Goal: Transaction & Acquisition: Purchase product/service

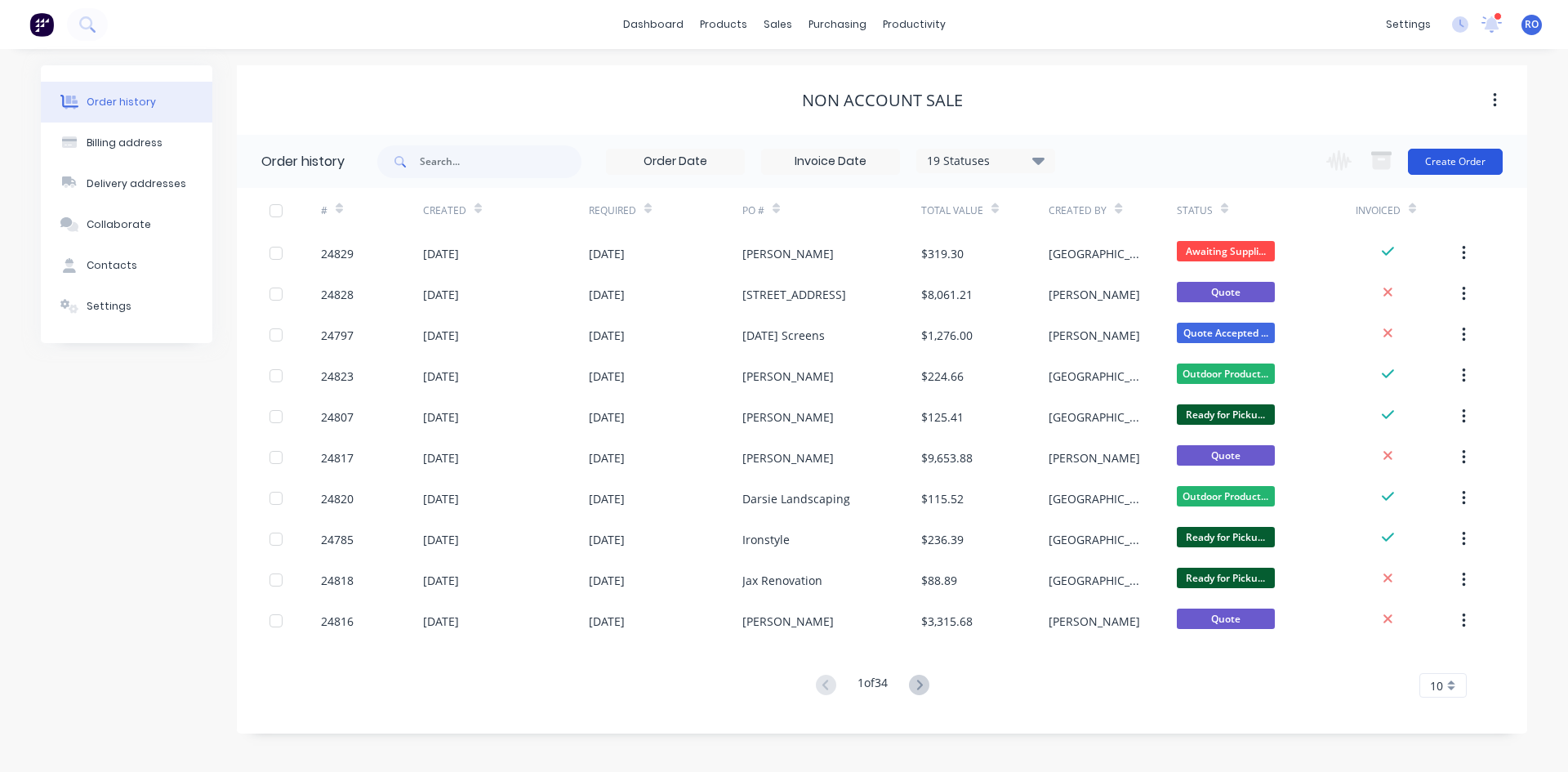
click at [1450, 158] on button "Create Order" at bounding box center [1456, 161] width 95 height 26
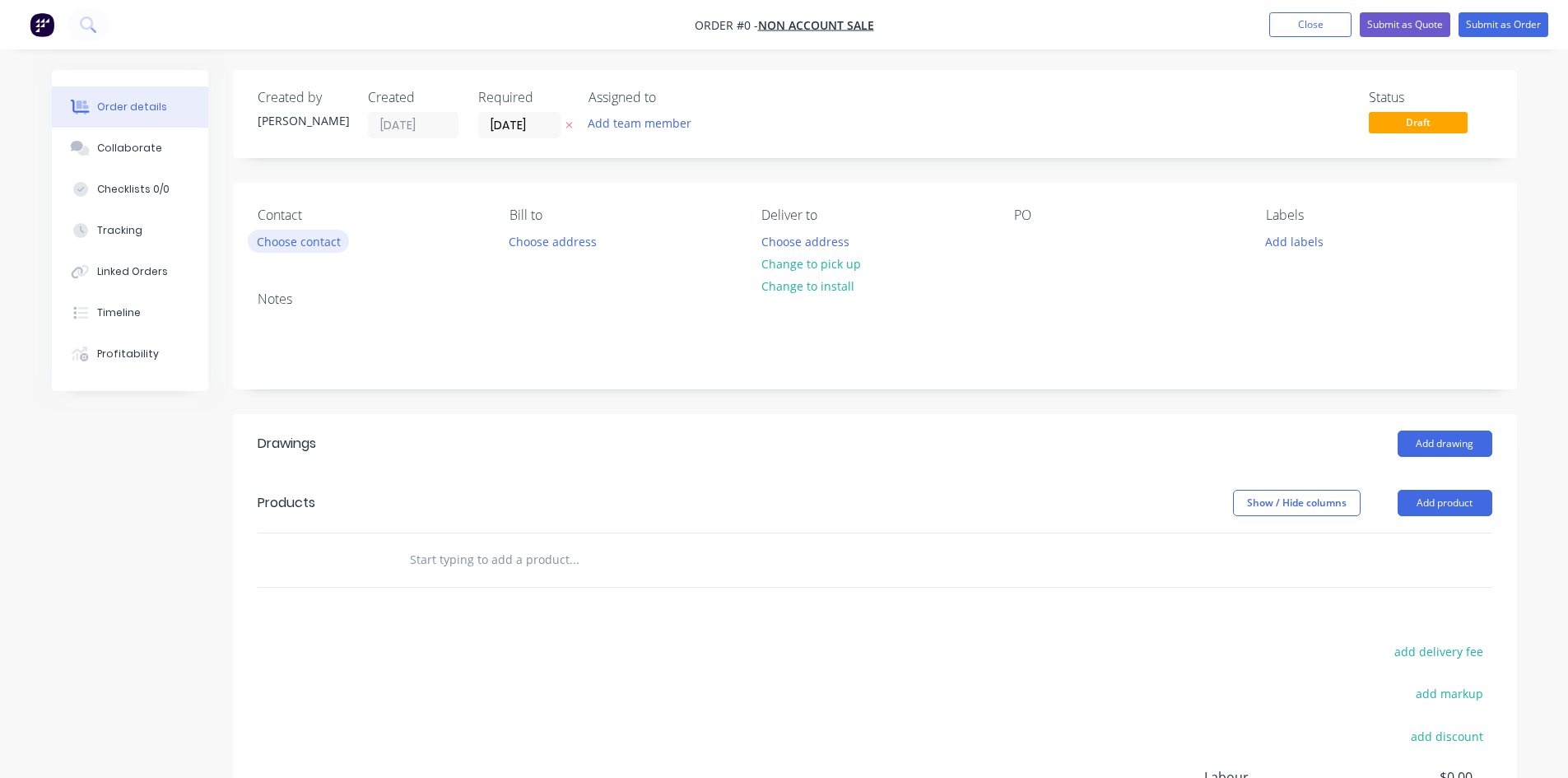
click at [306, 248] on button "Choose contact" at bounding box center [299, 240] width 102 height 22
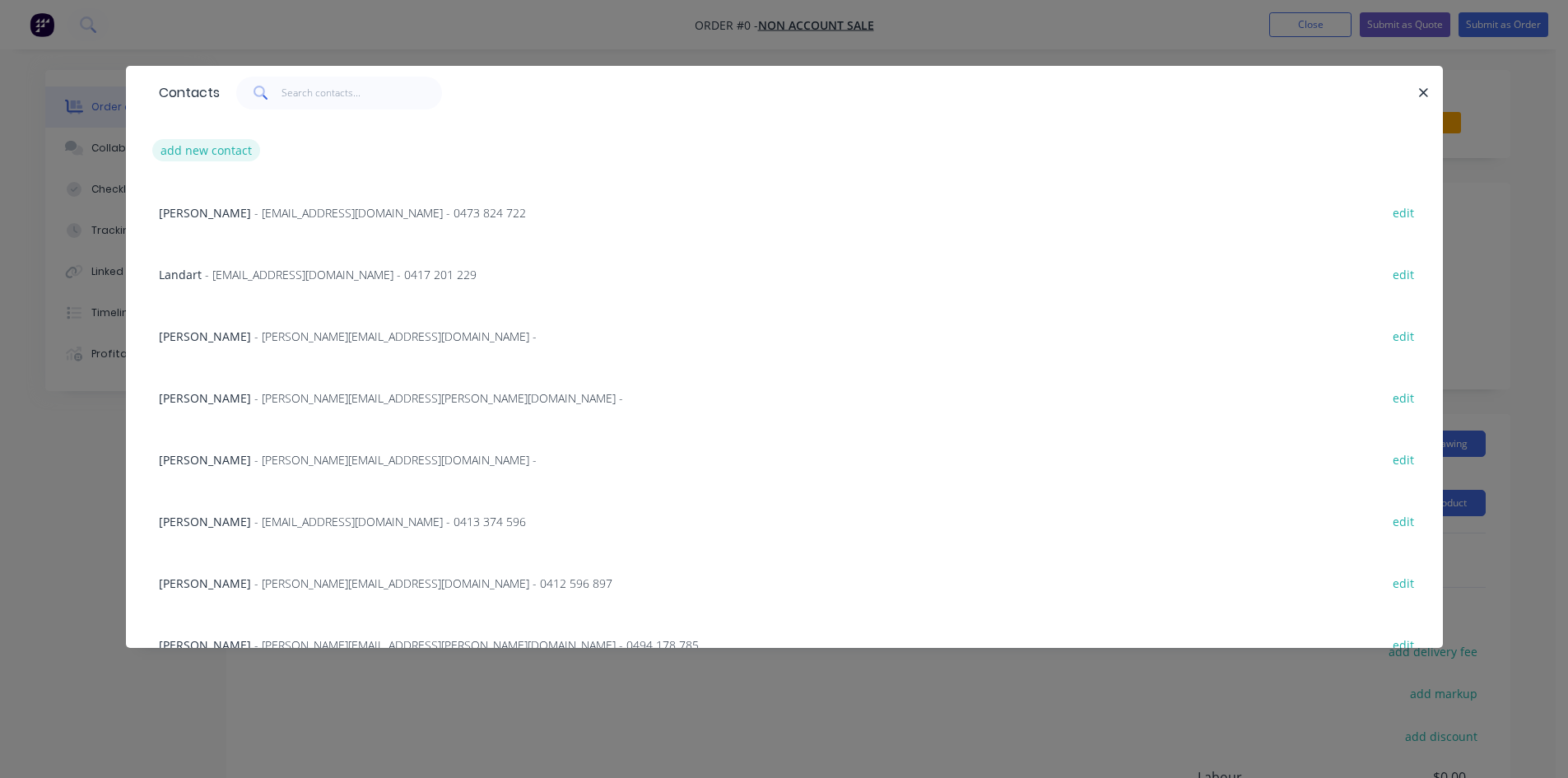
click at [224, 156] on button "add new contact" at bounding box center [206, 149] width 108 height 22
select select "AU"
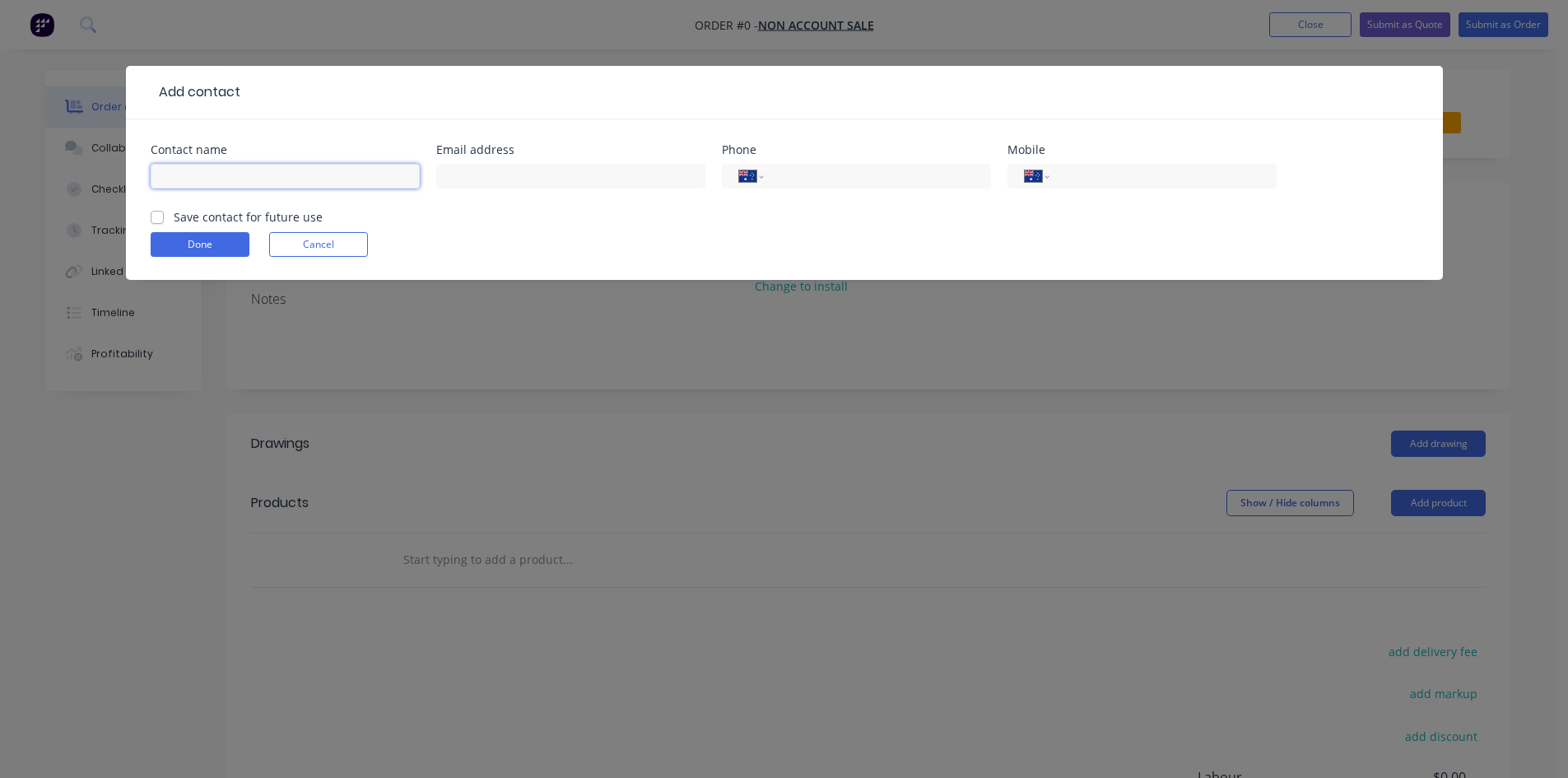
click at [292, 179] on input "text" at bounding box center [285, 176] width 269 height 24
type input "[PERSON_NAME]"
click at [631, 169] on input "text" at bounding box center [571, 176] width 269 height 24
paste input "[PERSON_NAME][EMAIL_ADDRESS][DOMAIN_NAME]"
type input "[PERSON_NAME][EMAIL_ADDRESS][DOMAIN_NAME]"
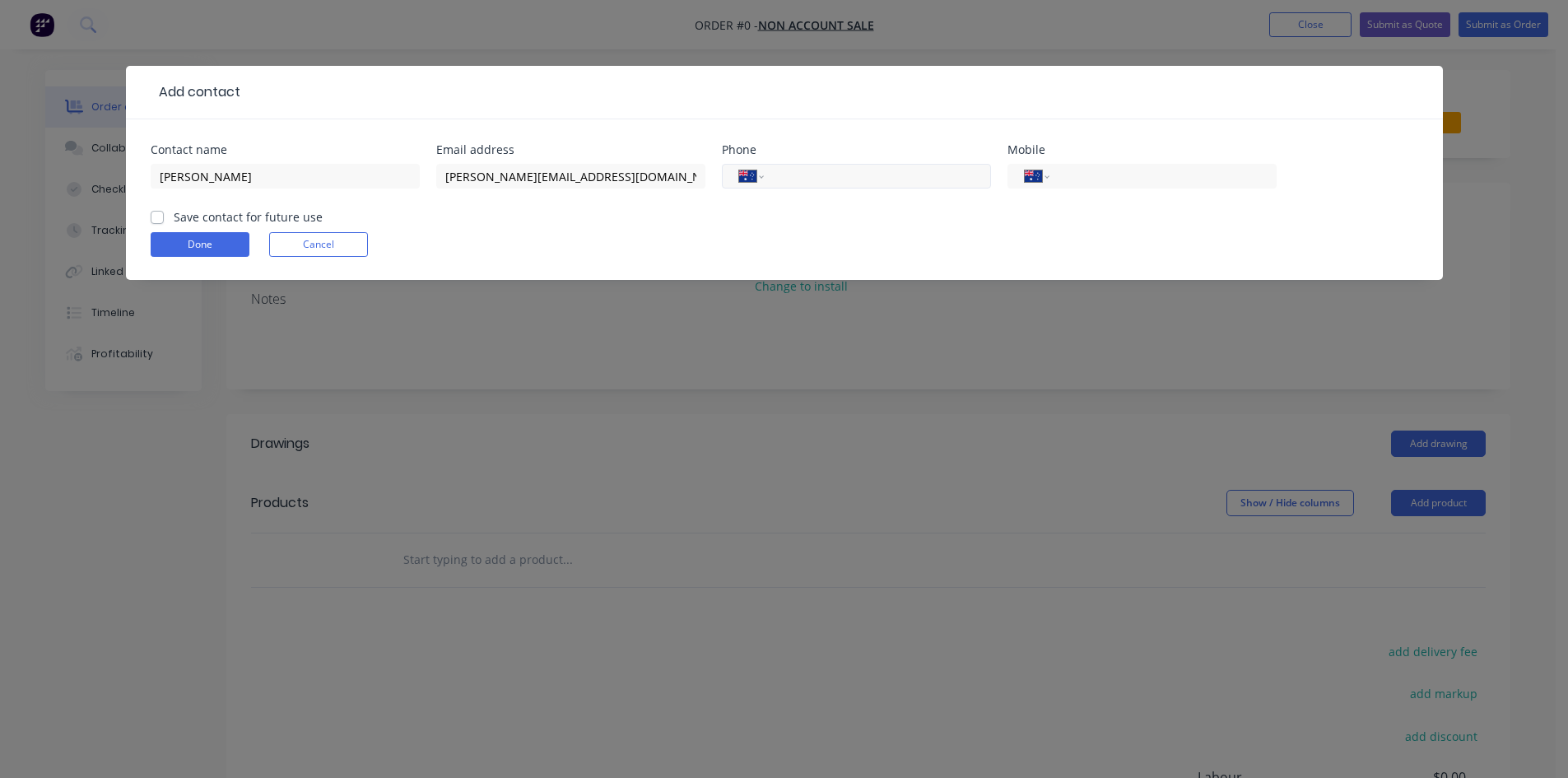
click at [891, 177] on input "tel" at bounding box center [874, 176] width 197 height 19
click at [1111, 176] on input "tel" at bounding box center [1160, 176] width 197 height 19
type input "0432 734 501"
click at [198, 244] on button "Done" at bounding box center [199, 244] width 99 height 24
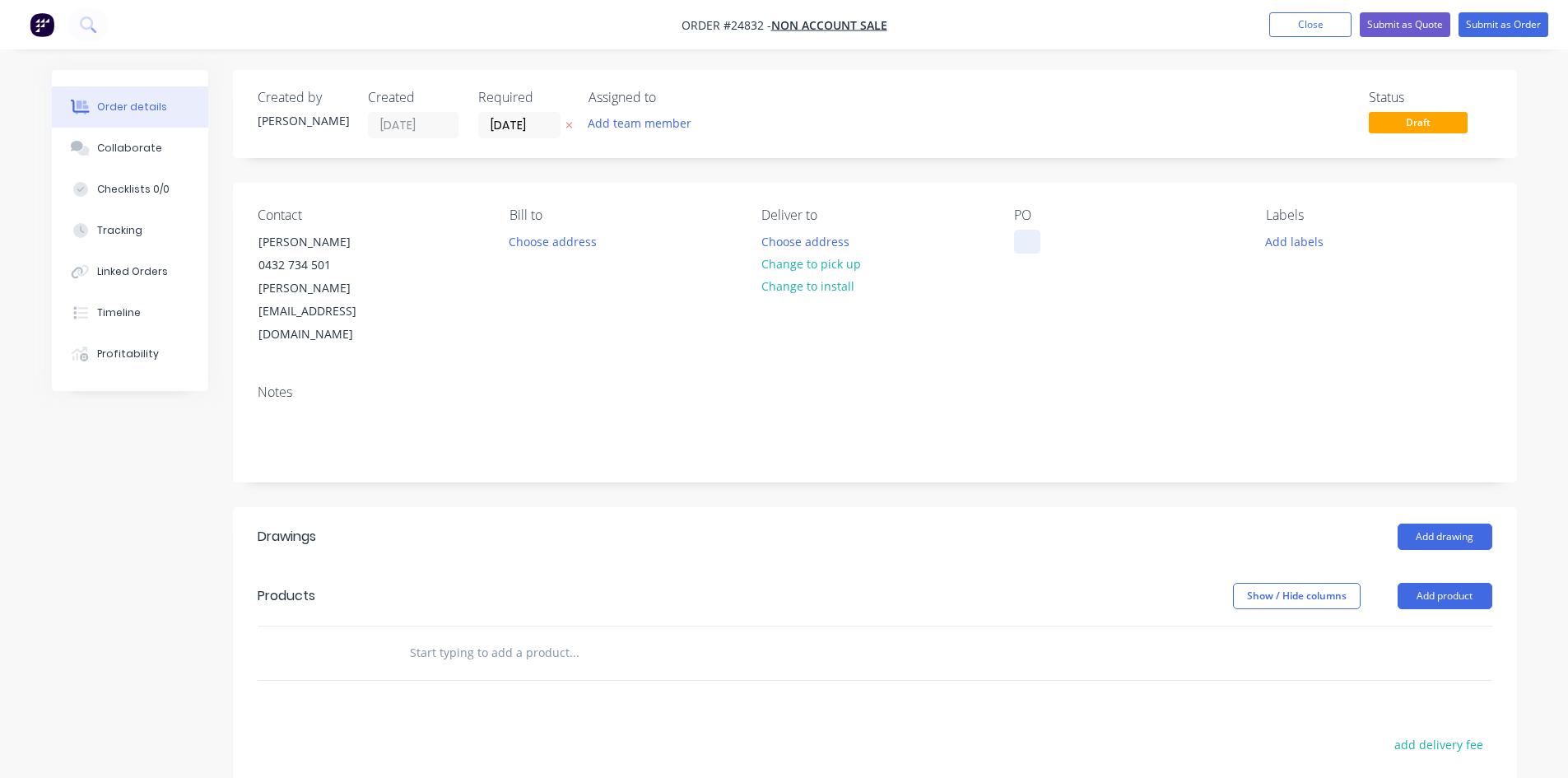
click at [1017, 233] on div at bounding box center [1027, 241] width 26 height 23
click at [1441, 583] on button "Add product" at bounding box center [1445, 595] width 95 height 26
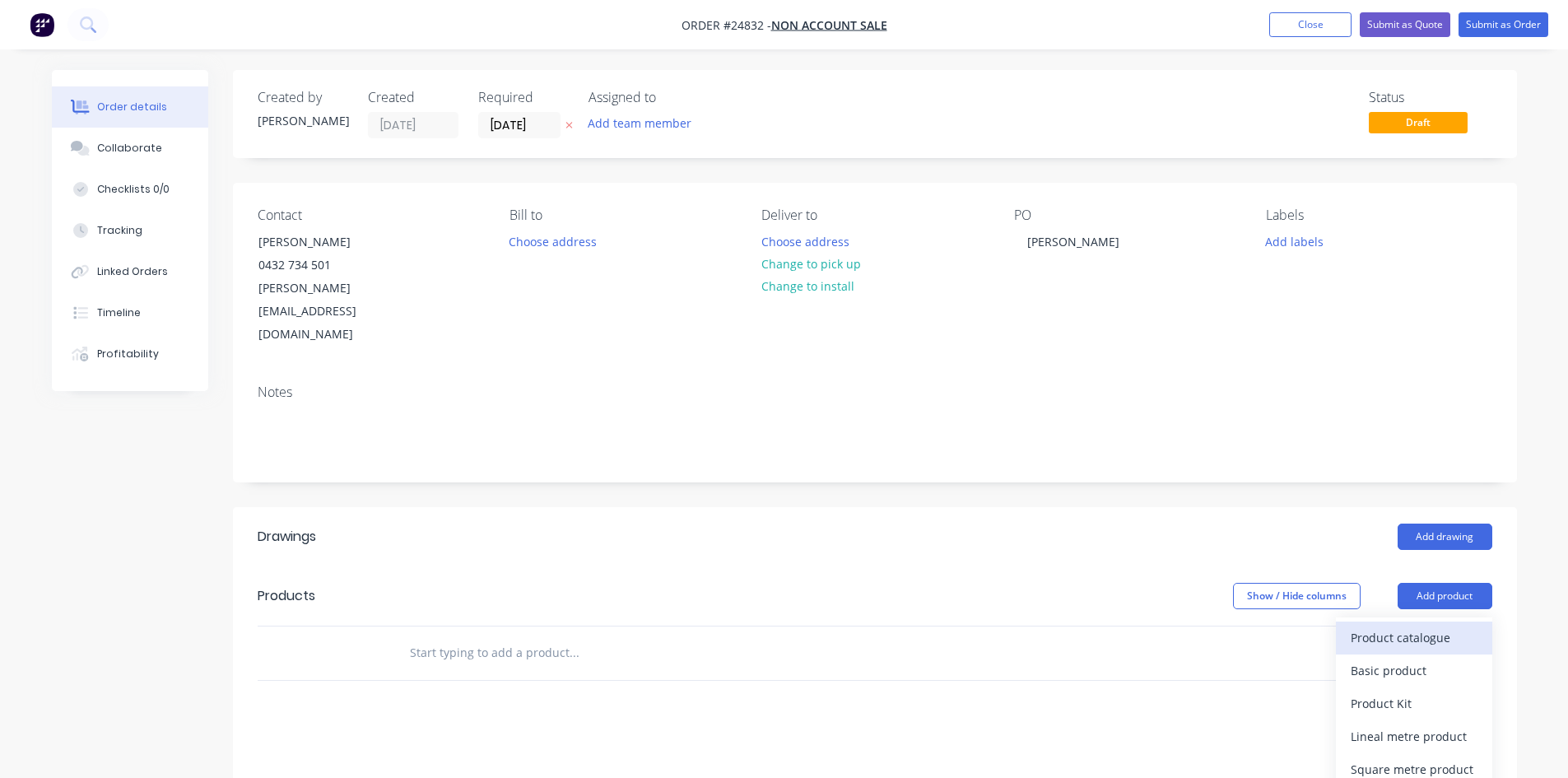
click at [1424, 626] on div "Product catalogue" at bounding box center [1415, 637] width 127 height 23
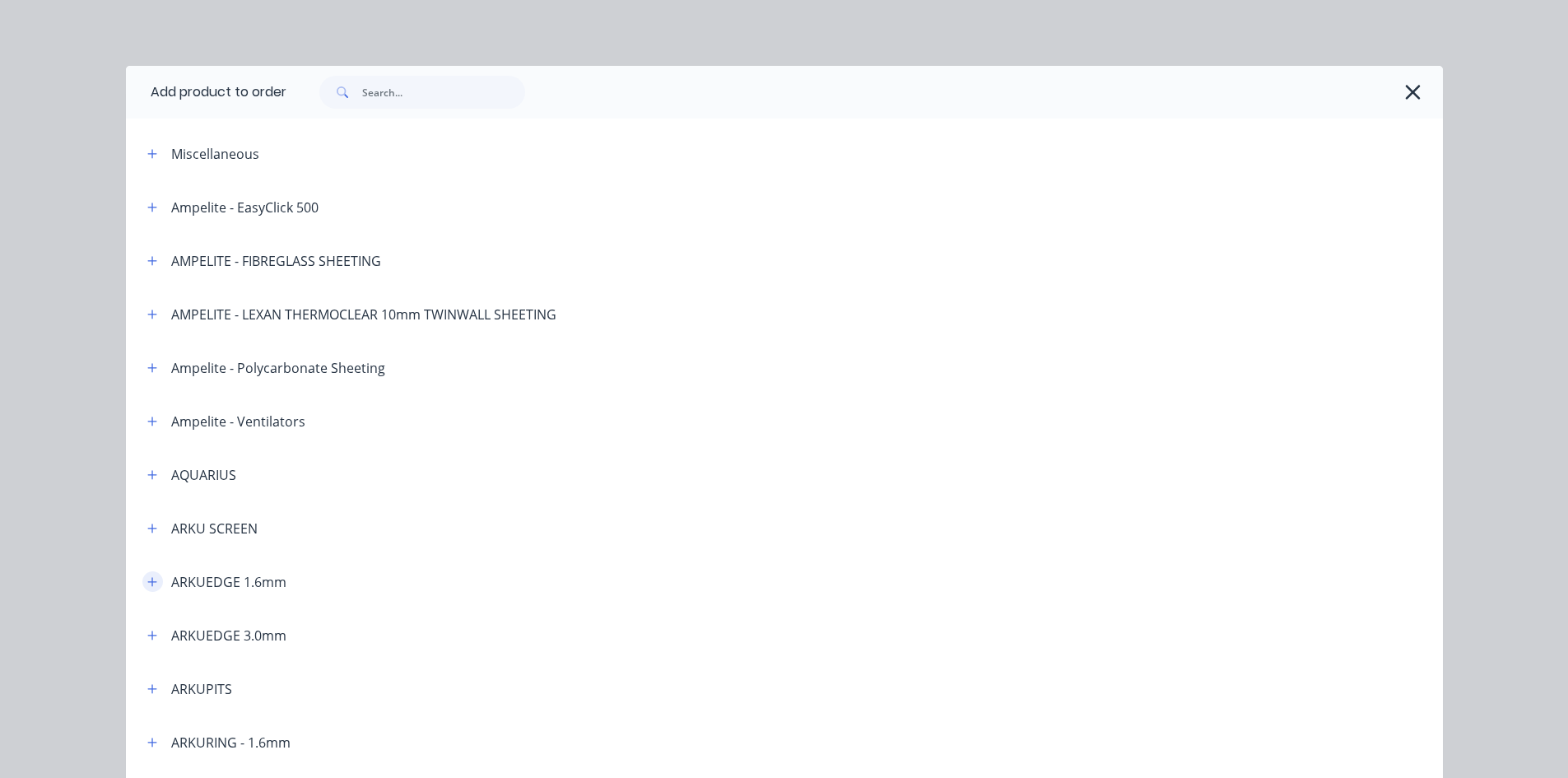
click at [148, 582] on icon "button" at bounding box center [151, 581] width 9 height 9
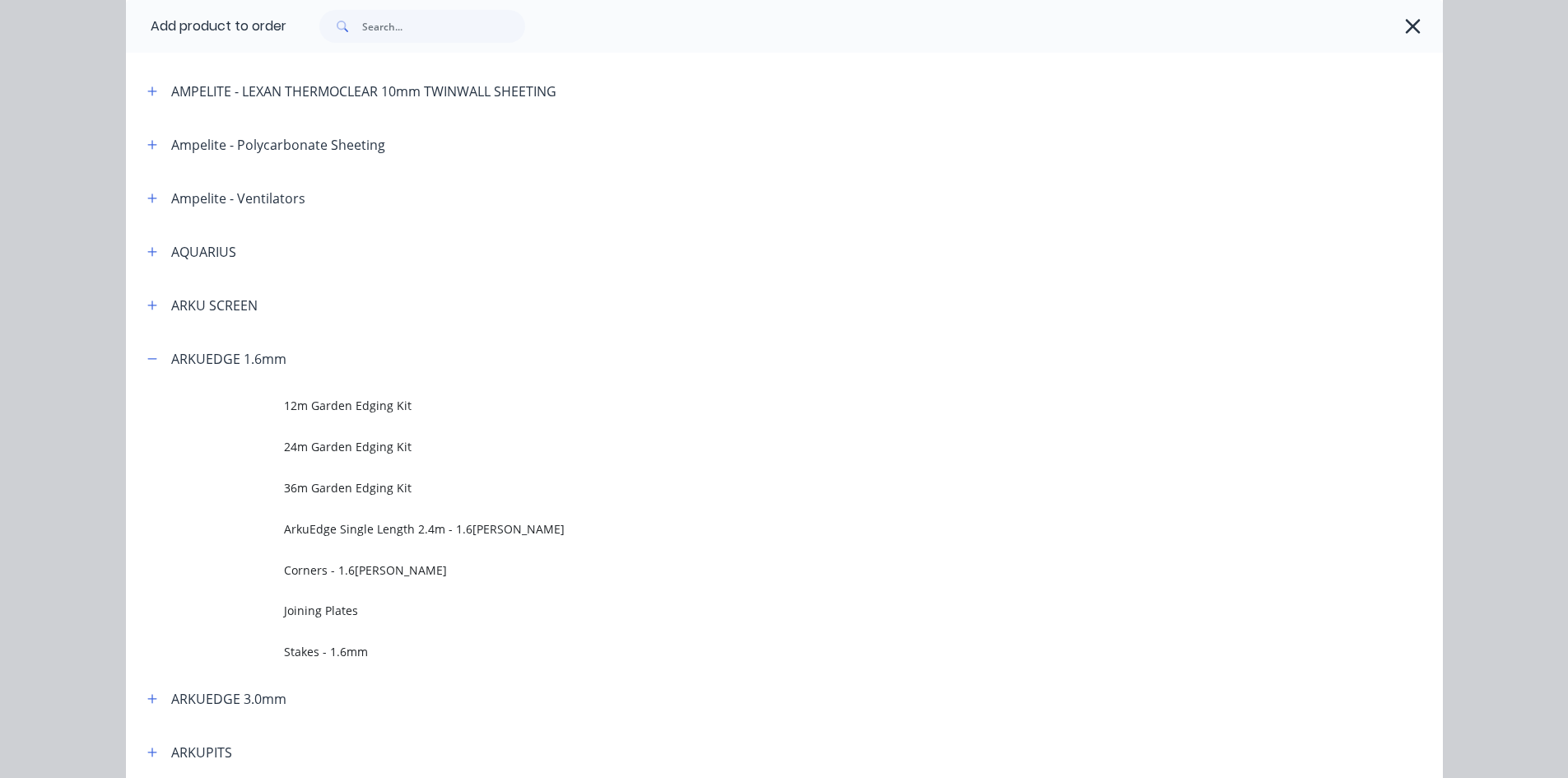
scroll to position [329, 0]
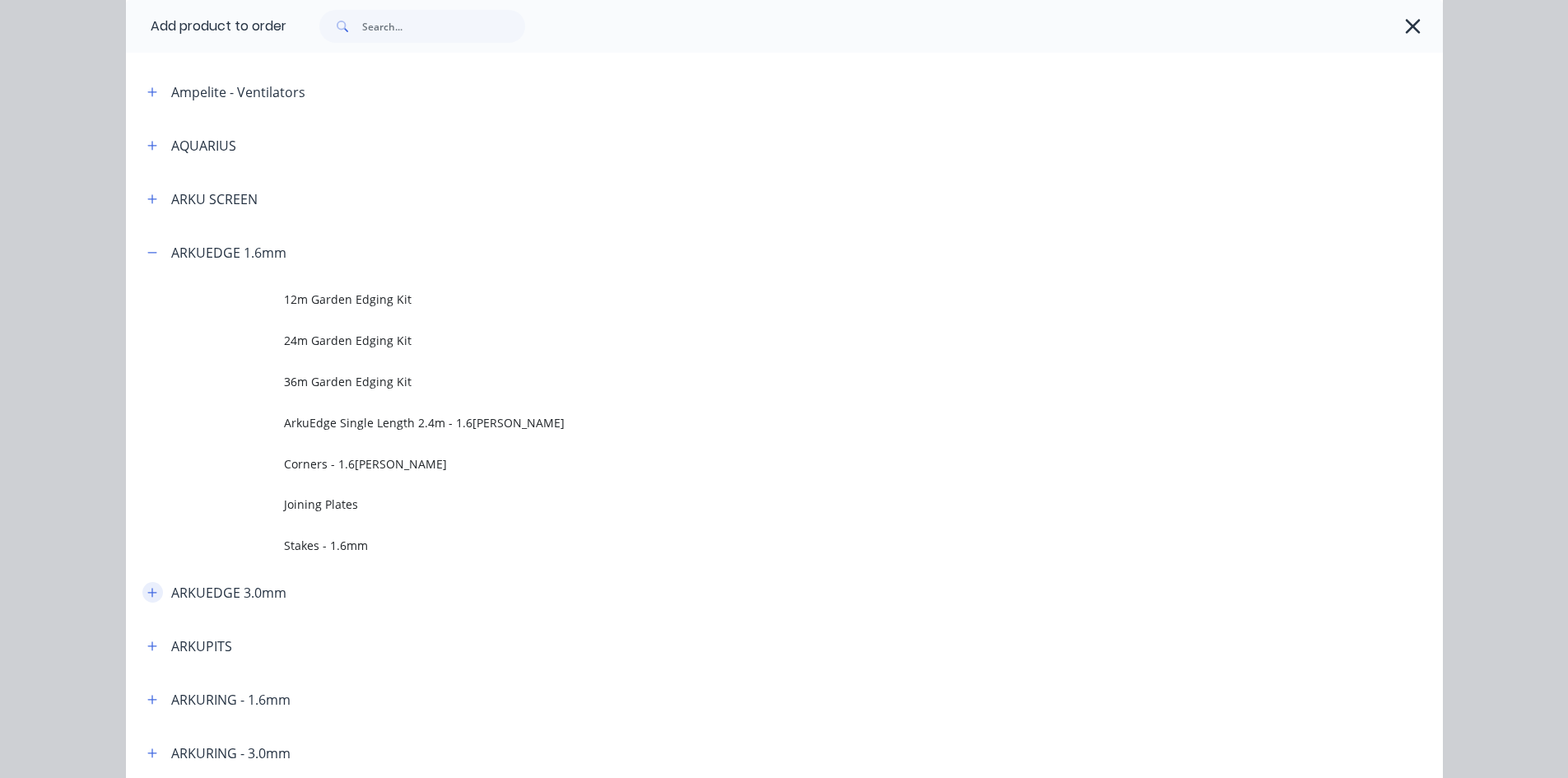
click at [147, 591] on icon "button" at bounding box center [151, 592] width 9 height 9
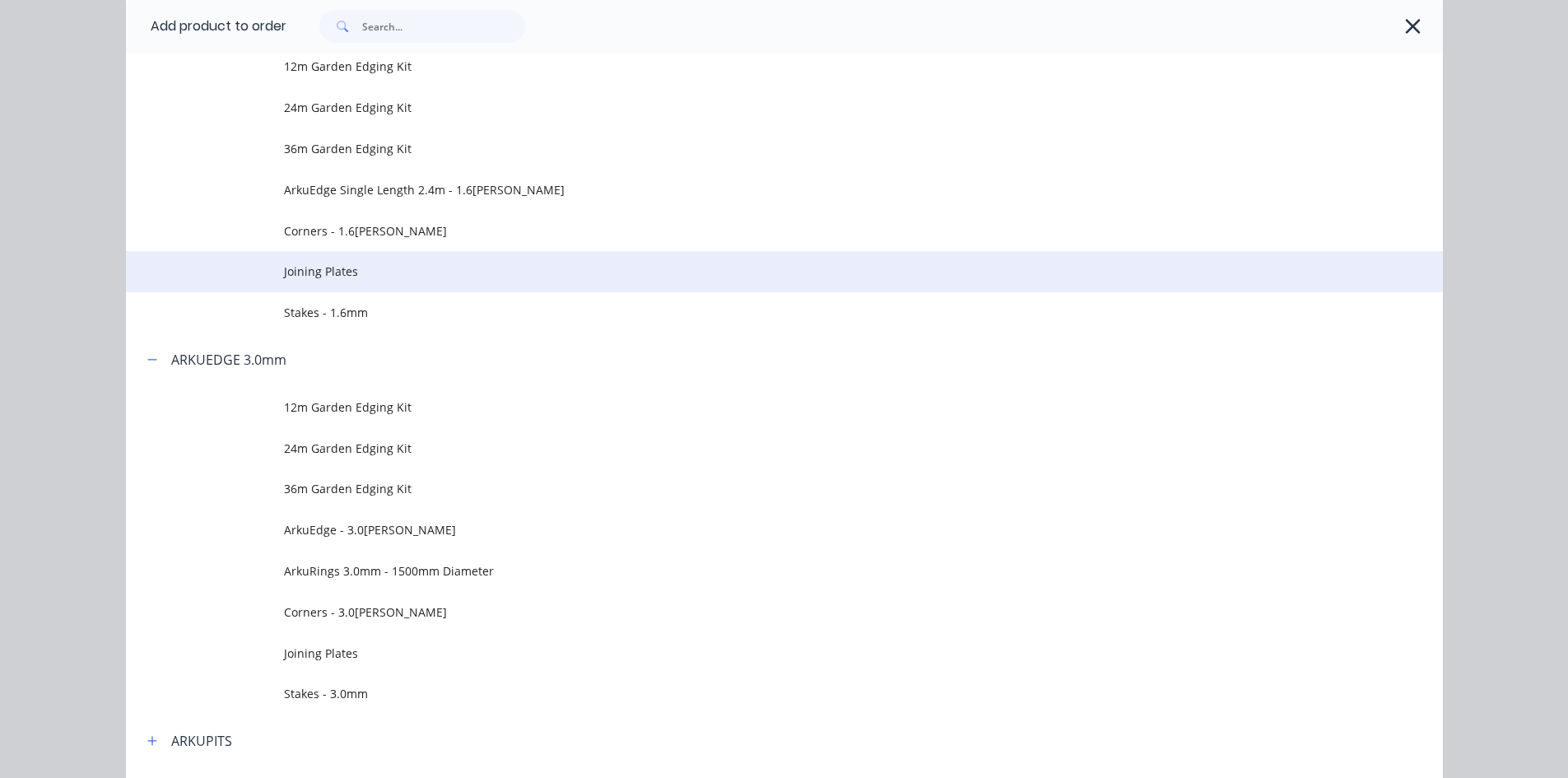
scroll to position [576, 0]
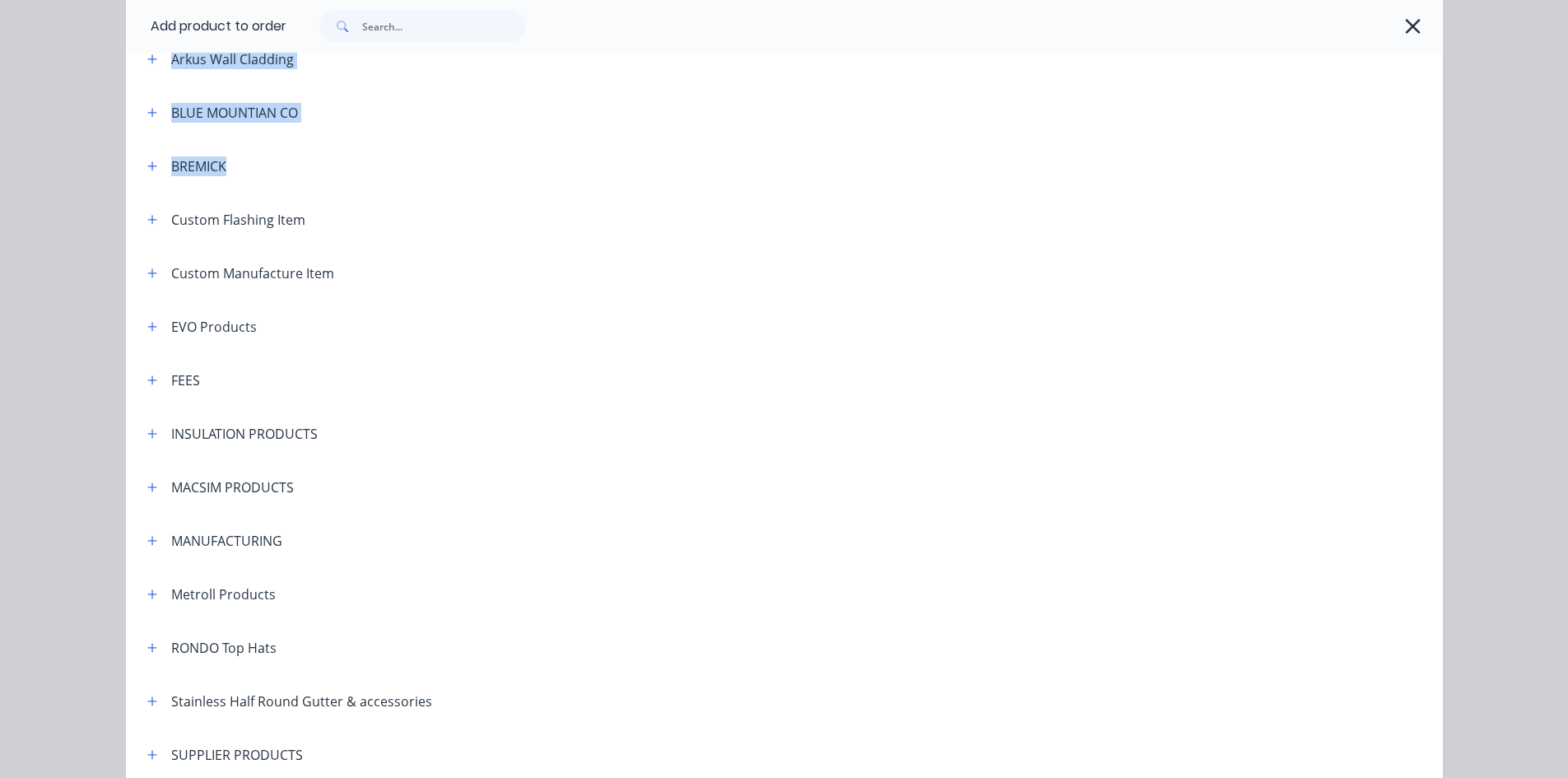
drag, startPoint x: 345, startPoint y: 606, endPoint x: 863, endPoint y: 152, distance: 688.8
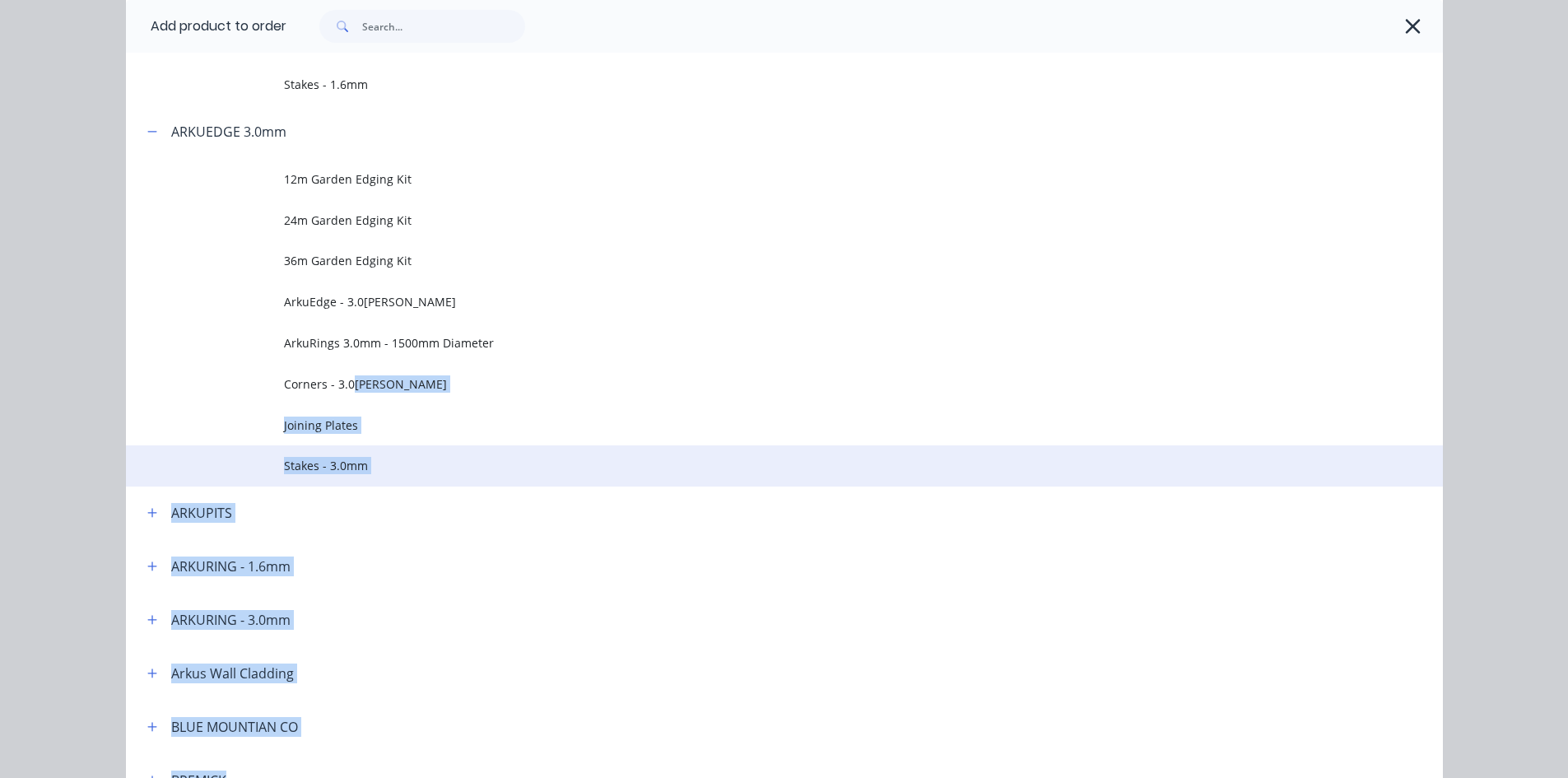
scroll to position [581, 0]
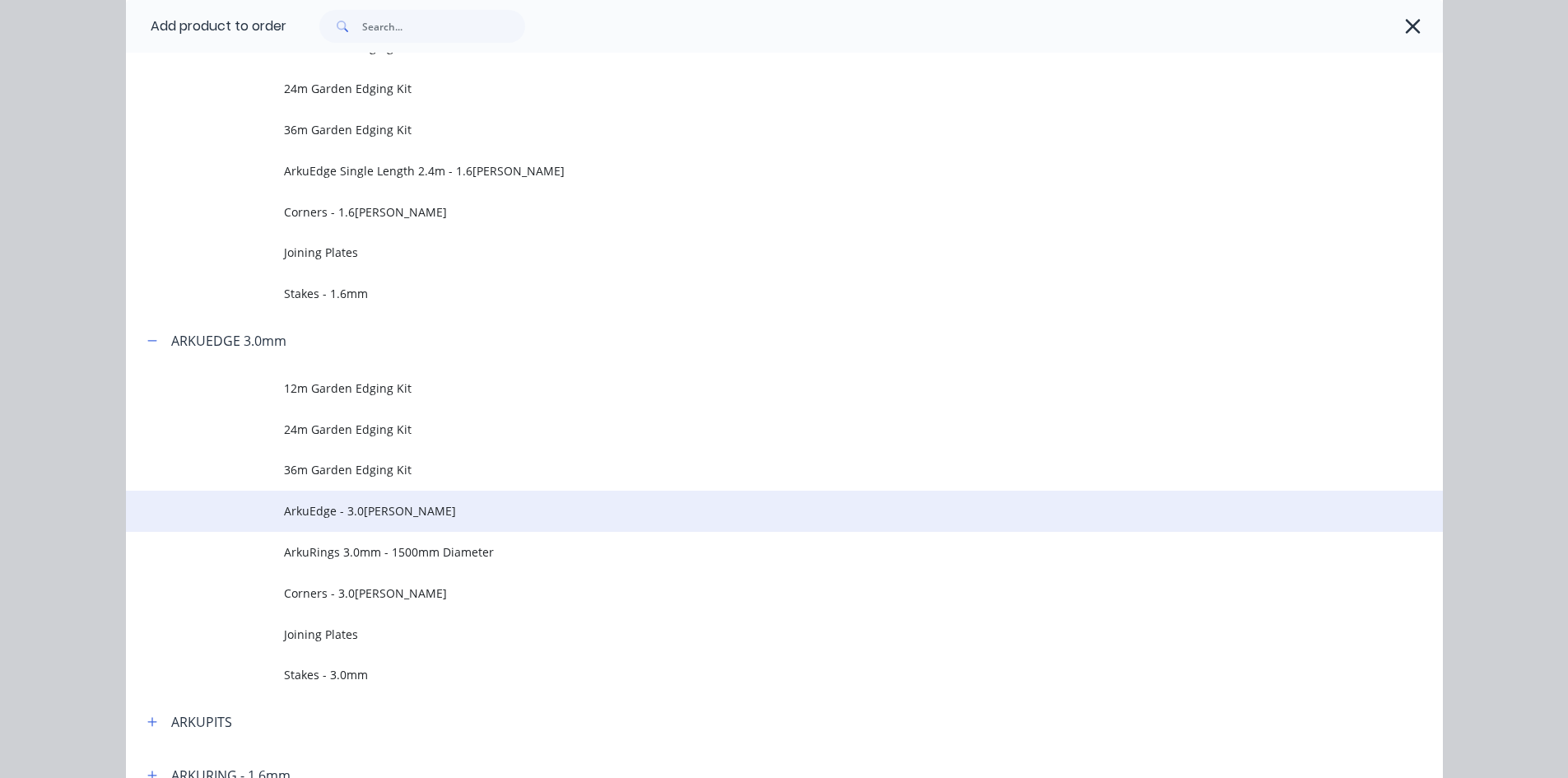
click at [415, 510] on span "ArkuEdge - 3.0[PERSON_NAME]" at bounding box center [747, 511] width 927 height 18
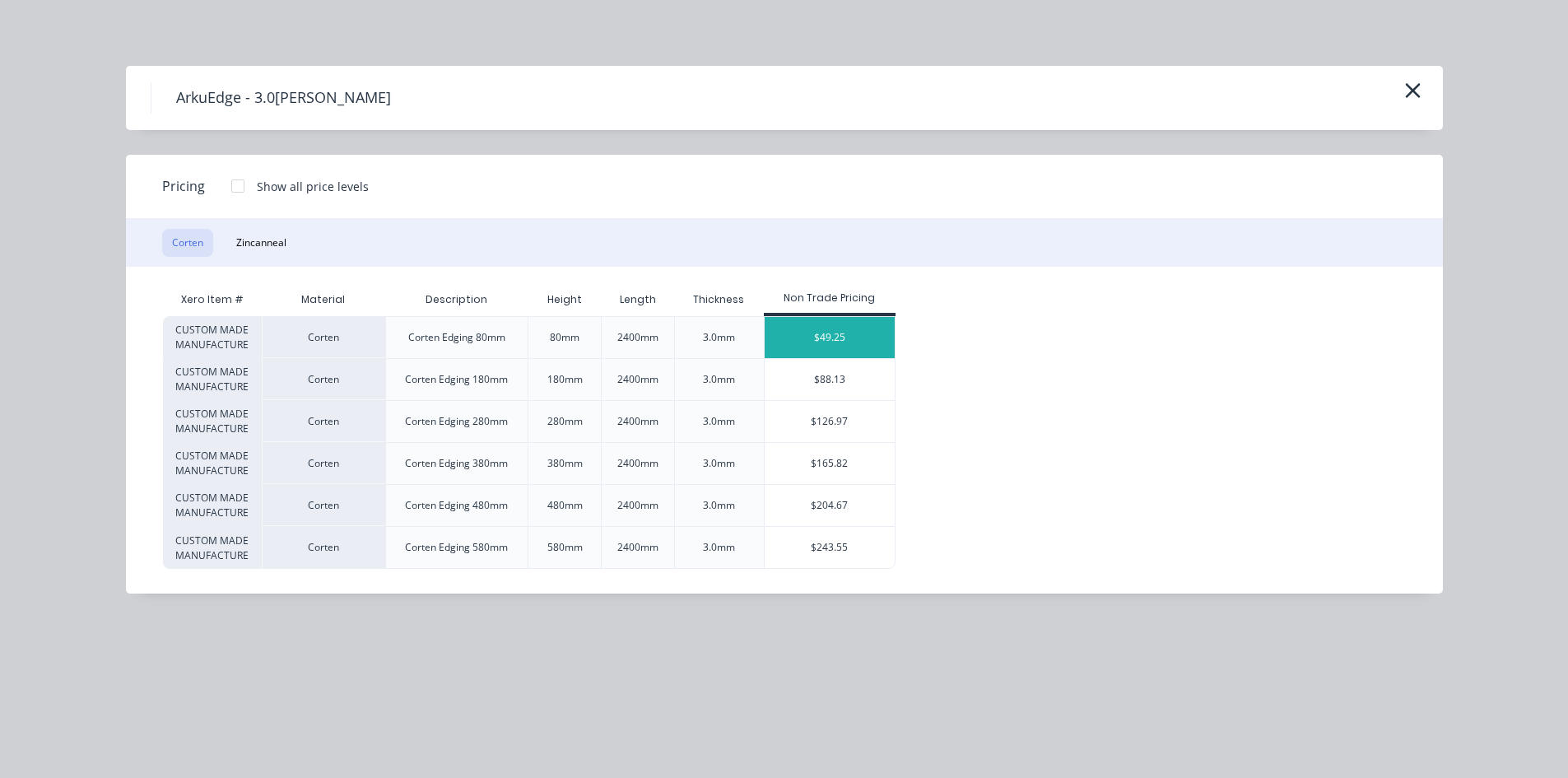
click at [836, 344] on div "$49.25" at bounding box center [830, 338] width 131 height 41
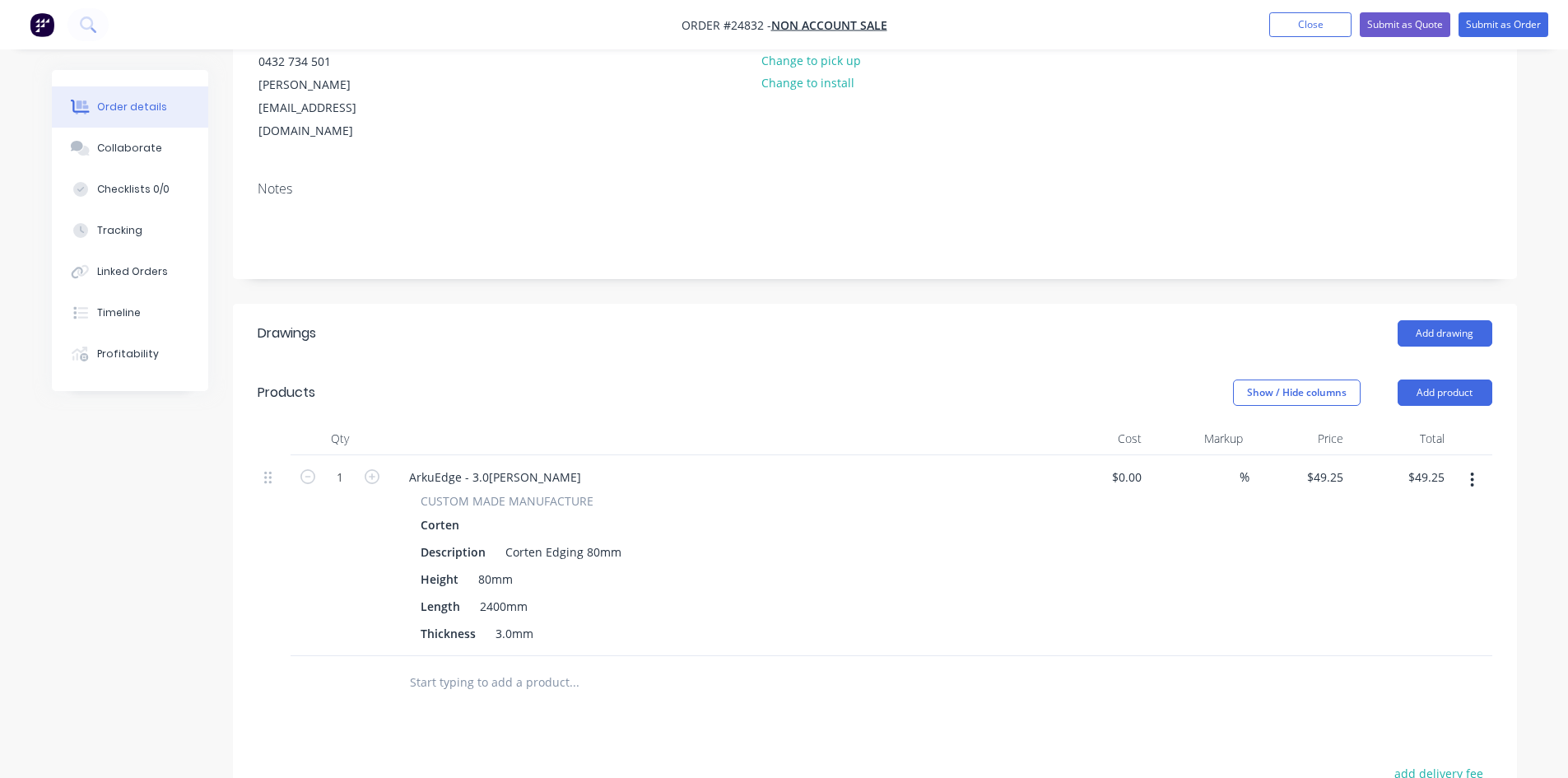
scroll to position [329, 0]
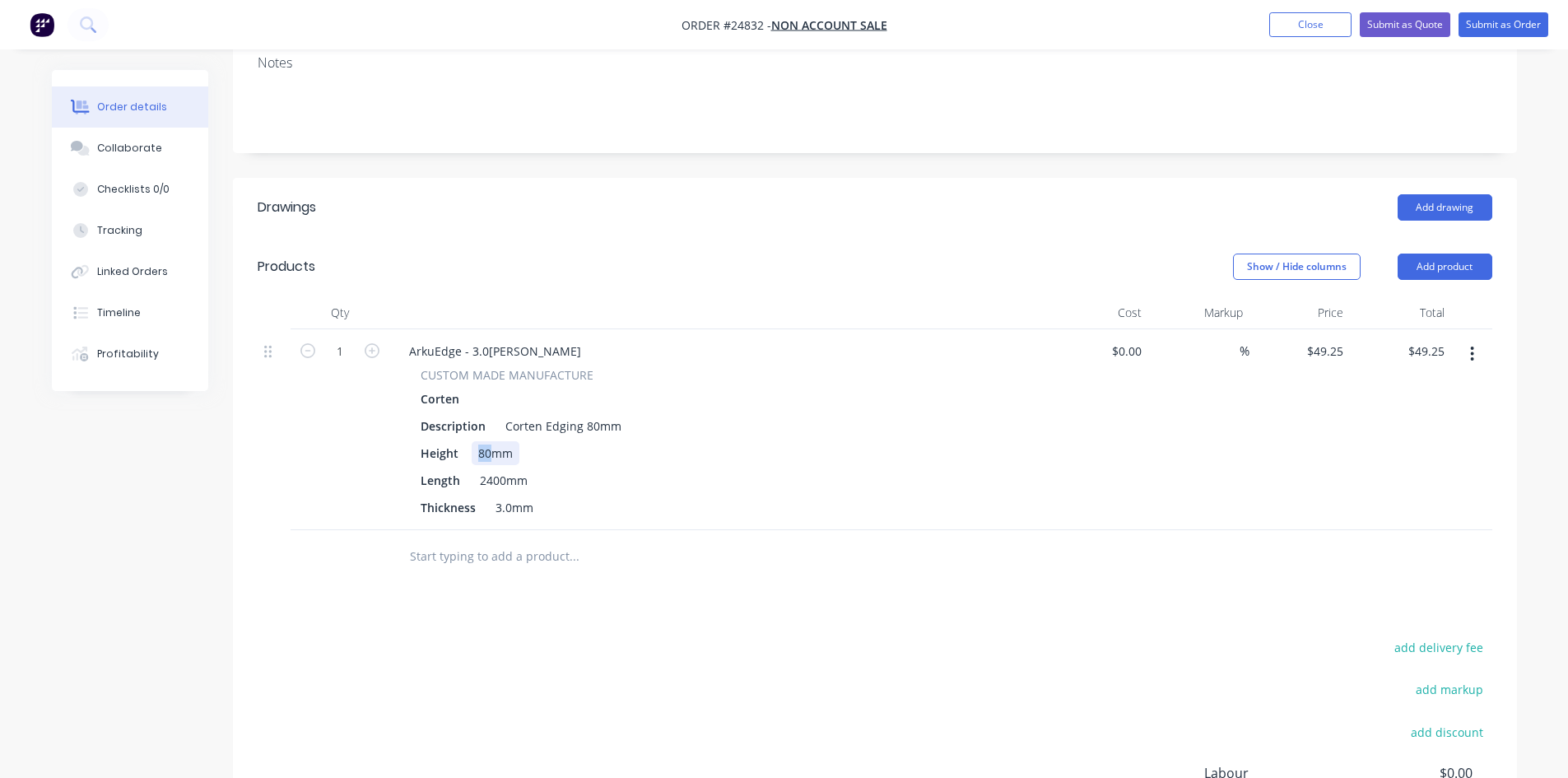
drag, startPoint x: 488, startPoint y: 405, endPoint x: 474, endPoint y: 405, distance: 14.0
click at [474, 441] on div "80mm" at bounding box center [495, 453] width 48 height 23
click at [342, 339] on input "1" at bounding box center [340, 350] width 43 height 24
type input "11"
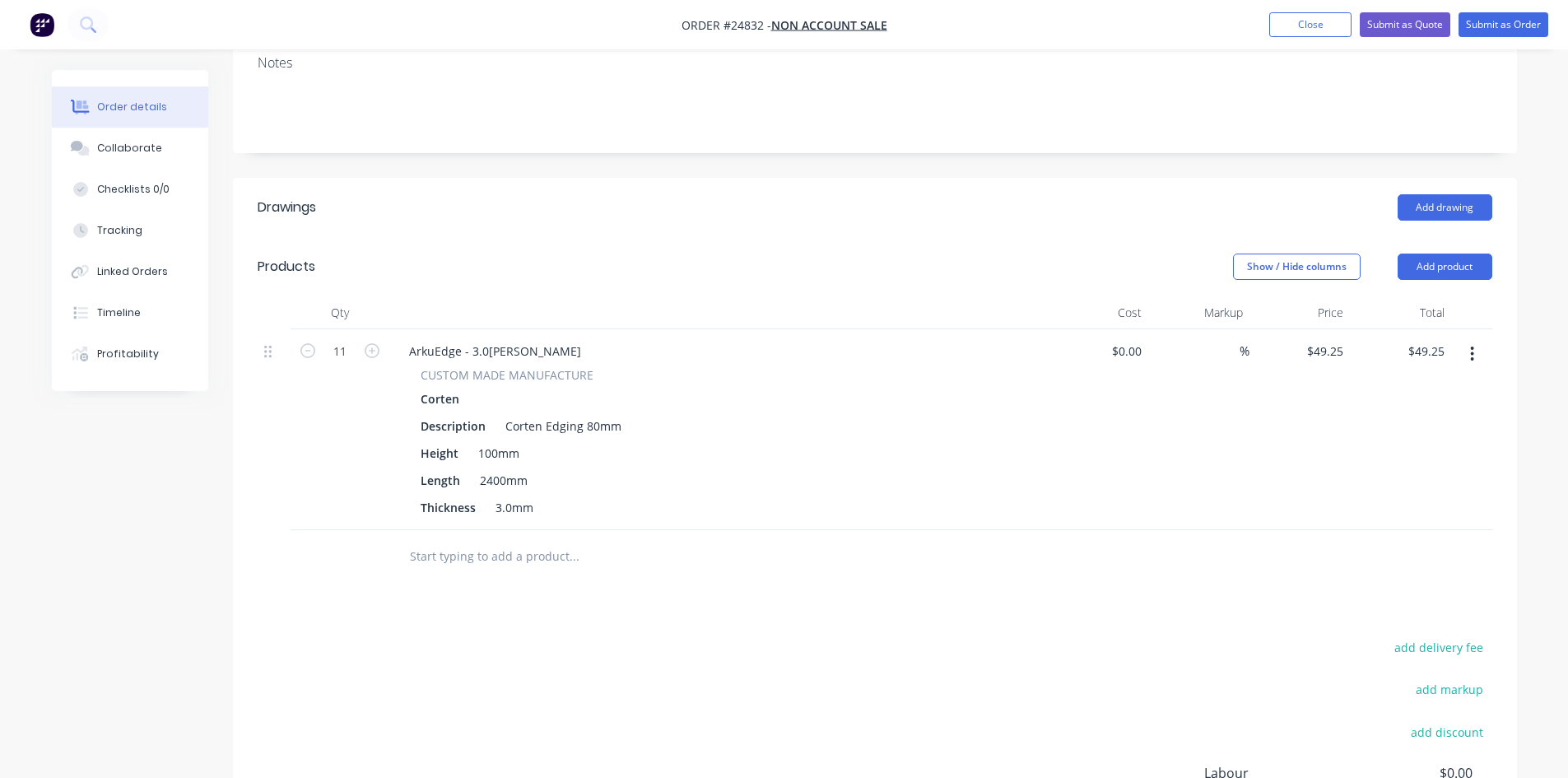
click at [896, 538] on div "Drawings Add drawing Products Show / Hide columns Add product Qty Cost Markup P…" at bounding box center [875, 578] width 1284 height 800
type input "$541.75"
click at [1450, 254] on button "Add product" at bounding box center [1445, 266] width 95 height 26
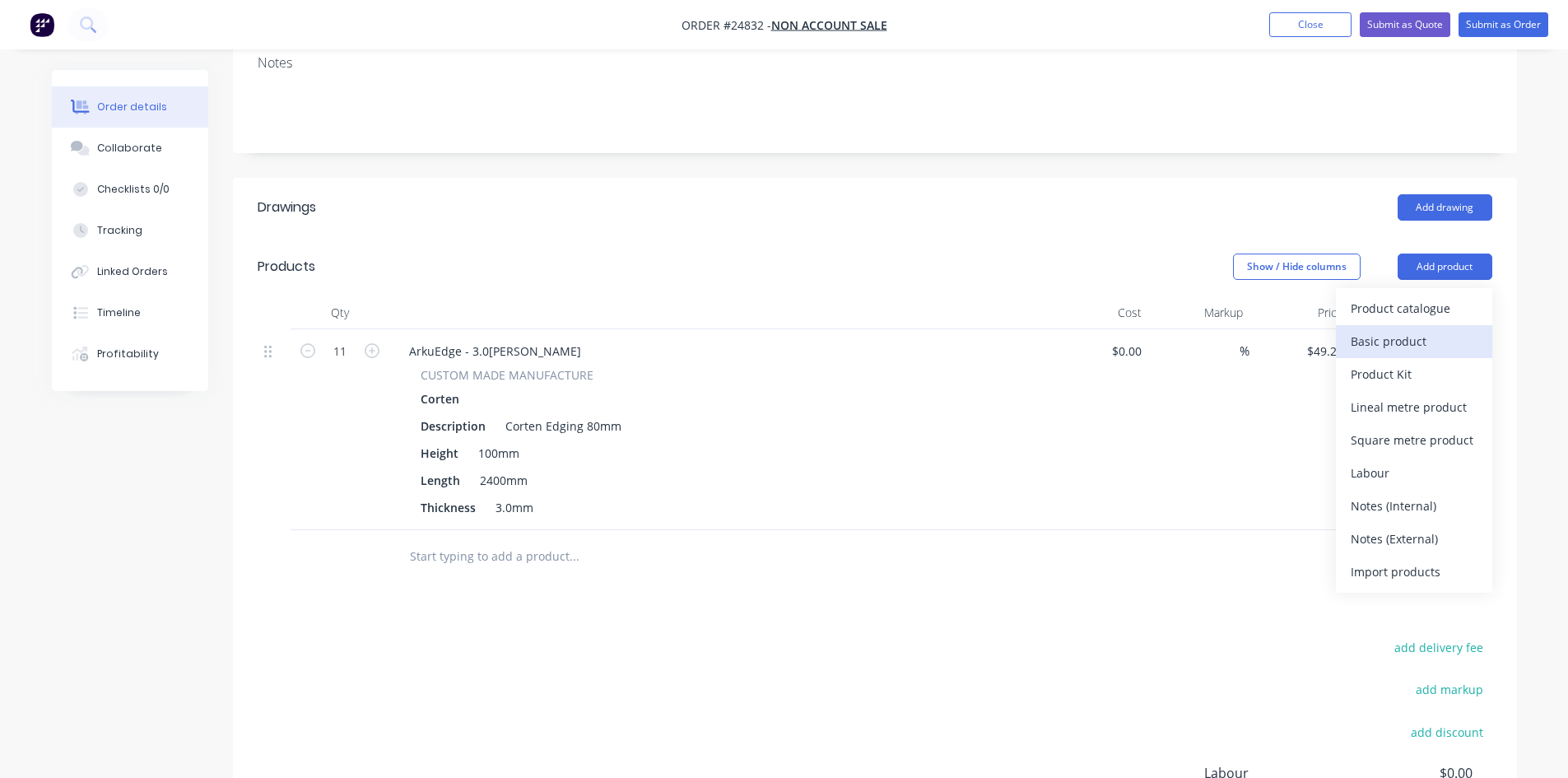
click at [1408, 329] on div "Basic product" at bounding box center [1415, 341] width 127 height 23
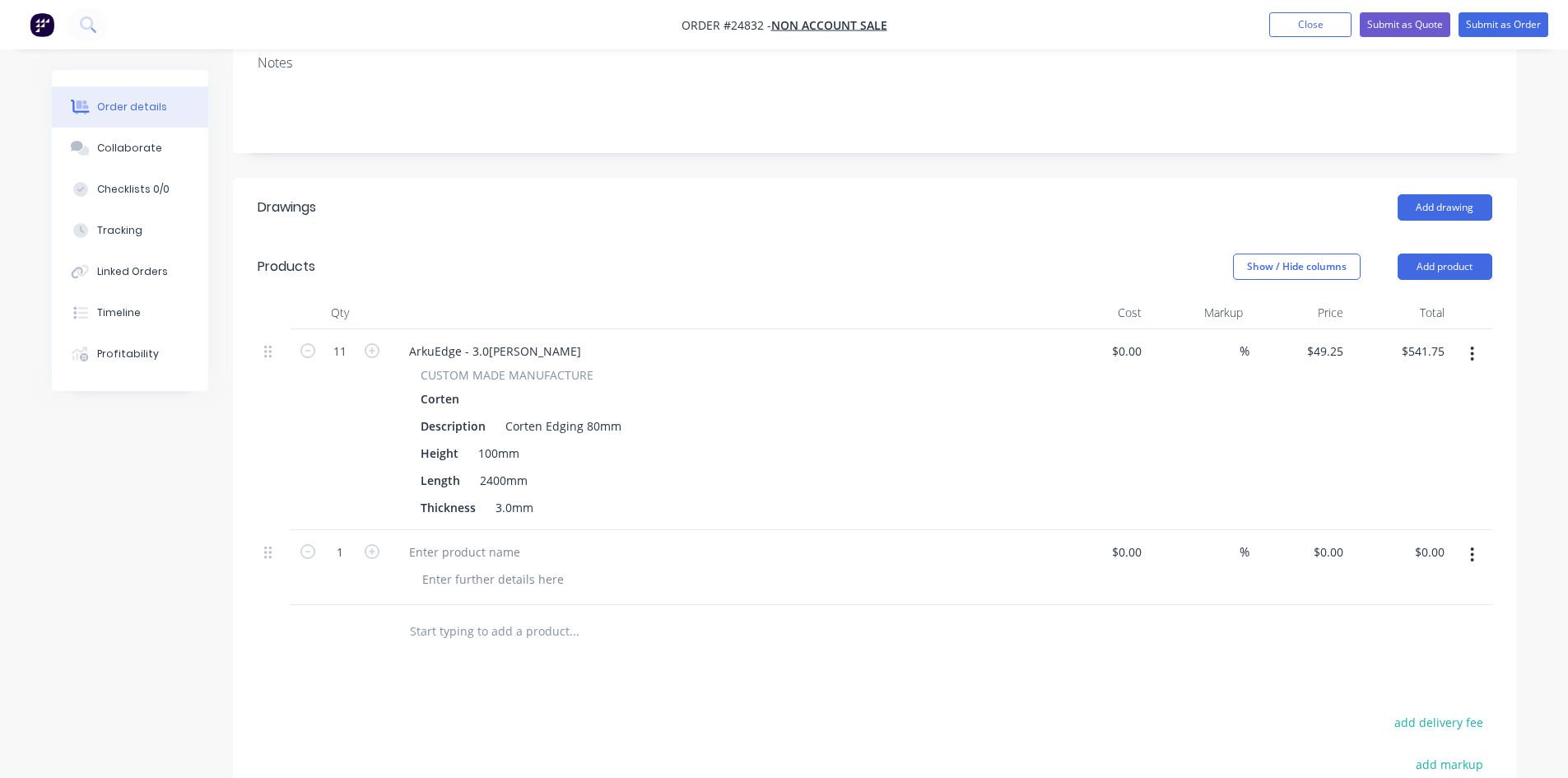
click at [1472, 548] on icon "button" at bounding box center [1472, 554] width 3 height 15
click at [1382, 685] on div "Delete" at bounding box center [1415, 697] width 127 height 23
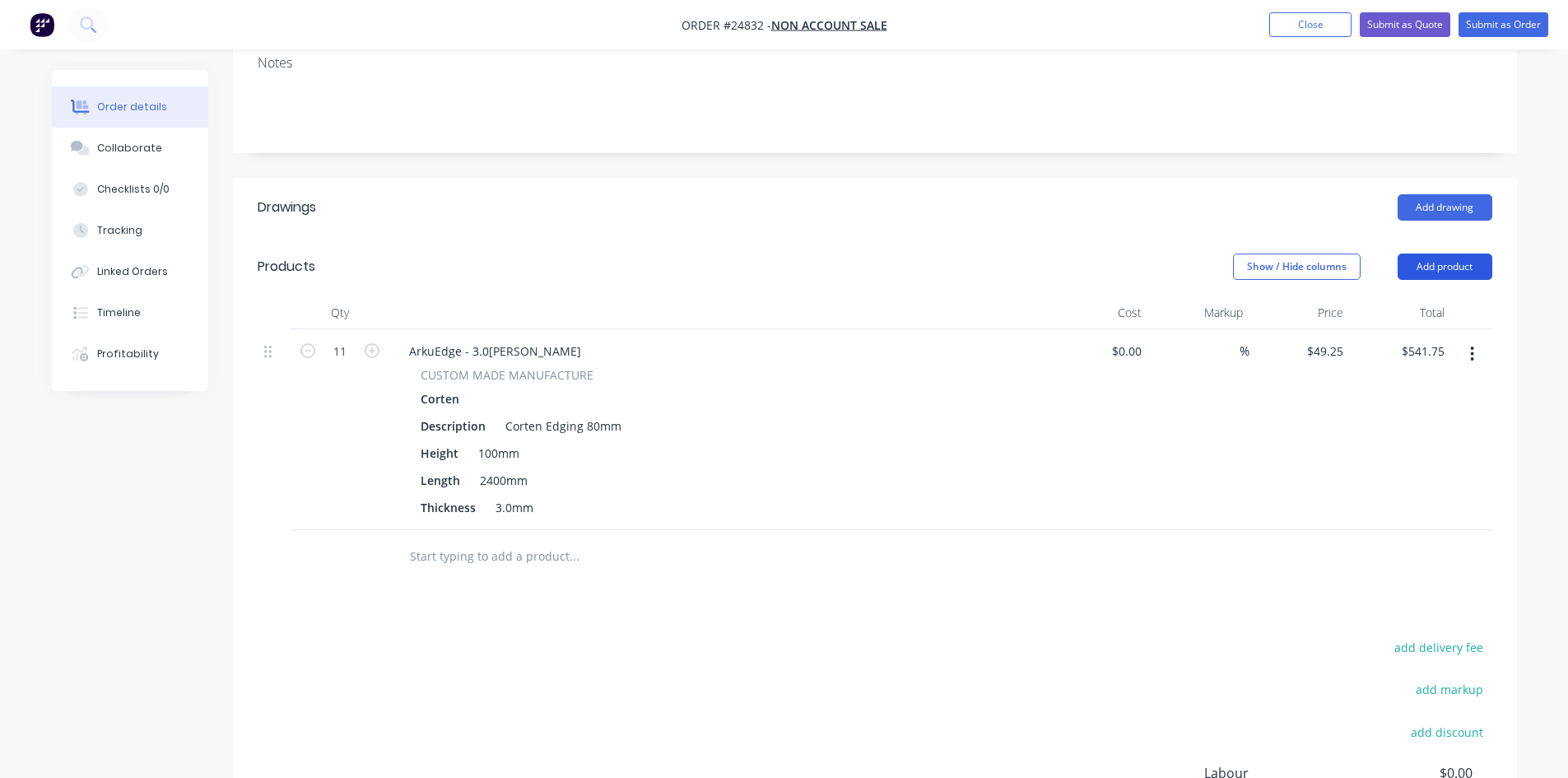
click at [1457, 254] on button "Add product" at bounding box center [1445, 266] width 95 height 26
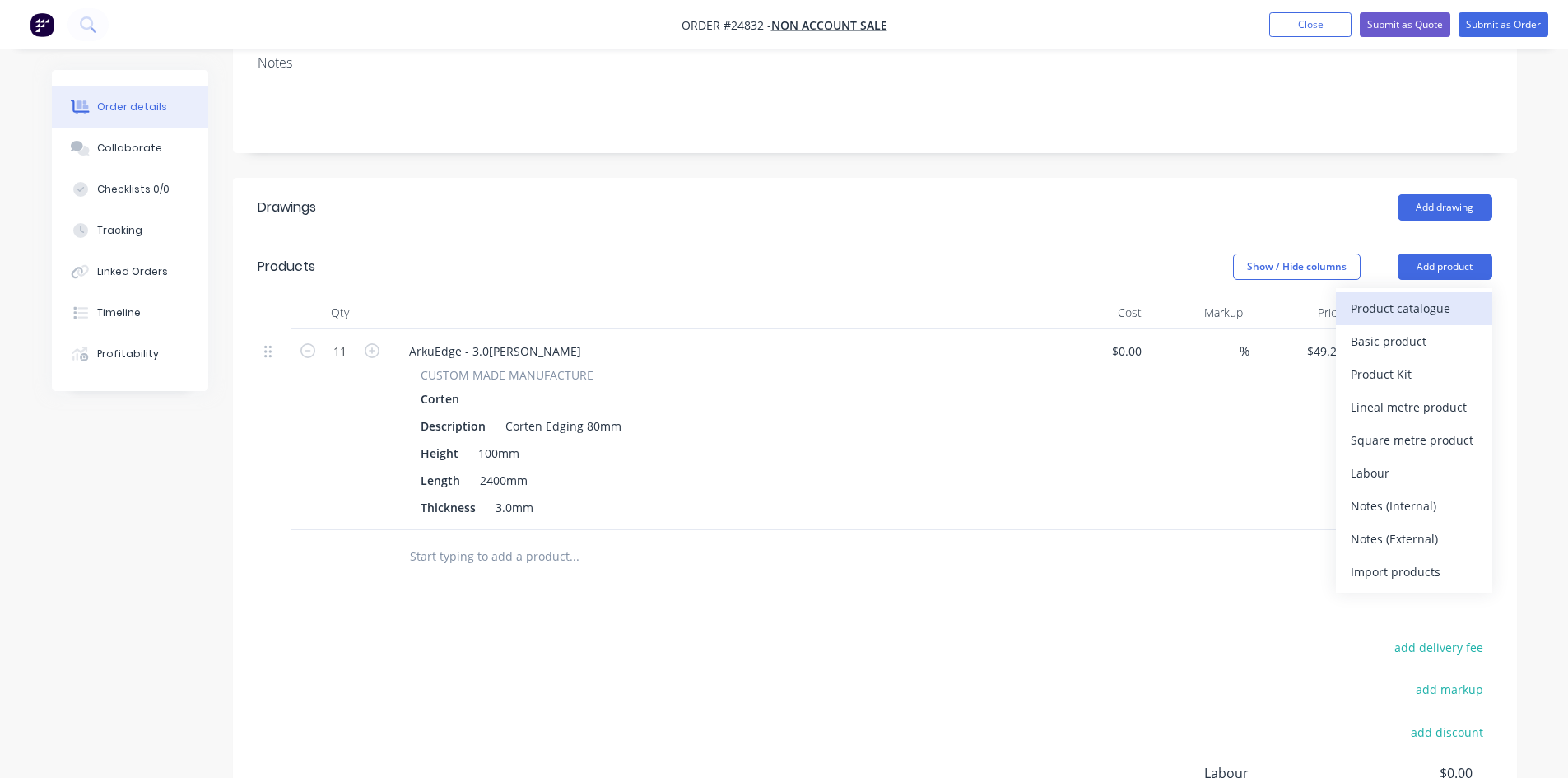
click at [1429, 292] on button "Product catalogue" at bounding box center [1414, 308] width 156 height 33
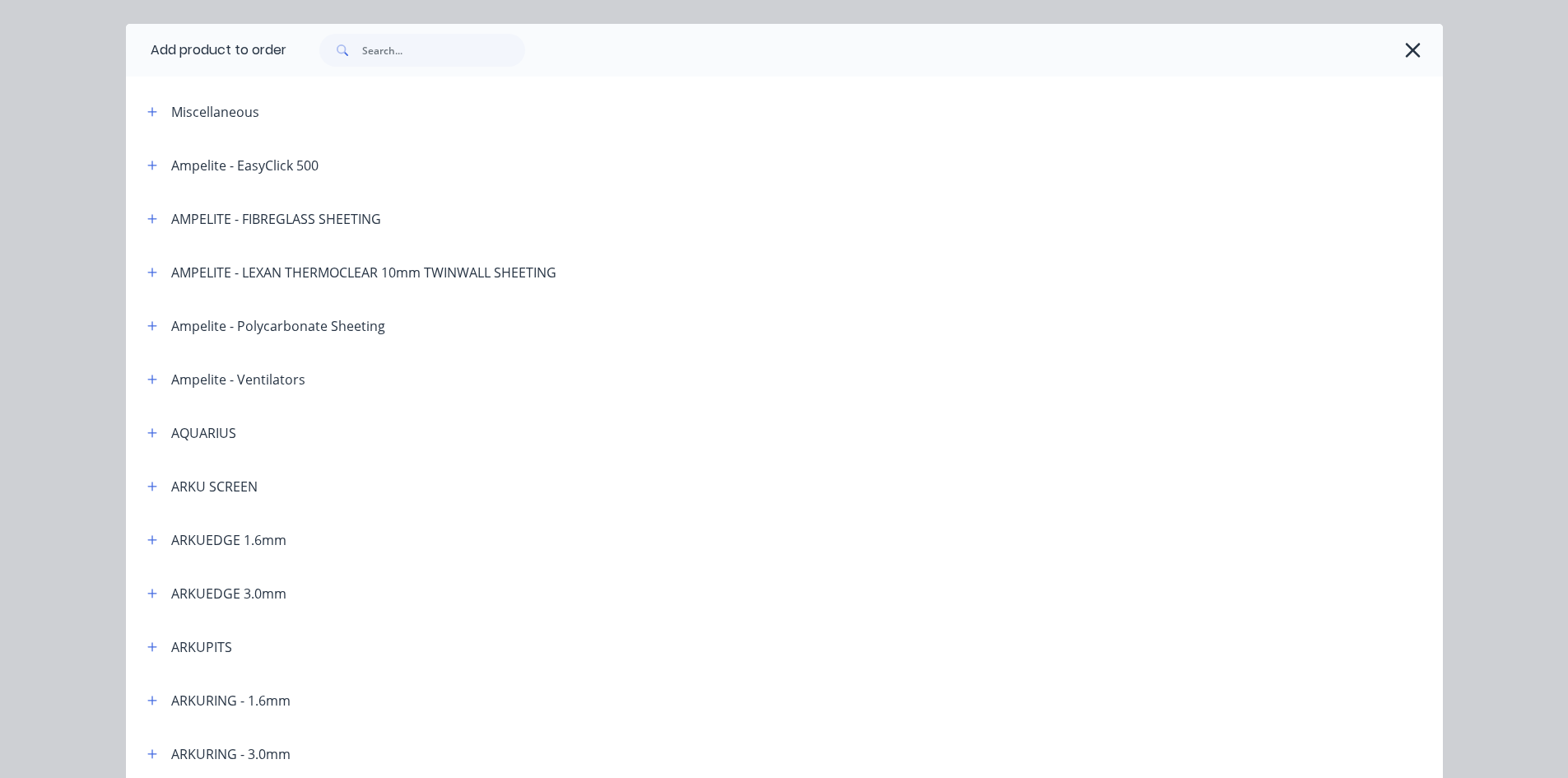
scroll to position [82, 0]
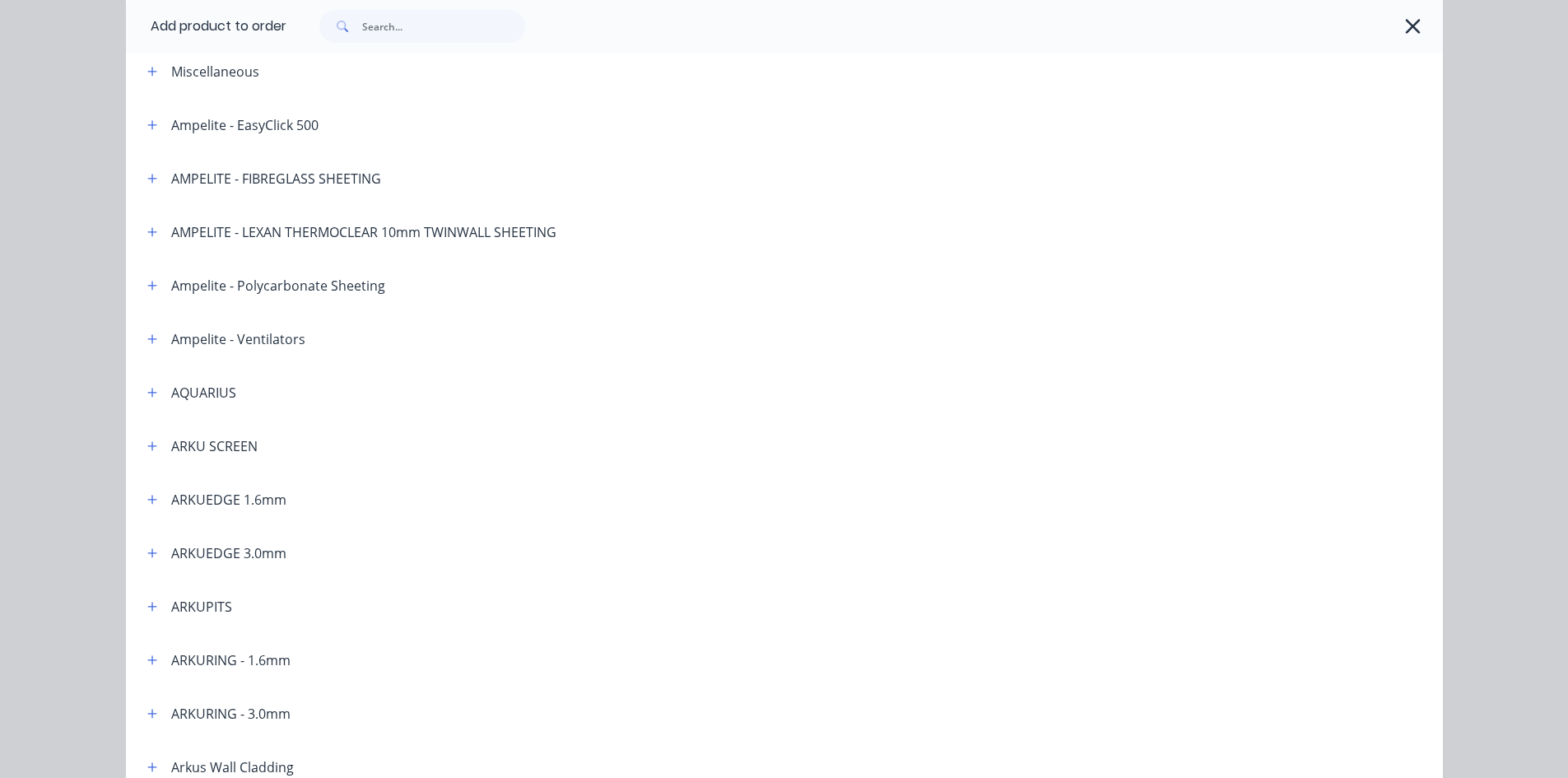
click at [236, 550] on div "ARKUEDGE 3.0mm" at bounding box center [228, 553] width 115 height 20
click at [148, 555] on icon "button" at bounding box center [152, 553] width 10 height 12
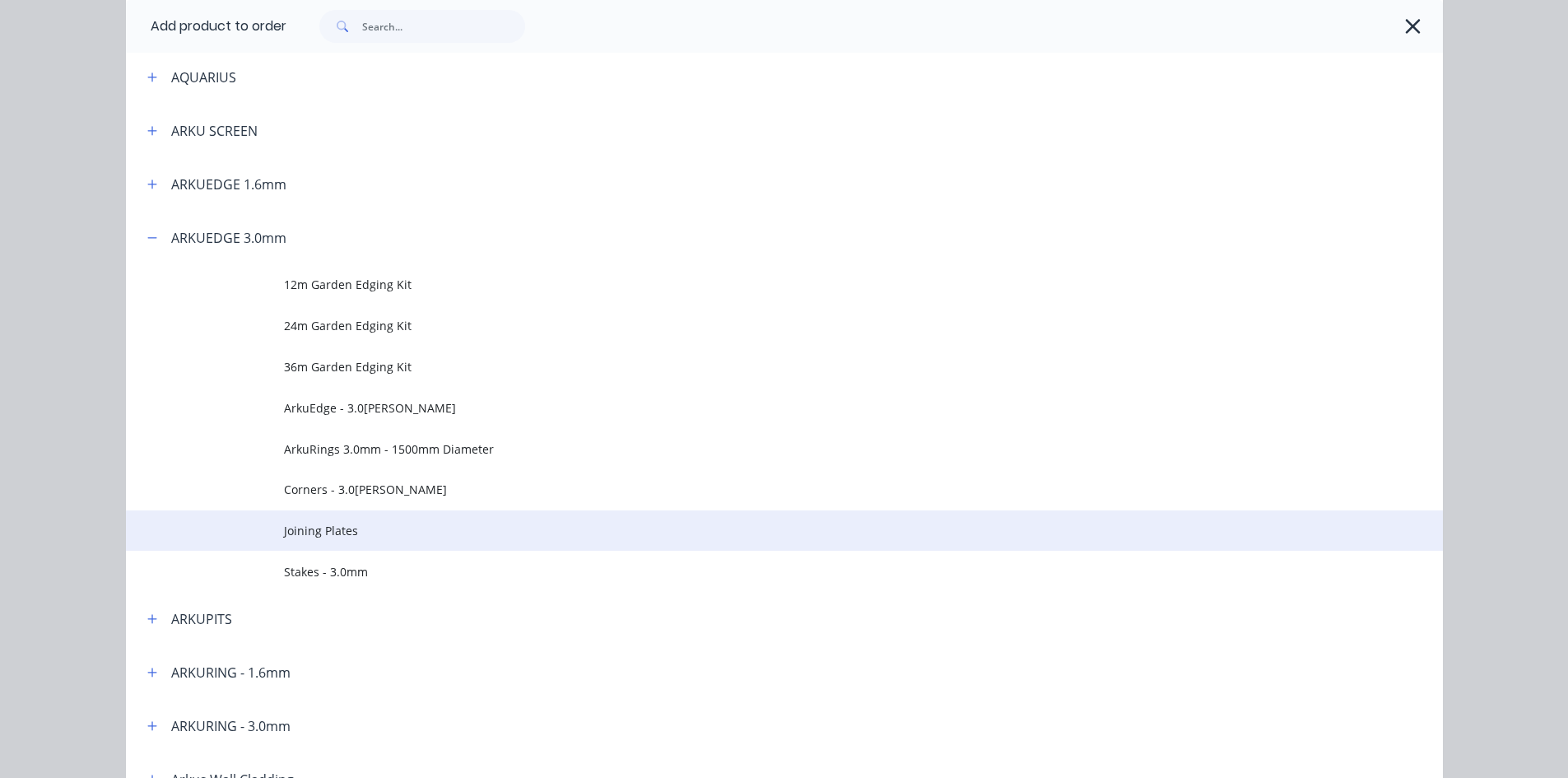
scroll to position [412, 0]
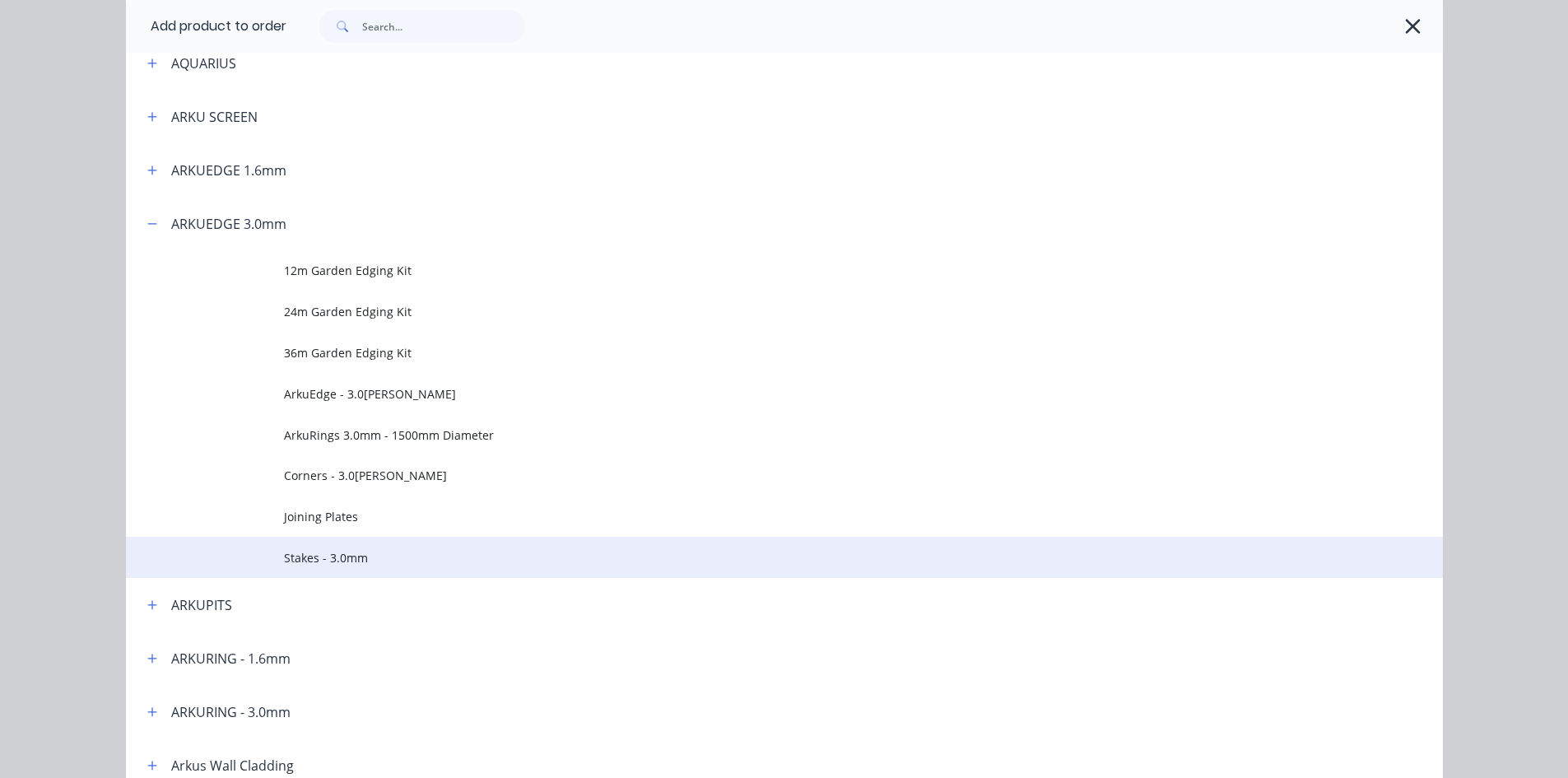
click at [351, 551] on span "Stakes - 3.0mm" at bounding box center [747, 557] width 927 height 18
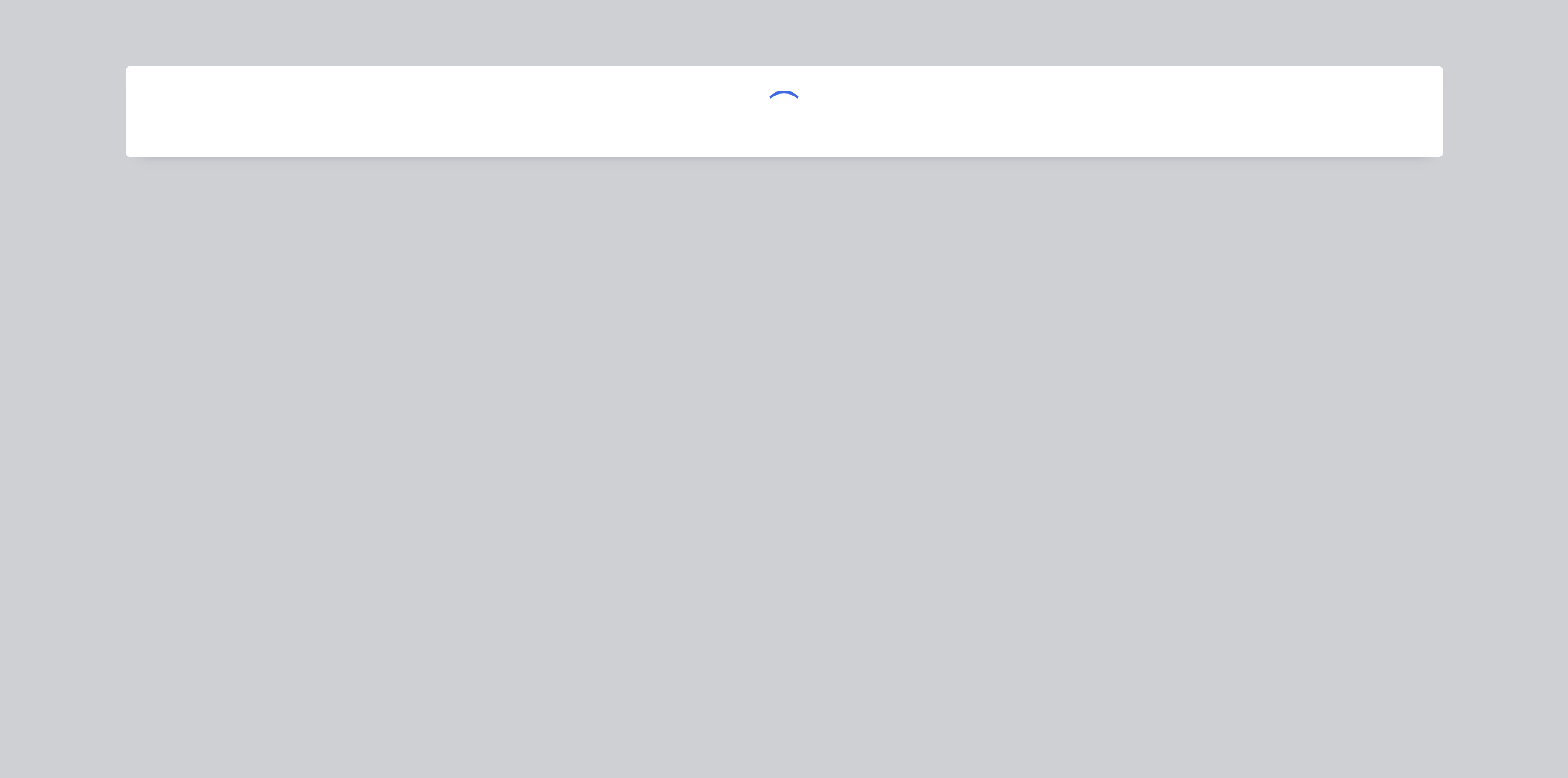
scroll to position [0, 0]
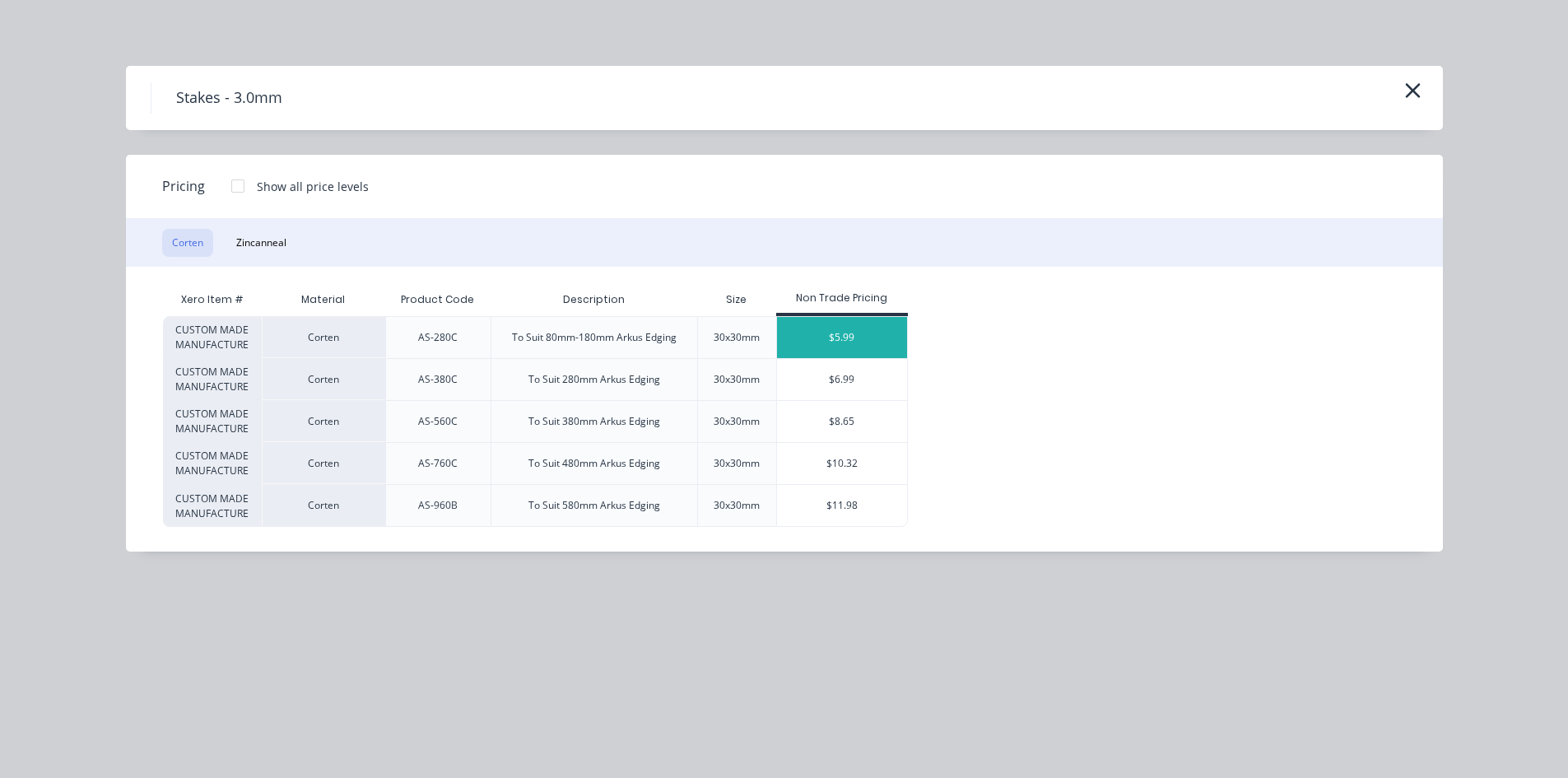
click at [817, 337] on div "$5.99" at bounding box center [843, 338] width 131 height 41
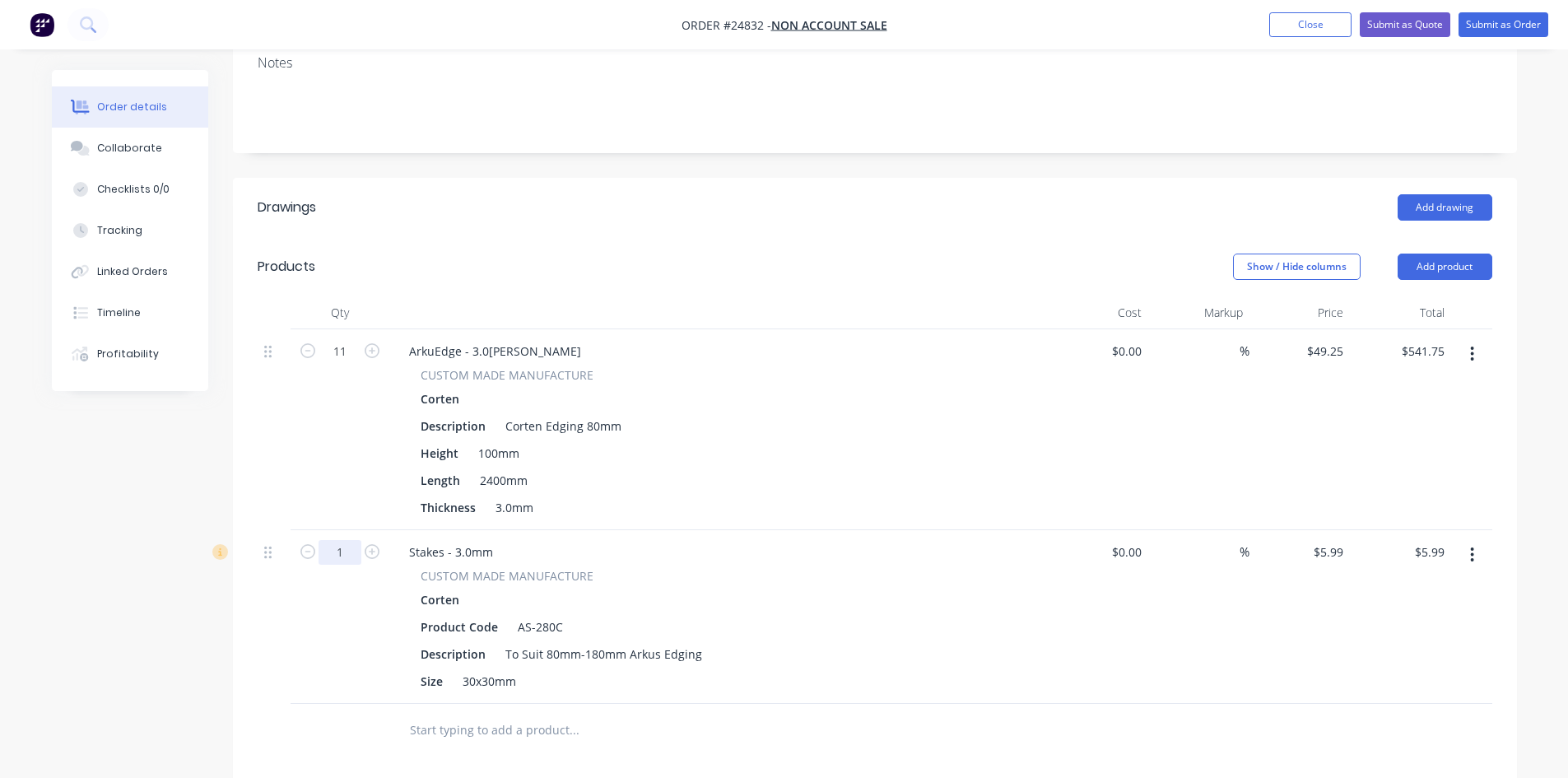
click at [346, 540] on input "1" at bounding box center [340, 552] width 43 height 24
type input "33"
type input "$197.67"
click at [1465, 254] on button "Add product" at bounding box center [1445, 266] width 95 height 26
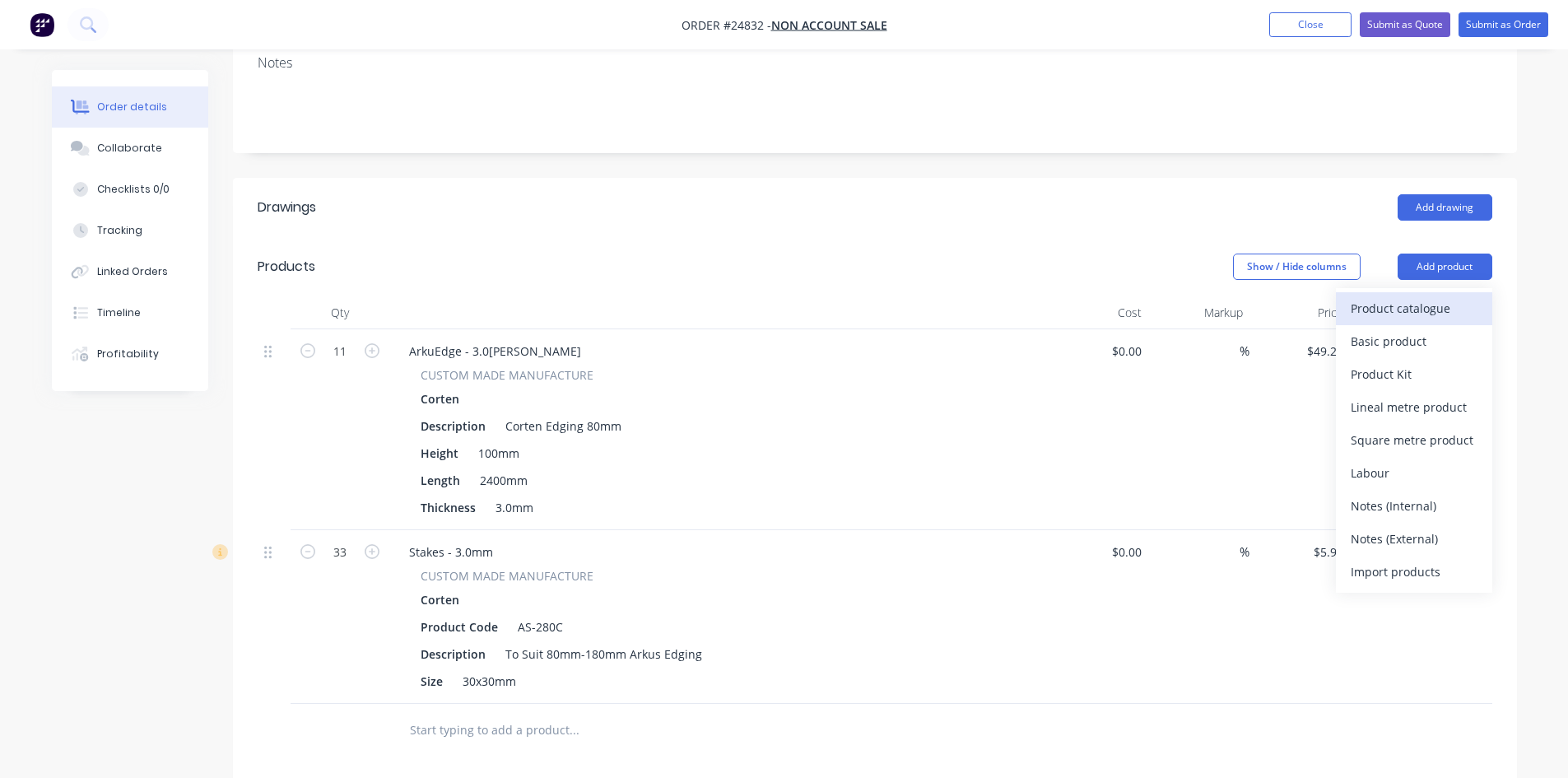
click at [1424, 297] on div "Product catalogue" at bounding box center [1415, 308] width 127 height 23
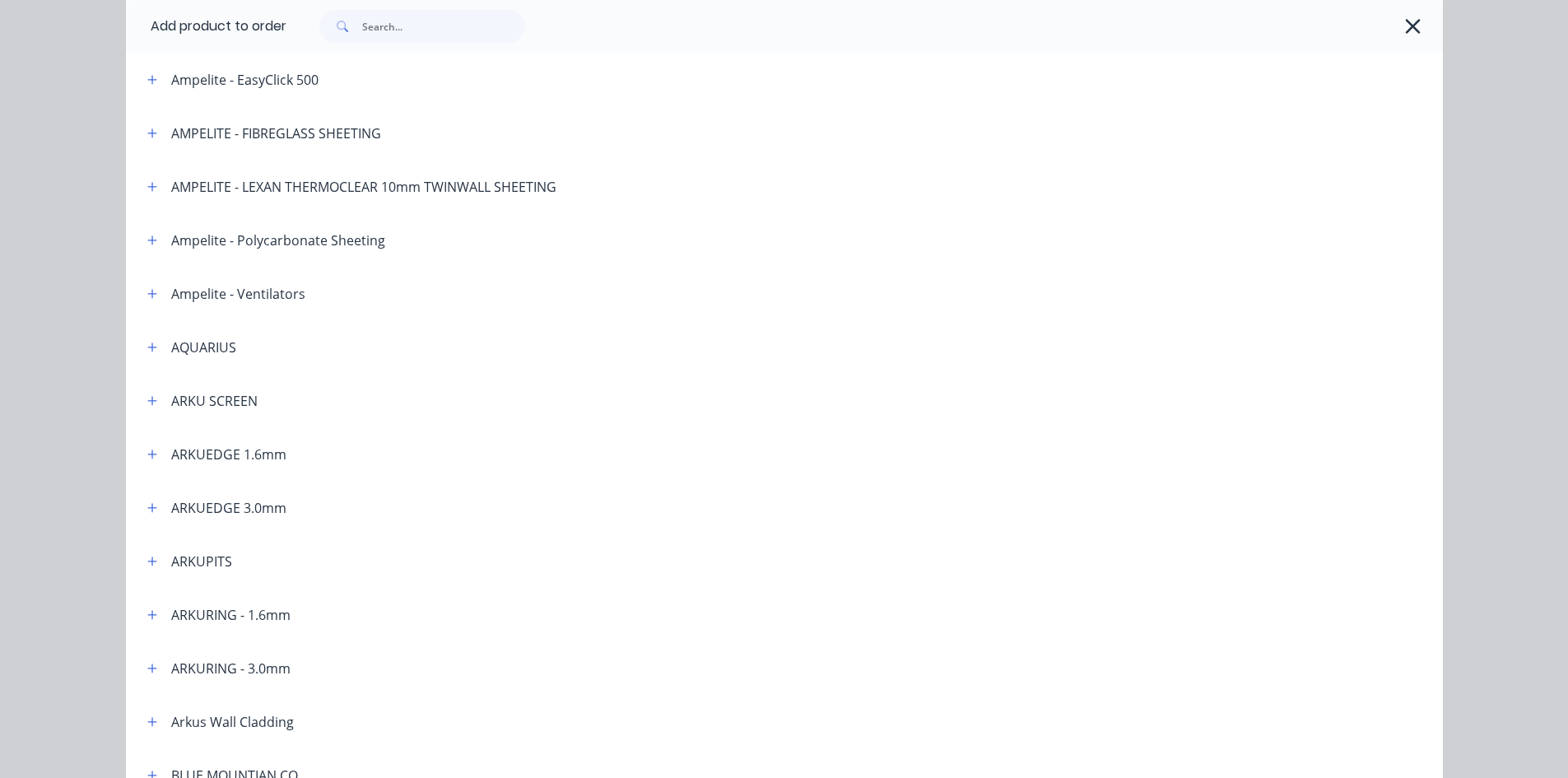
scroll to position [165, 0]
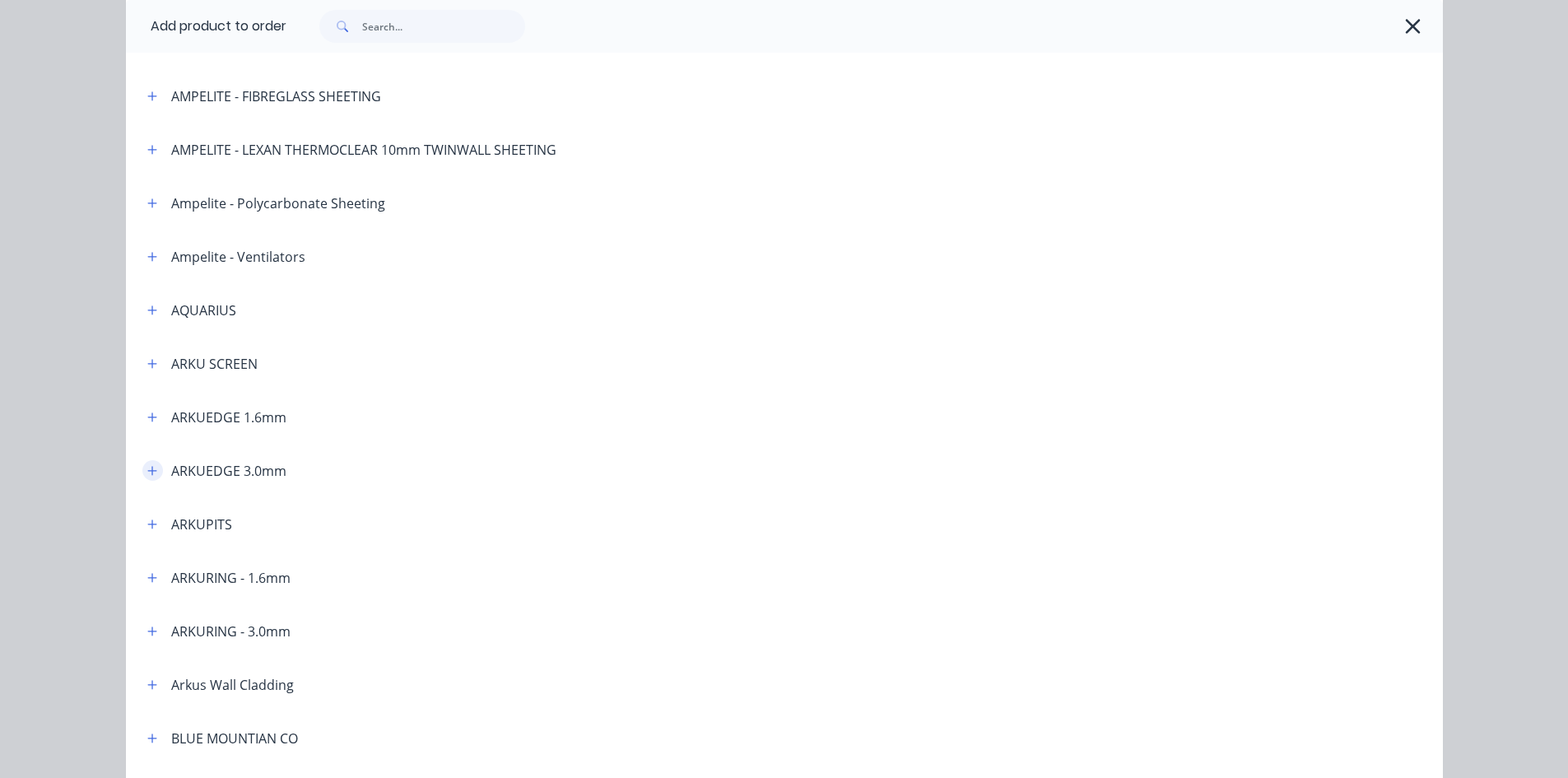
click at [151, 471] on button "button" at bounding box center [152, 470] width 21 height 20
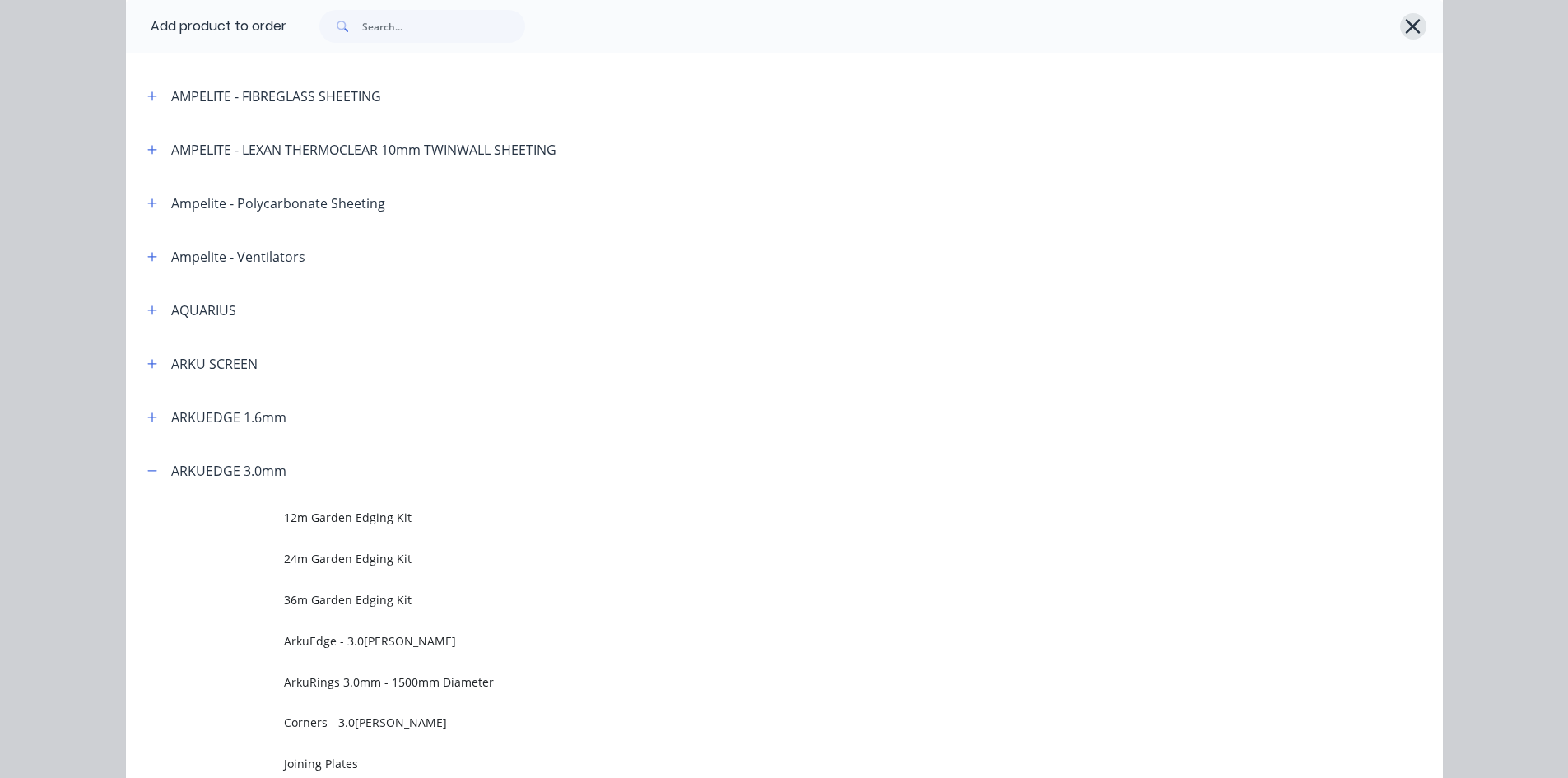
click at [1411, 24] on icon "button" at bounding box center [1413, 26] width 18 height 23
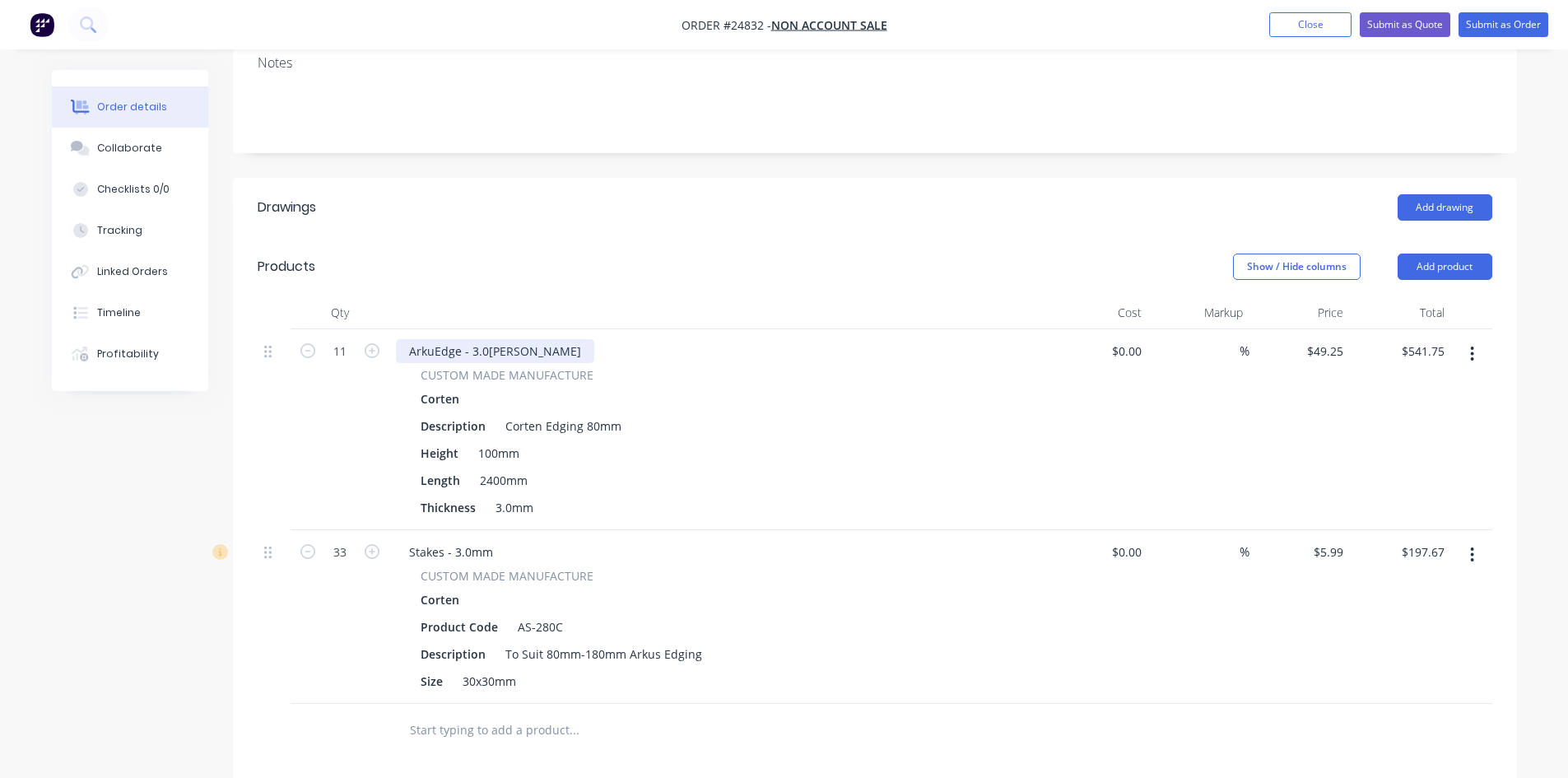
click at [557, 339] on div "ArkuEdge - 3.0[PERSON_NAME]" at bounding box center [495, 350] width 198 height 23
click at [1430, 254] on button "Add product" at bounding box center [1445, 266] width 95 height 26
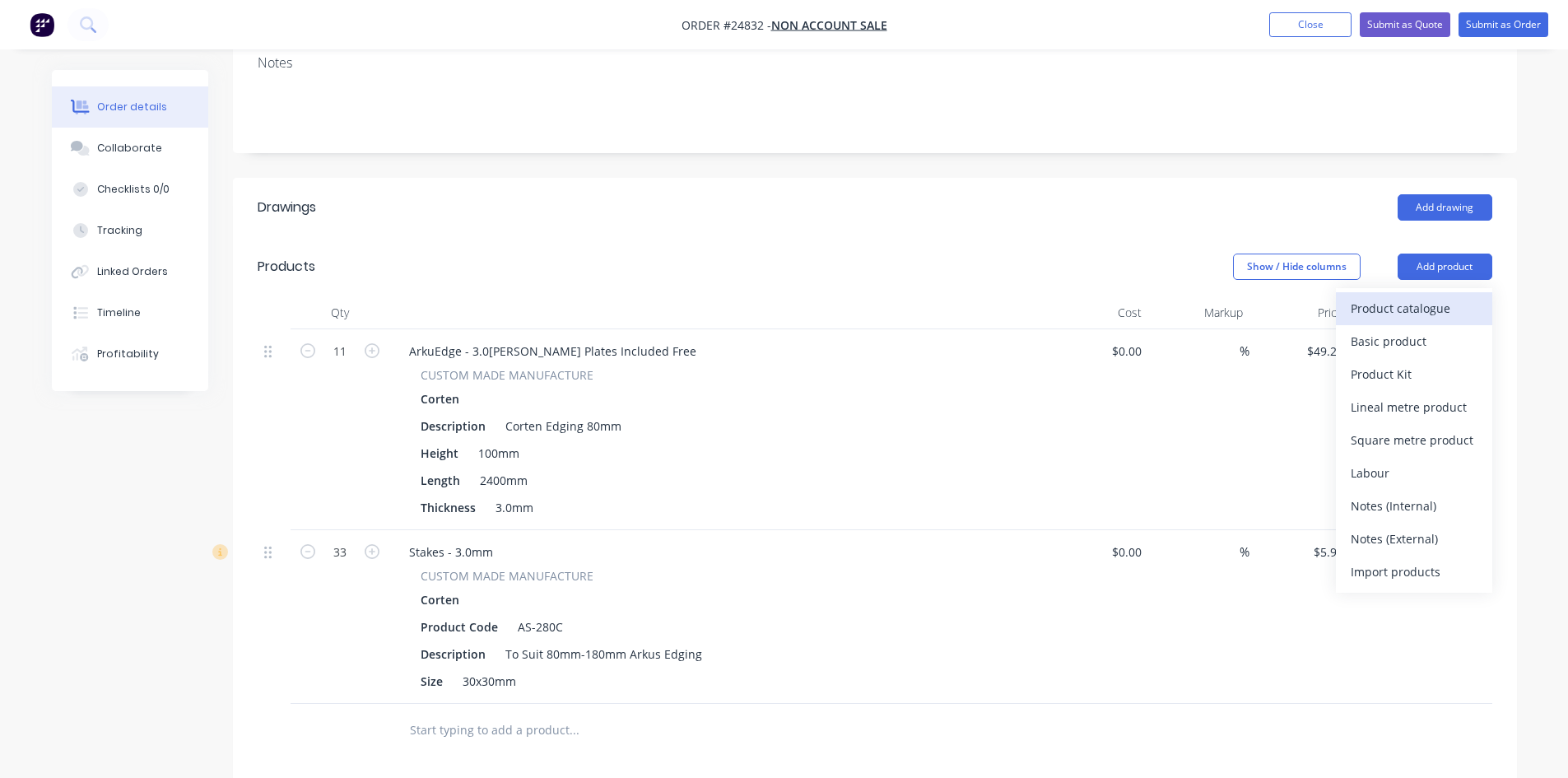
click at [1424, 297] on div "Product catalogue" at bounding box center [1415, 308] width 127 height 23
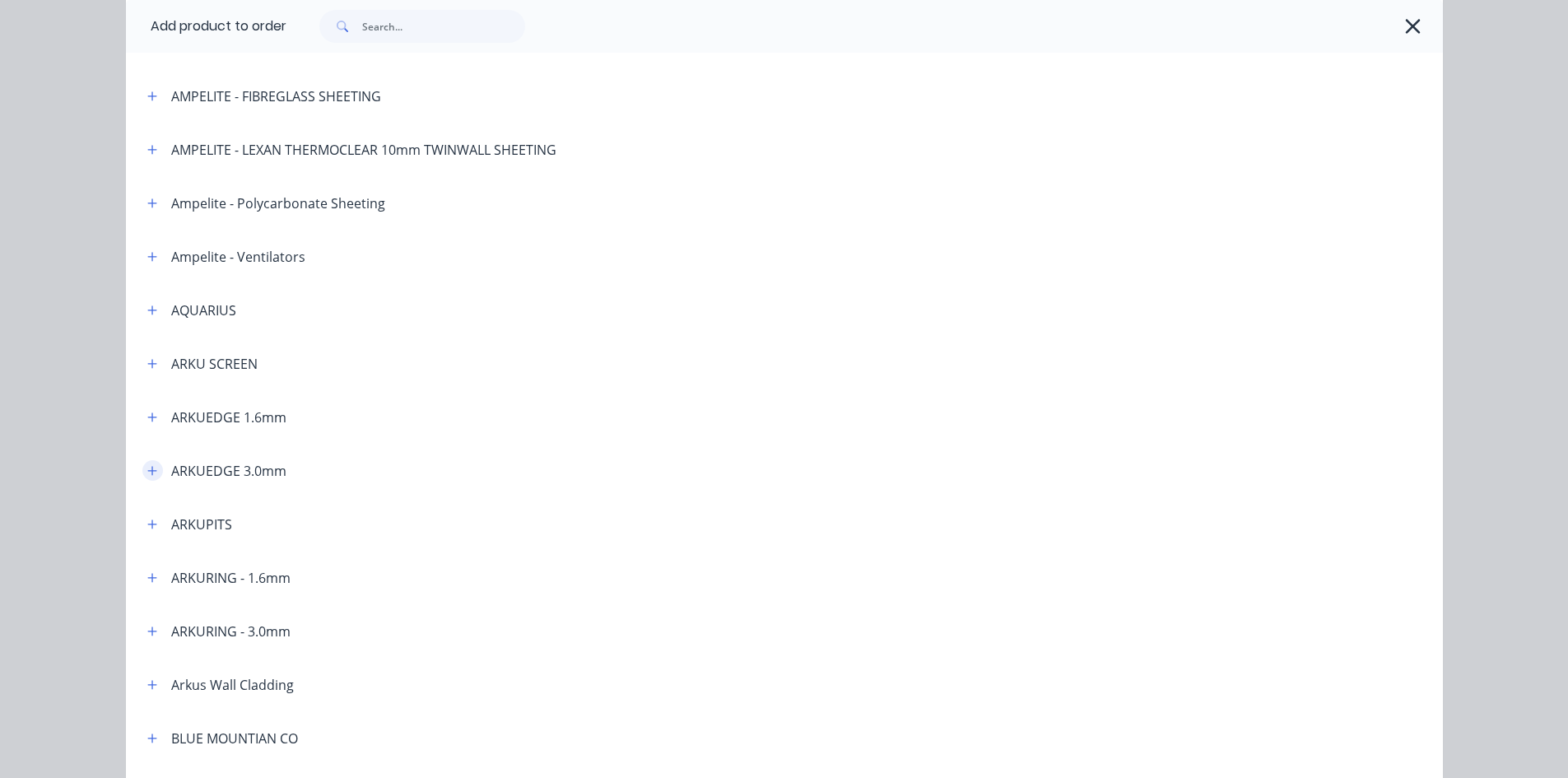
click at [149, 466] on icon "button" at bounding box center [152, 471] width 10 height 12
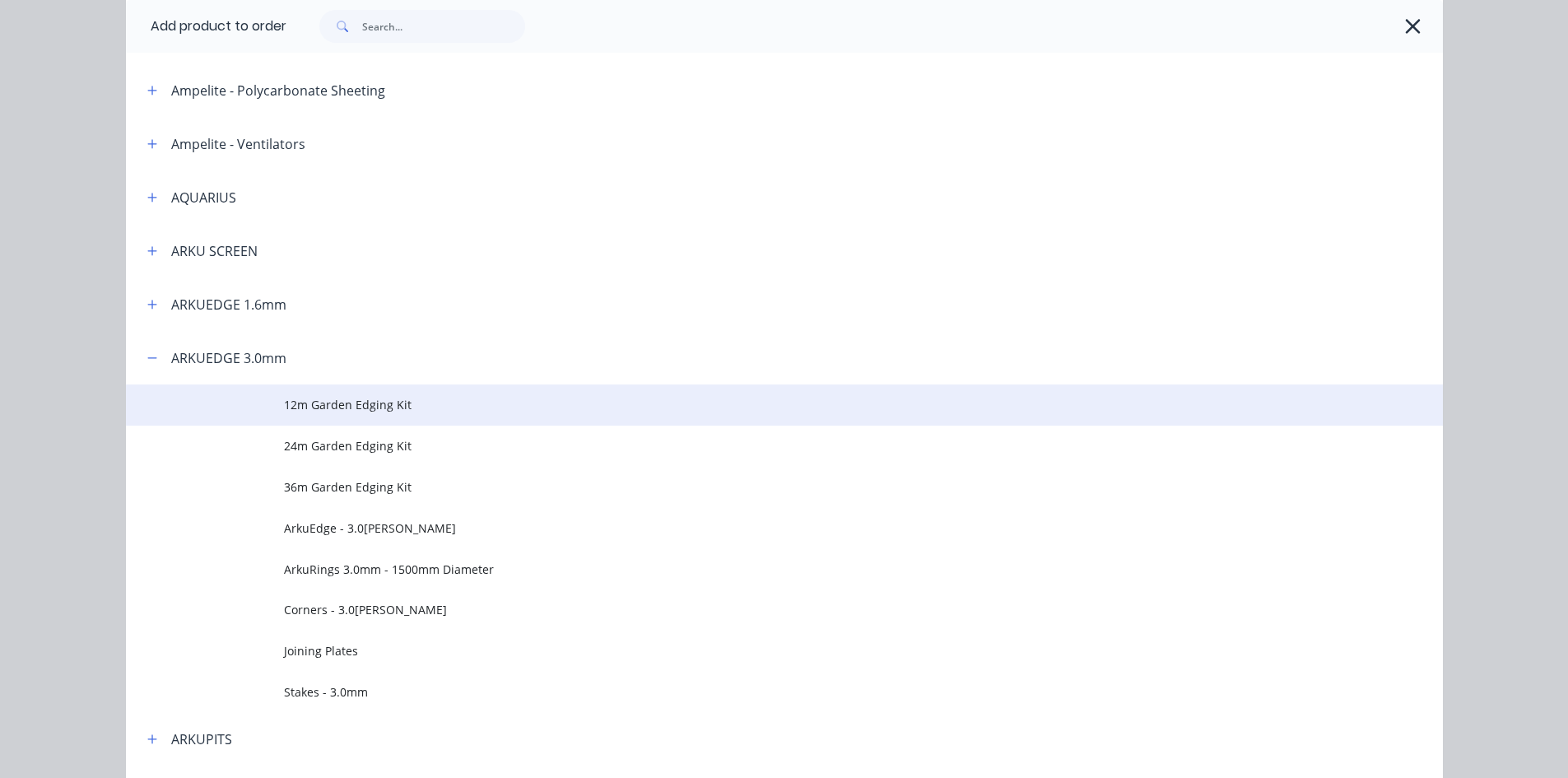
scroll to position [412, 0]
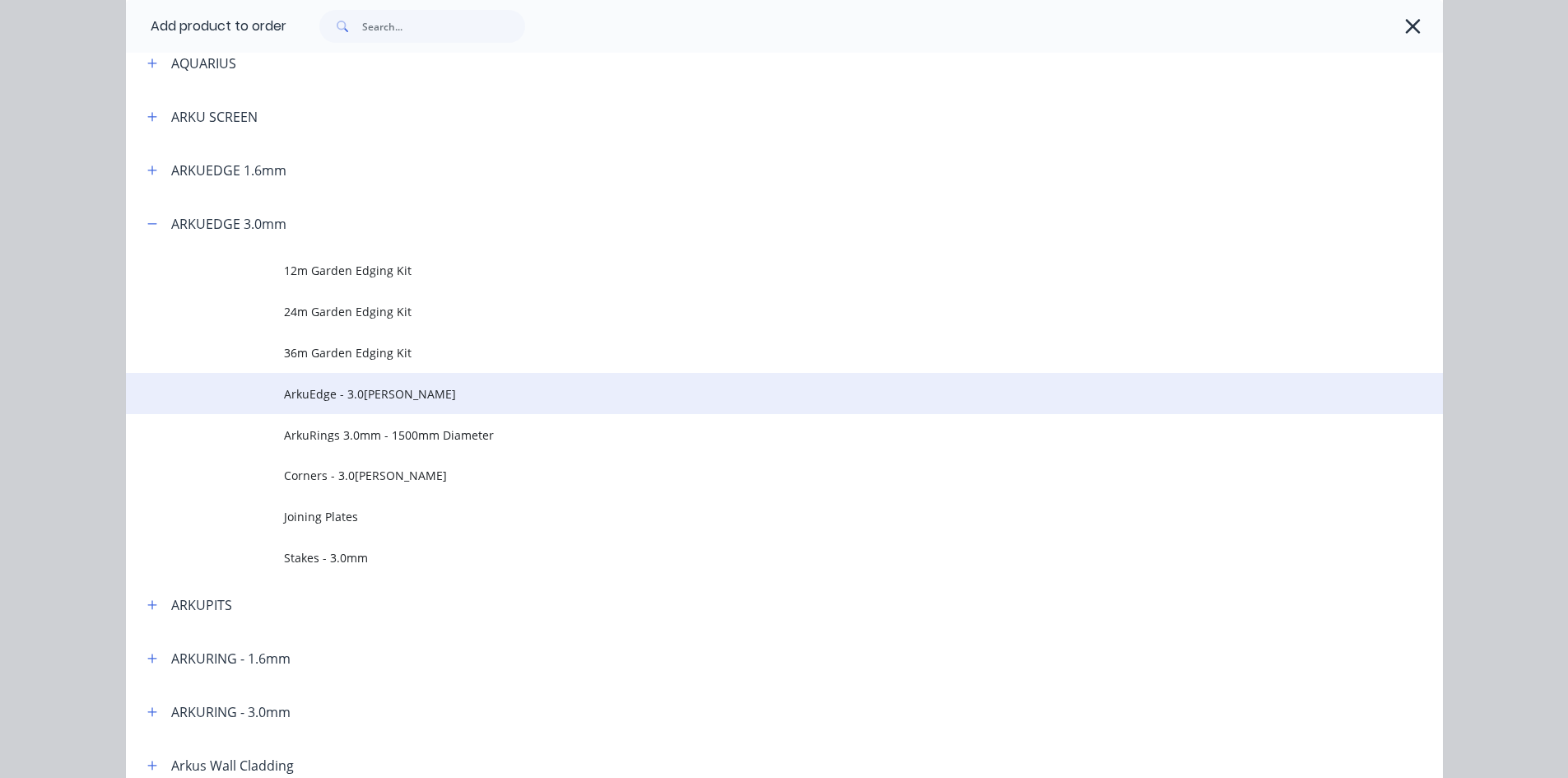
click at [361, 396] on span "ArkuEdge - 3.0[PERSON_NAME]" at bounding box center [747, 394] width 927 height 18
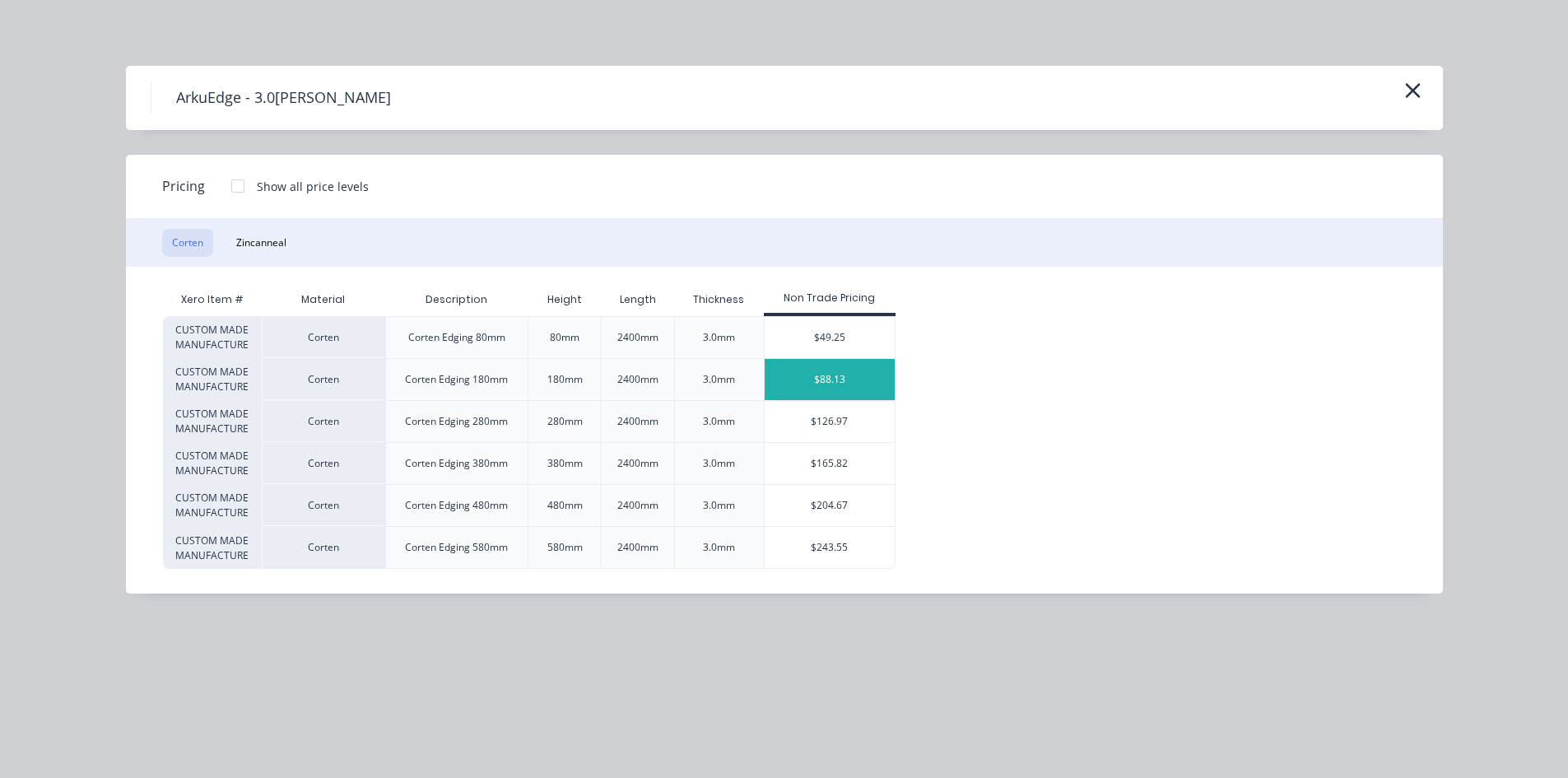
click at [839, 387] on div "$88.13" at bounding box center [830, 380] width 131 height 41
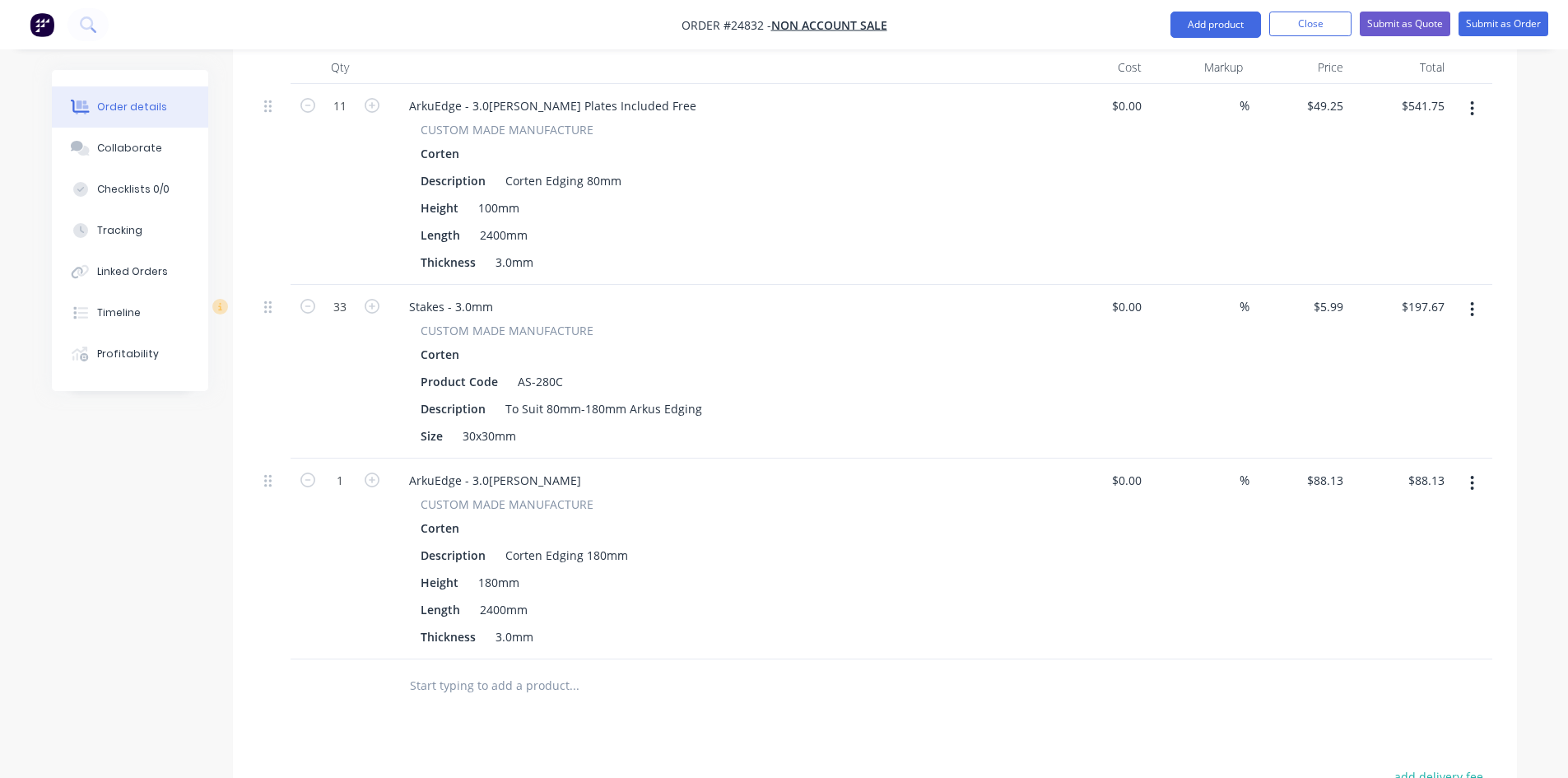
scroll to position [576, 0]
click at [342, 467] on input "1" at bounding box center [340, 478] width 43 height 24
click at [371, 471] on icon "button" at bounding box center [372, 477] width 15 height 15
type input "2"
type input "$176.26"
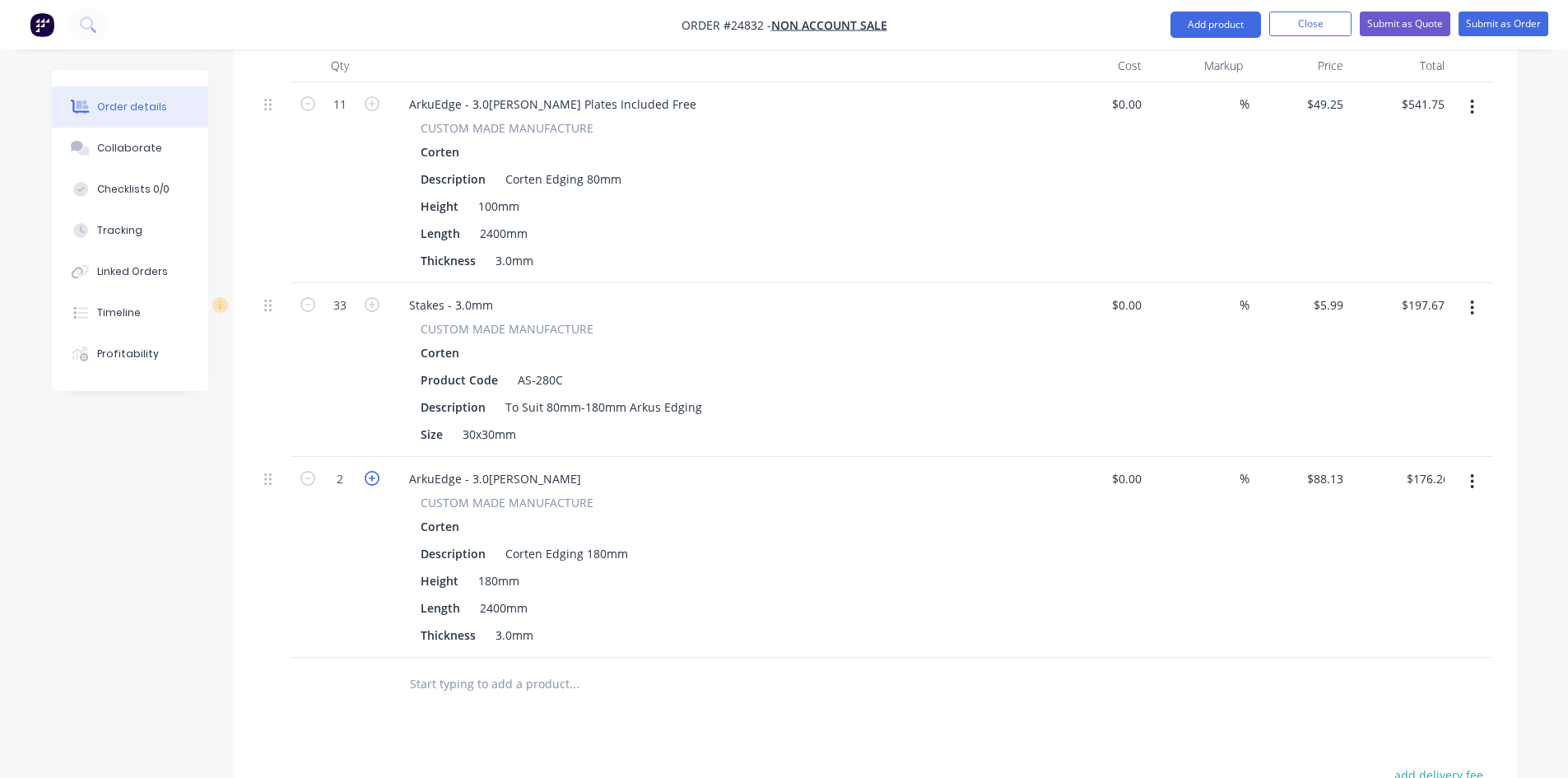
click at [371, 471] on icon "button" at bounding box center [372, 477] width 15 height 15
type input "3"
type input "$264.39"
click at [371, 471] on icon "button" at bounding box center [372, 477] width 15 height 15
type input "4"
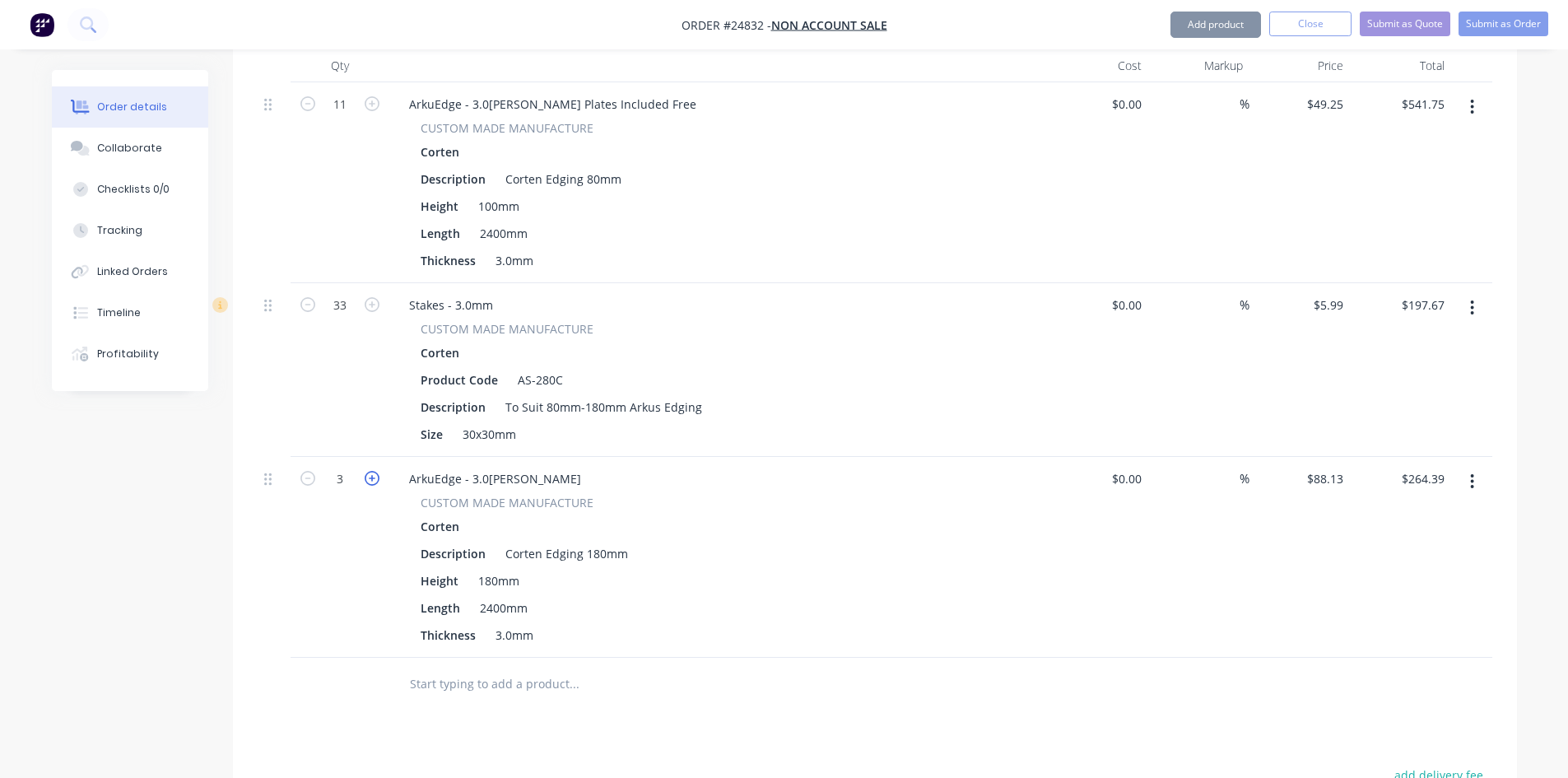
type input "$352.52"
click at [371, 471] on icon "button" at bounding box center [372, 477] width 15 height 15
type input "5"
type input "$440.65"
click at [371, 471] on icon "button" at bounding box center [372, 477] width 15 height 15
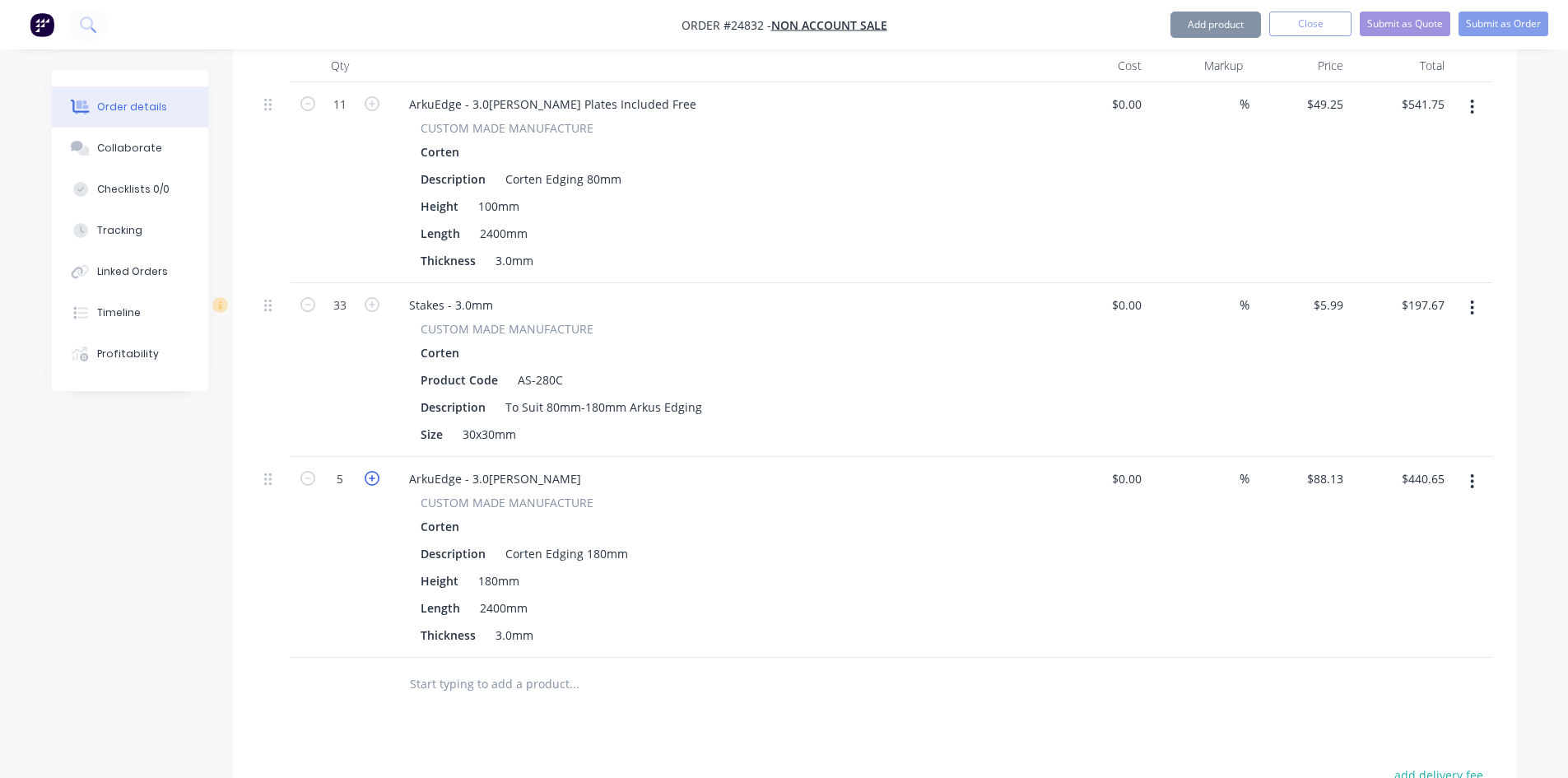
type input "6"
type input "$528.78"
click at [371, 471] on icon "button" at bounding box center [372, 477] width 15 height 15
type input "7"
type input "$616.91"
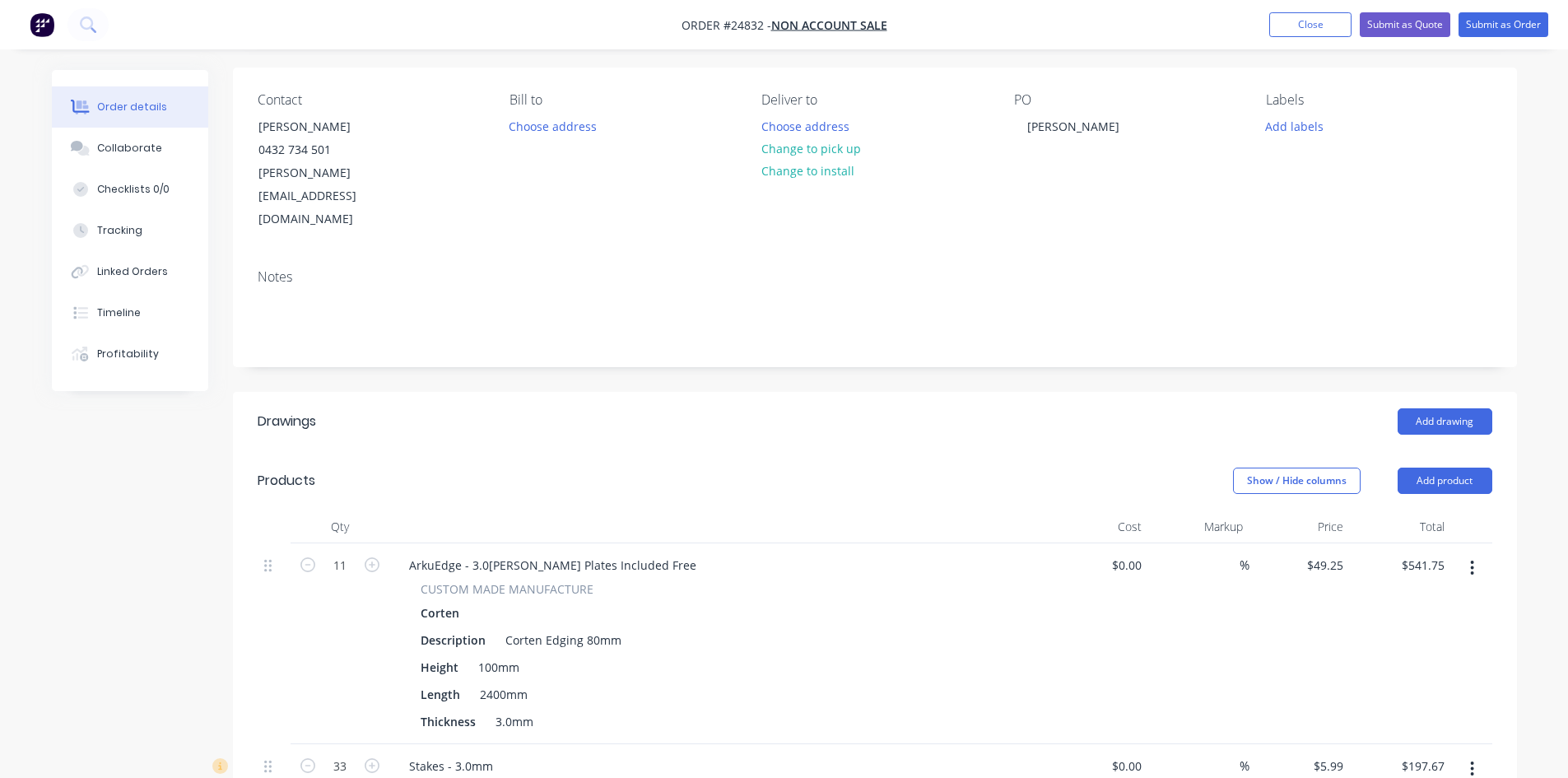
scroll to position [82, 0]
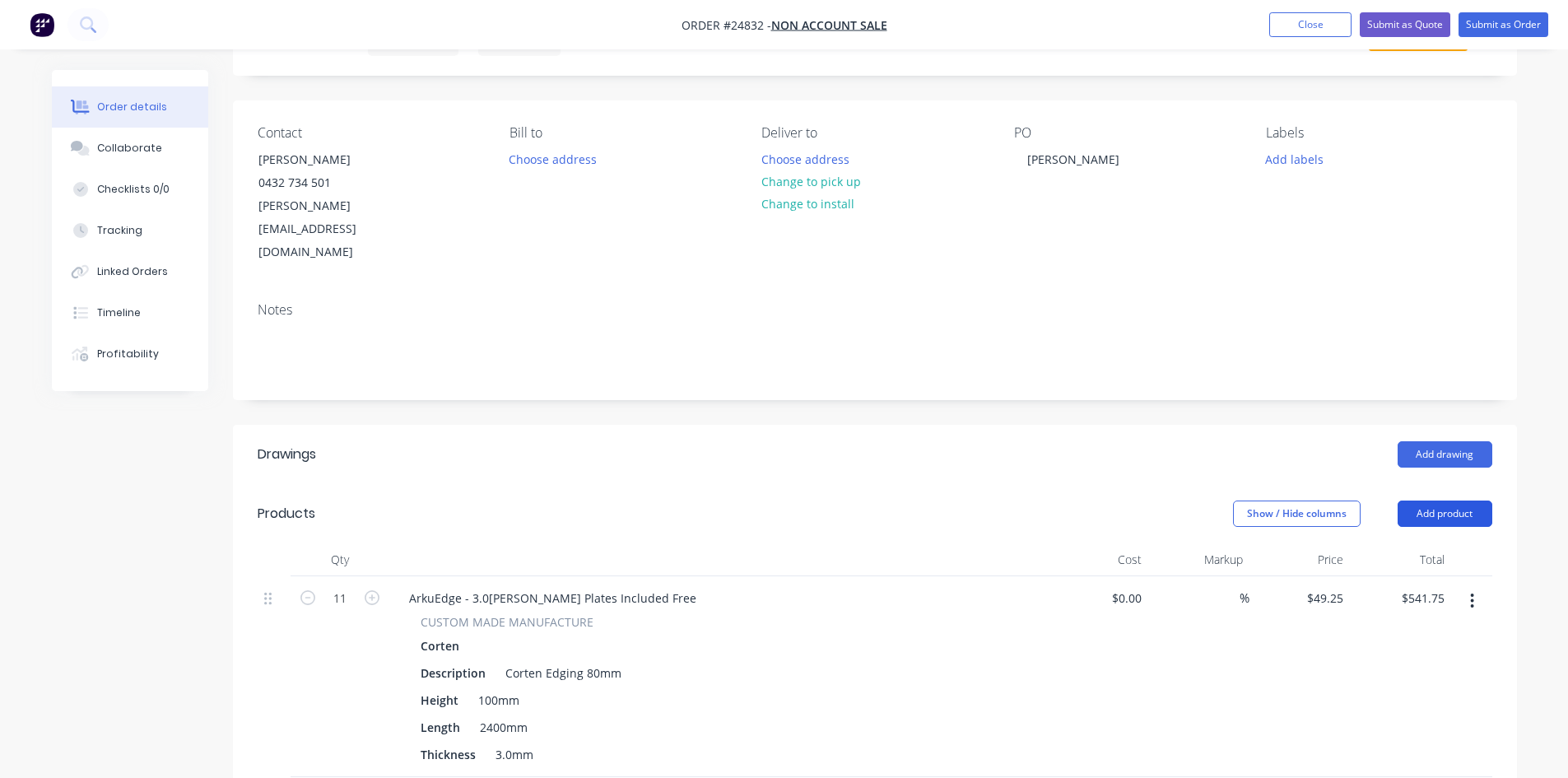
click at [1454, 501] on button "Add product" at bounding box center [1445, 513] width 95 height 26
click at [1363, 543] on div "Product catalogue" at bounding box center [1415, 554] width 127 height 23
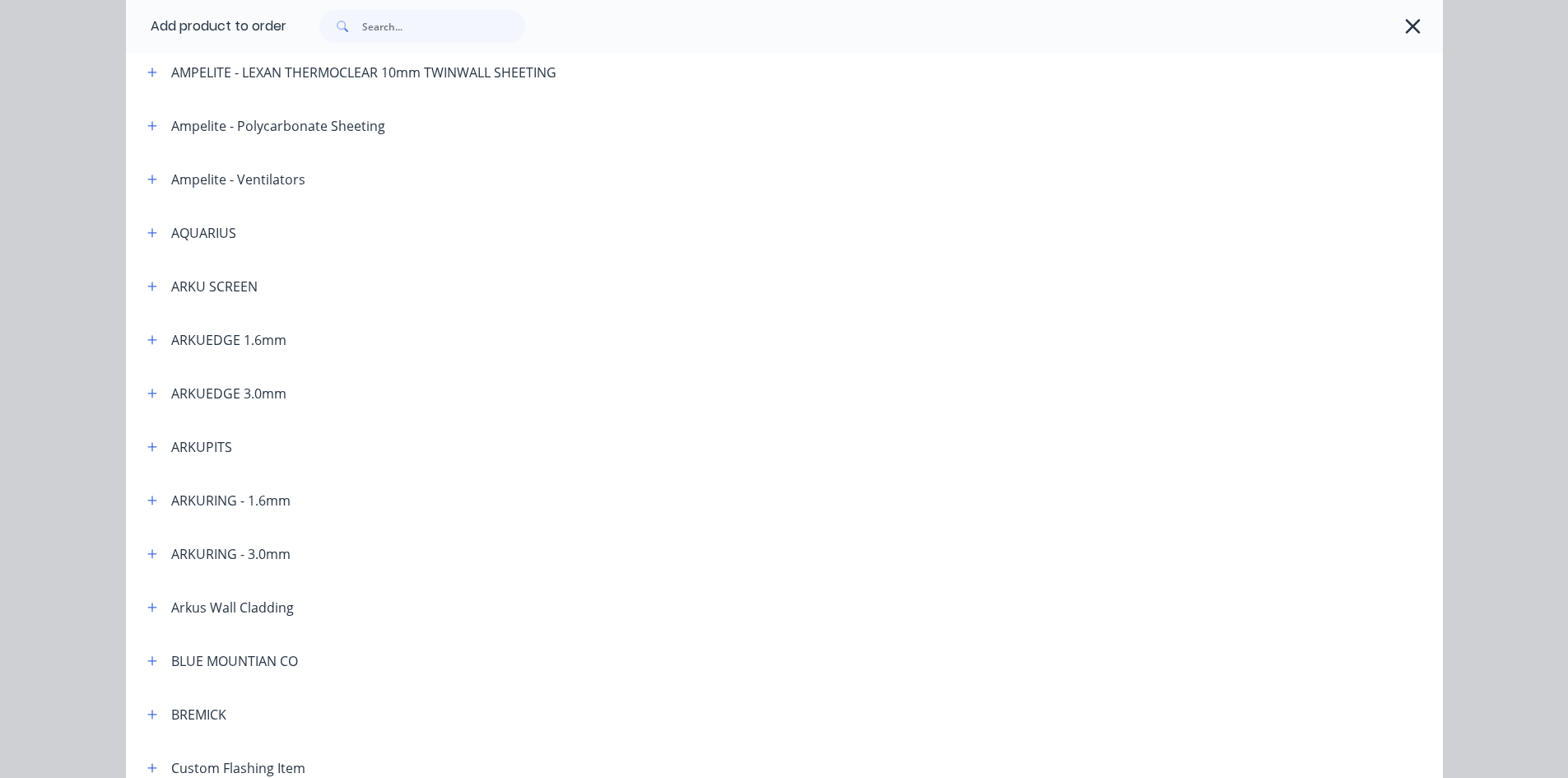
scroll to position [247, 0]
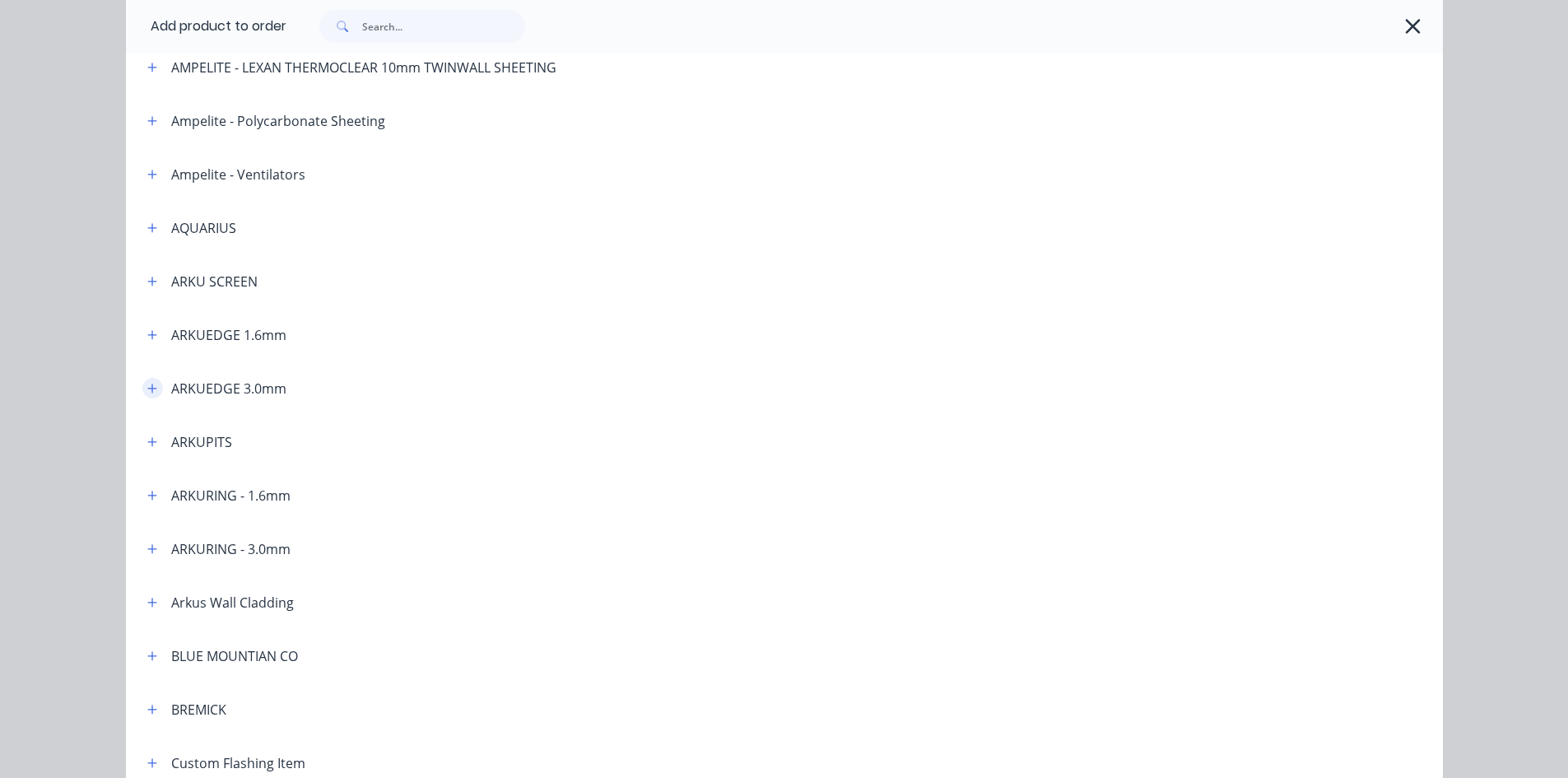
click at [149, 389] on icon "button" at bounding box center [151, 388] width 9 height 9
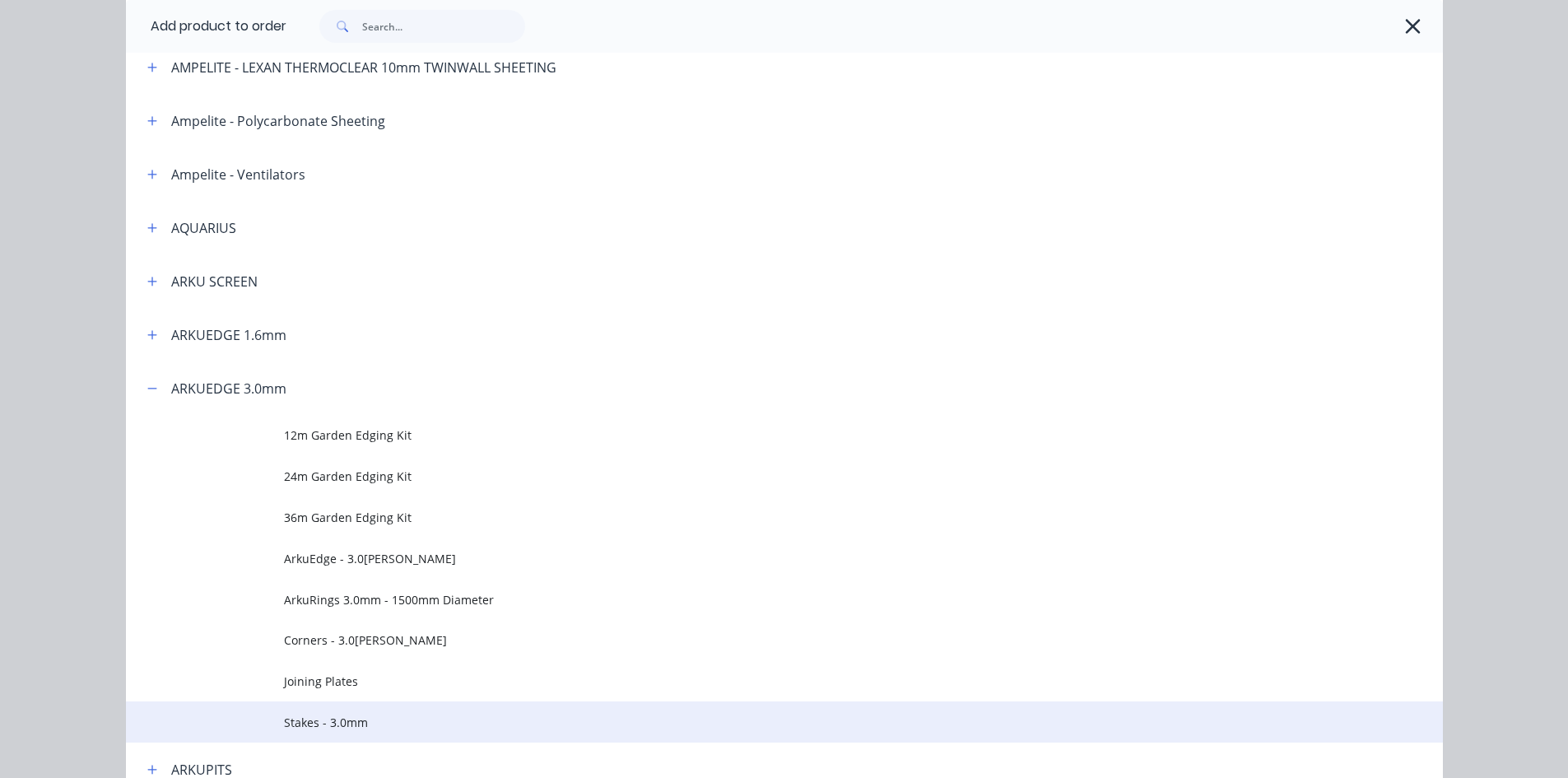
click at [328, 721] on span "Stakes - 3.0mm" at bounding box center [747, 722] width 927 height 18
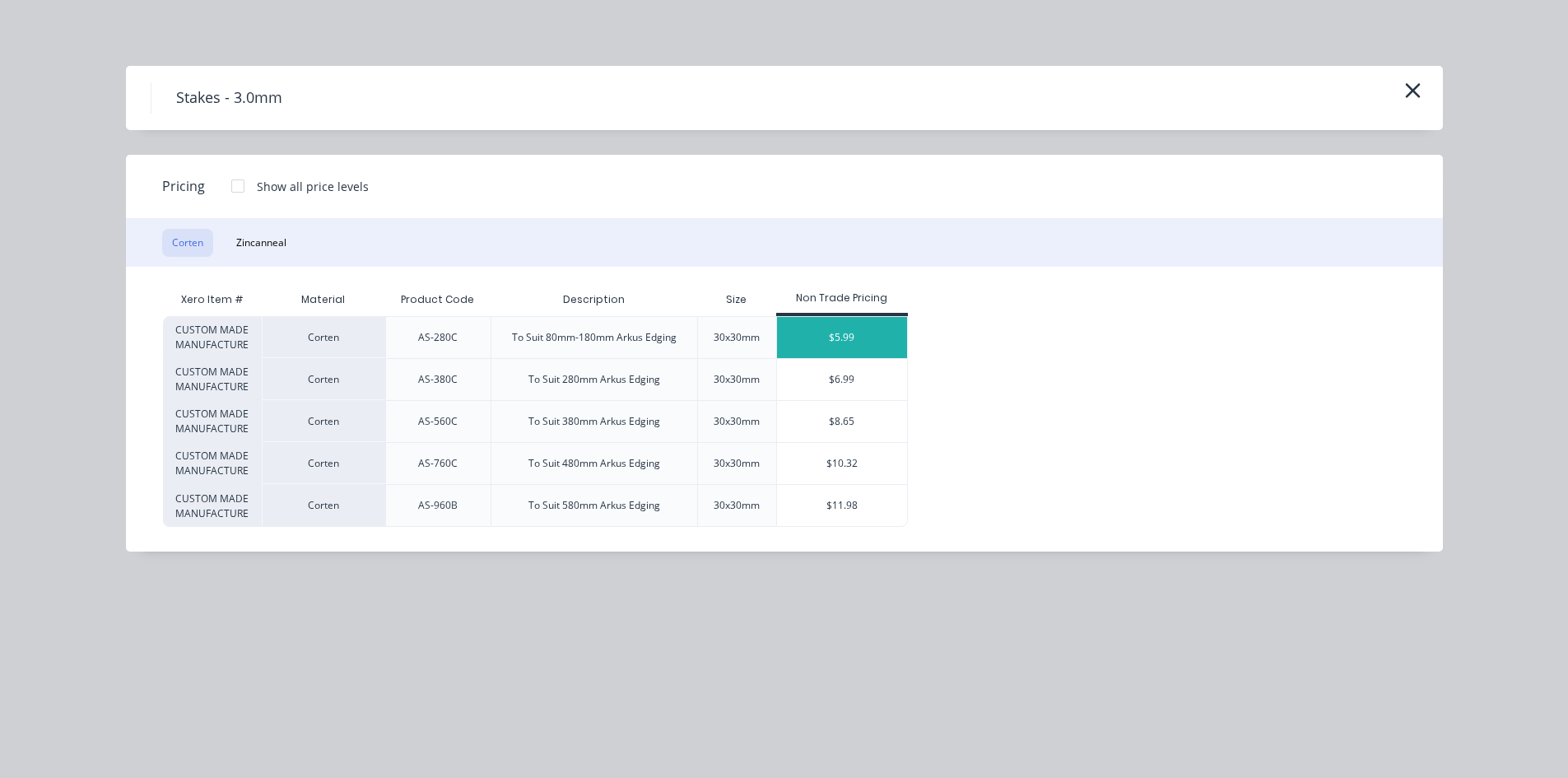
click at [844, 339] on div "$5.99" at bounding box center [843, 338] width 131 height 41
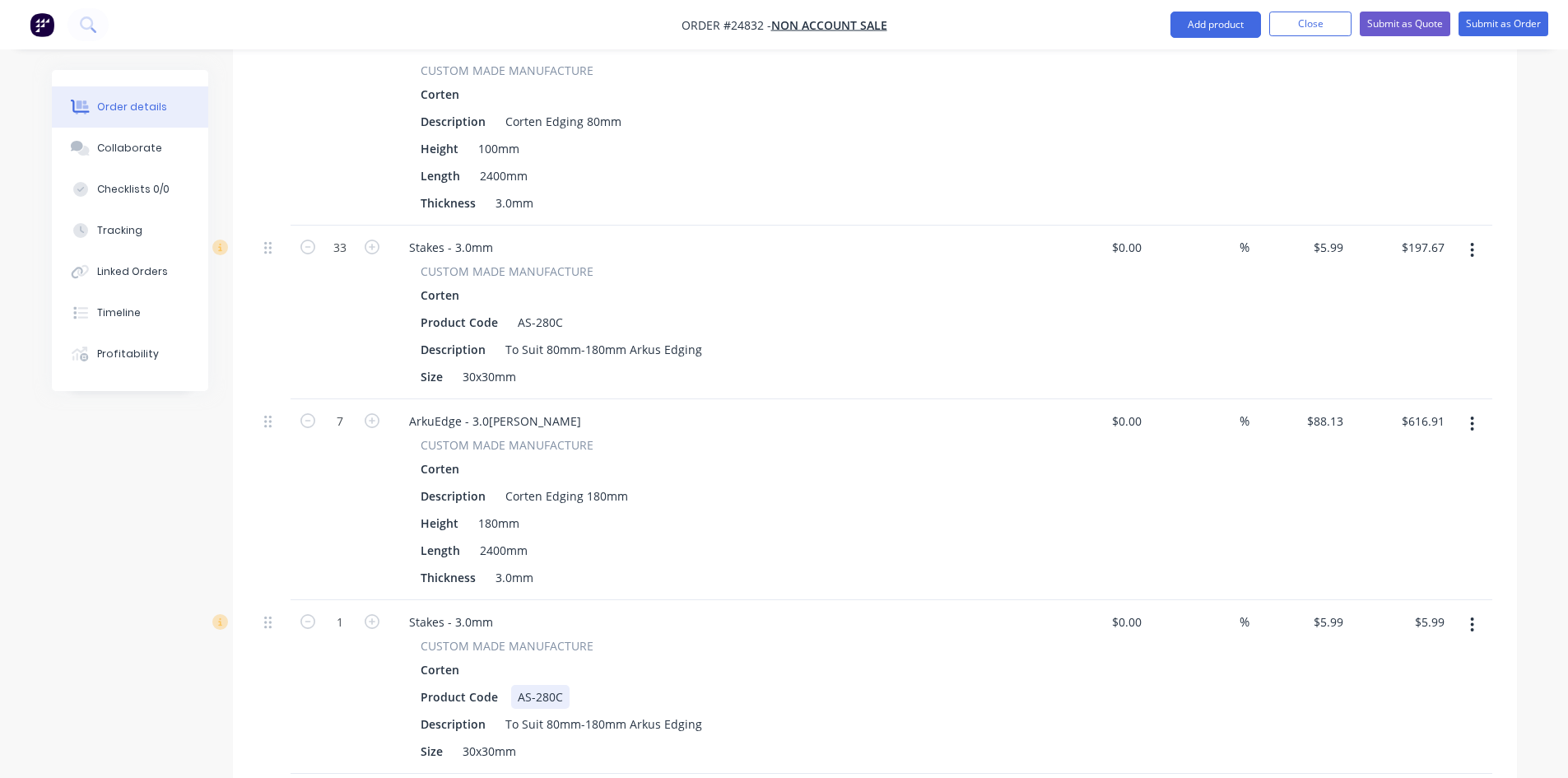
scroll to position [659, 0]
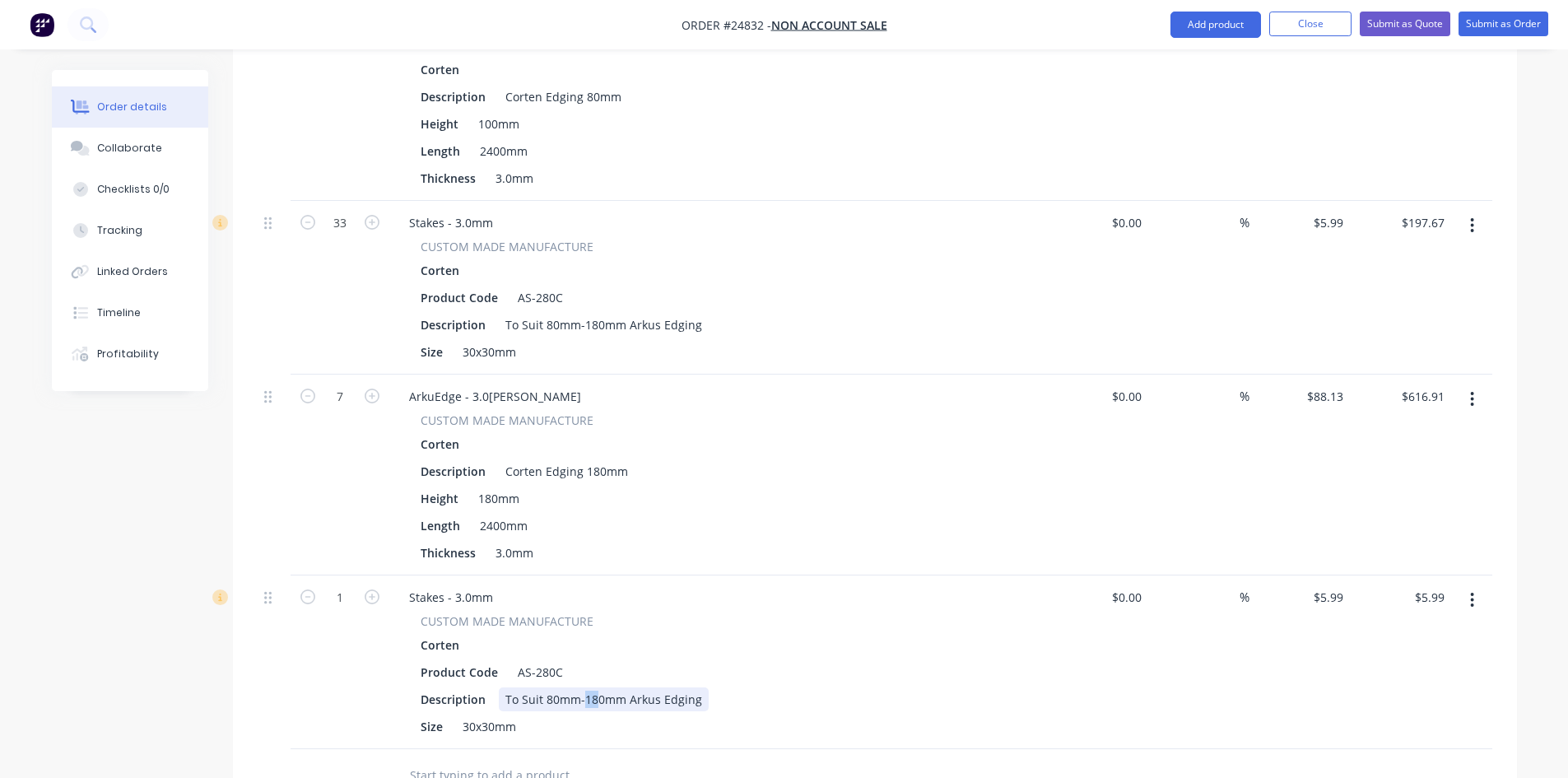
drag, startPoint x: 595, startPoint y: 652, endPoint x: 582, endPoint y: 651, distance: 13.0
click at [582, 687] on div "To Suit 80mm-180mm Arkus Edging" at bounding box center [603, 699] width 210 height 23
click at [544, 687] on div "To Suit 80mm-200mm Arkus Edging" at bounding box center [603, 699] width 210 height 23
click at [567, 312] on div "To Suit 80mm-180mm Arkus Edging" at bounding box center [603, 324] width 210 height 23
drag, startPoint x: 554, startPoint y: 279, endPoint x: 544, endPoint y: 279, distance: 10.0
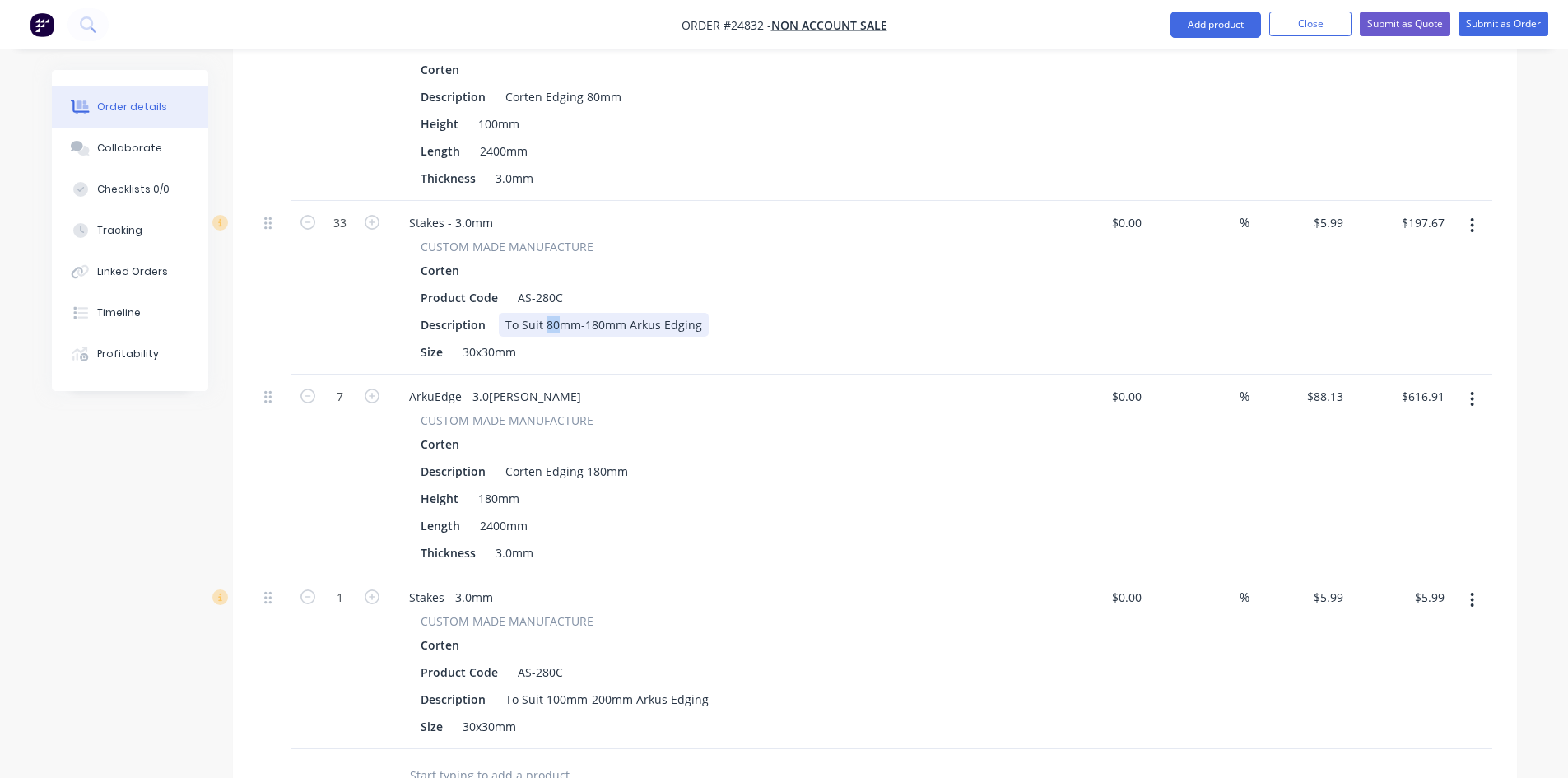
click at [544, 312] on div "To Suit 80mm-180mm Arkus Edging" at bounding box center [603, 324] width 210 height 23
drag, startPoint x: 607, startPoint y: 276, endPoint x: 591, endPoint y: 273, distance: 16.3
click at [591, 312] on div "To Suit 100mm-180mm Arkus Edging" at bounding box center [607, 324] width 217 height 23
click at [592, 459] on div "Corten Edging 180mm" at bounding box center [566, 471] width 136 height 23
drag, startPoint x: 599, startPoint y: 425, endPoint x: 585, endPoint y: 423, distance: 14.1
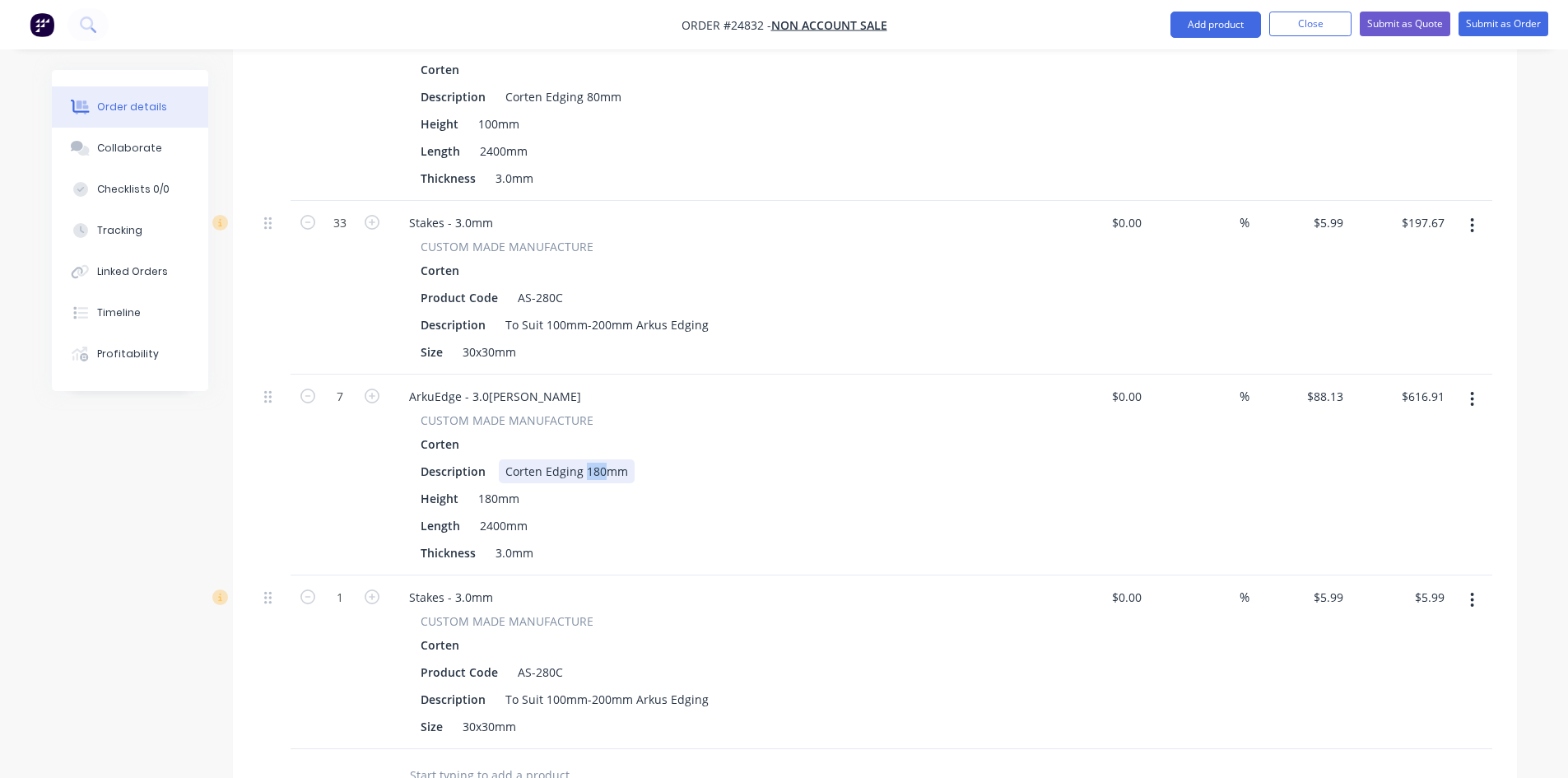
click at [585, 459] on div "Corten Edging 180mm" at bounding box center [566, 471] width 136 height 23
click at [631, 486] on div "Height 180mm" at bounding box center [715, 498] width 602 height 23
click at [614, 660] on div "Product Code AS-280C" at bounding box center [715, 672] width 602 height 23
drag, startPoint x: 564, startPoint y: 626, endPoint x: 501, endPoint y: 622, distance: 63.1
click at [501, 660] on div "Product Code AS-280C" at bounding box center [715, 672] width 602 height 23
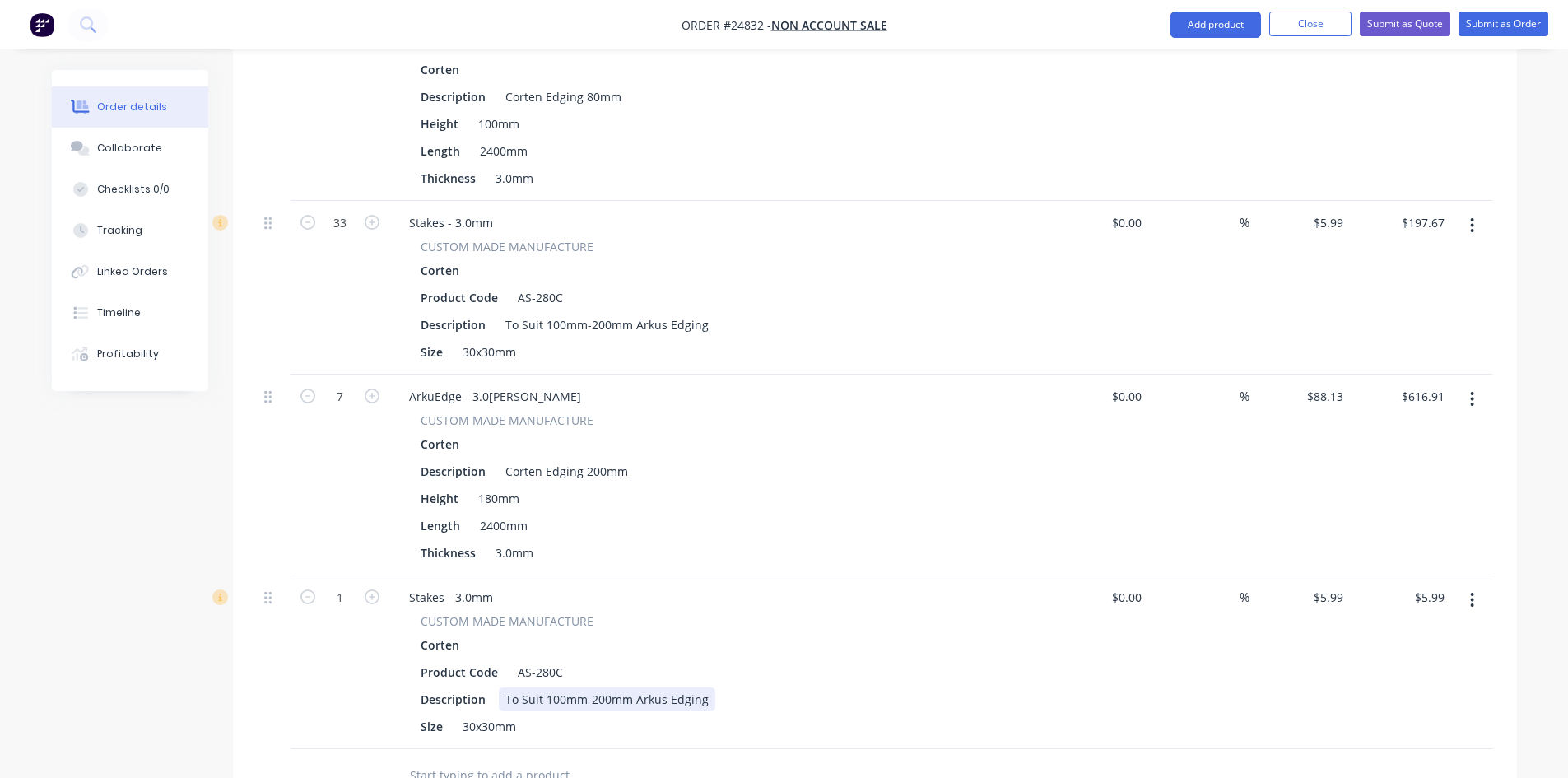
click at [949, 687] on div "Description To Suit 100mm-200mm Arkus Edging" at bounding box center [715, 699] width 602 height 23
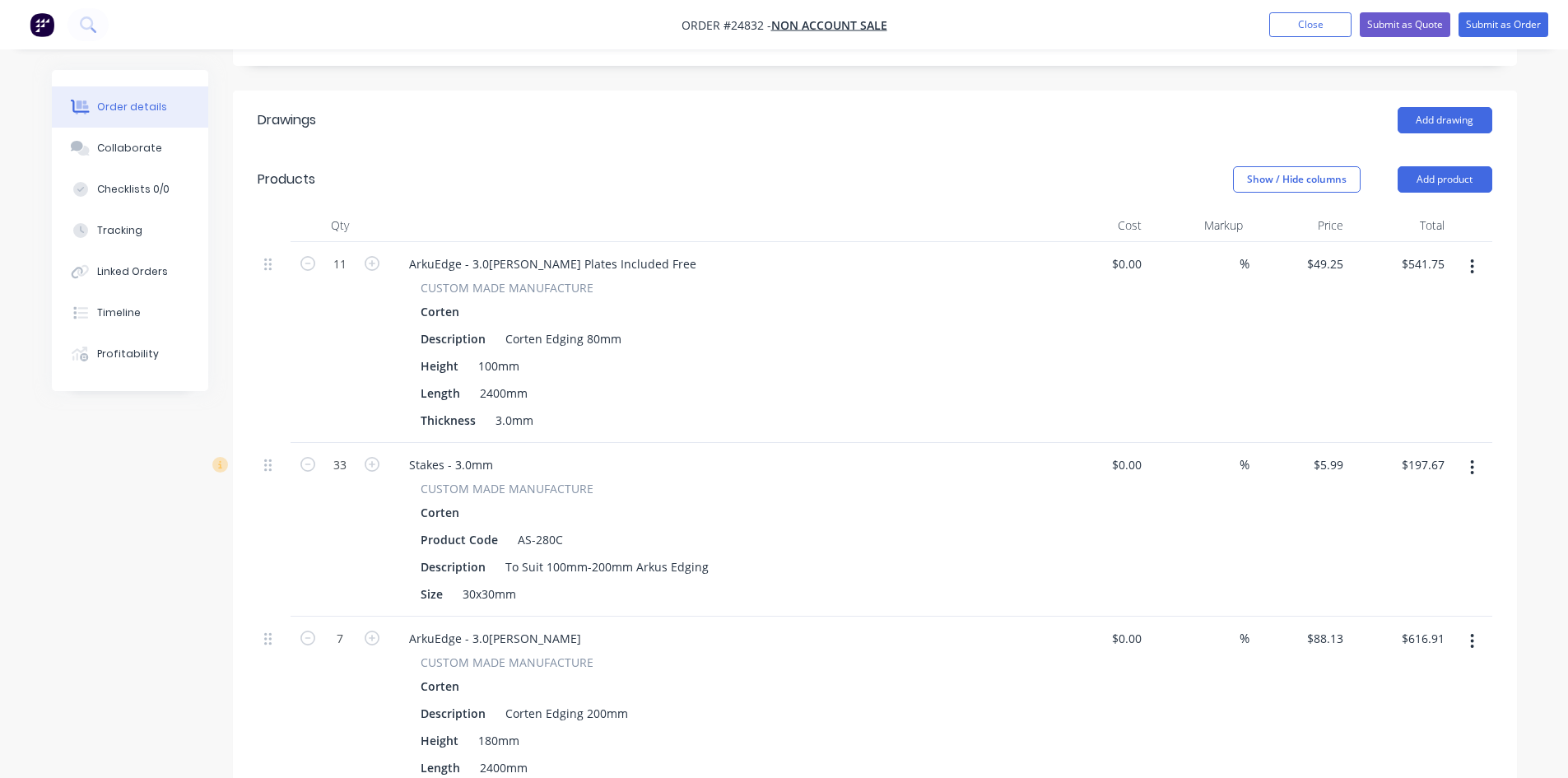
scroll to position [412, 0]
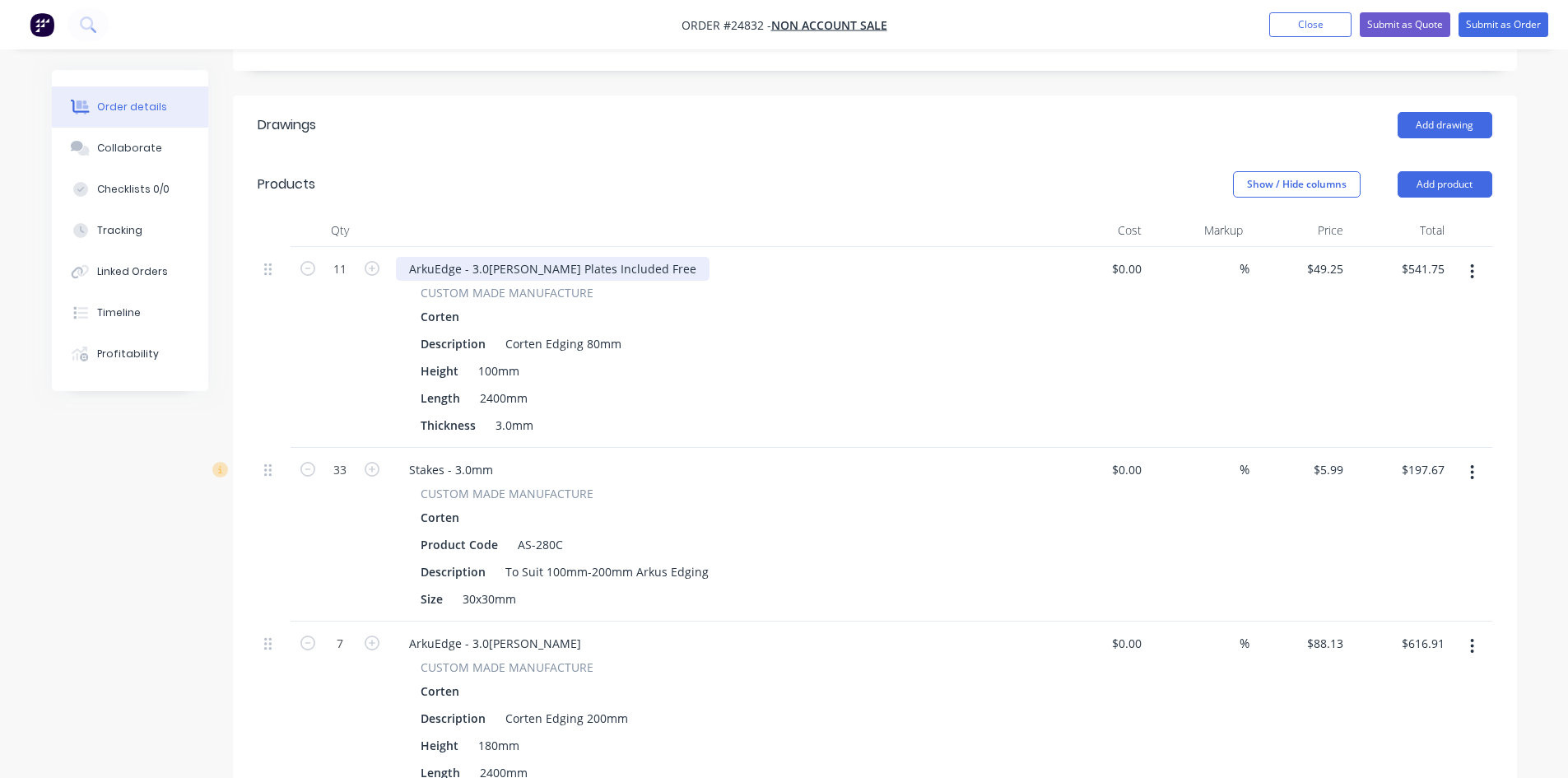
click at [600, 257] on div "ArkuEdge - 3.0[PERSON_NAME] Plates Included Free" at bounding box center [553, 268] width 313 height 23
click at [622, 257] on div "ArkuEdge - 3.0[PERSON_NAME] Plates Included Free" at bounding box center [553, 268] width 313 height 23
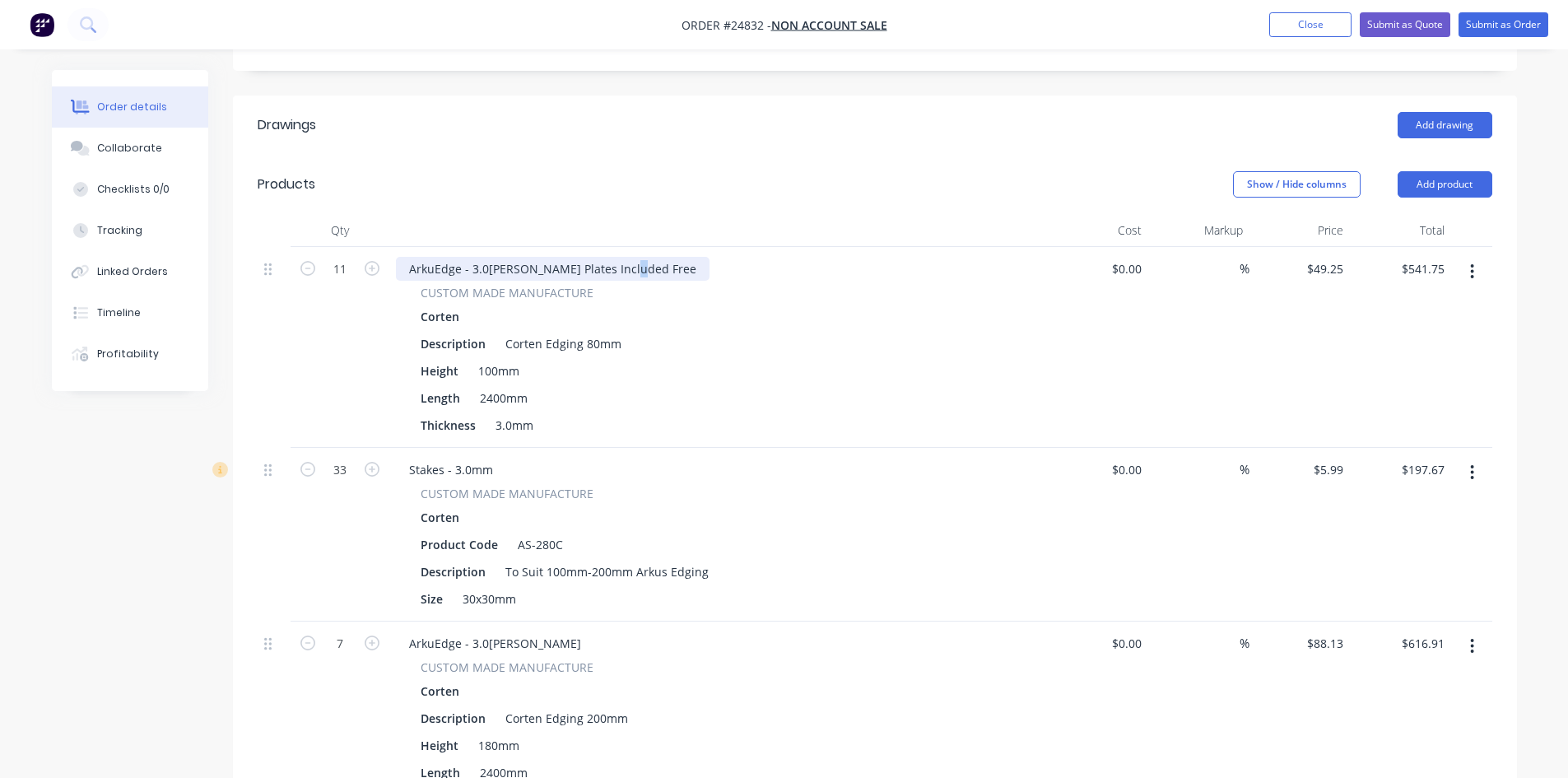
click at [553, 257] on div "ArkuEdge - 3.0[PERSON_NAME] Plates Included Free" at bounding box center [553, 268] width 313 height 23
drag, startPoint x: 558, startPoint y: 224, endPoint x: 709, endPoint y: 215, distance: 151.3
click at [709, 257] on div "ArkuEdge - 3.0[PERSON_NAME] Plates Included Free" at bounding box center [553, 268] width 313 height 23
copy div "[PERSON_NAME] Plates Included Free"
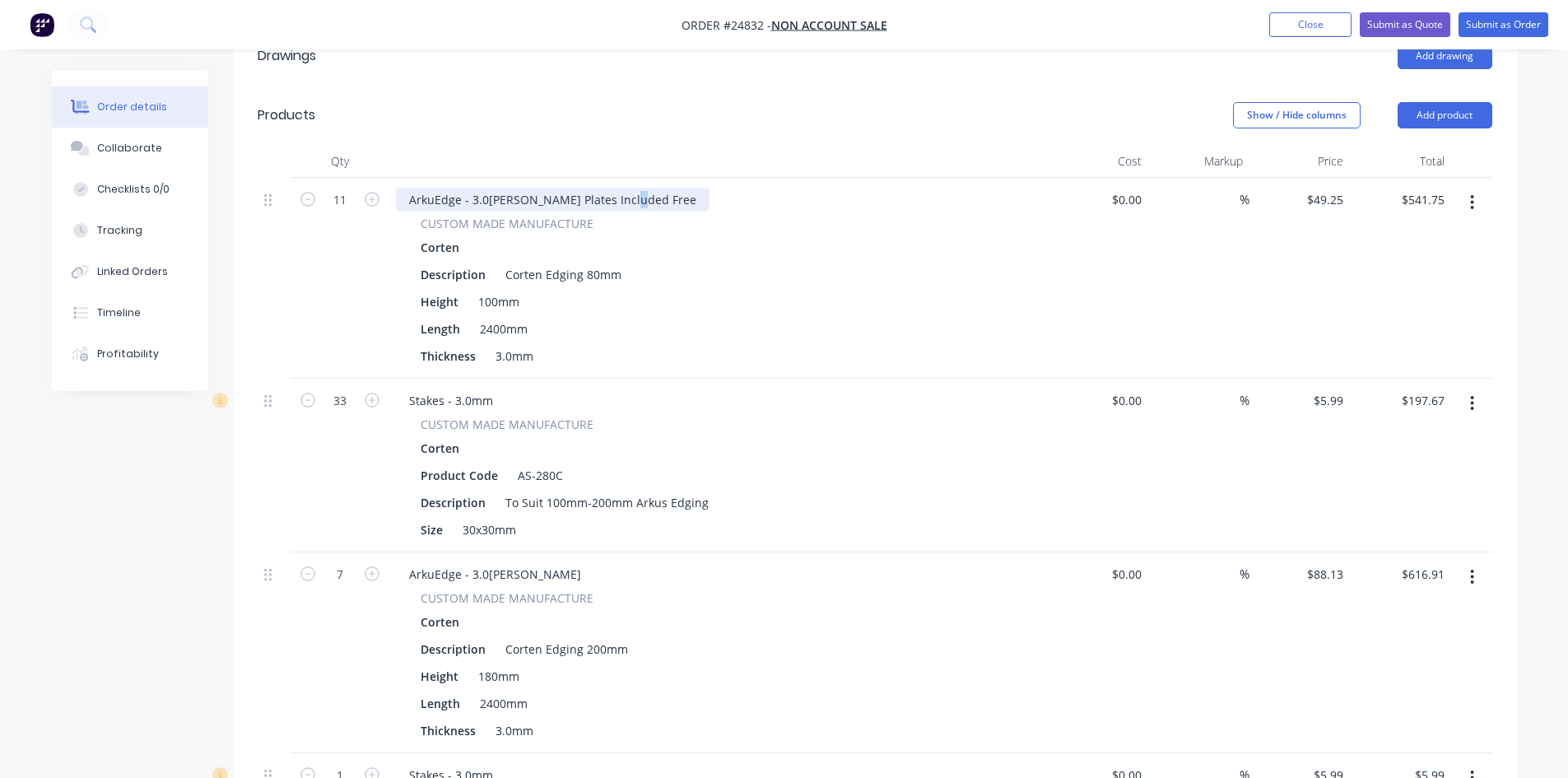
scroll to position [659, 0]
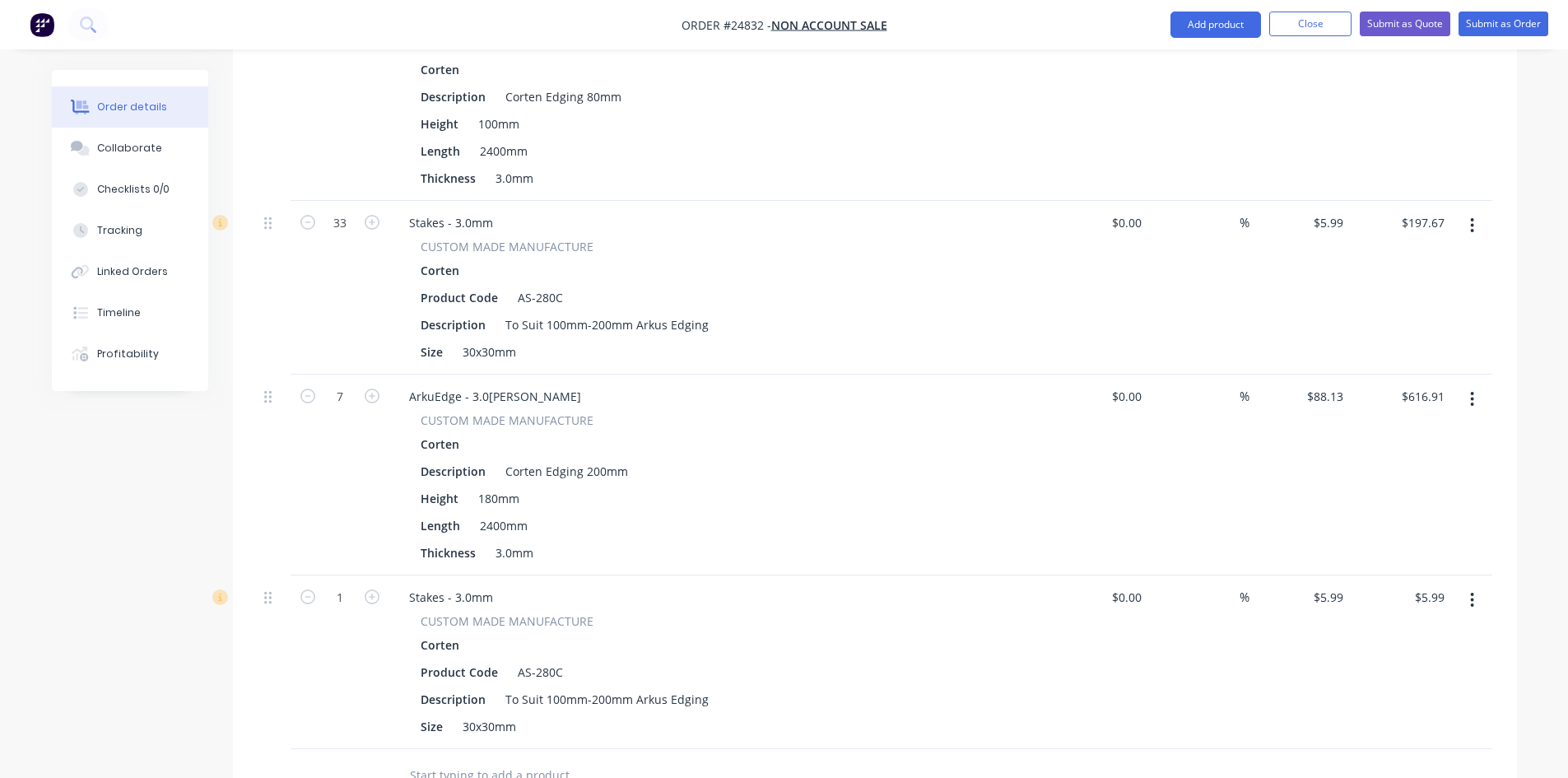
click at [533, 585] on div "Stakes - 3.0mm" at bounding box center [719, 596] width 645 height 23
click at [561, 385] on div "ArkuEdge - 3.0[PERSON_NAME]" at bounding box center [719, 396] width 645 height 23
click at [554, 385] on div "ArkuEdge - 3.0[PERSON_NAME]" at bounding box center [495, 396] width 198 height 23
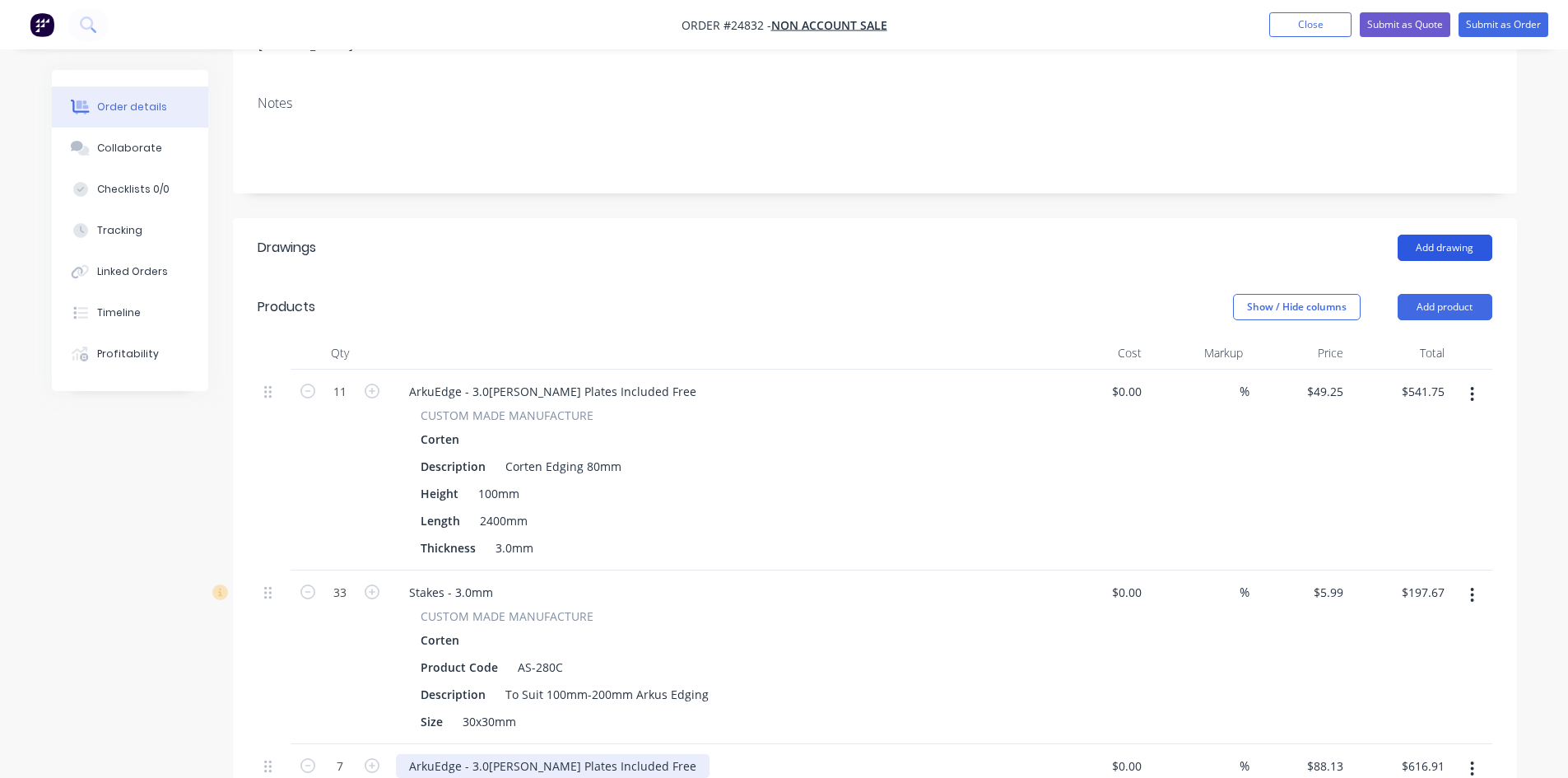
scroll to position [247, 0]
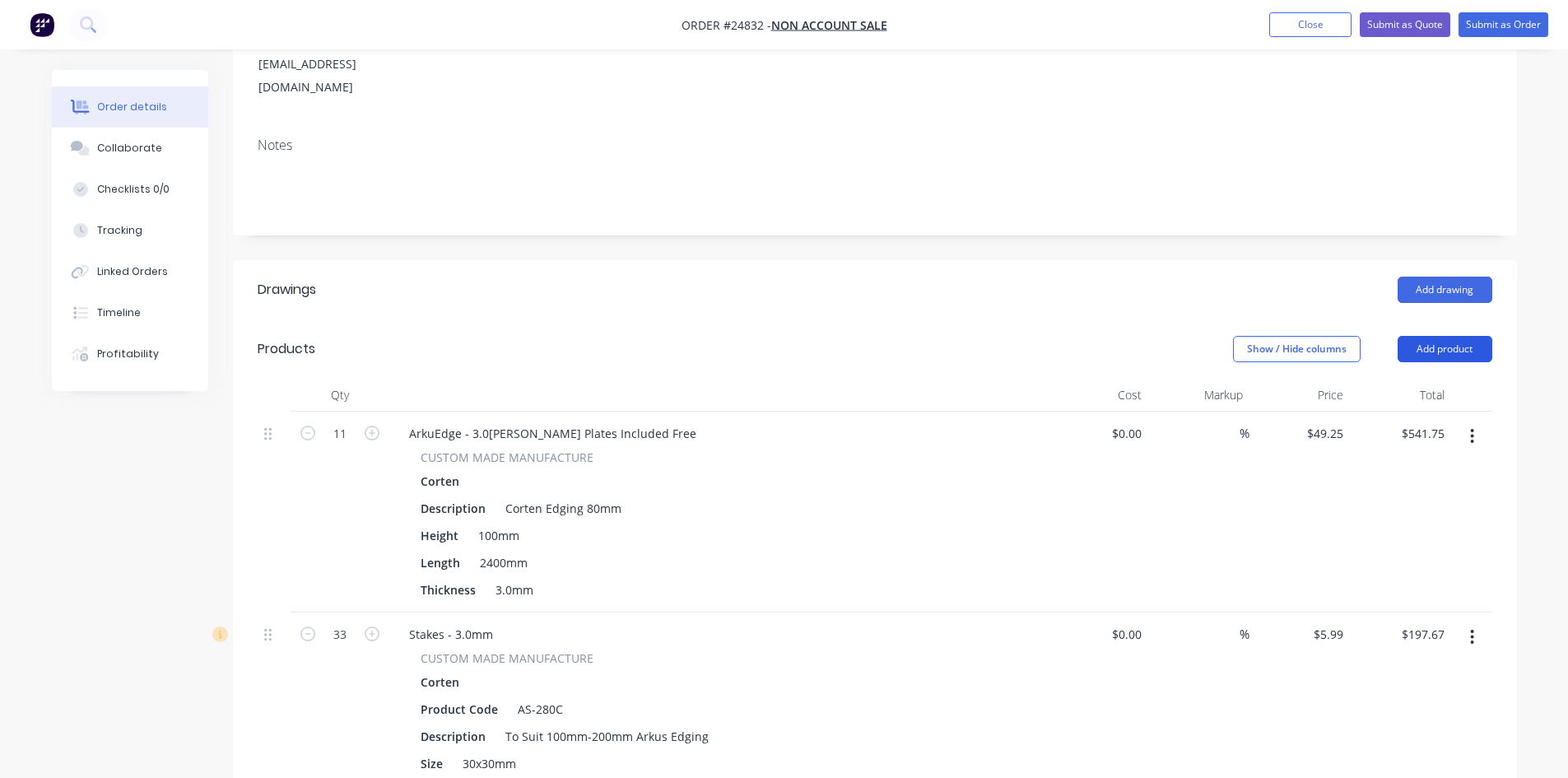
click at [1459, 336] on button "Add product" at bounding box center [1445, 348] width 95 height 26
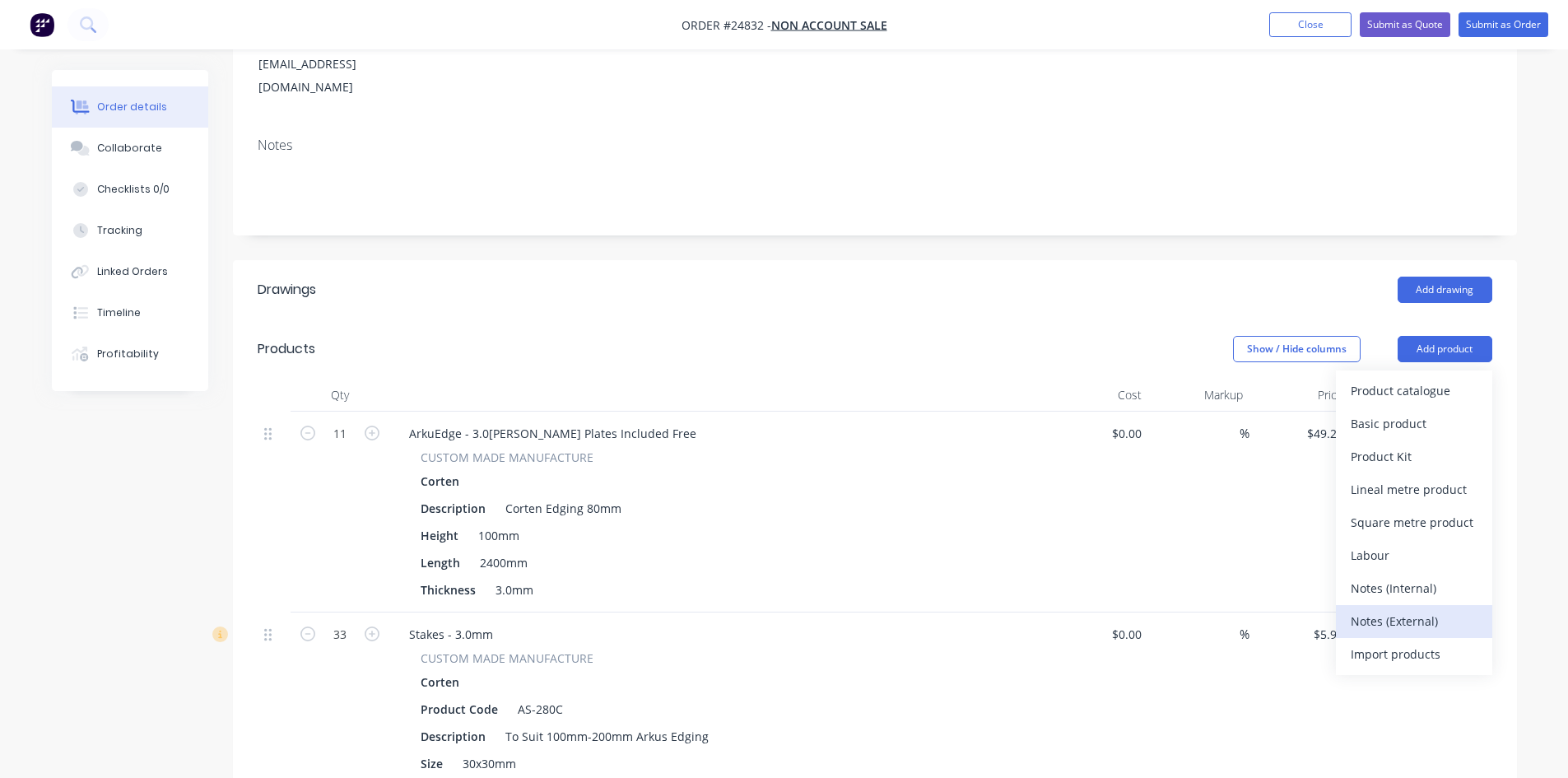
click at [1388, 609] on div "Notes (External)" at bounding box center [1415, 621] width 127 height 23
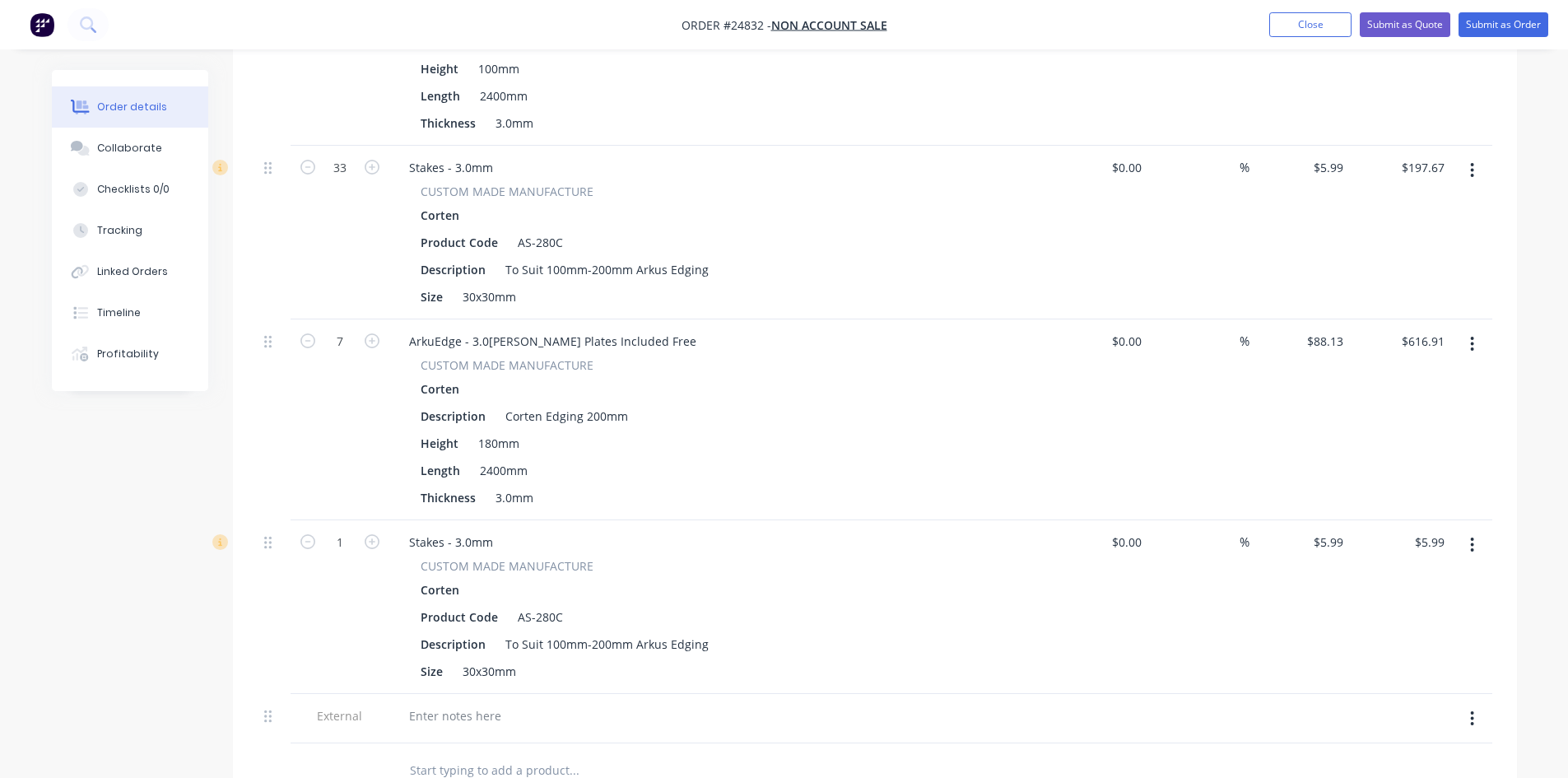
scroll to position [741, 0]
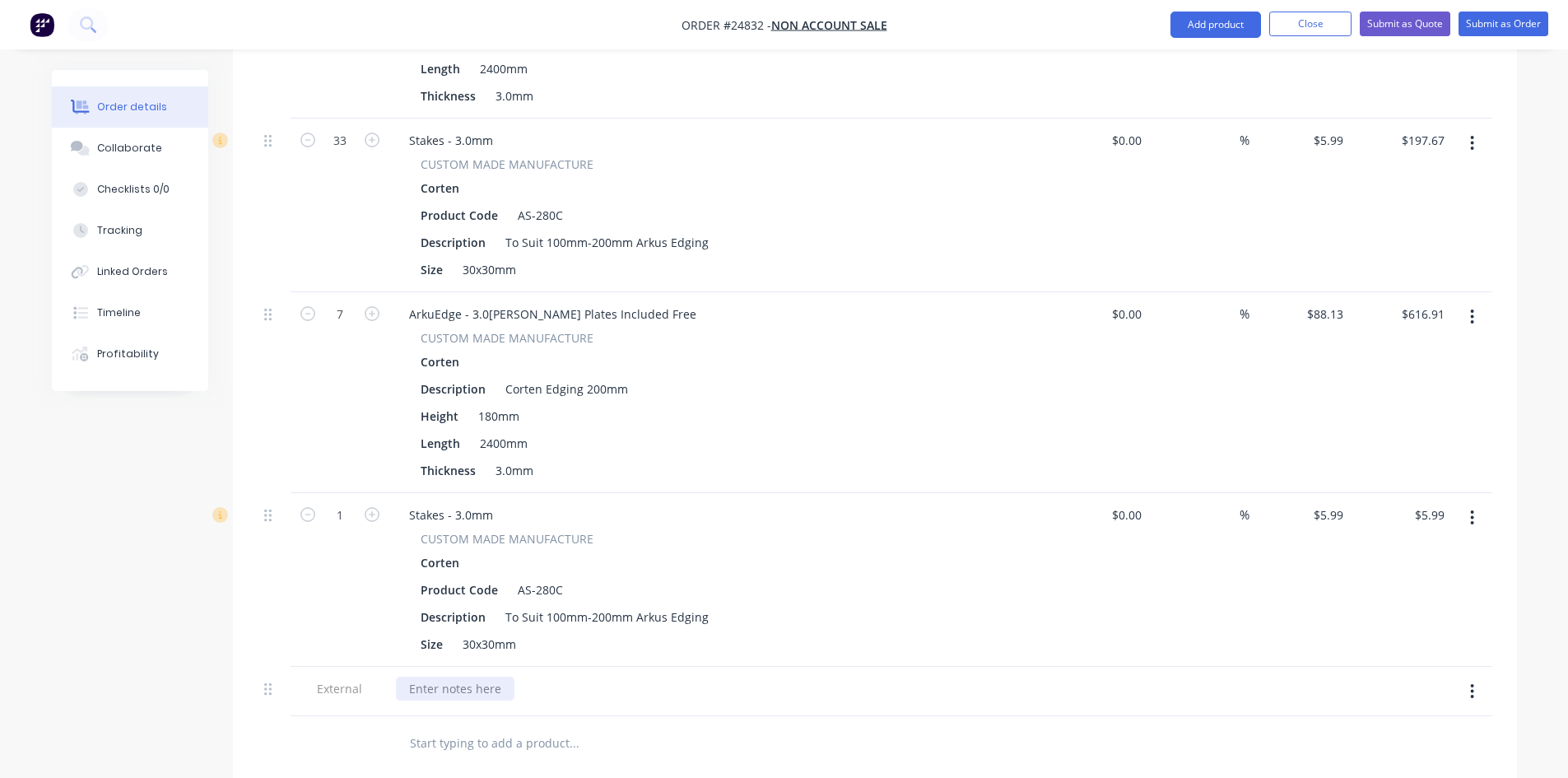
click at [456, 676] on div at bounding box center [455, 688] width 118 height 23
drag, startPoint x: 425, startPoint y: 643, endPoint x: 403, endPoint y: 643, distance: 22.0
click at [403, 676] on div "All [PERSON_NAME] plates are included with Edging lengths." at bounding box center [577, 688] width 362 height 23
drag, startPoint x: 653, startPoint y: 640, endPoint x: 575, endPoint y: 639, distance: 78.0
click at [575, 676] on div "[PERSON_NAME] plates are included with Edging lengths." at bounding box center [568, 688] width 345 height 23
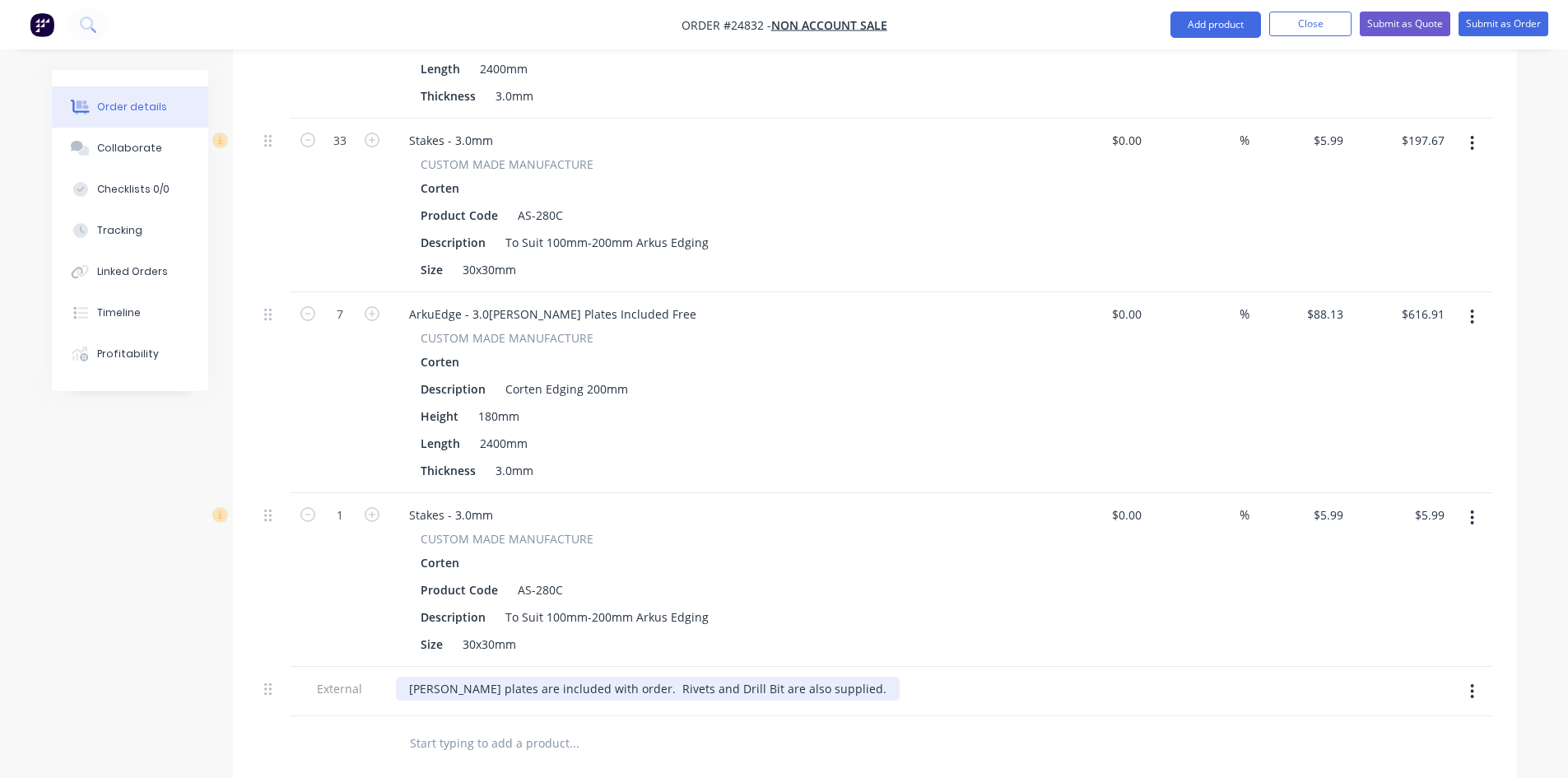
click at [815, 676] on div "[PERSON_NAME] plates are included with order. Rivets and Drill Bit are also sup…" at bounding box center [648, 688] width 504 height 23
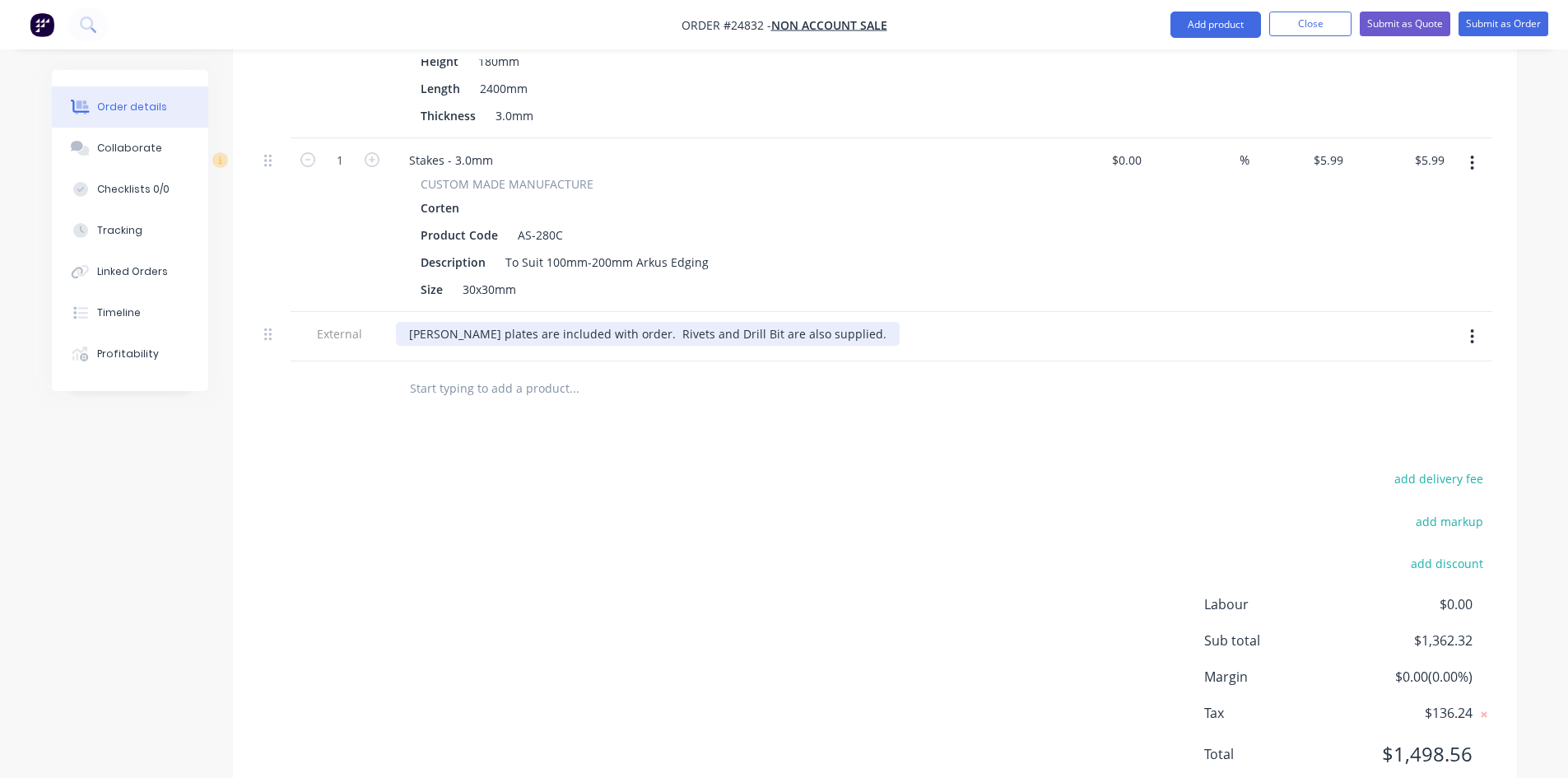
scroll to position [1106, 0]
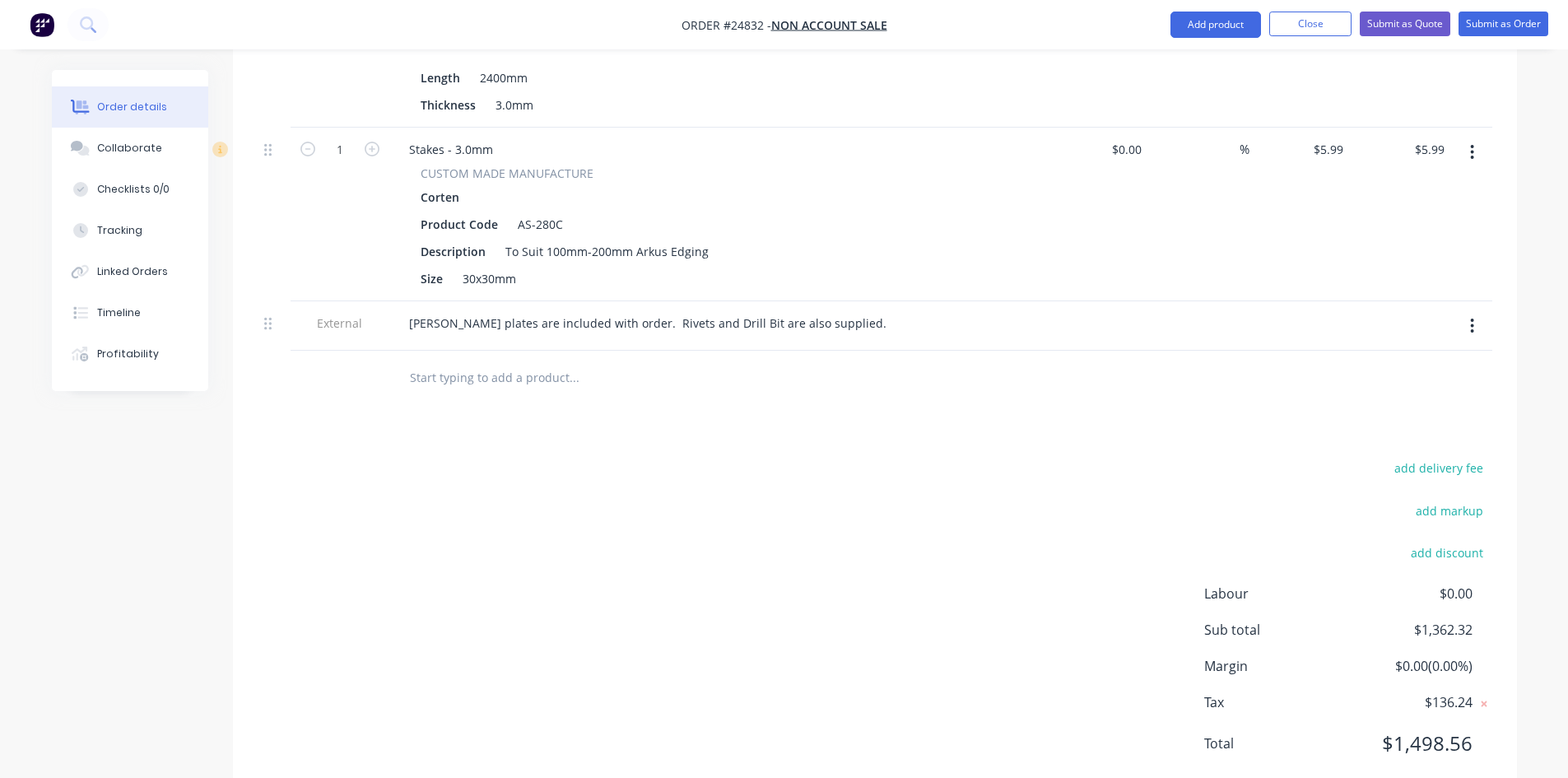
click at [1472, 318] on icon "button" at bounding box center [1472, 325] width 3 height 15
click at [1467, 311] on button "button" at bounding box center [1472, 326] width 39 height 29
click at [1468, 311] on button "button" at bounding box center [1472, 326] width 39 height 29
click at [1121, 353] on div at bounding box center [875, 377] width 1235 height 54
click at [1469, 311] on button "button" at bounding box center [1472, 326] width 39 height 29
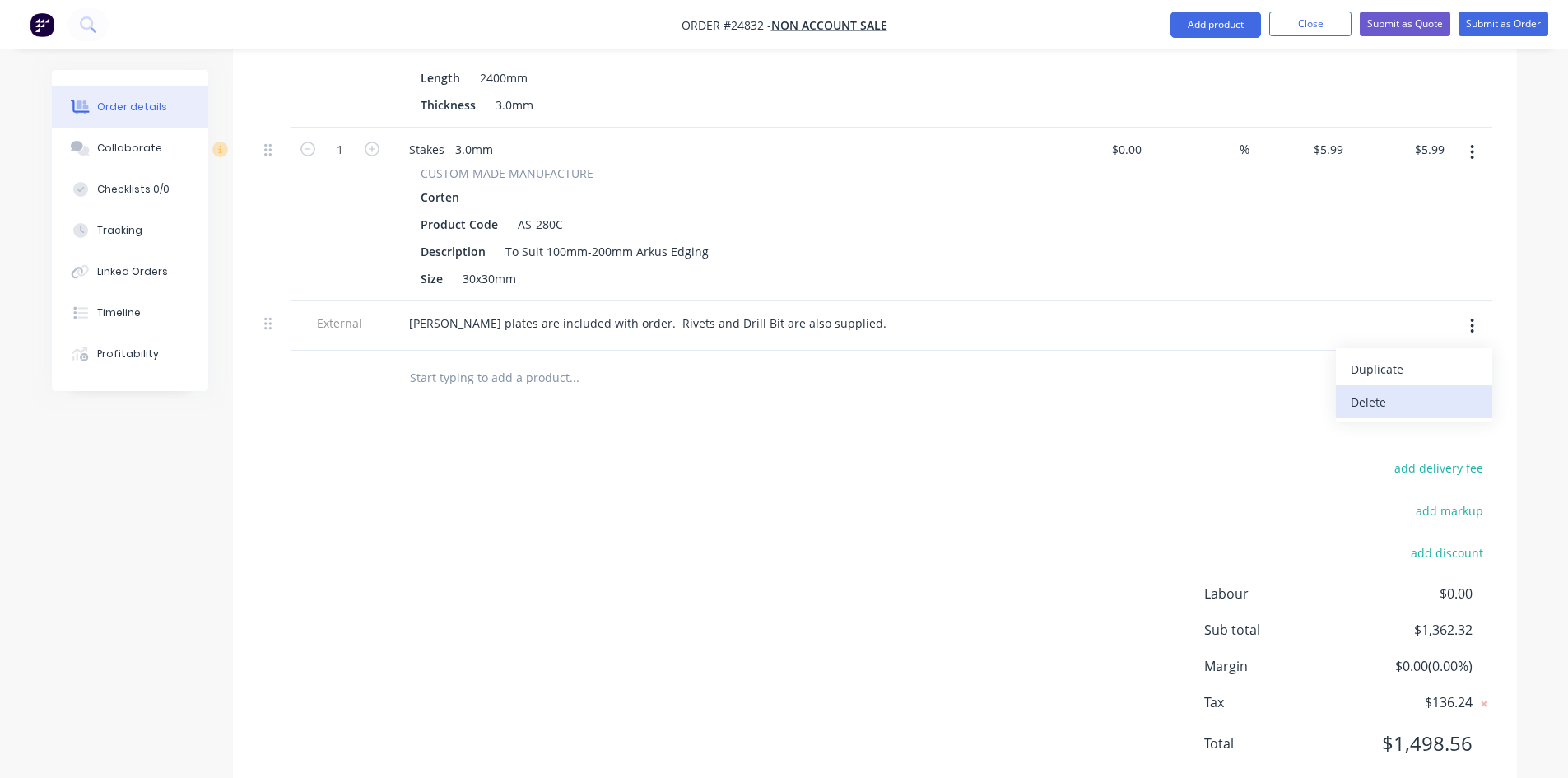
click at [1352, 386] on button "Delete" at bounding box center [1414, 402] width 156 height 33
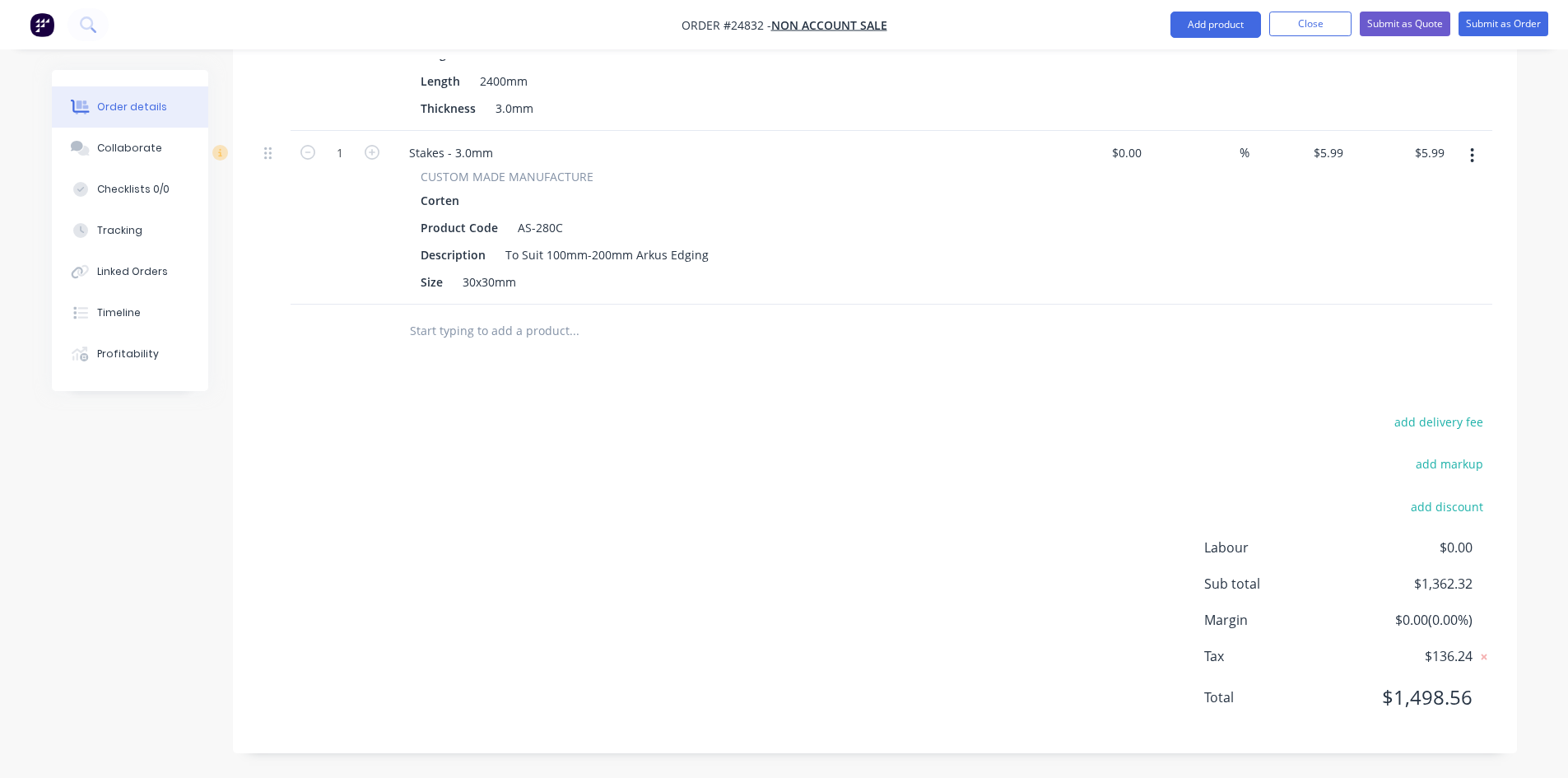
scroll to position [1057, 0]
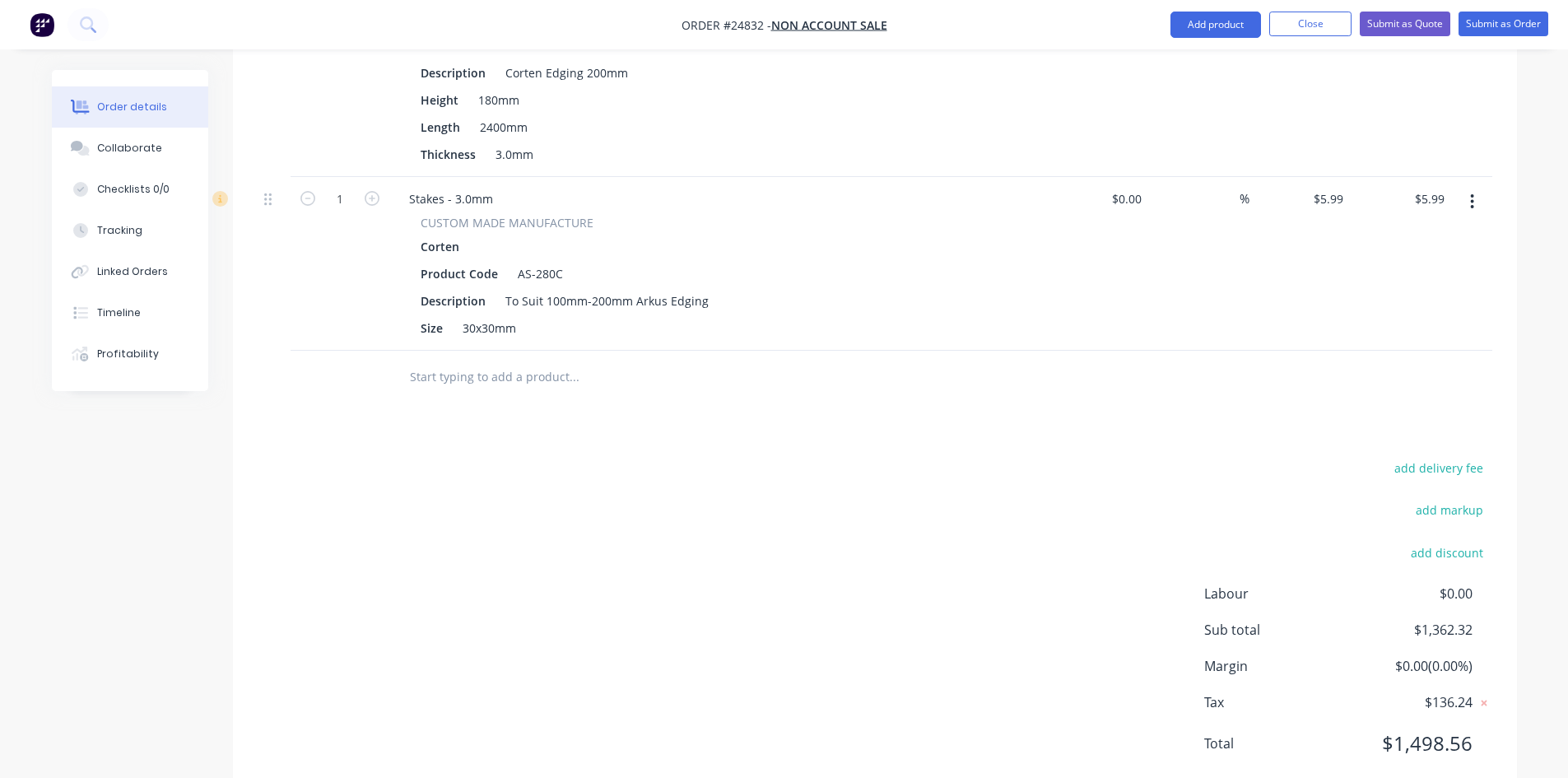
click at [1352, 350] on div at bounding box center [875, 377] width 1235 height 54
click at [1468, 186] on button "button" at bounding box center [1472, 201] width 39 height 29
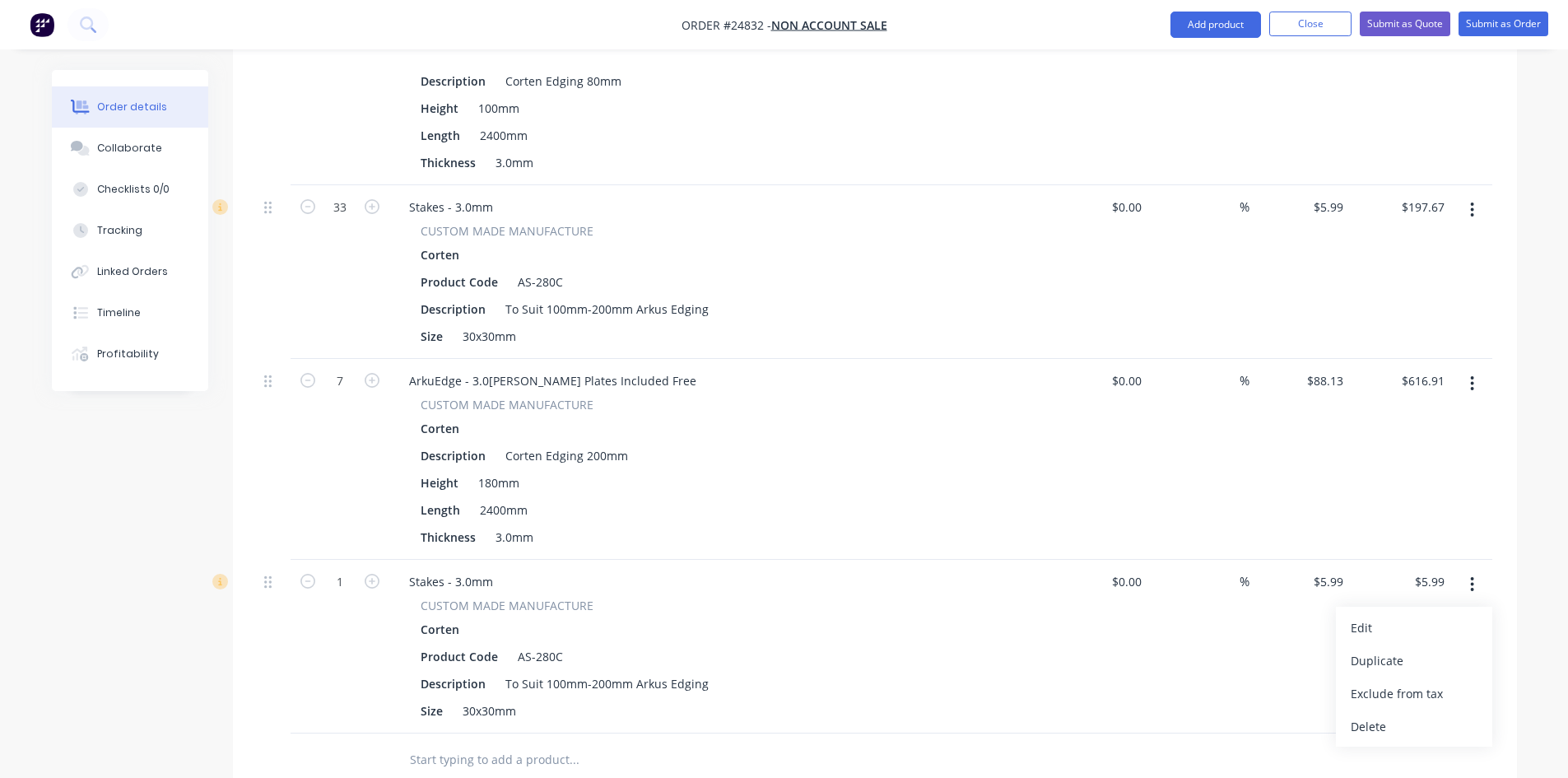
scroll to position [480, 0]
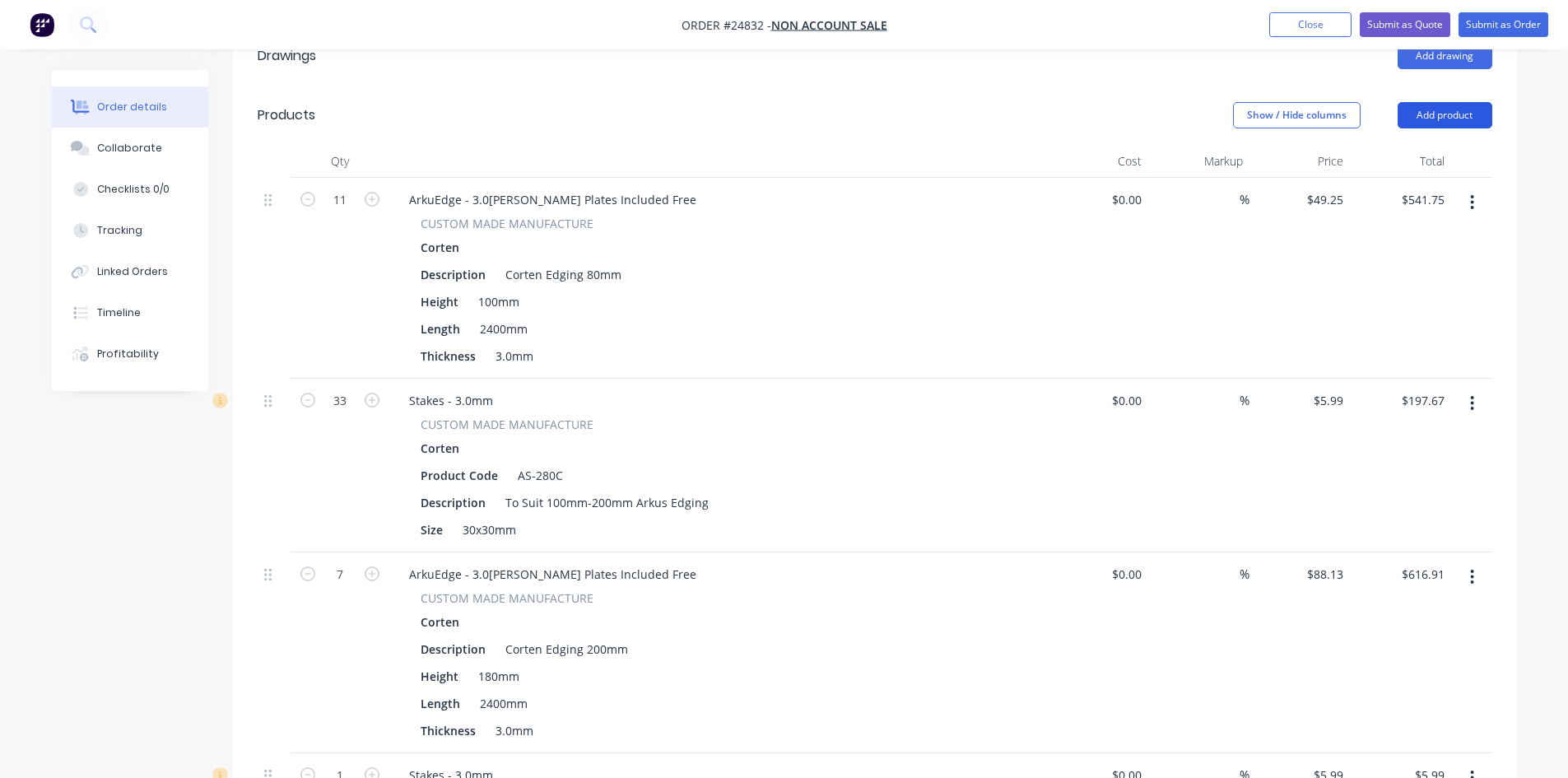
click at [1478, 102] on button "Add product" at bounding box center [1445, 115] width 95 height 26
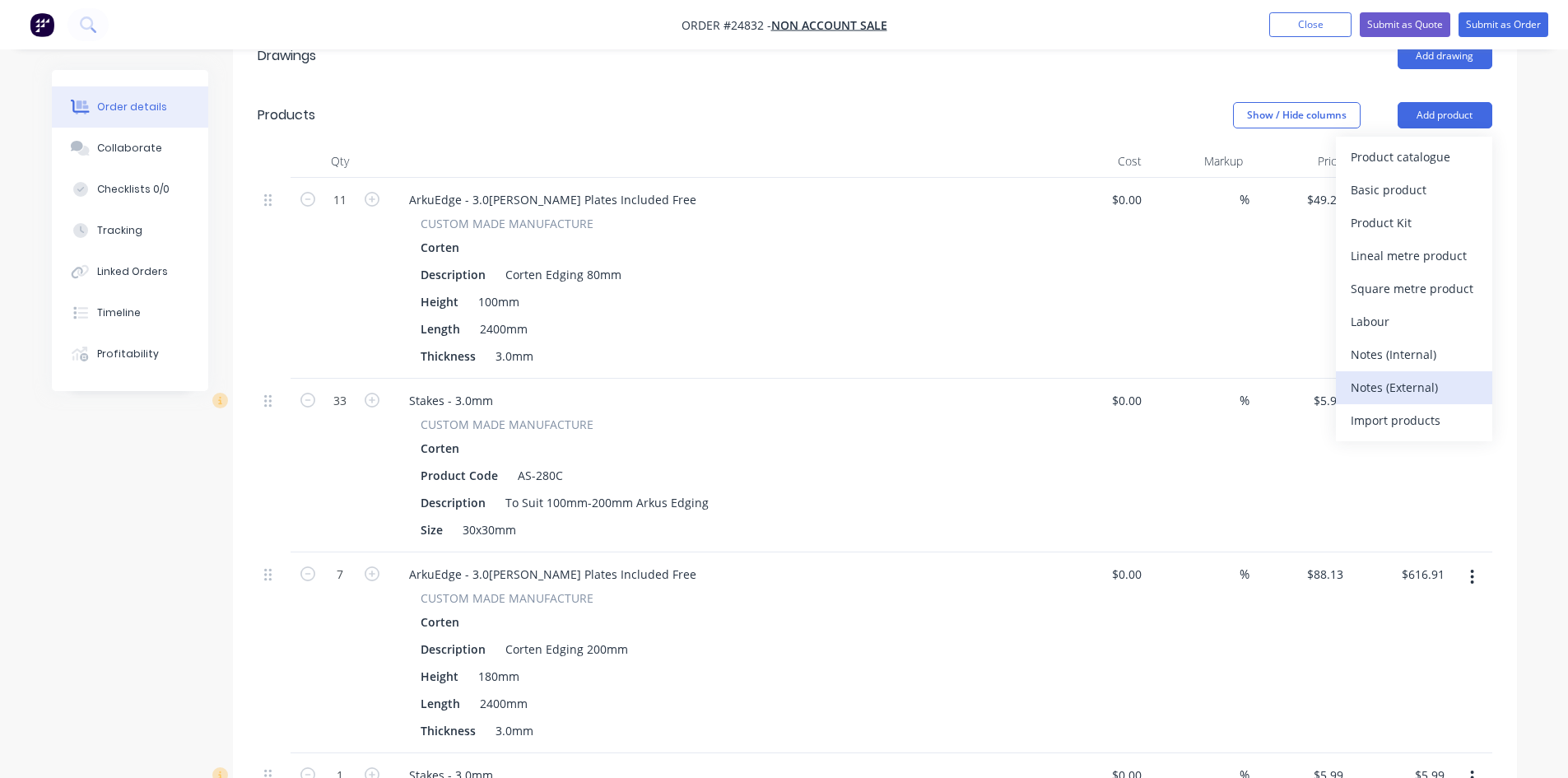
click at [1392, 371] on button "Notes (External)" at bounding box center [1414, 388] width 156 height 33
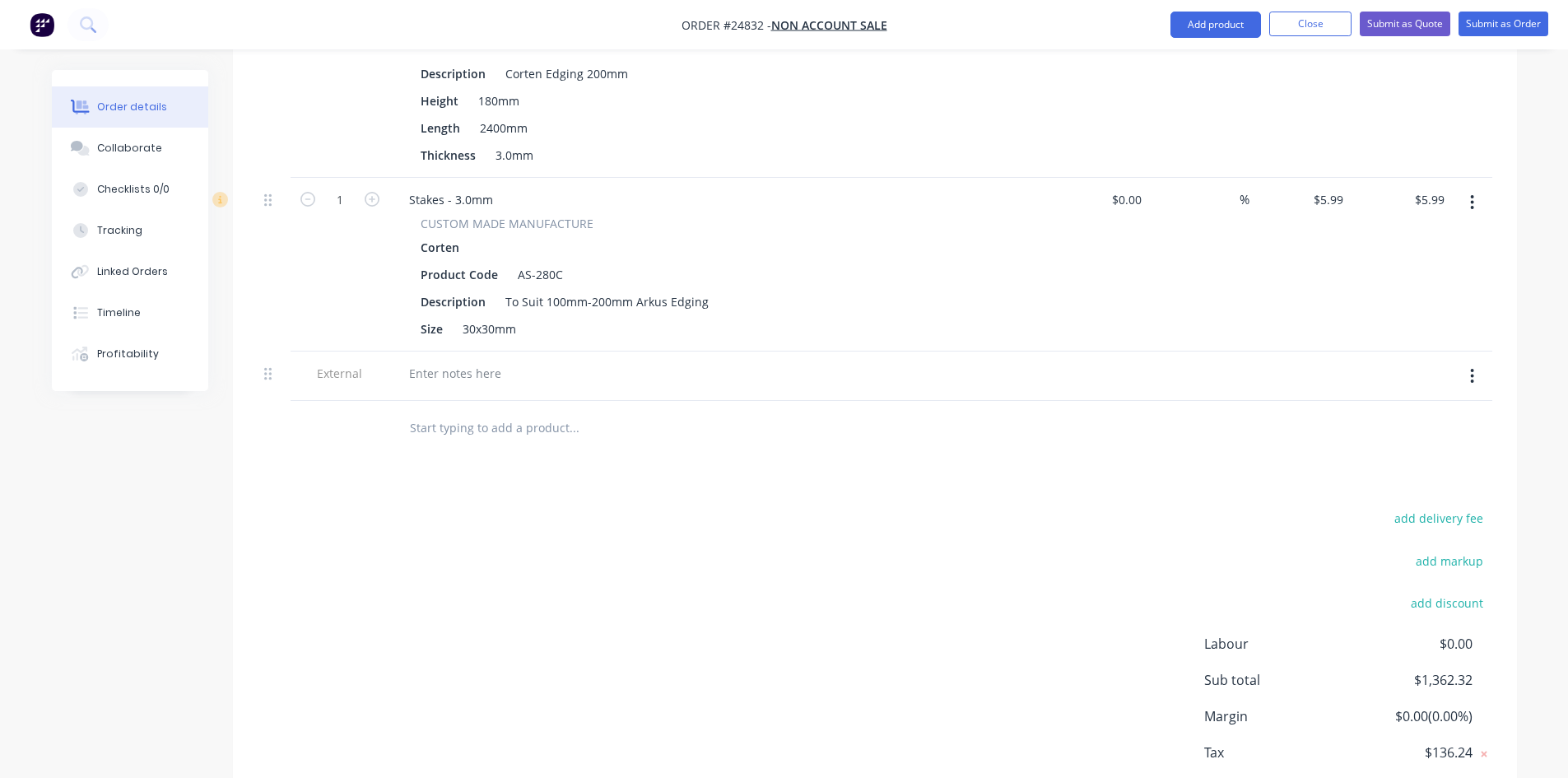
scroll to position [1057, 0]
click at [440, 360] on div at bounding box center [455, 372] width 118 height 23
click at [1471, 368] on icon "button" at bounding box center [1472, 375] width 3 height 15
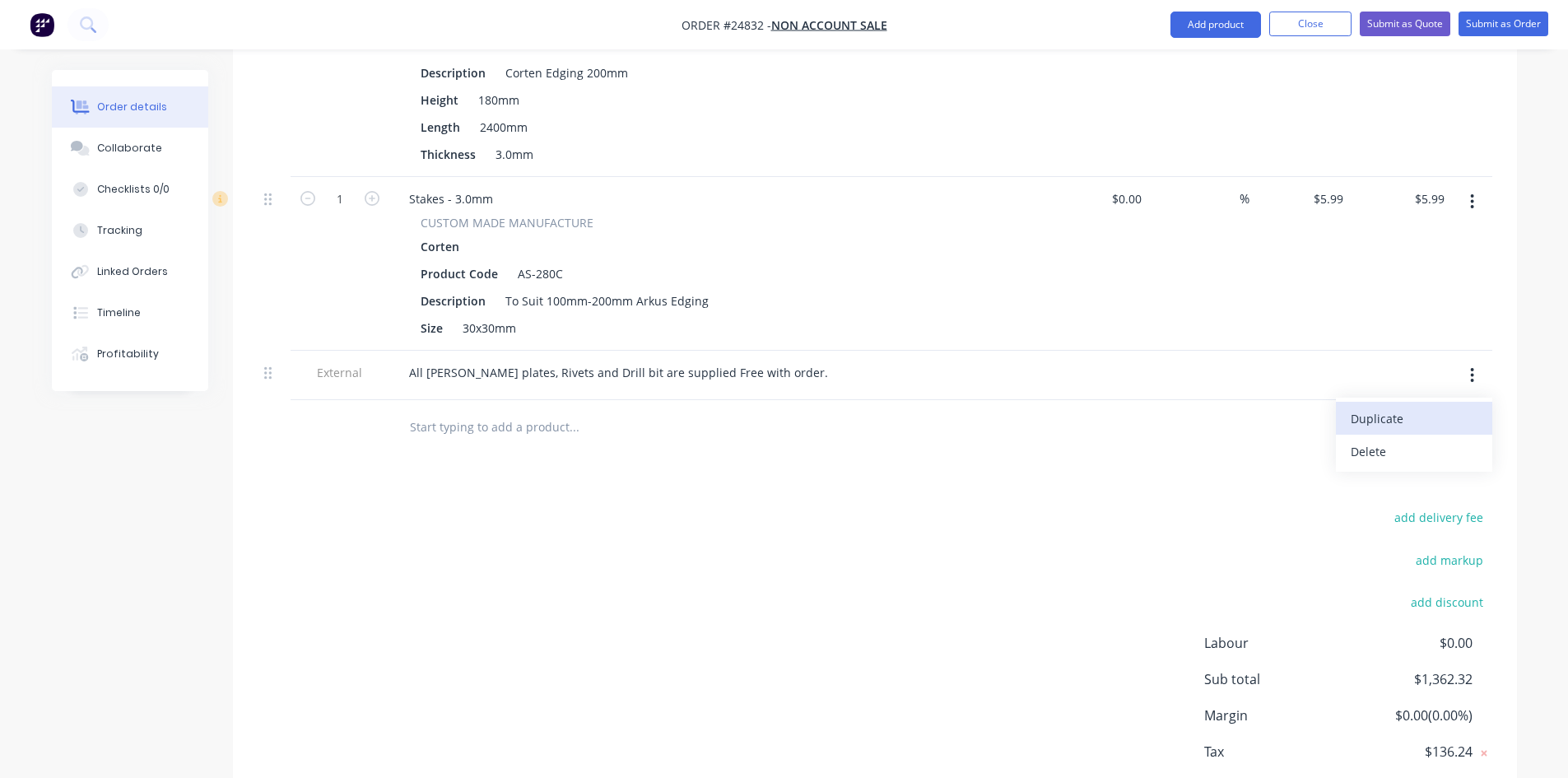
click at [1416, 407] on div "Duplicate" at bounding box center [1415, 419] width 127 height 23
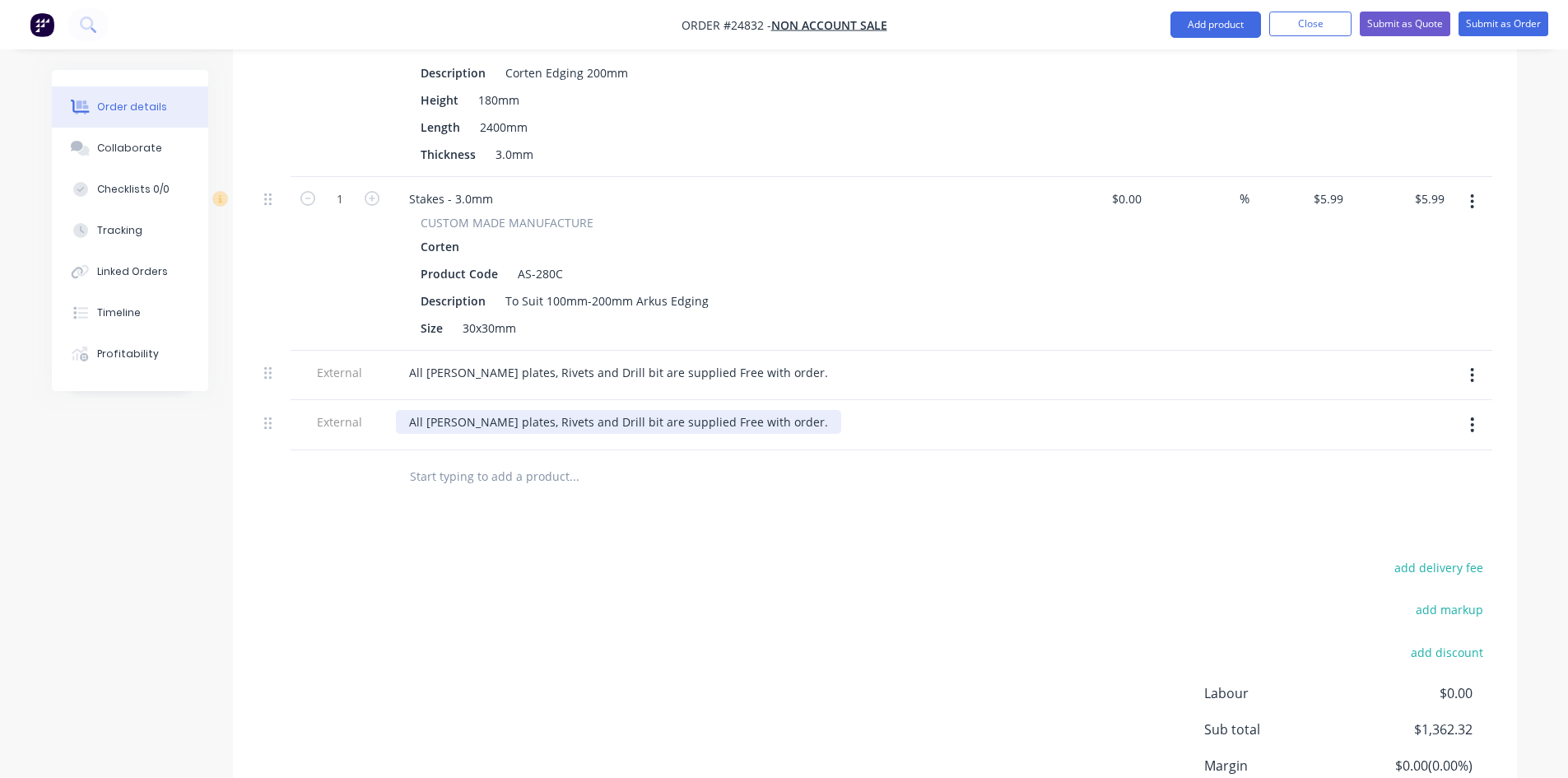
click at [525, 410] on div "All [PERSON_NAME] plates, Rivets and Drill bit are supplied Free with order." at bounding box center [619, 422] width 445 height 23
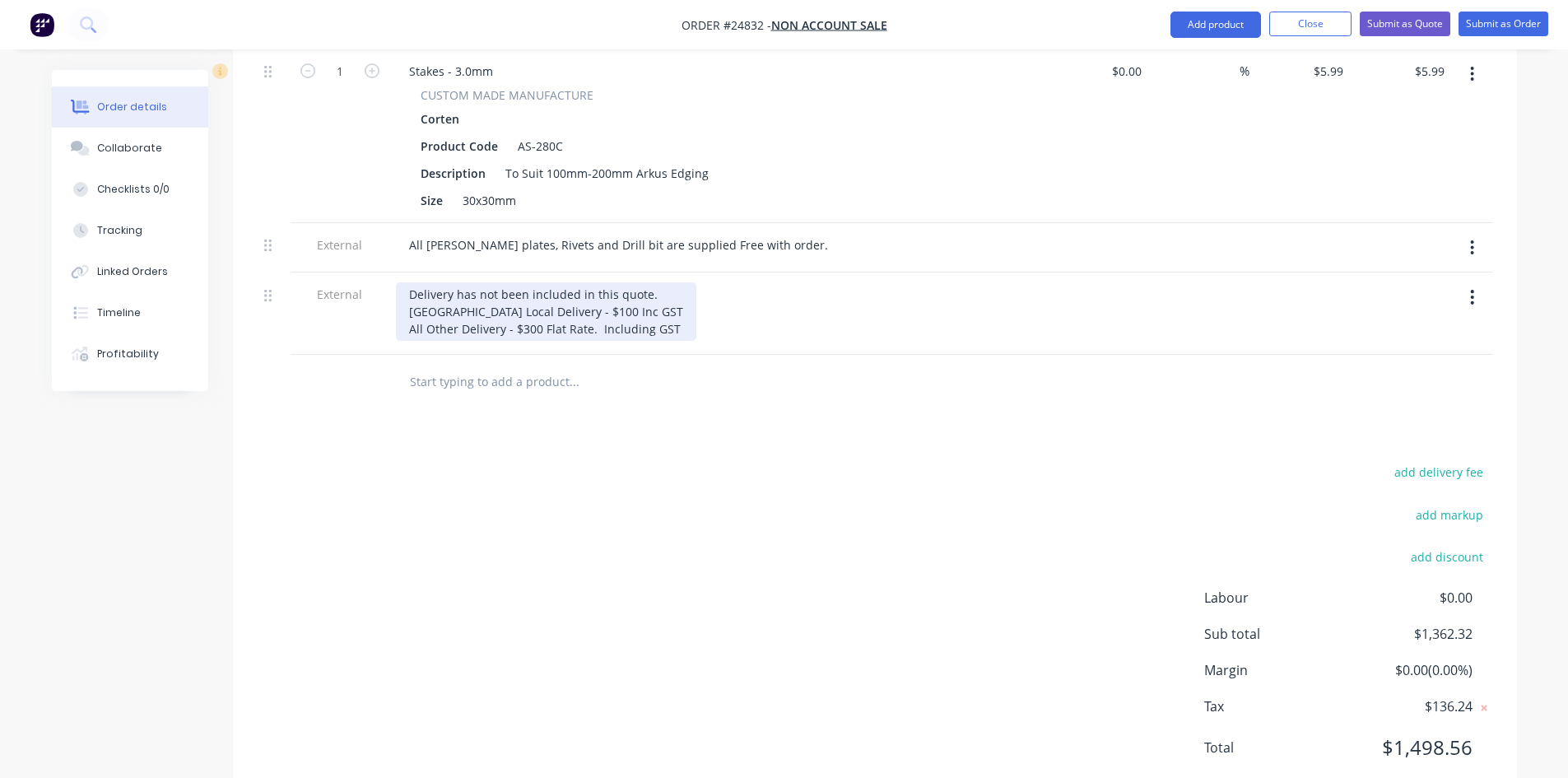
scroll to position [1189, 0]
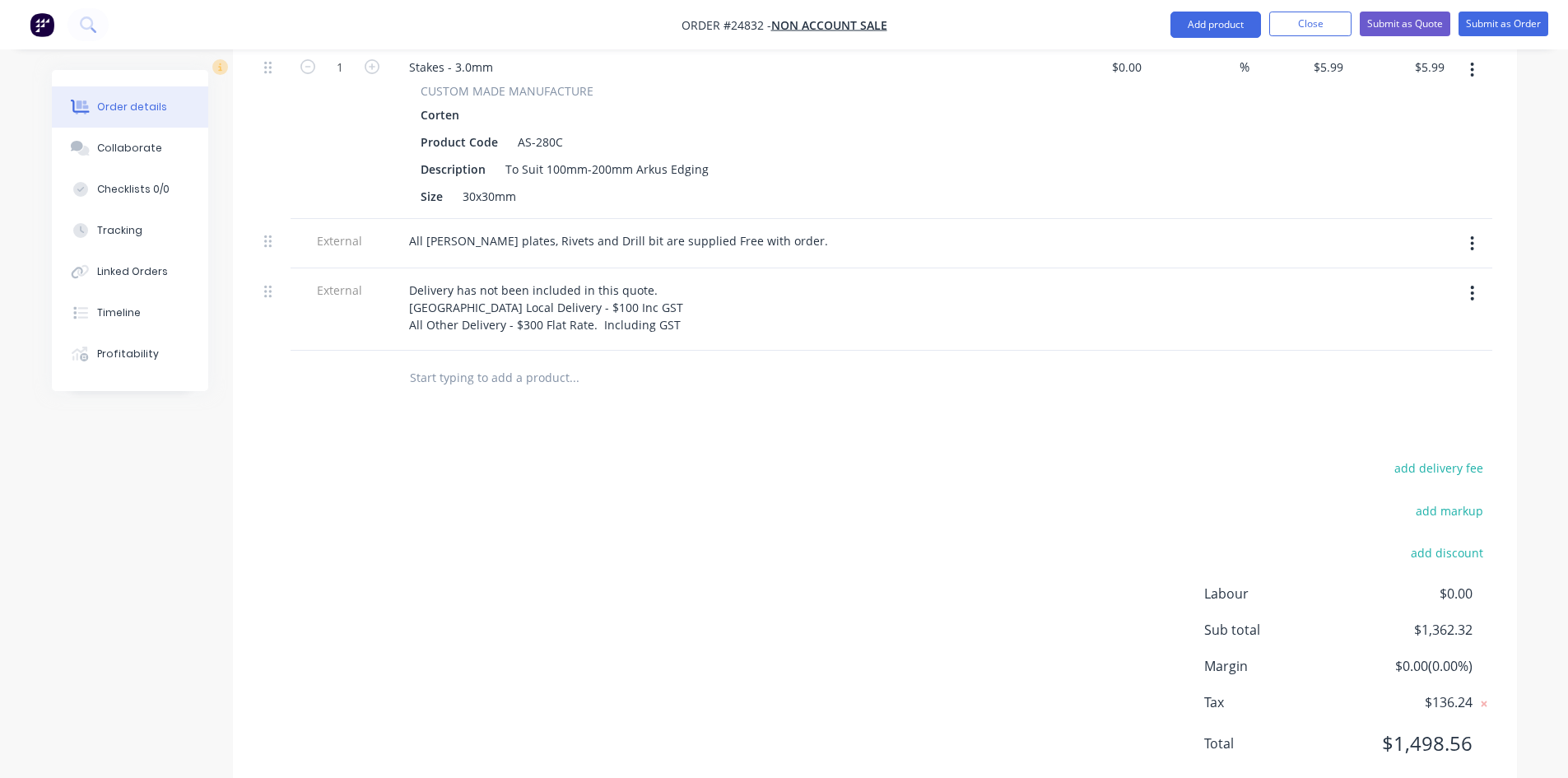
click at [953, 395] on div "Drawings Add drawing Products Show / Hide columns Add product Qty Cost Markup P…" at bounding box center [875, 60] width 1284 height 1482
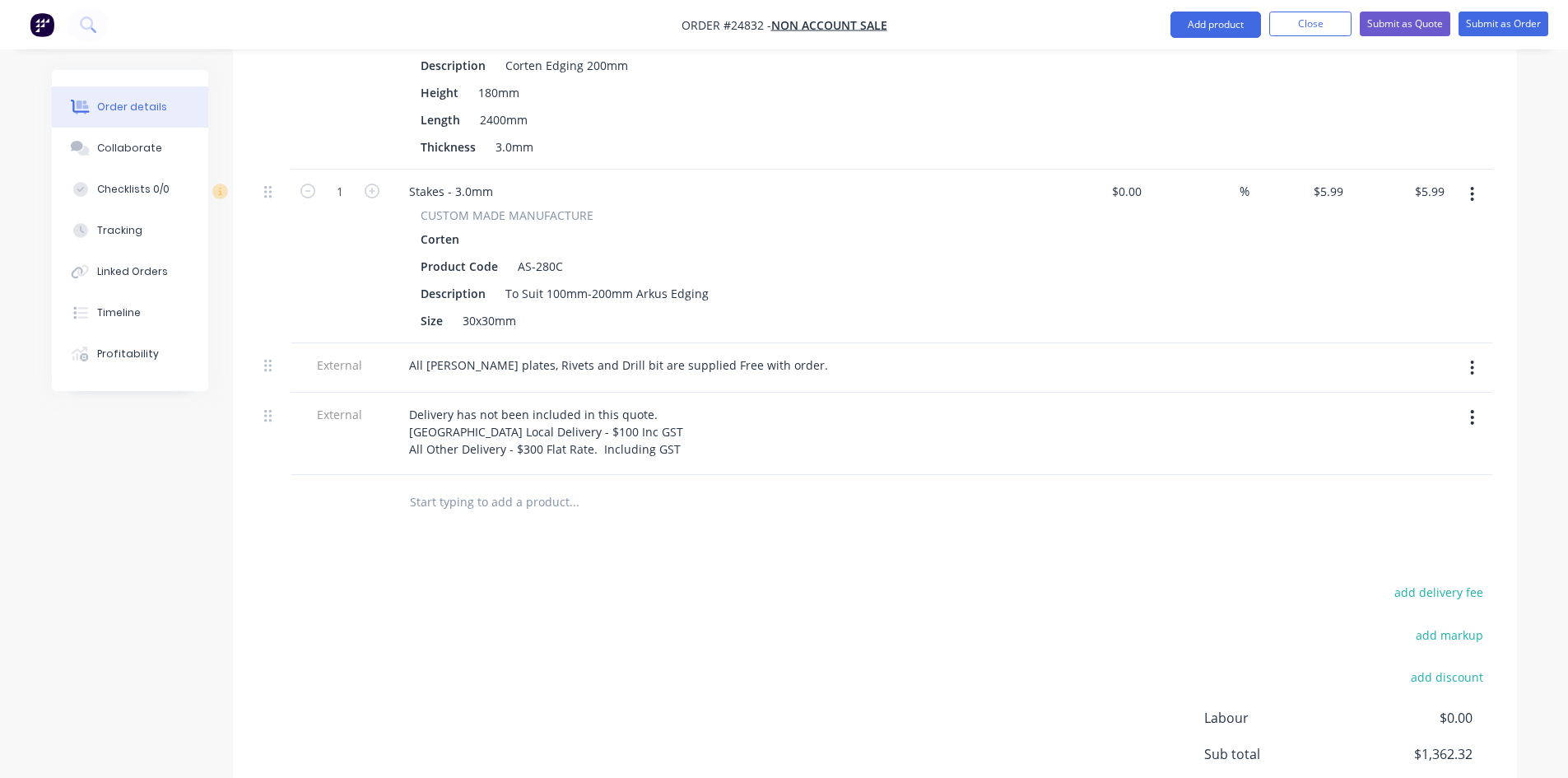
scroll to position [1024, 0]
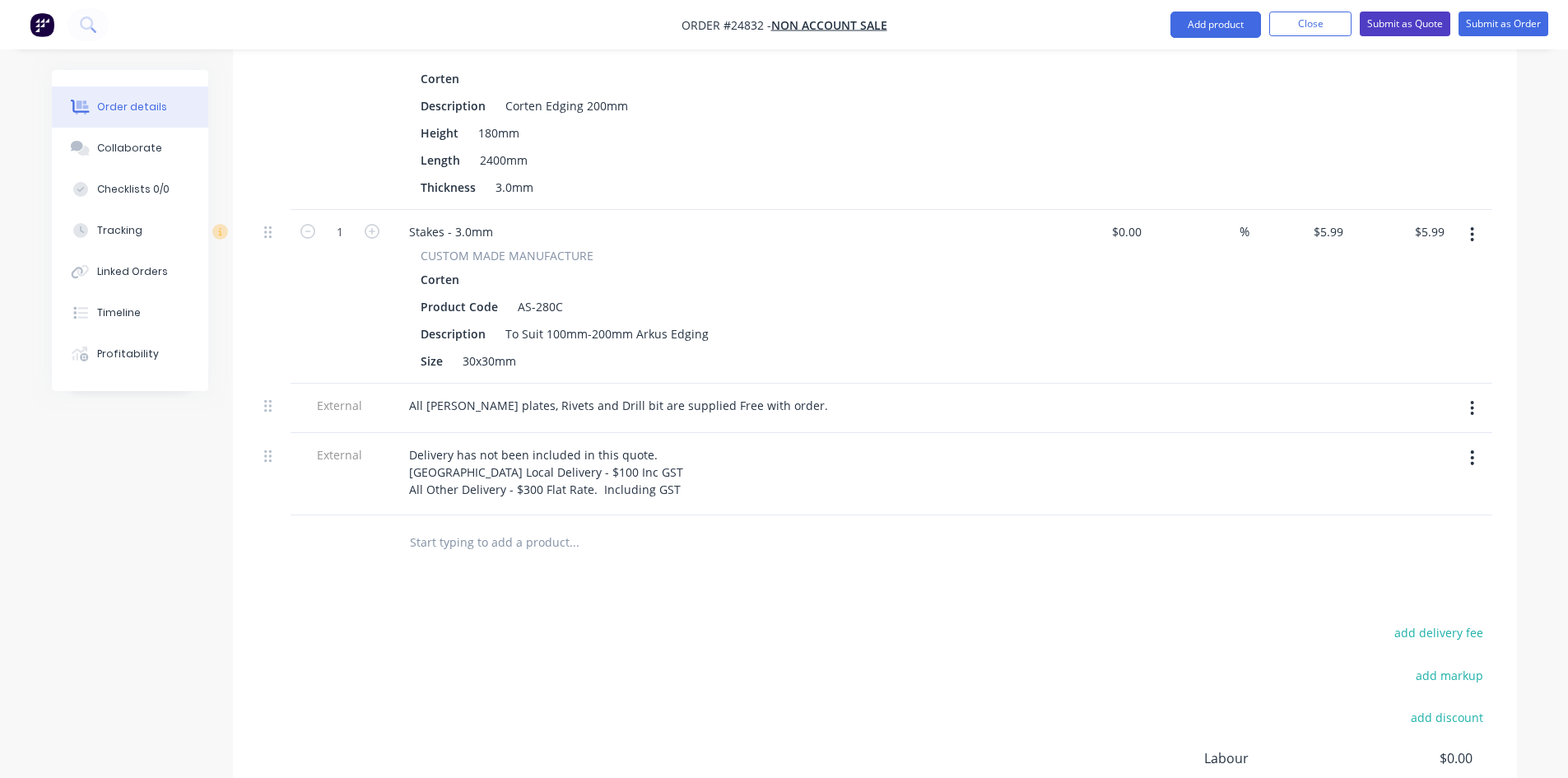
click at [1409, 26] on button "Submit as Quote" at bounding box center [1405, 23] width 91 height 24
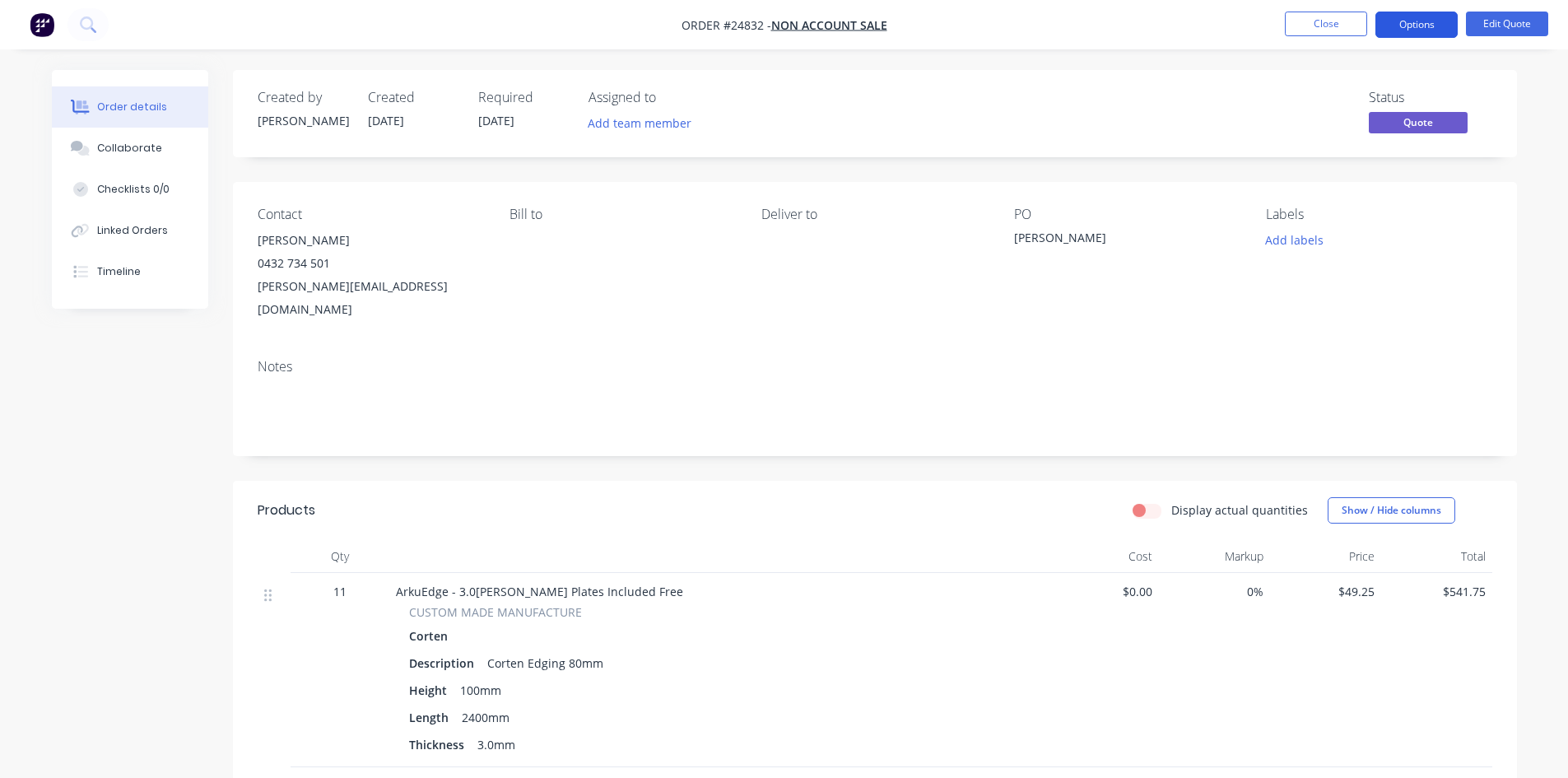
click at [1413, 34] on button "Options" at bounding box center [1417, 24] width 82 height 26
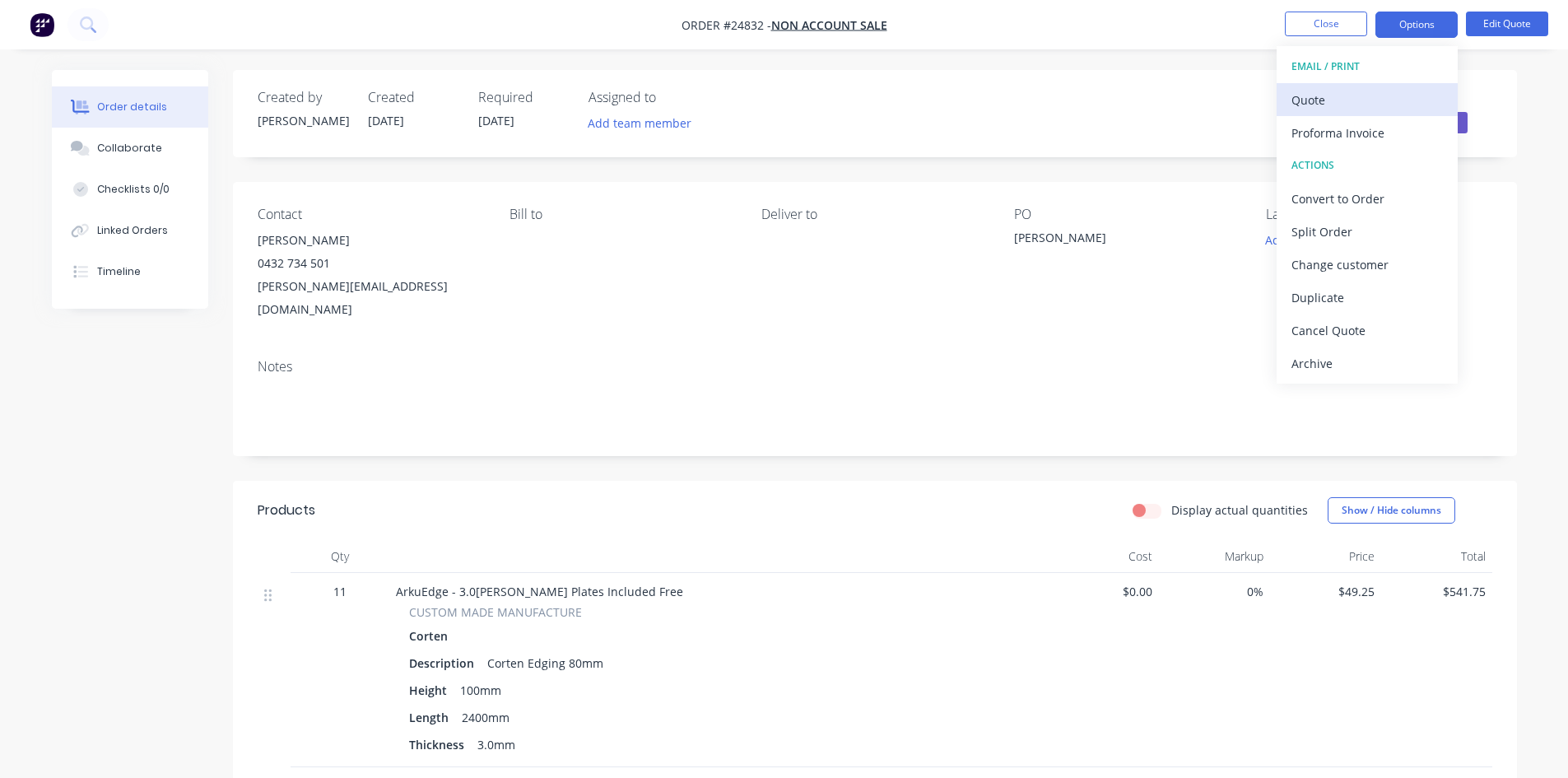
click at [1346, 93] on div "Quote" at bounding box center [1367, 100] width 151 height 23
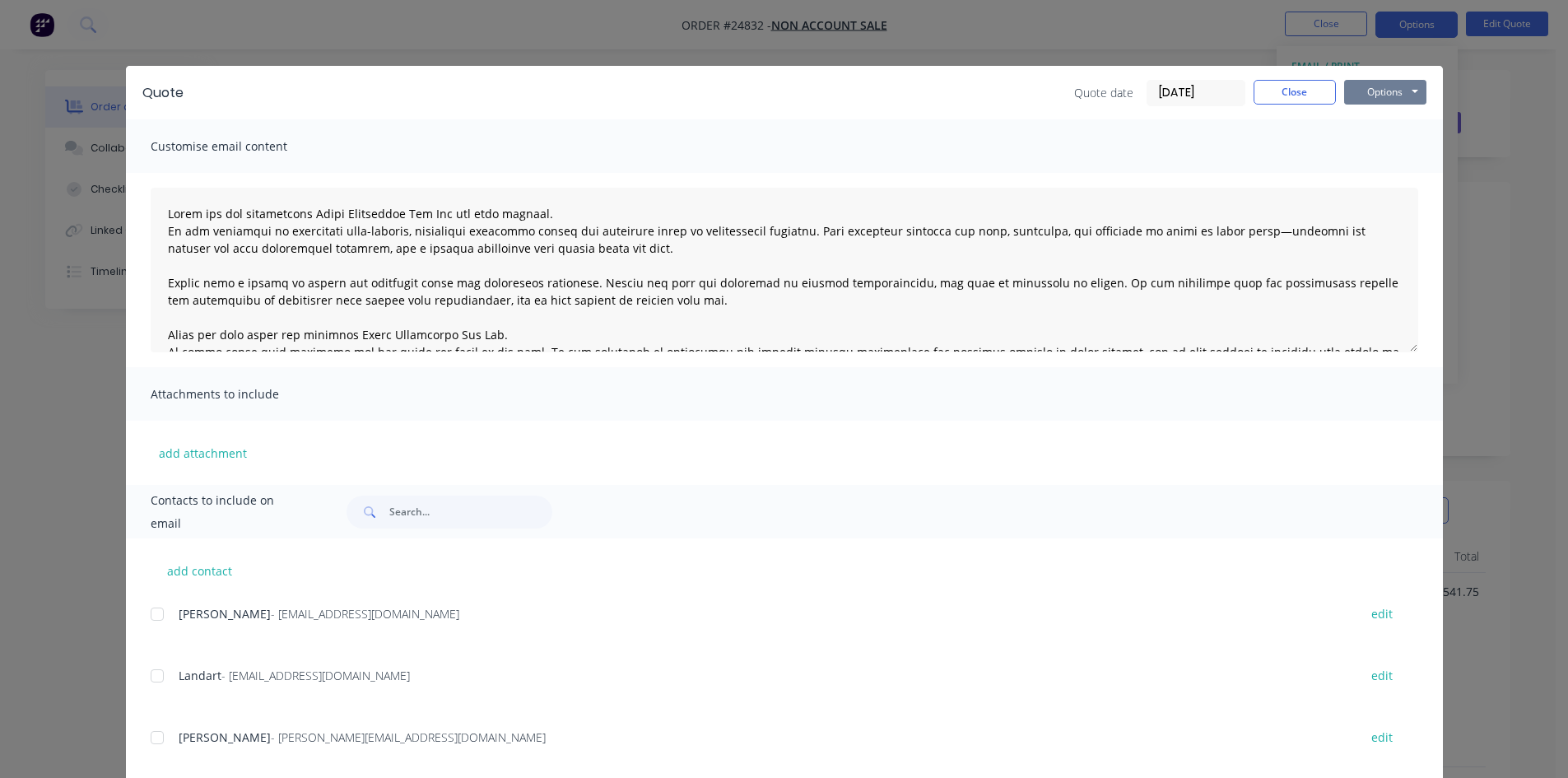
click at [1377, 89] on button "Options" at bounding box center [1385, 92] width 82 height 24
click at [1377, 173] on button "Email" at bounding box center [1397, 176] width 105 height 27
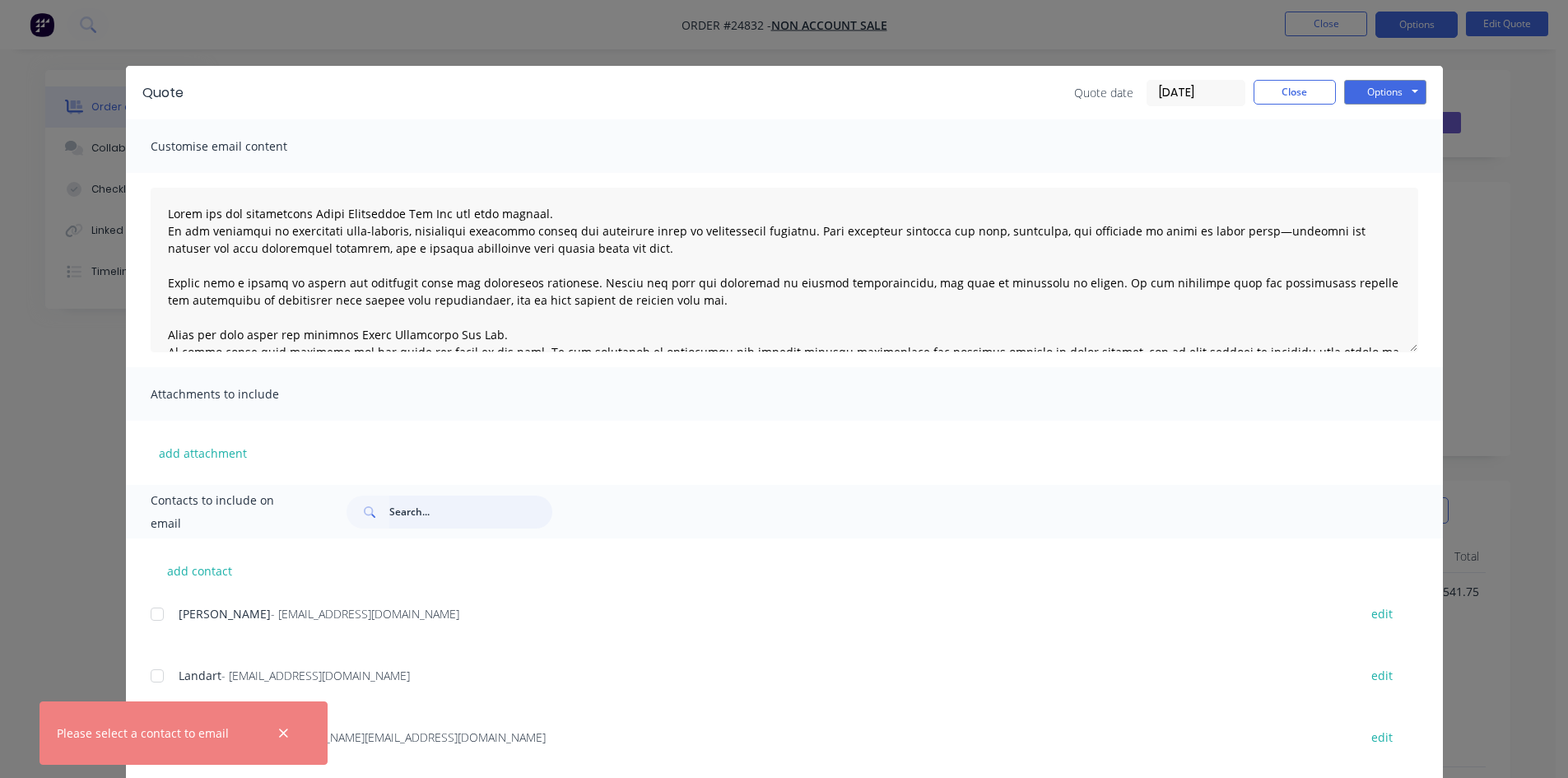
click at [506, 506] on input "text" at bounding box center [471, 512] width 163 height 33
type input "[PERSON_NAME]"
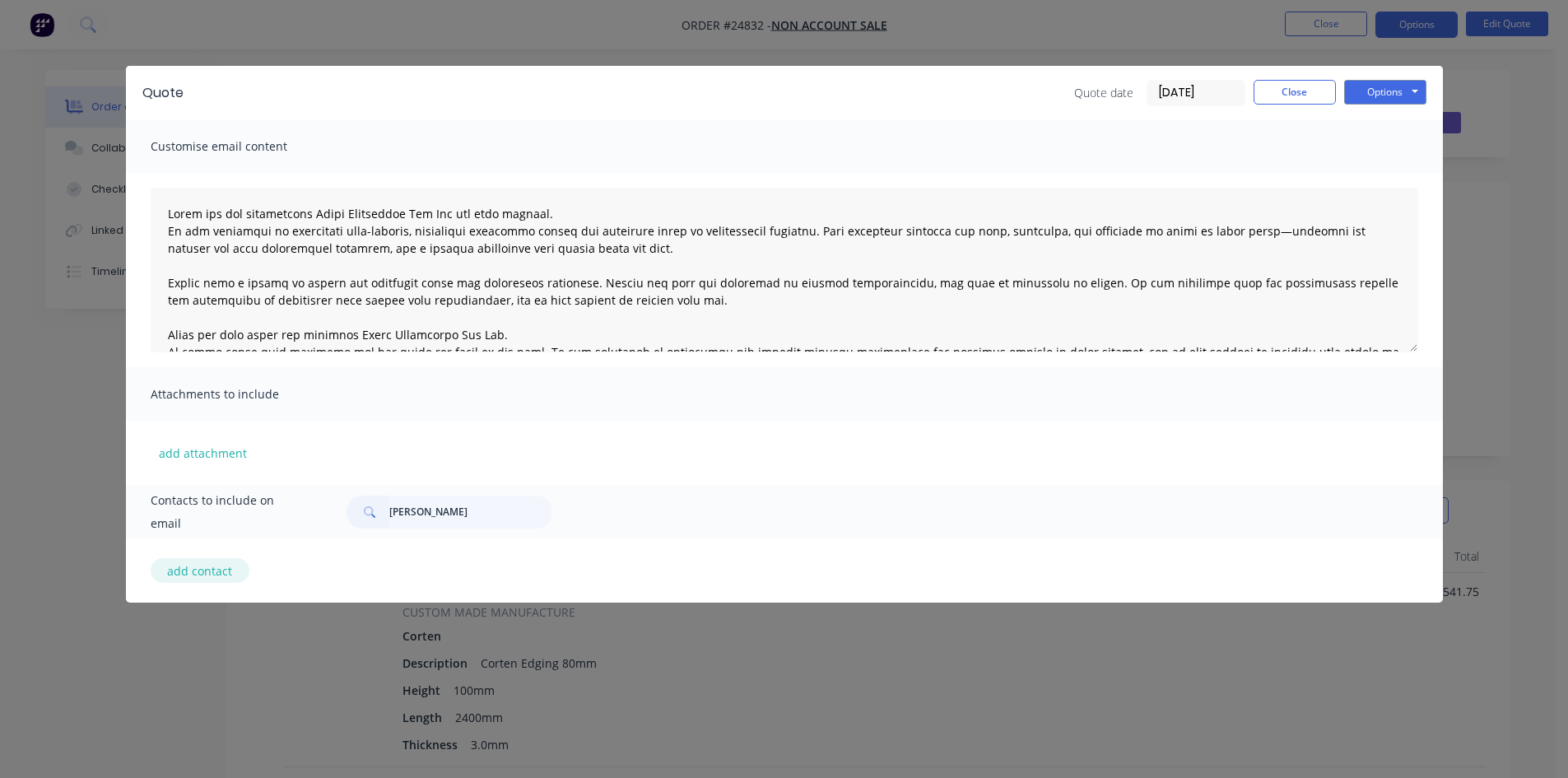
click at [197, 566] on button "add contact" at bounding box center [199, 570] width 99 height 24
select select "AU"
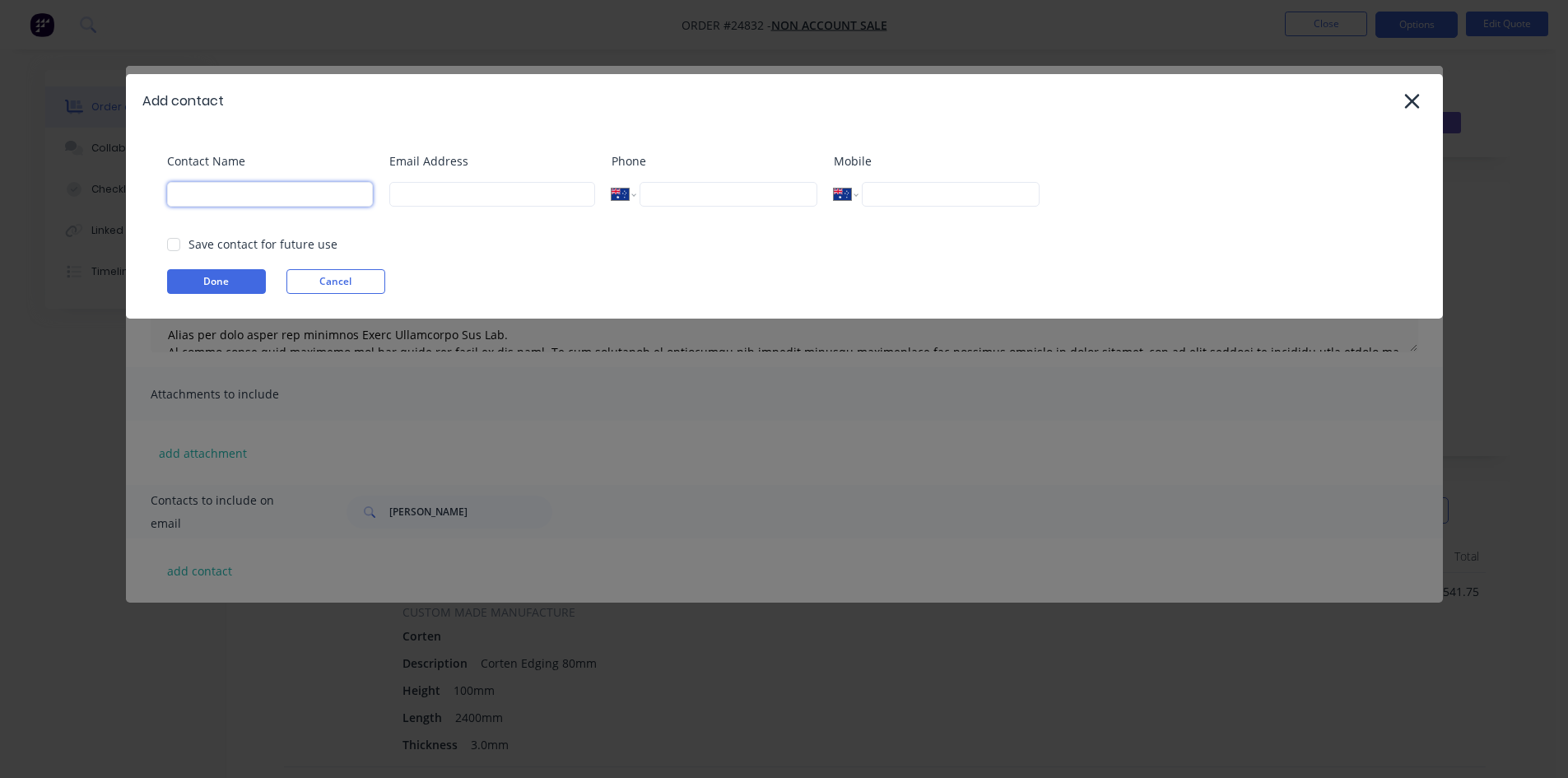
click at [342, 192] on input at bounding box center [269, 193] width 206 height 24
type input "[PERSON_NAME]"
click at [463, 190] on input at bounding box center [492, 193] width 206 height 24
click at [491, 172] on div "Email Address" at bounding box center [492, 185] width 206 height 66
click at [491, 185] on input at bounding box center [492, 193] width 206 height 24
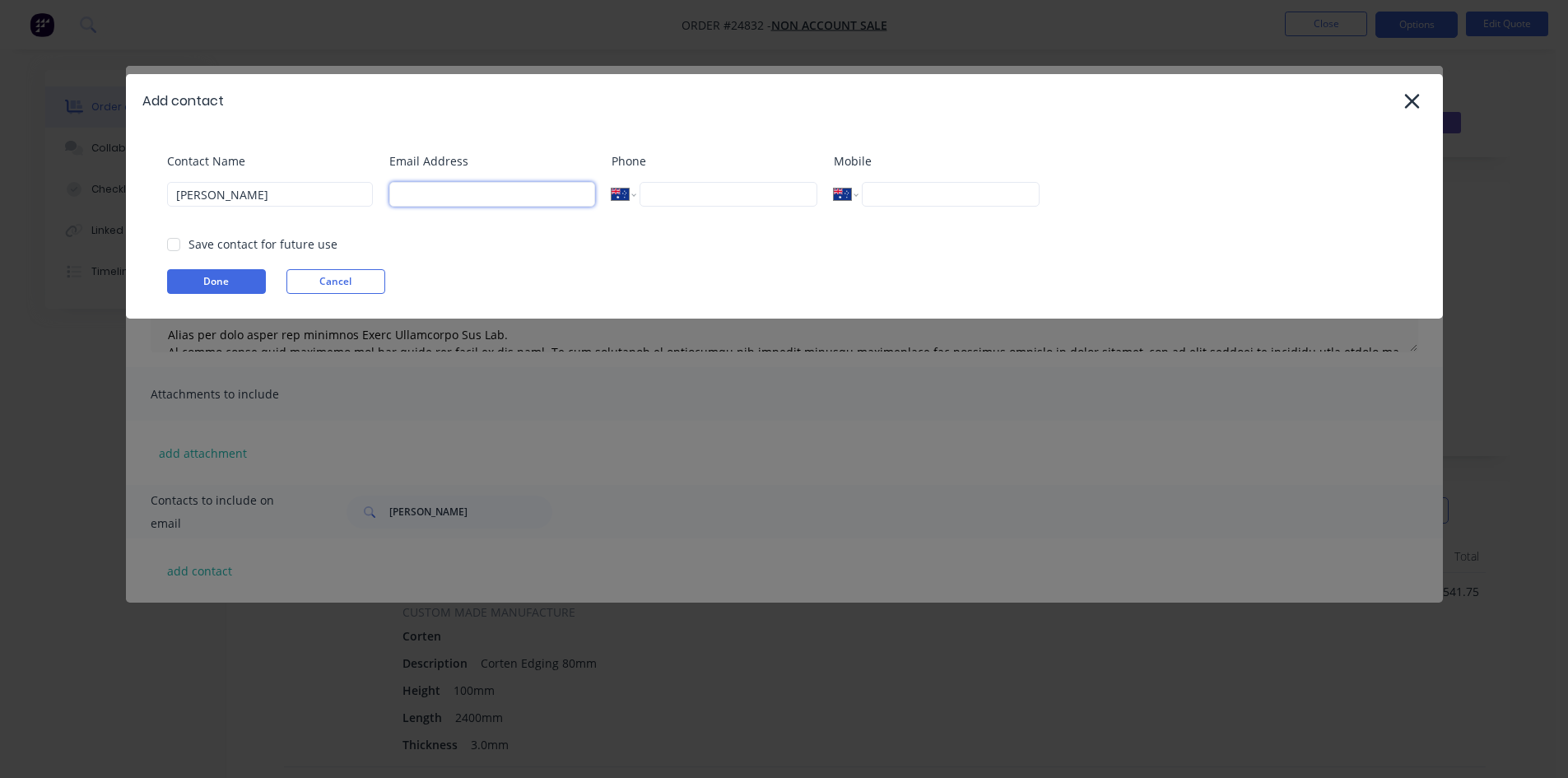
paste input "[PERSON_NAME][EMAIL_ADDRESS][DOMAIN_NAME]"
type input "[PERSON_NAME][EMAIL_ADDRESS][DOMAIN_NAME]"
click at [911, 207] on div "Mobile International [GEOGRAPHIC_DATA] [GEOGRAPHIC_DATA] [GEOGRAPHIC_DATA] [GEO…" at bounding box center [936, 185] width 206 height 66
click at [911, 200] on input "tel" at bounding box center [950, 193] width 177 height 24
type input "0432 734 501"
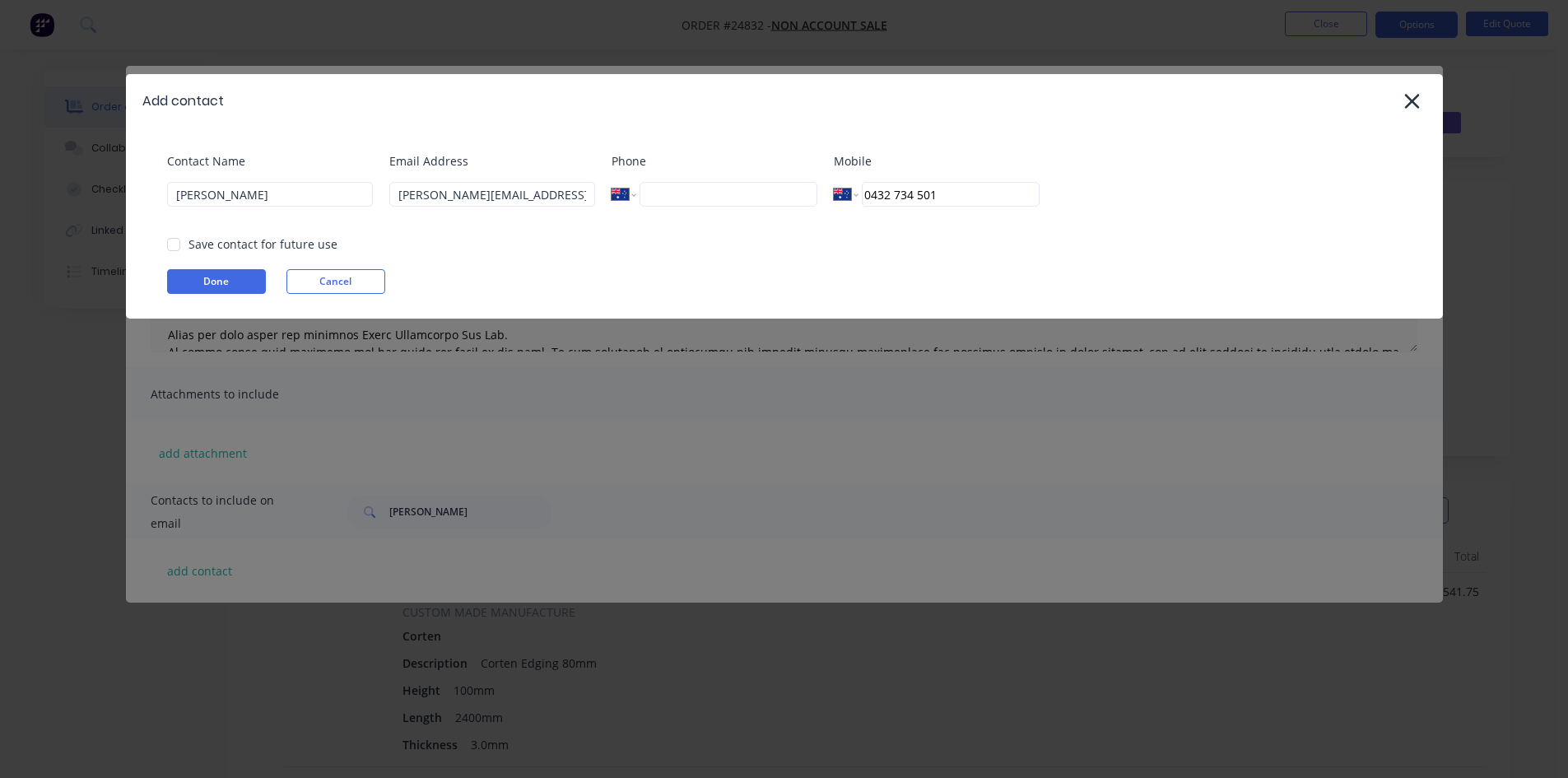
click at [198, 239] on div "Save contact for future use" at bounding box center [263, 244] width 149 height 18
click at [172, 246] on div at bounding box center [174, 245] width 33 height 33
click at [200, 292] on button "Done" at bounding box center [216, 281] width 99 height 24
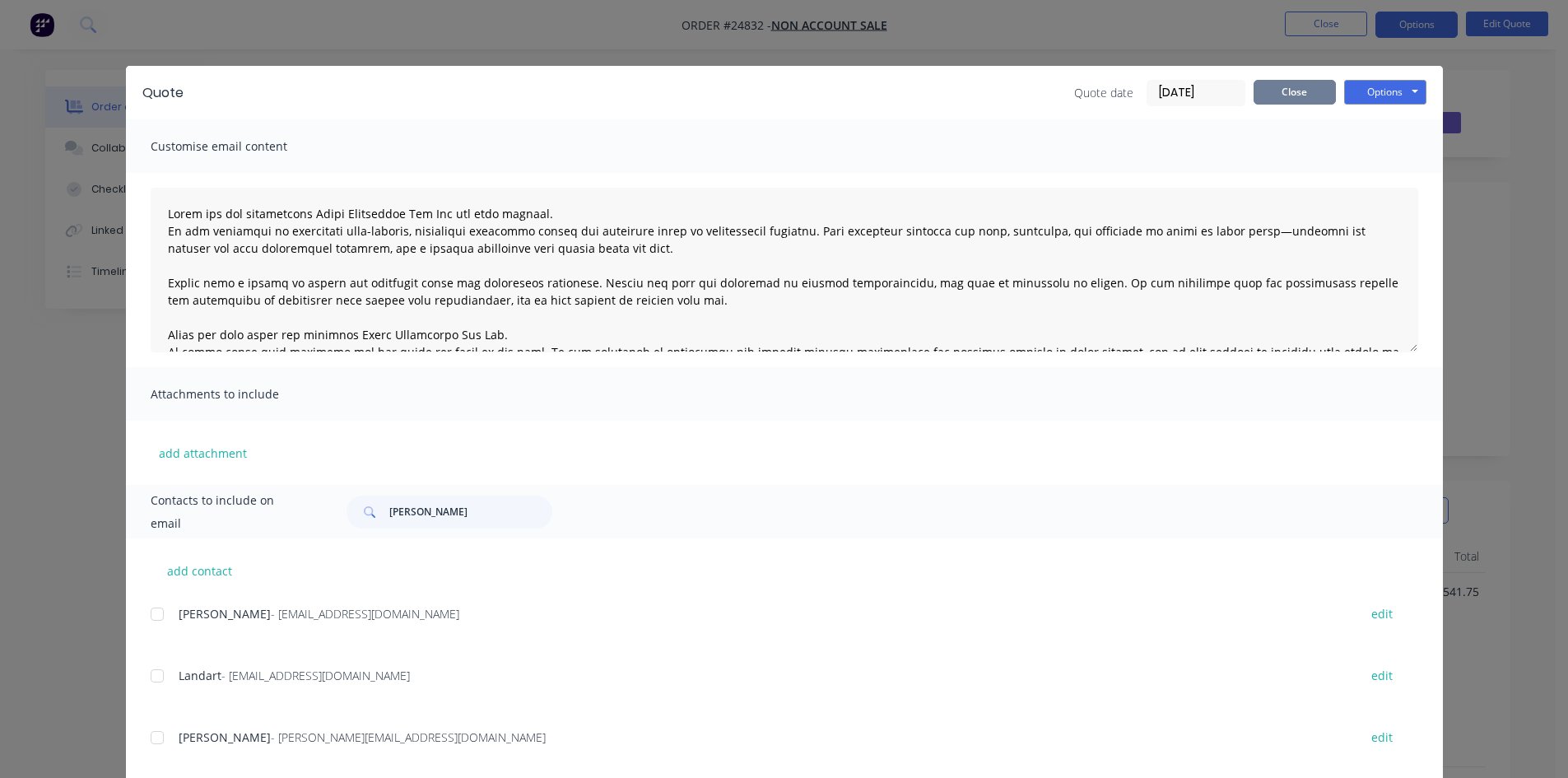
click at [1276, 93] on button "Close" at bounding box center [1295, 92] width 82 height 24
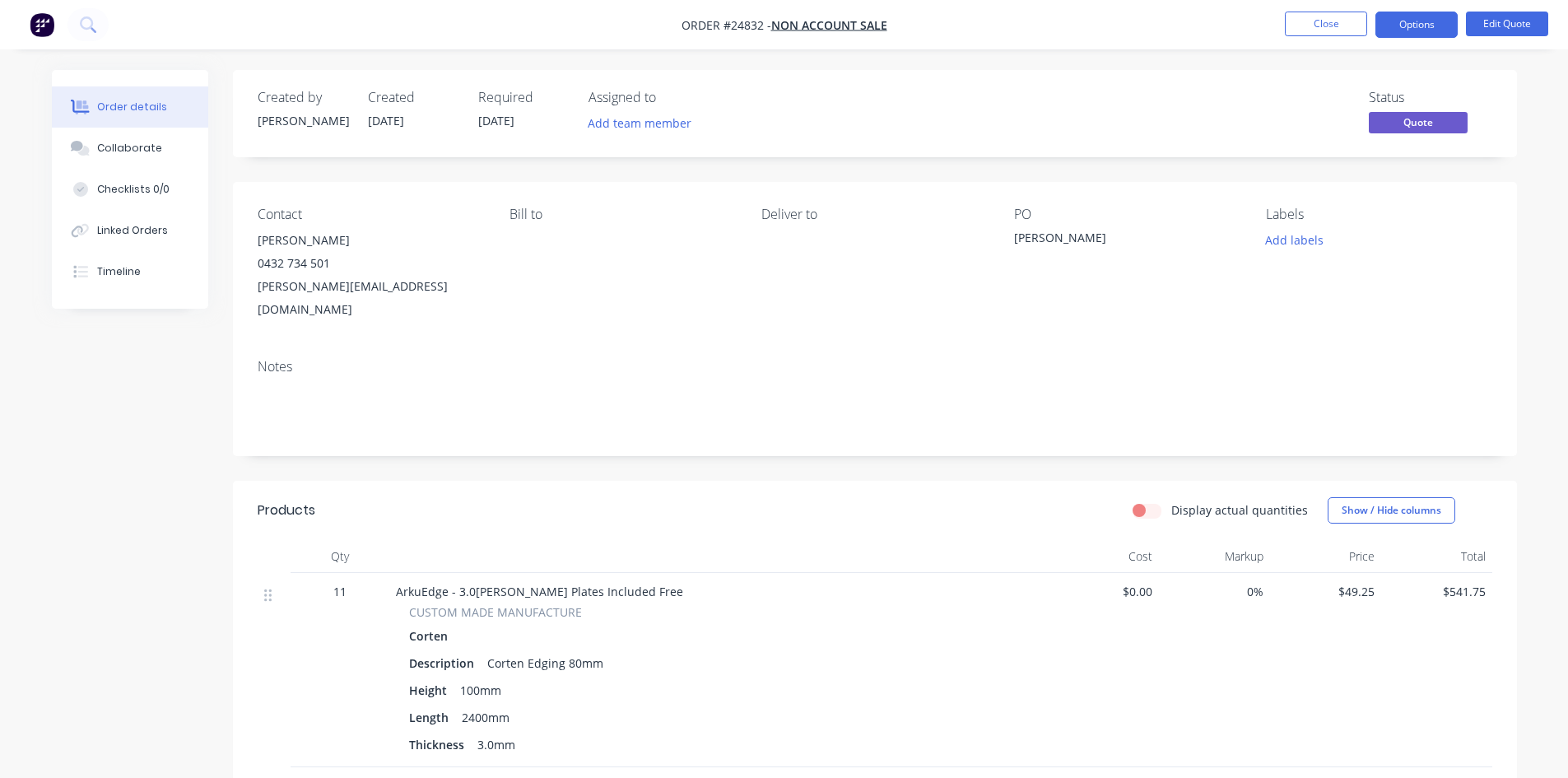
drag, startPoint x: 1325, startPoint y: 24, endPoint x: 935, endPoint y: 547, distance: 652.4
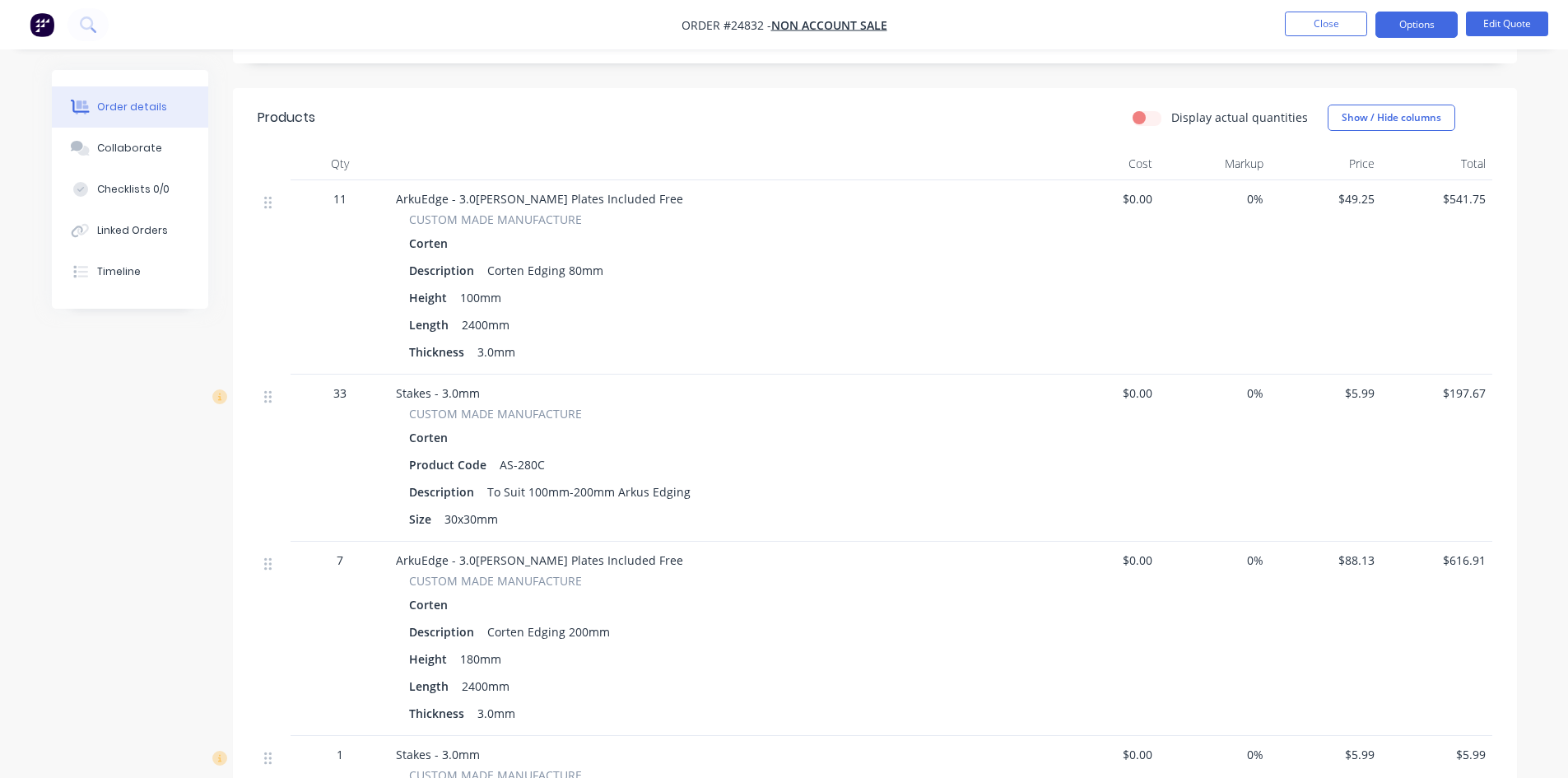
scroll to position [412, 0]
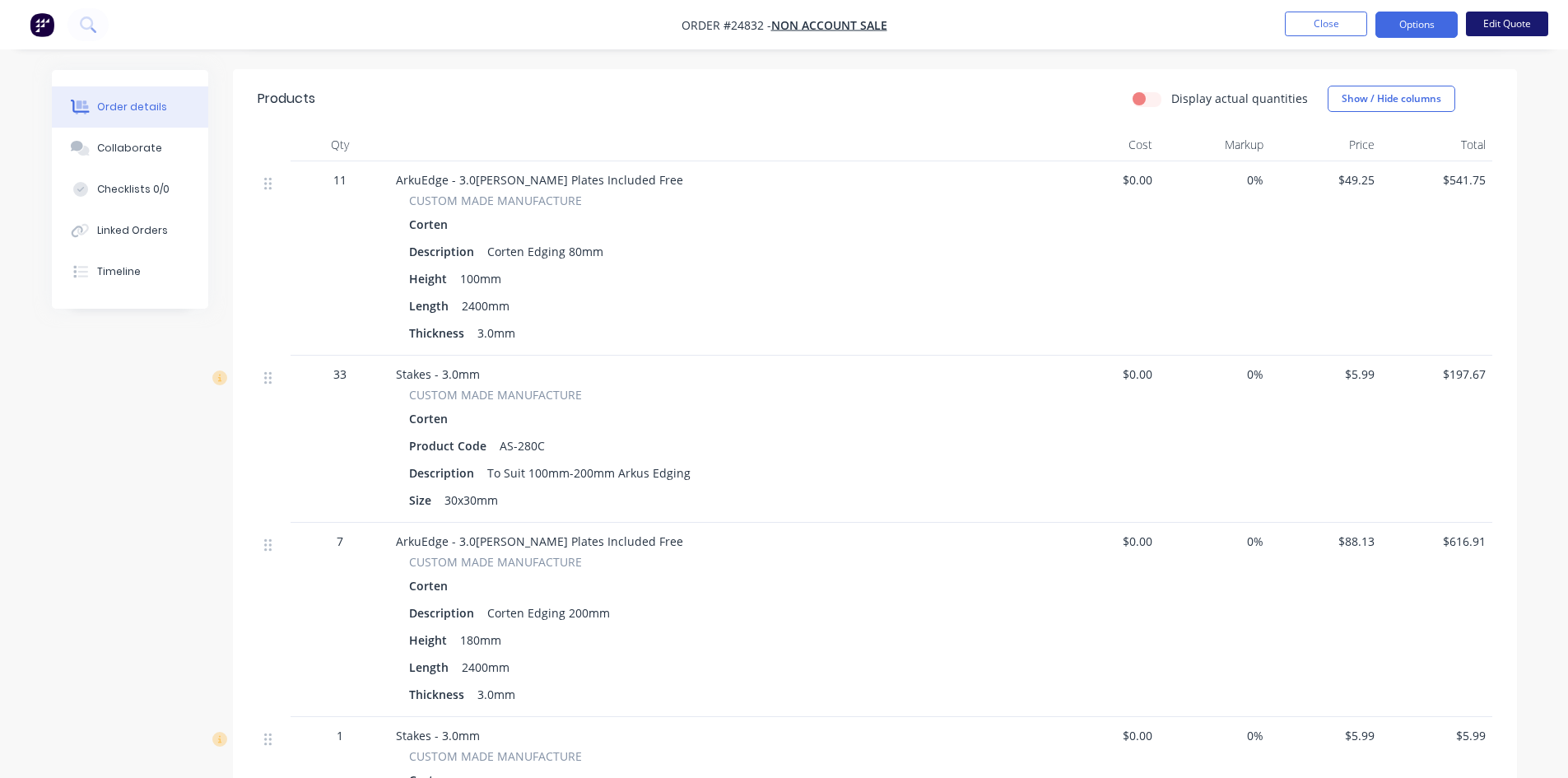
click at [1513, 20] on button "Edit Quote" at bounding box center [1507, 23] width 82 height 24
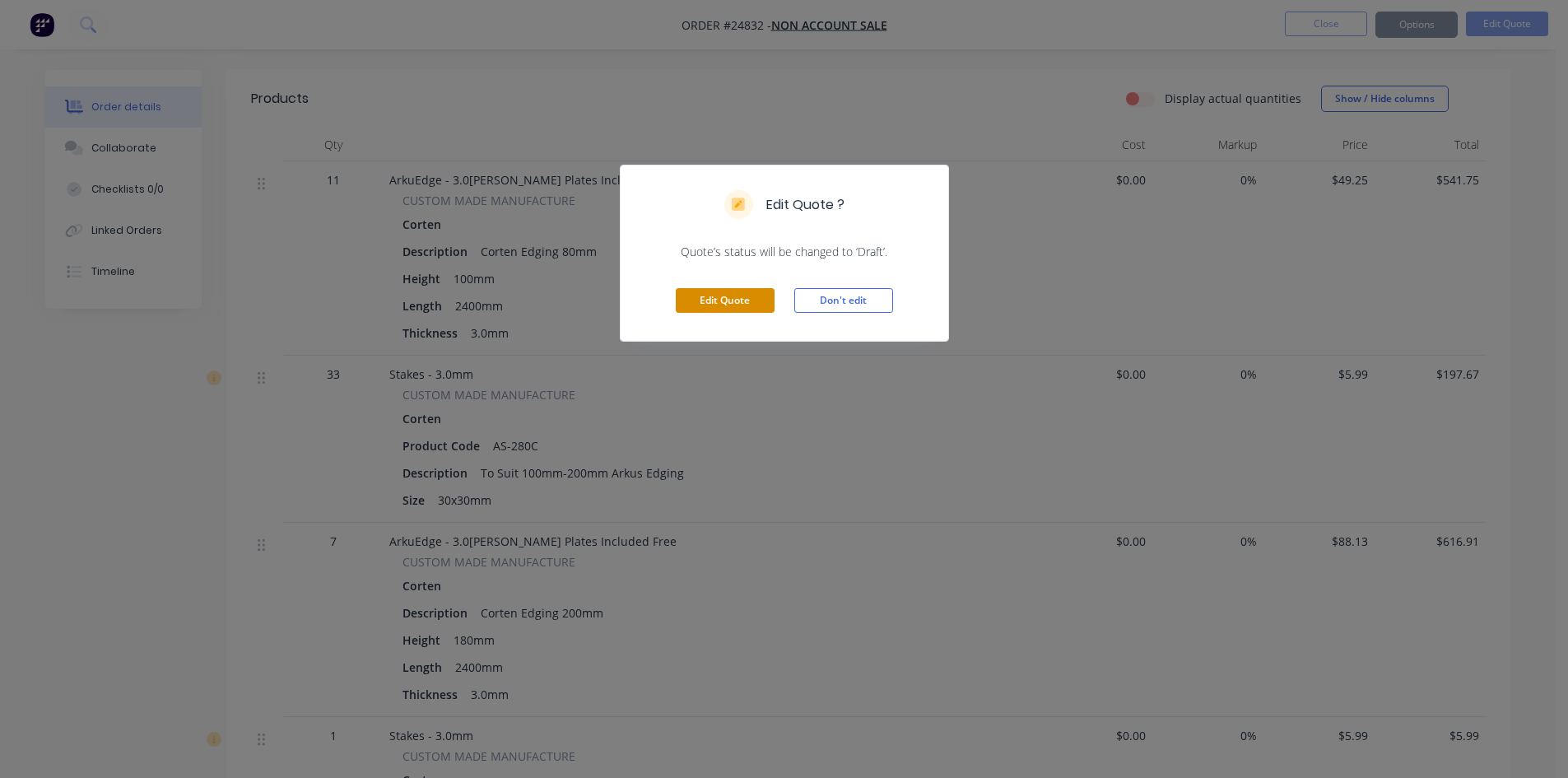
click at [737, 307] on button "Edit Quote" at bounding box center [724, 300] width 99 height 24
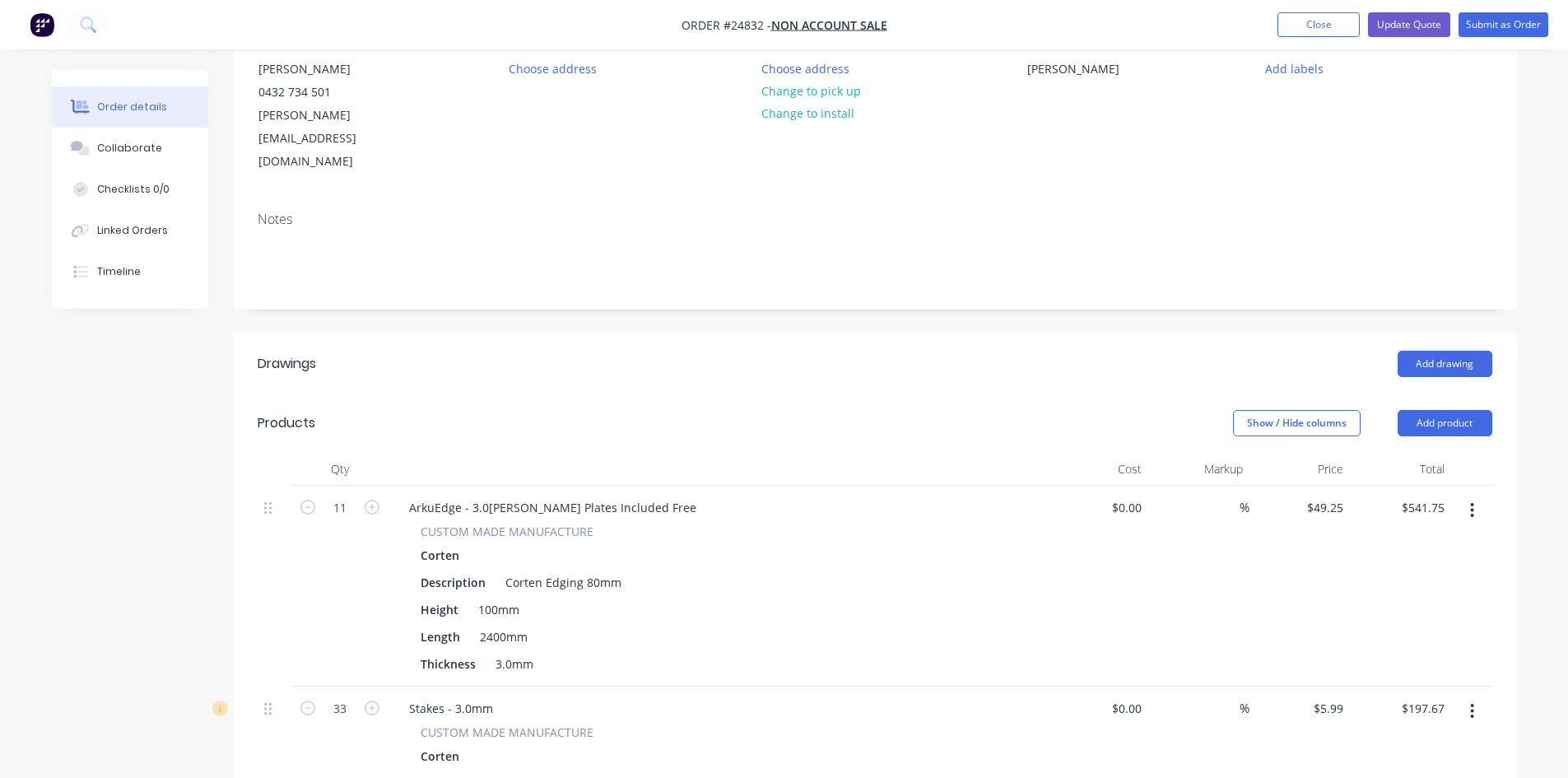
scroll to position [247, 0]
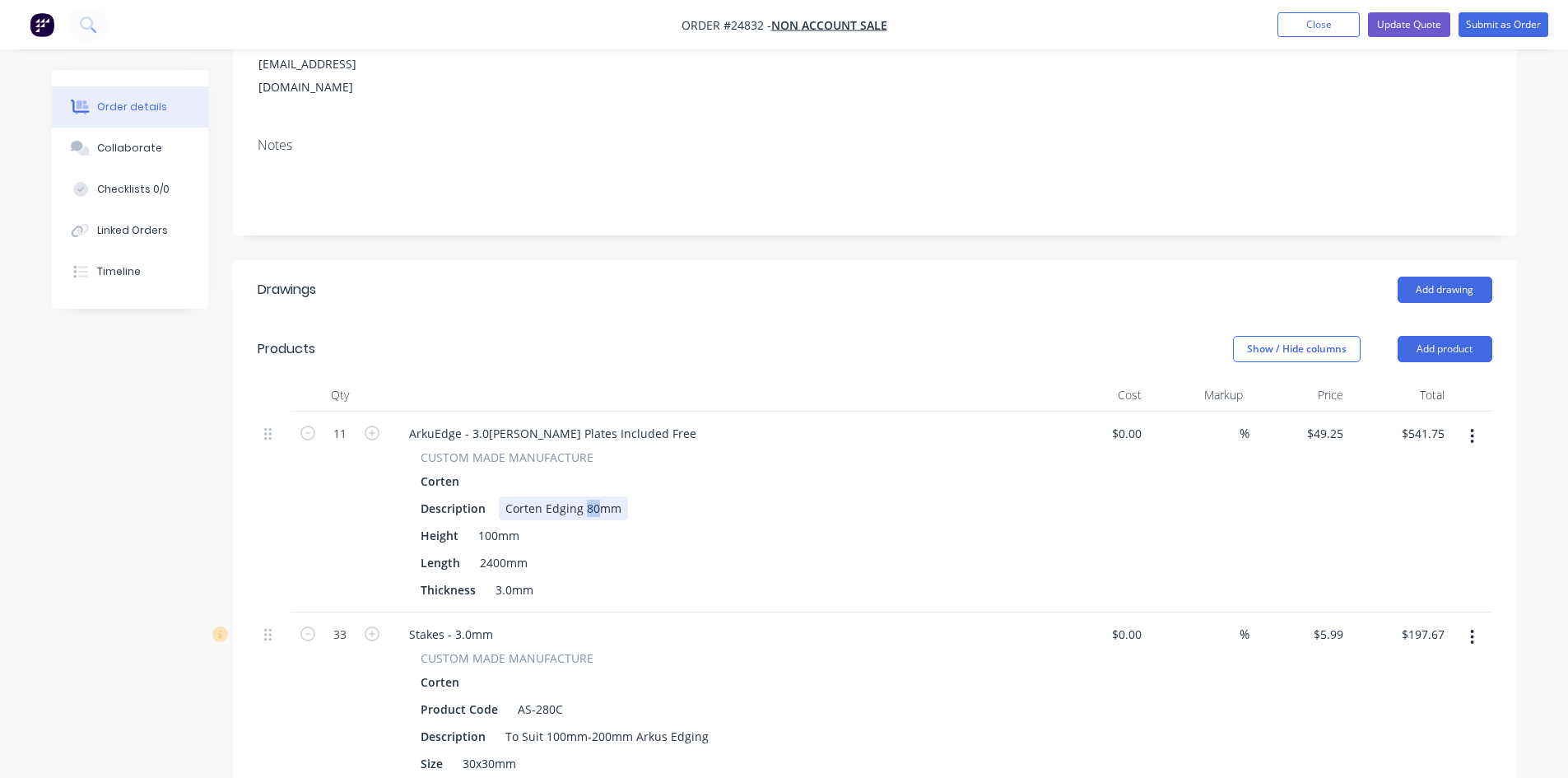
drag, startPoint x: 596, startPoint y: 462, endPoint x: 584, endPoint y: 461, distance: 12.0
click at [584, 496] on div "Corten Edging 80mm" at bounding box center [563, 508] width 129 height 23
click at [1483, 29] on button "Submit as Order" at bounding box center [1504, 24] width 90 height 24
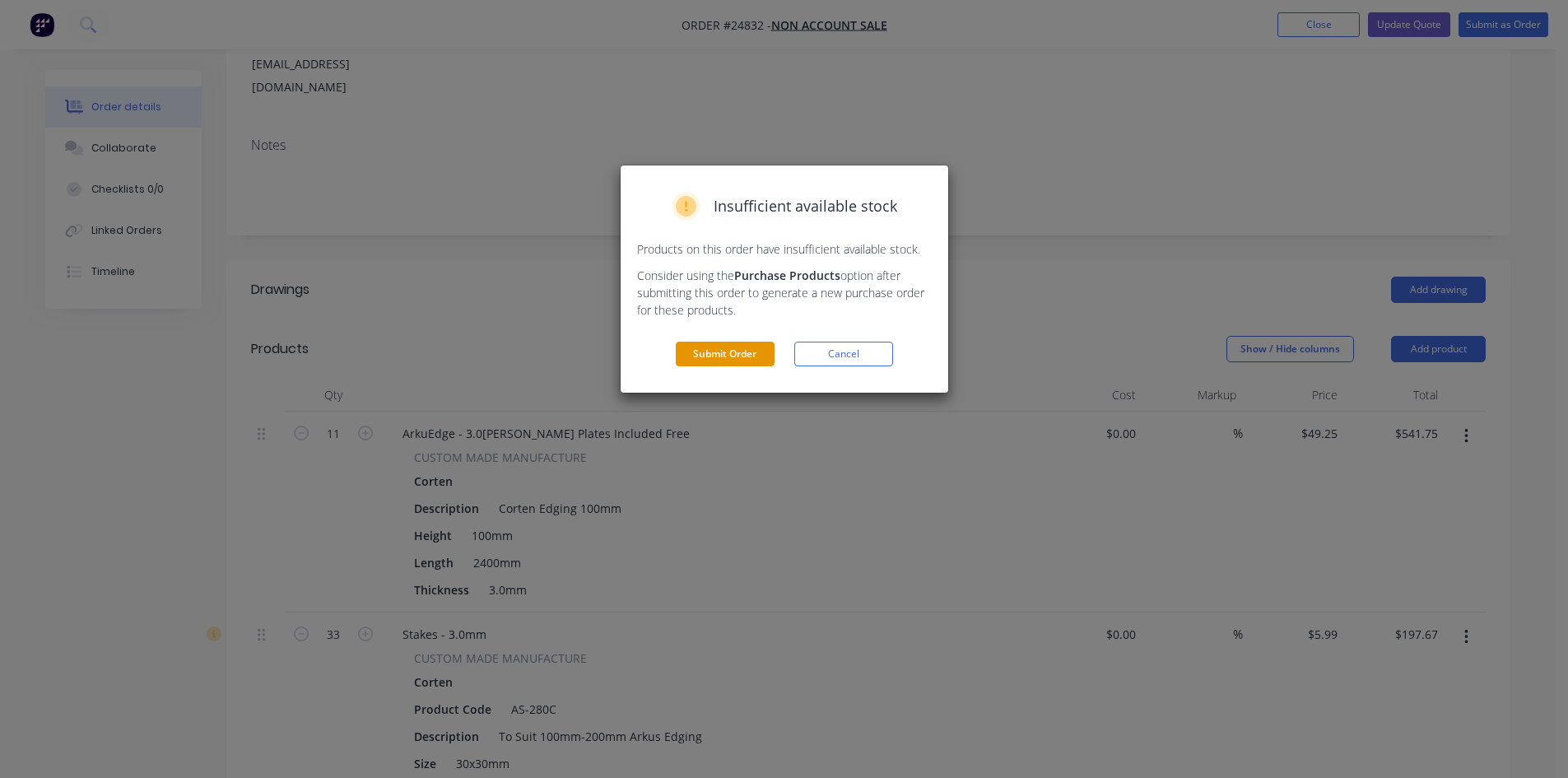
click at [737, 352] on button "Submit Order" at bounding box center [724, 353] width 99 height 24
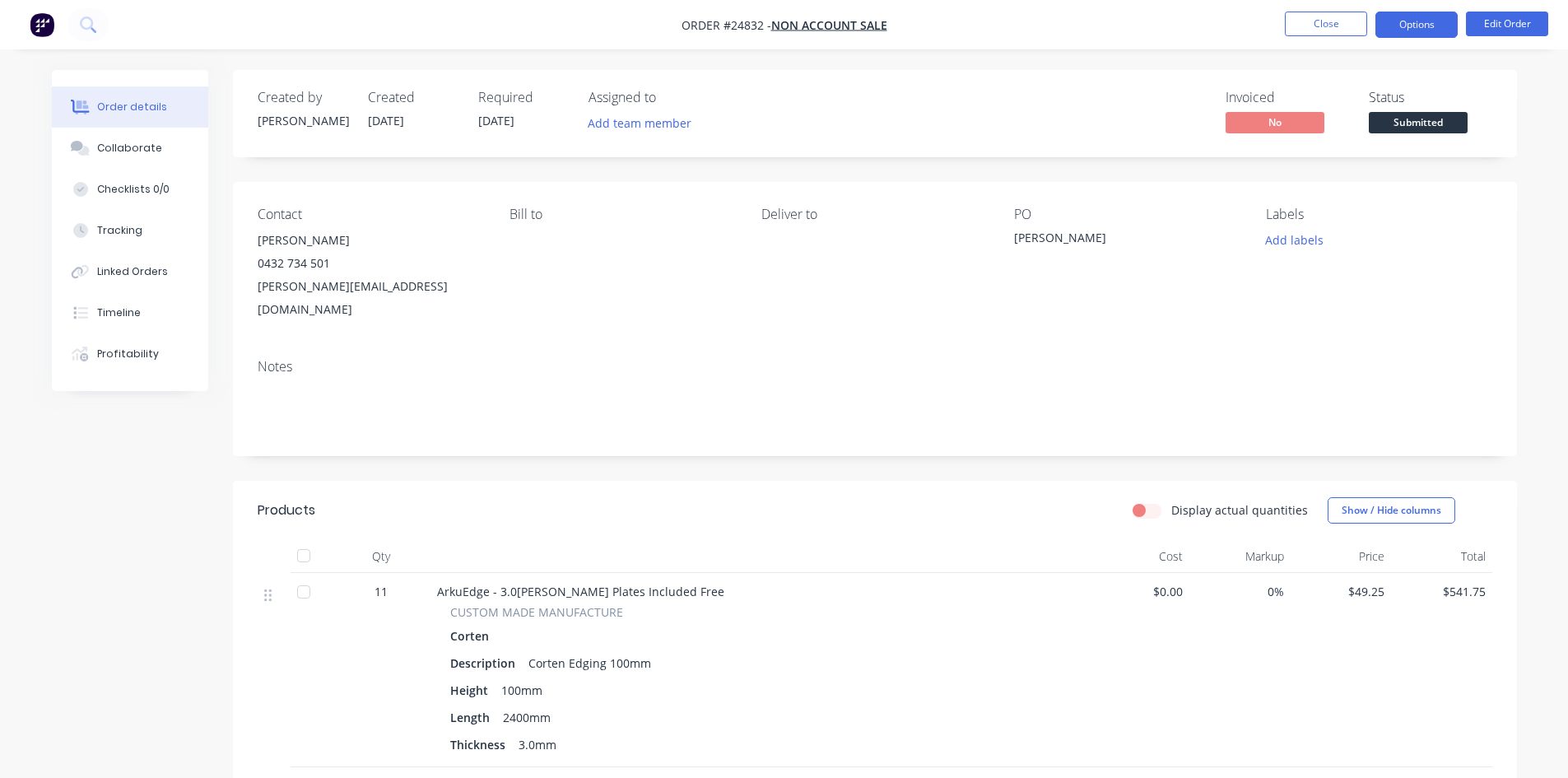
click at [1417, 33] on button "Options" at bounding box center [1417, 24] width 82 height 26
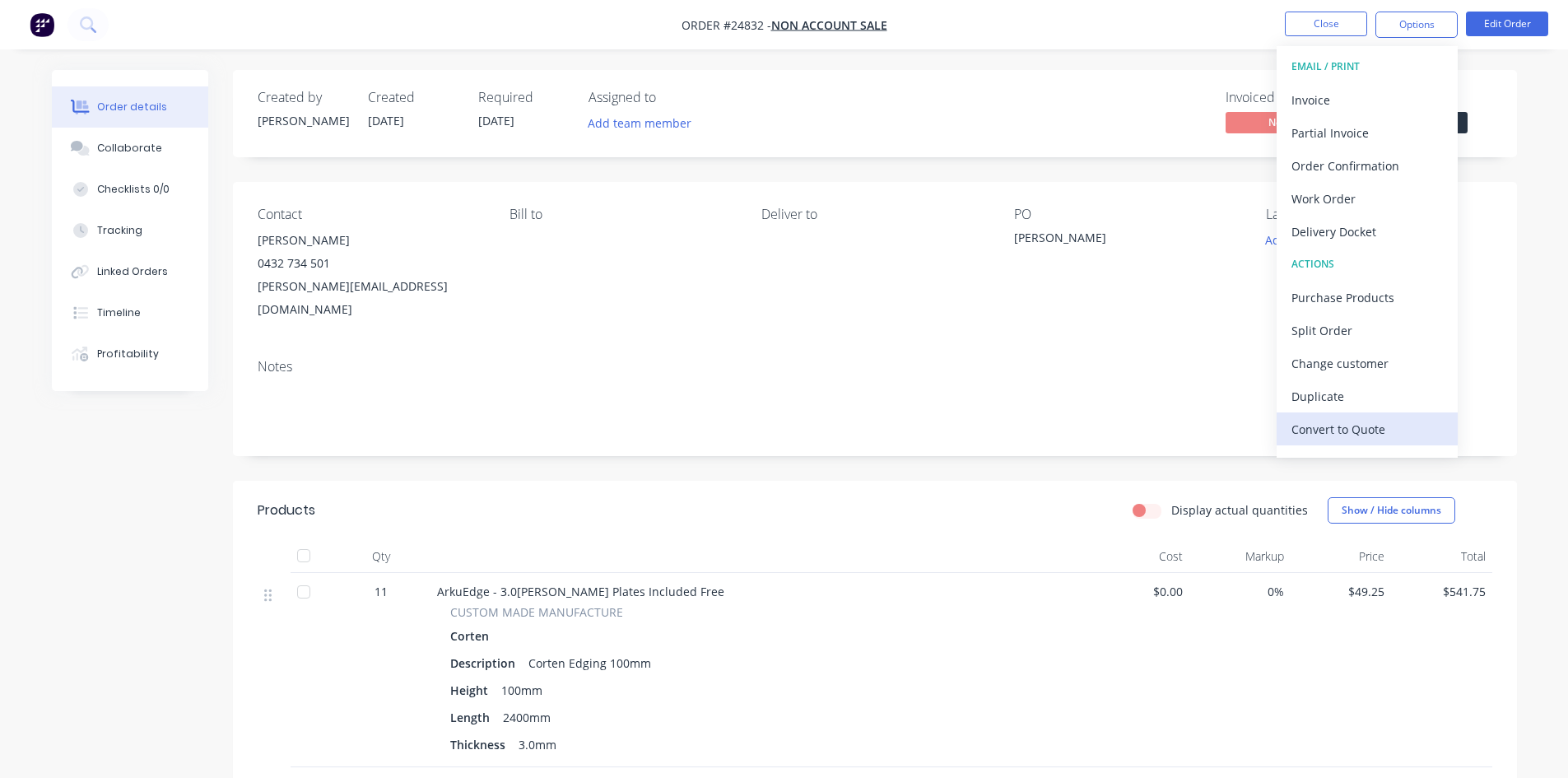
click at [1339, 423] on div "Convert to Quote" at bounding box center [1367, 429] width 151 height 23
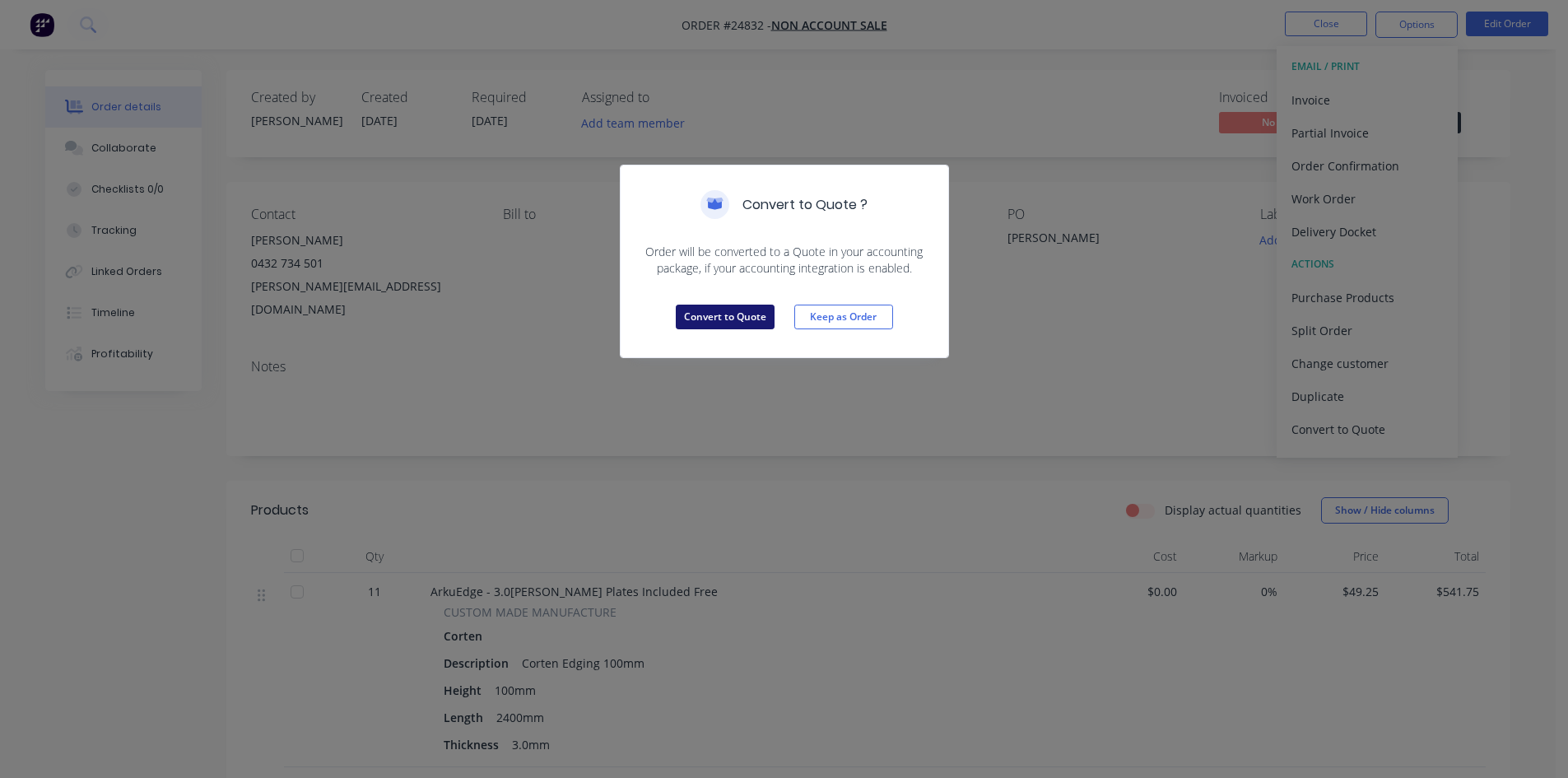
click at [699, 310] on button "Convert to Quote" at bounding box center [724, 316] width 99 height 24
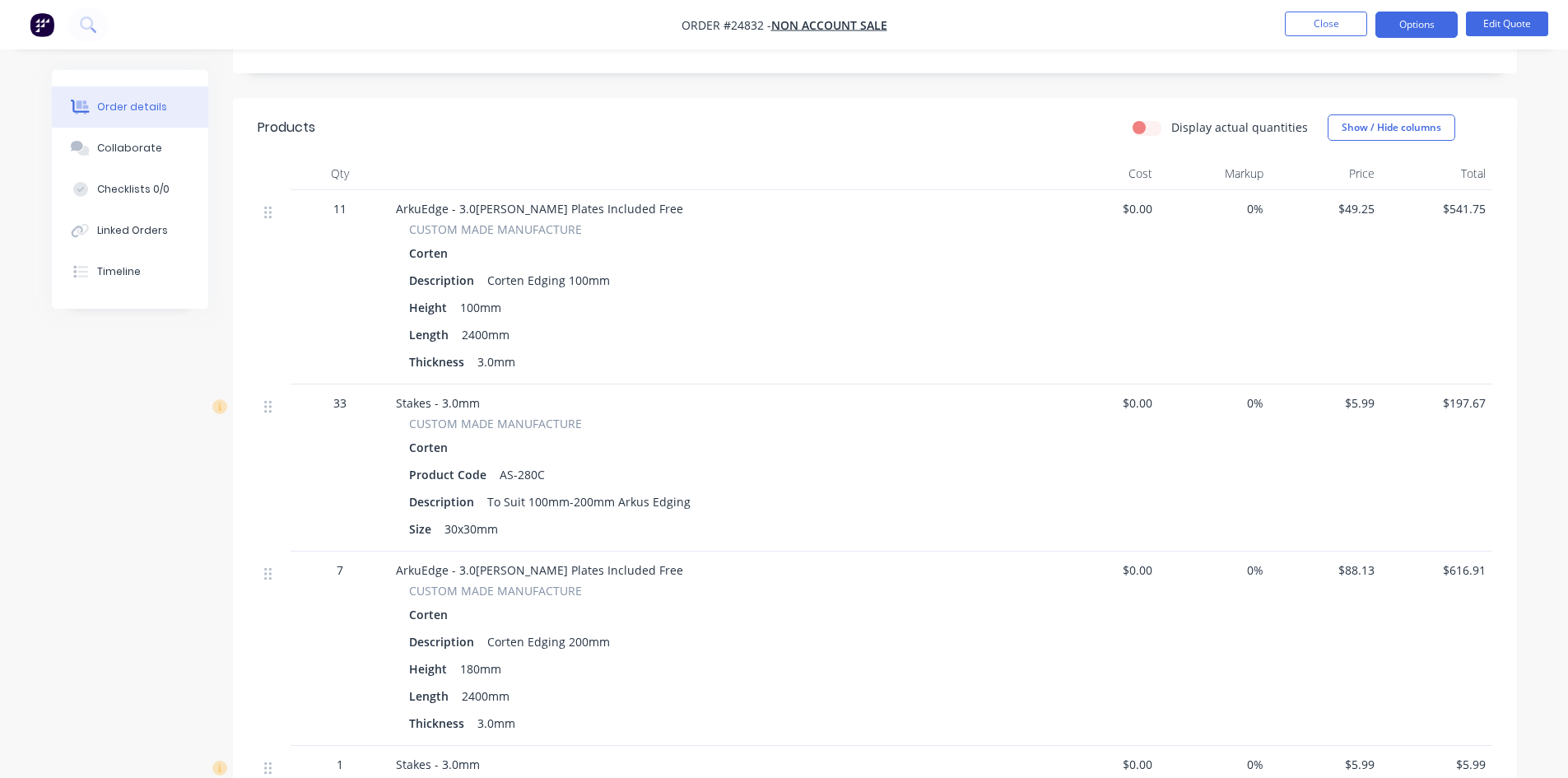
scroll to position [412, 0]
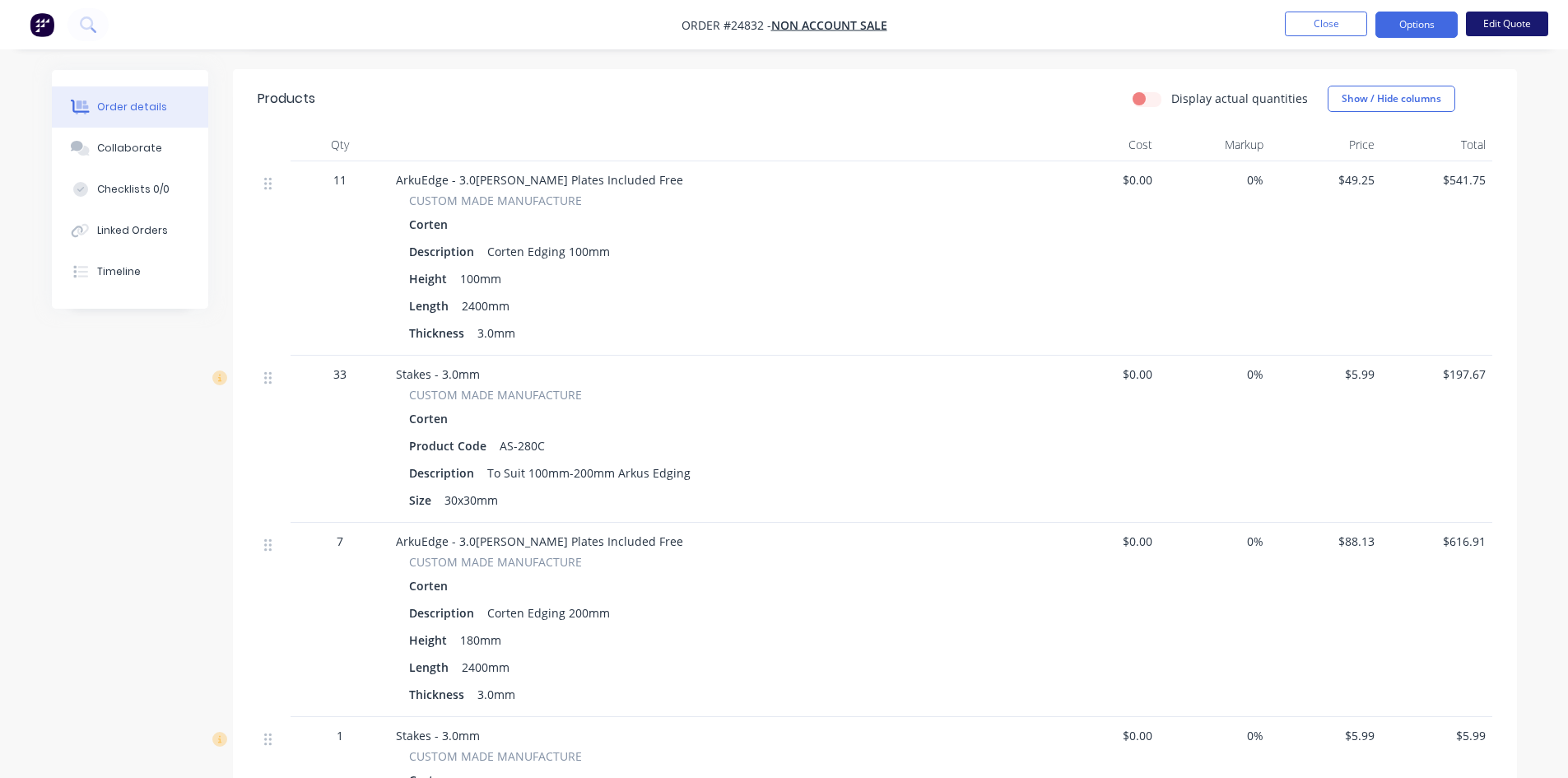
click at [1504, 30] on button "Edit Quote" at bounding box center [1507, 23] width 82 height 24
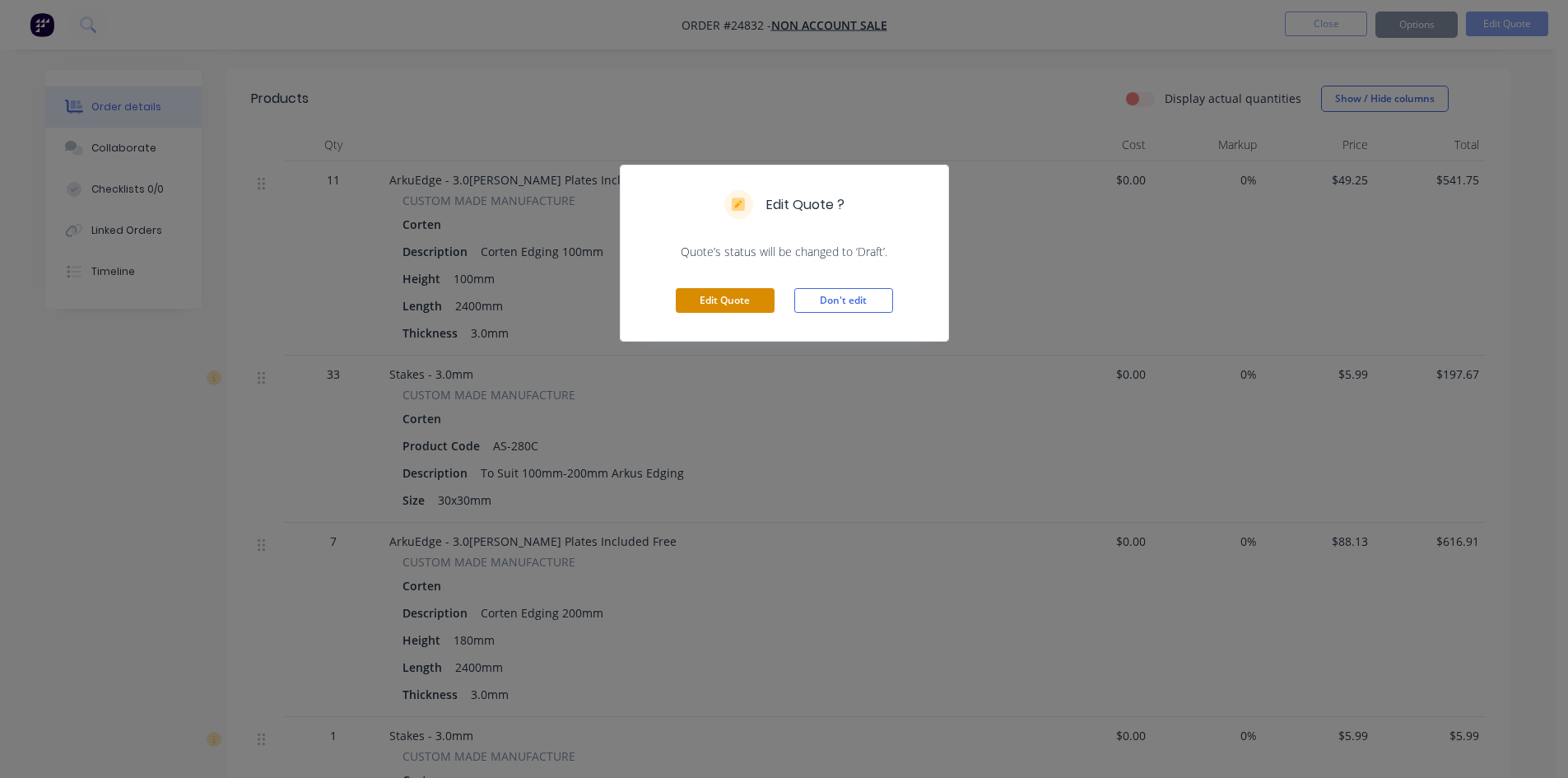
click at [765, 308] on button "Edit Quote" at bounding box center [724, 300] width 99 height 24
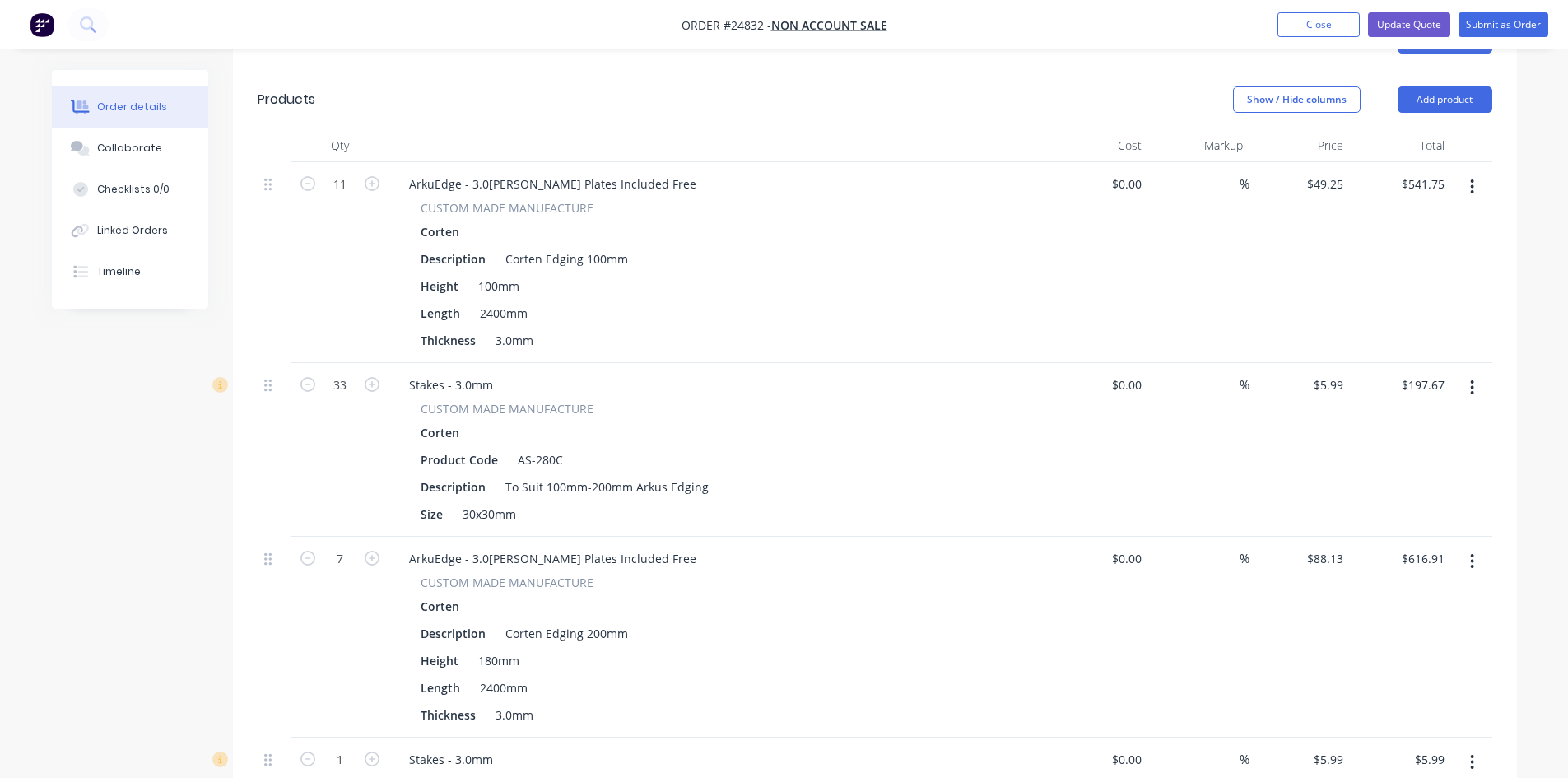
scroll to position [576, 0]
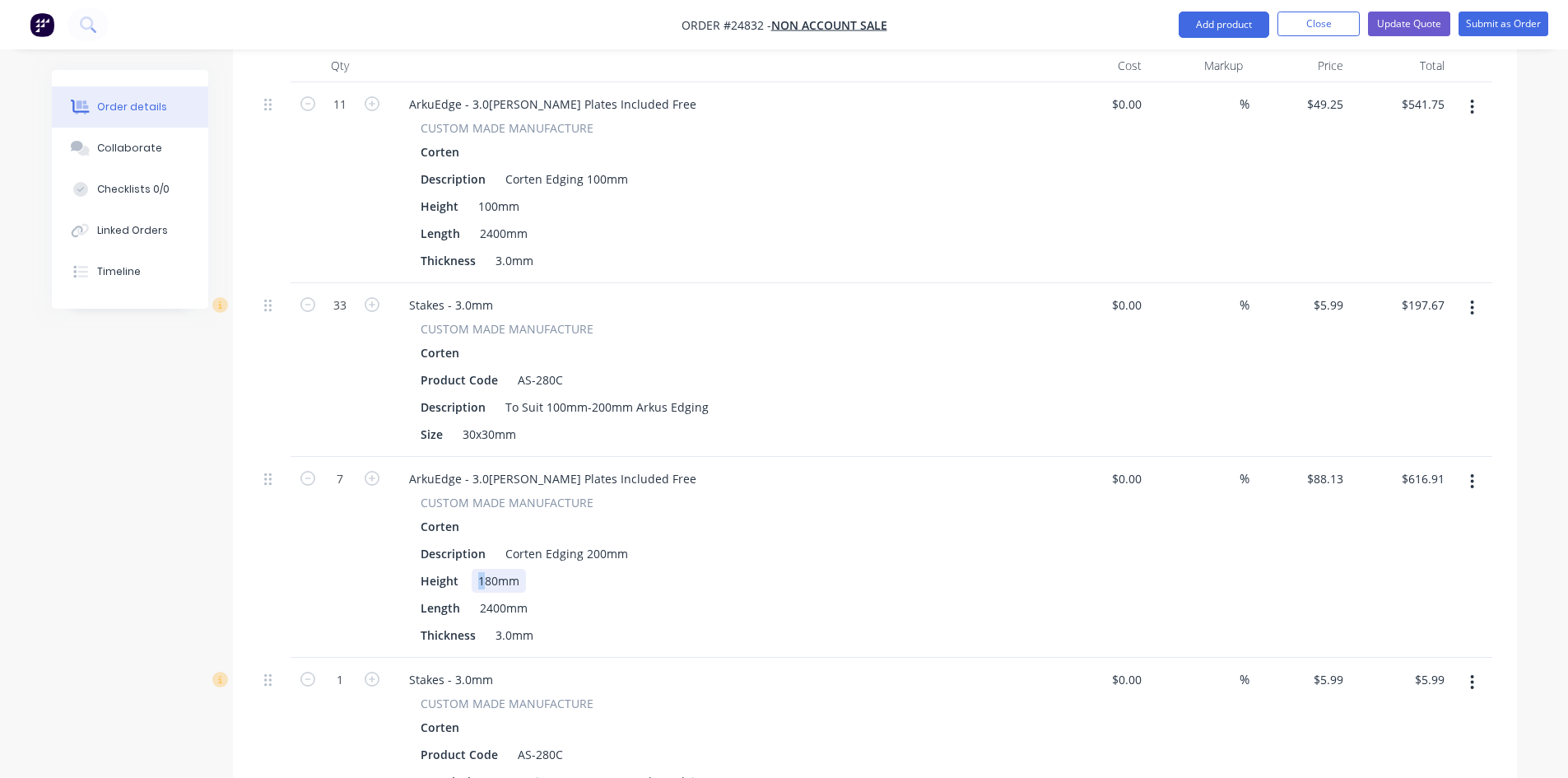
click at [477, 569] on div "180mm" at bounding box center [499, 581] width 55 height 23
drag, startPoint x: 495, startPoint y: 536, endPoint x: 476, endPoint y: 536, distance: 19.0
click at [476, 569] on div "180mm" at bounding box center [499, 581] width 55 height 23
click at [1486, 29] on button "Submit as Order" at bounding box center [1504, 23] width 90 height 24
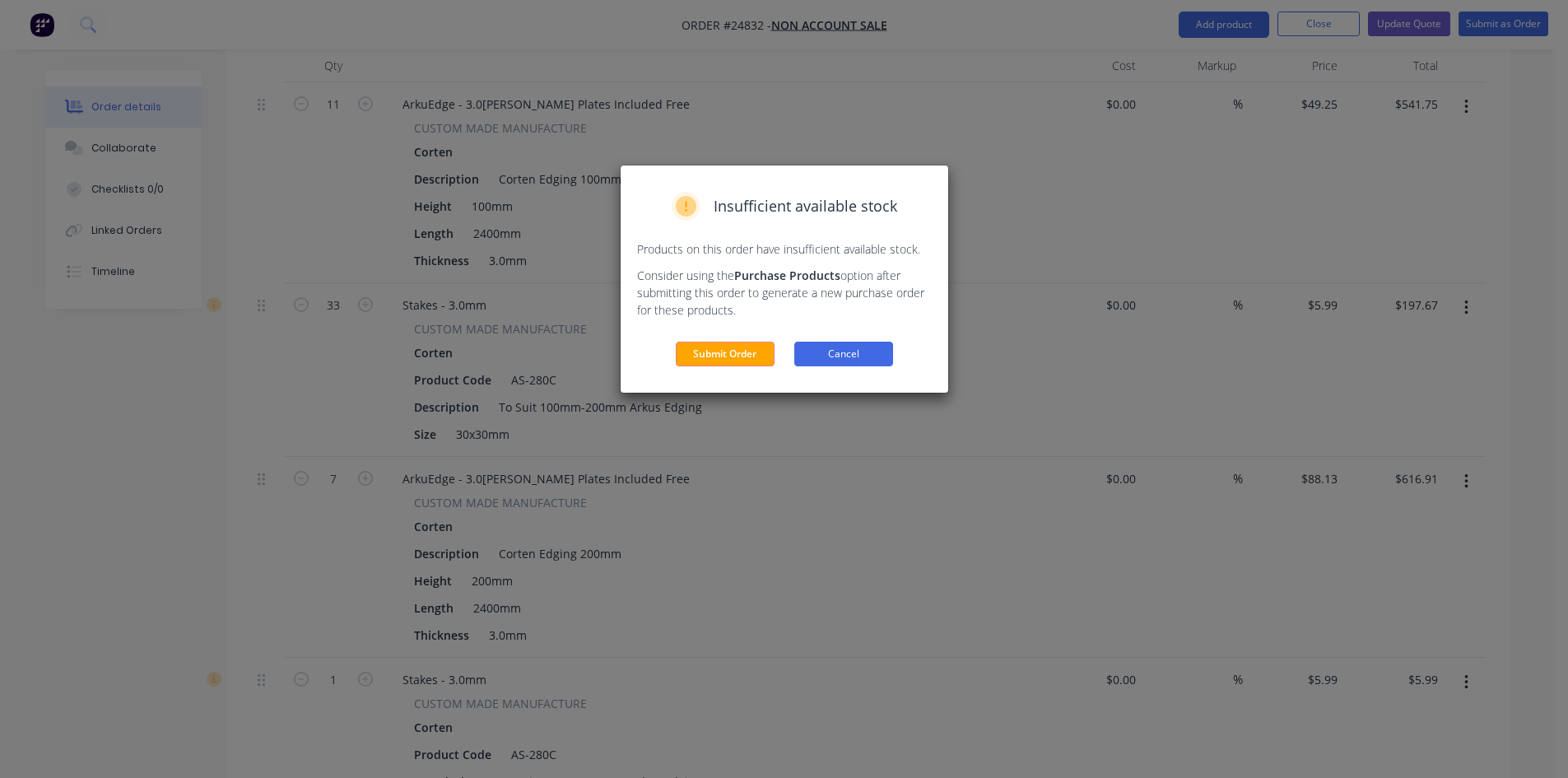
click at [844, 356] on button "Cancel" at bounding box center [844, 353] width 99 height 24
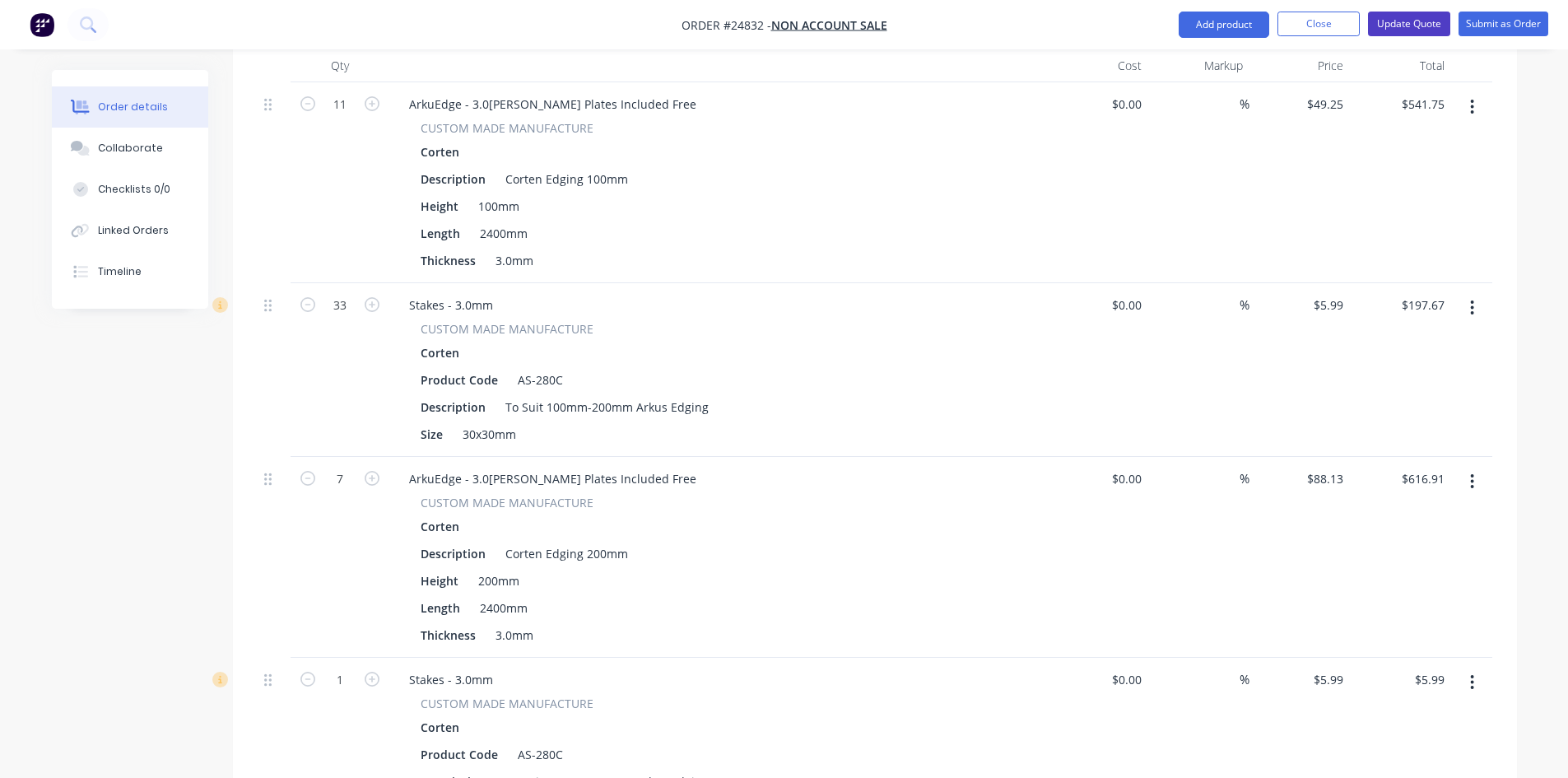
click at [1419, 20] on button "Update Quote" at bounding box center [1409, 23] width 82 height 24
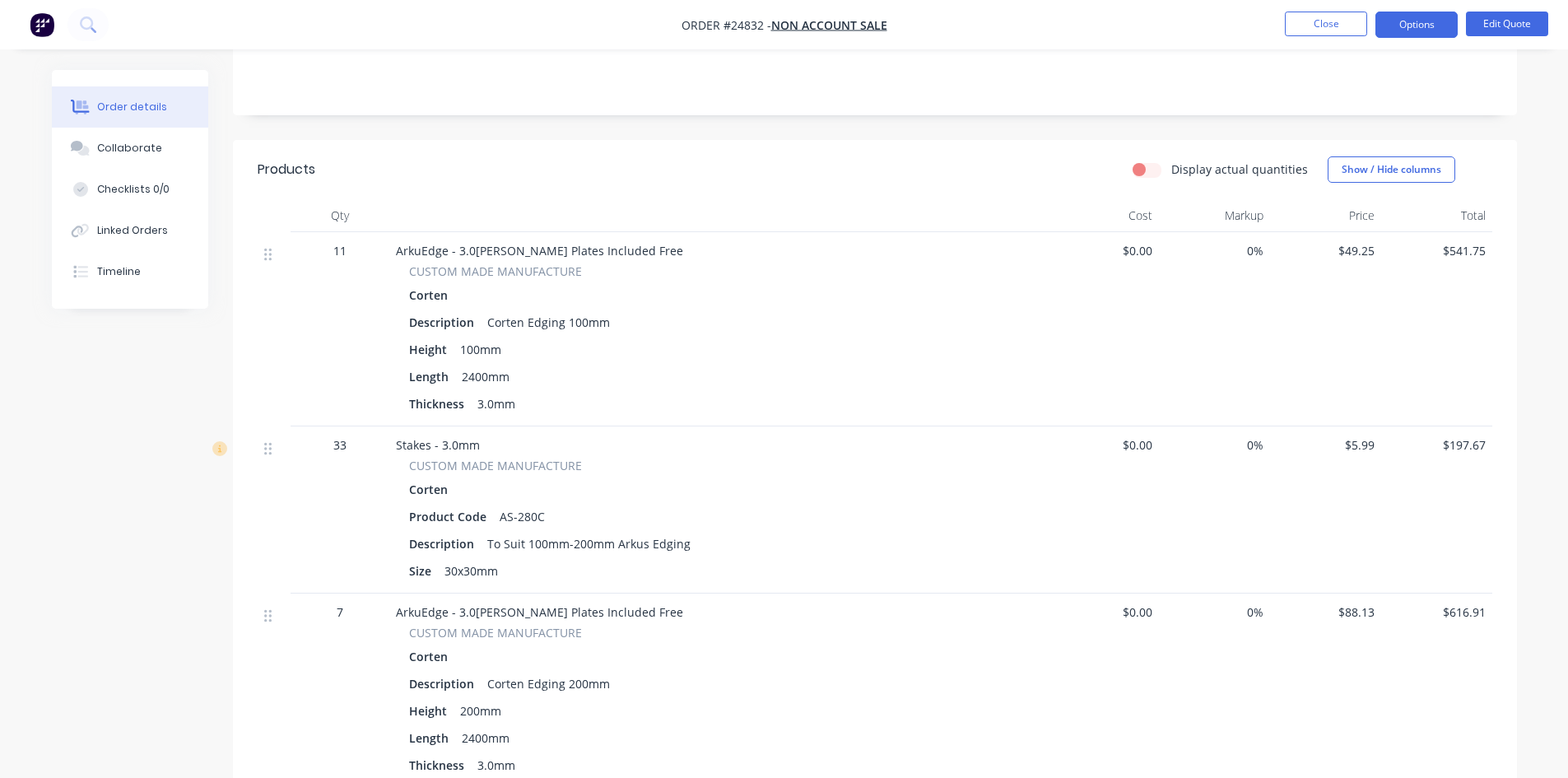
scroll to position [329, 0]
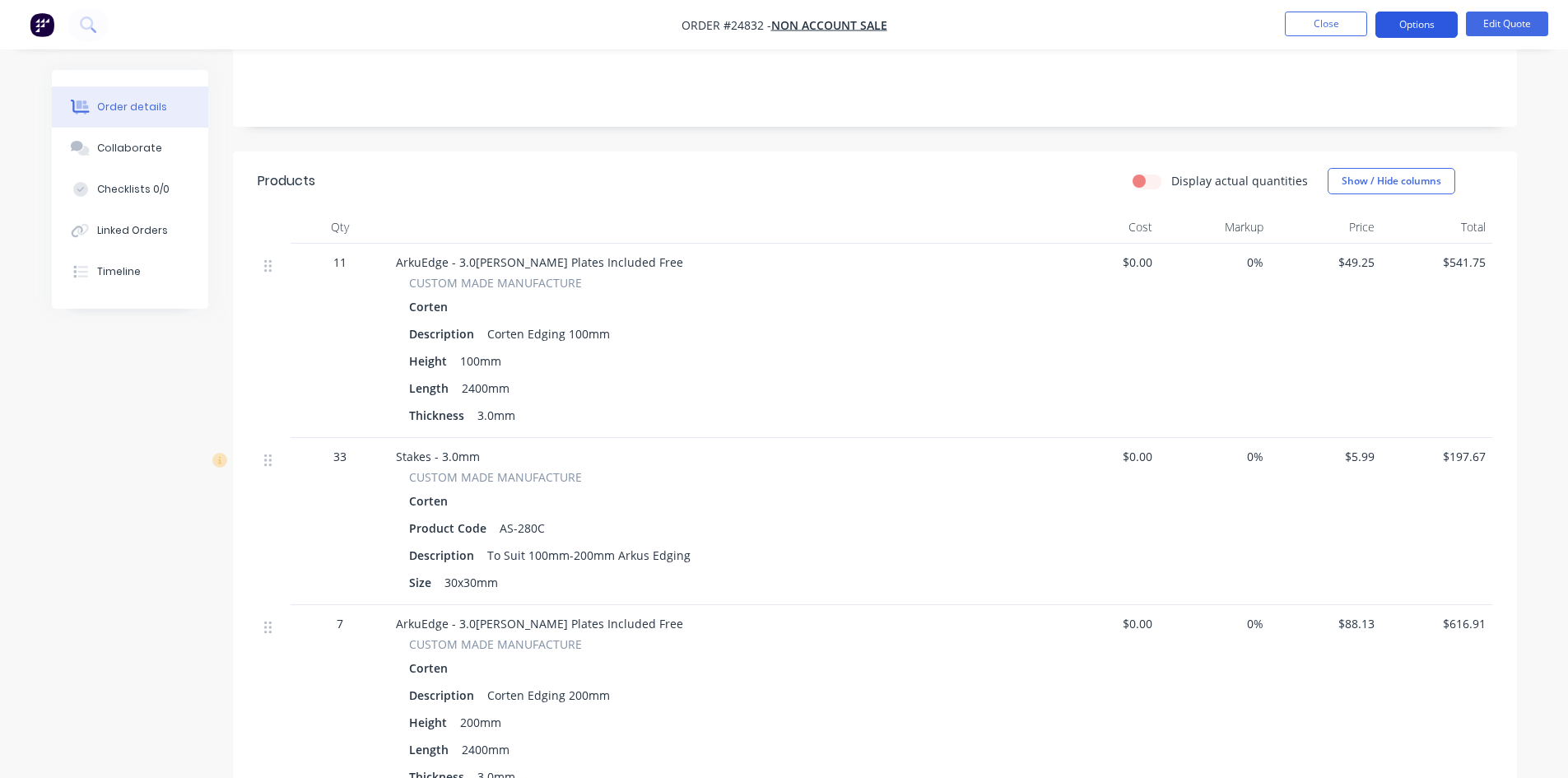
click at [1429, 26] on button "Options" at bounding box center [1417, 24] width 82 height 26
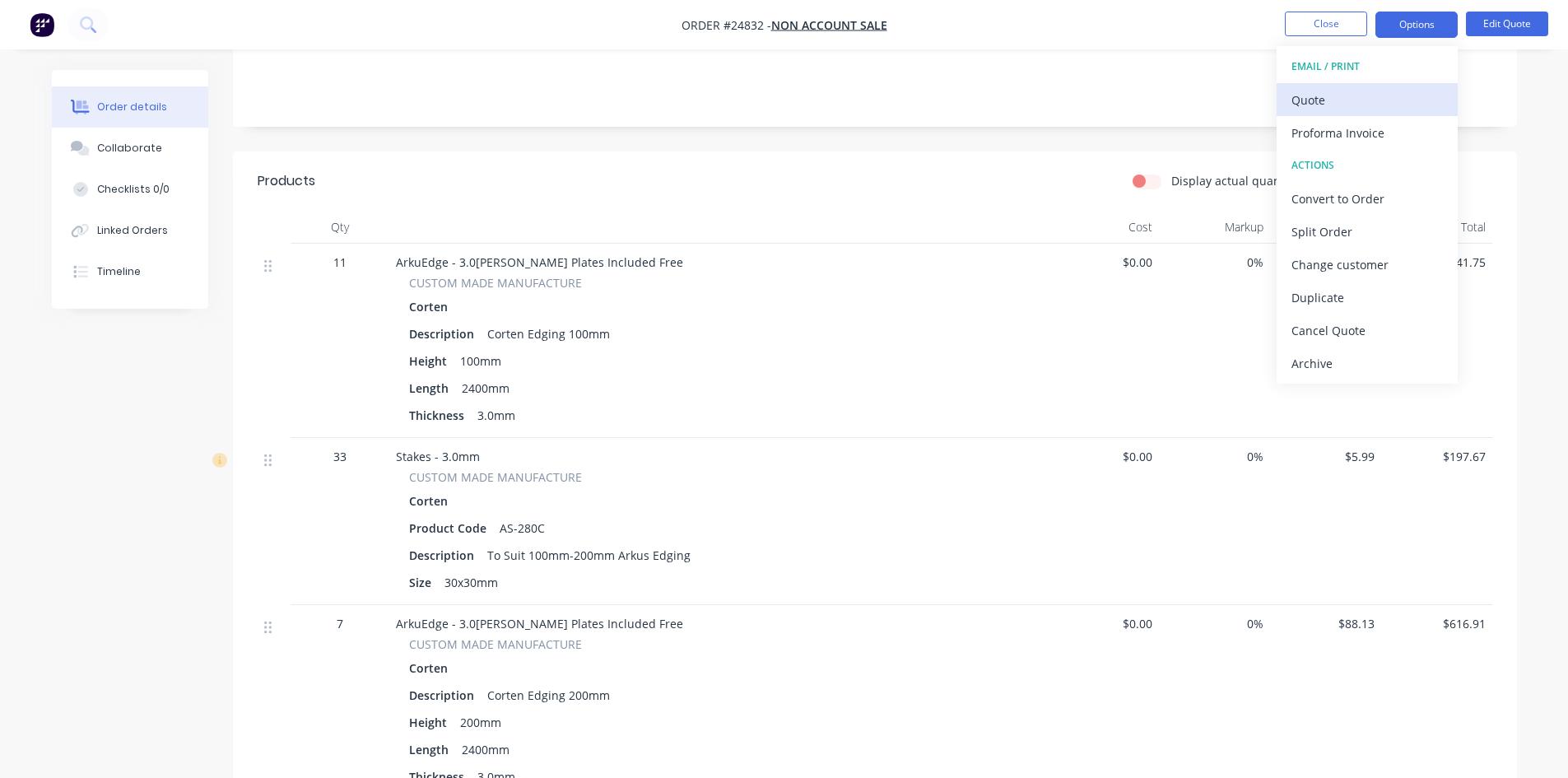
click at [1376, 102] on div "Quote" at bounding box center [1367, 100] width 151 height 23
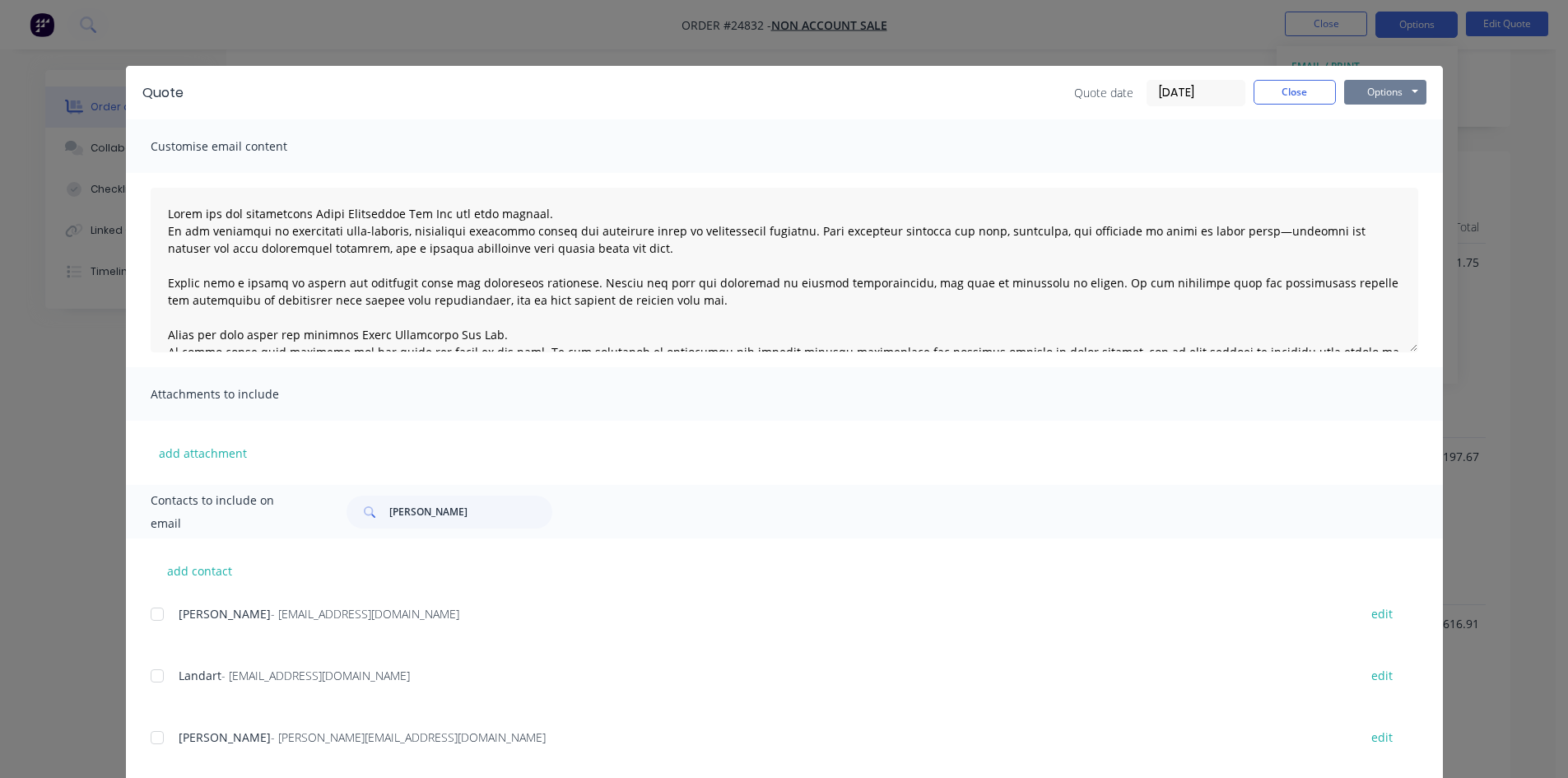
click at [1360, 92] on button "Options" at bounding box center [1385, 92] width 82 height 24
click at [1383, 176] on button "Email" at bounding box center [1397, 176] width 105 height 27
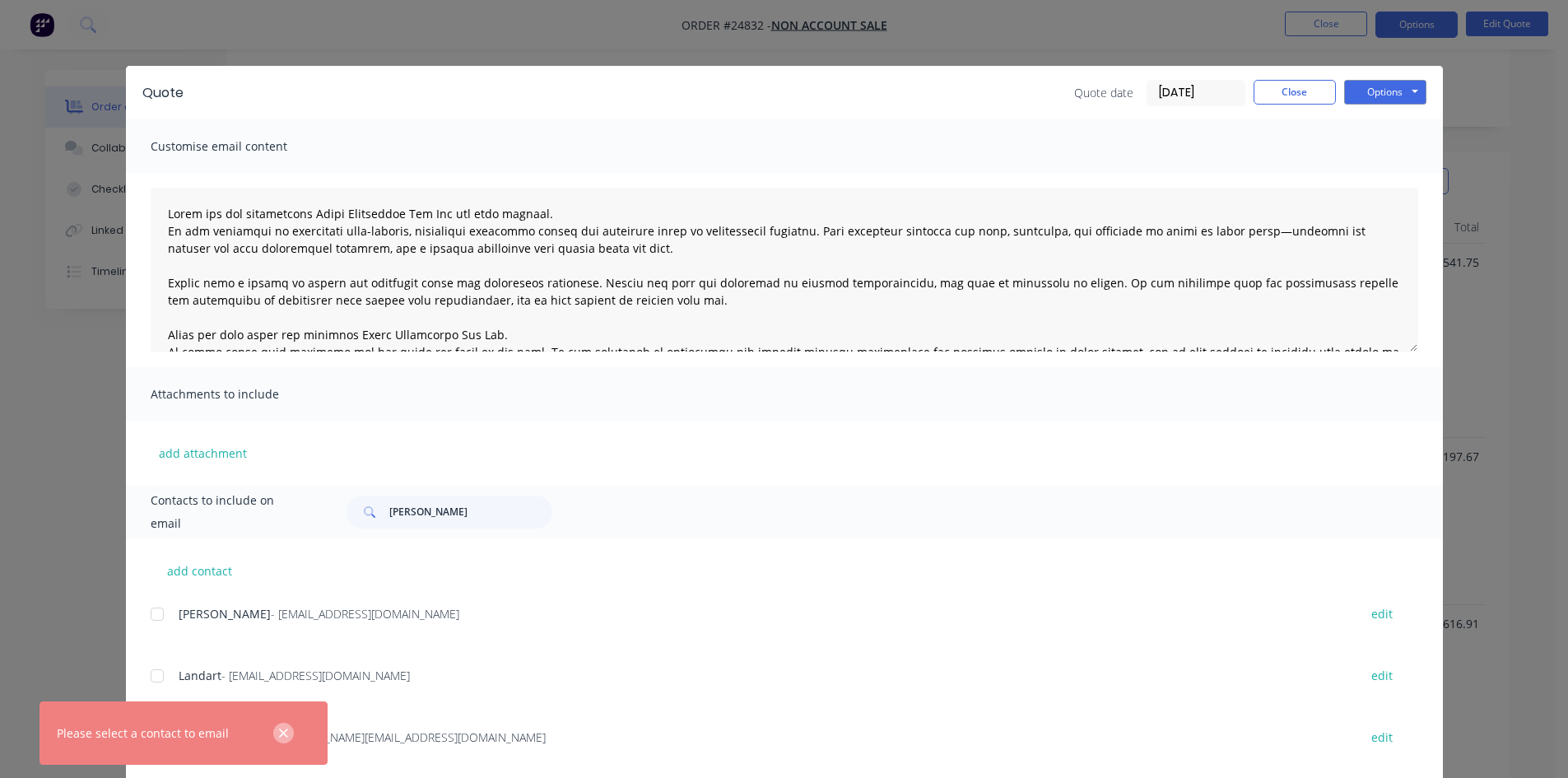
click at [281, 727] on icon "button" at bounding box center [283, 733] width 11 height 15
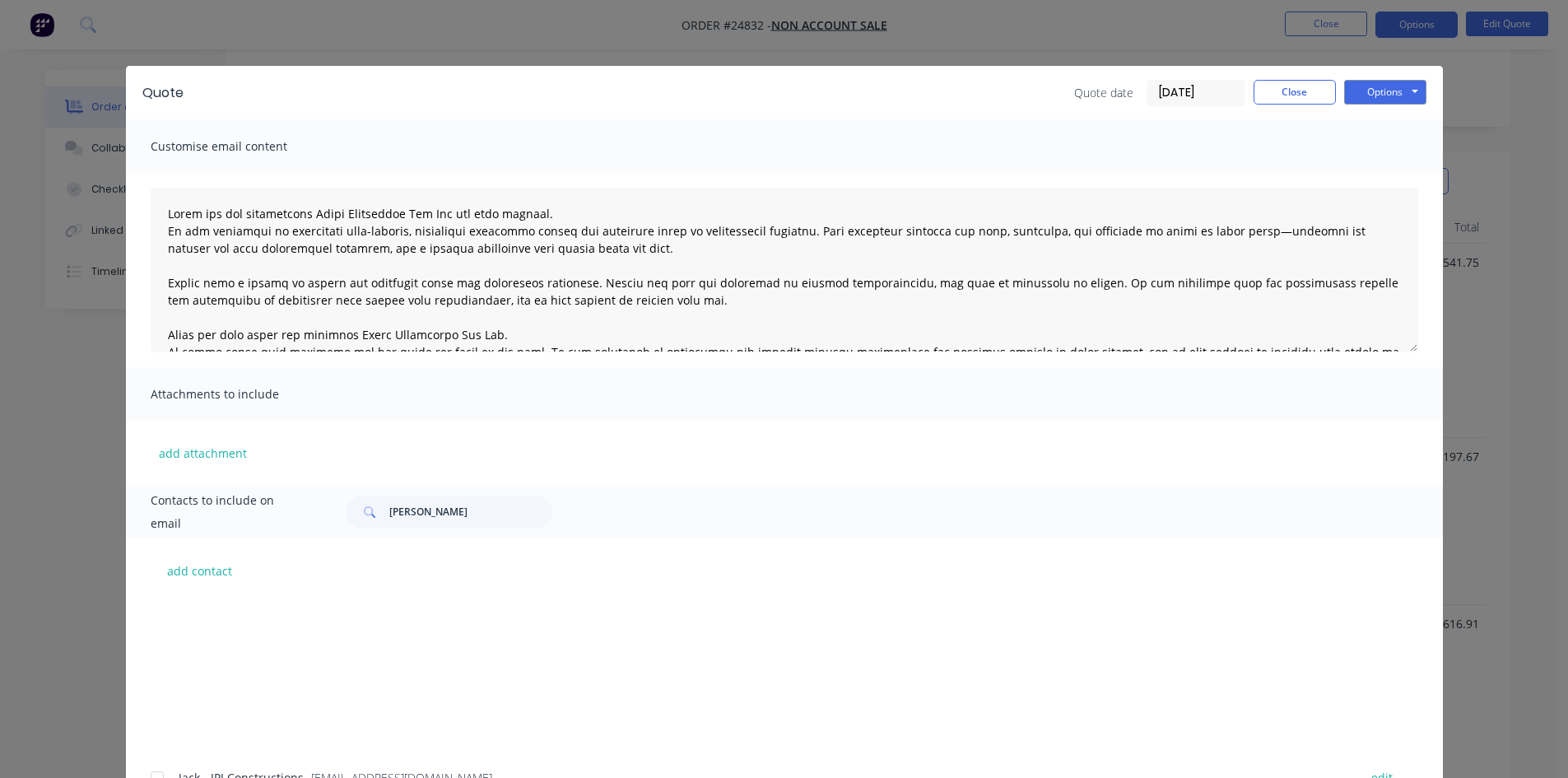
scroll to position [905, 0]
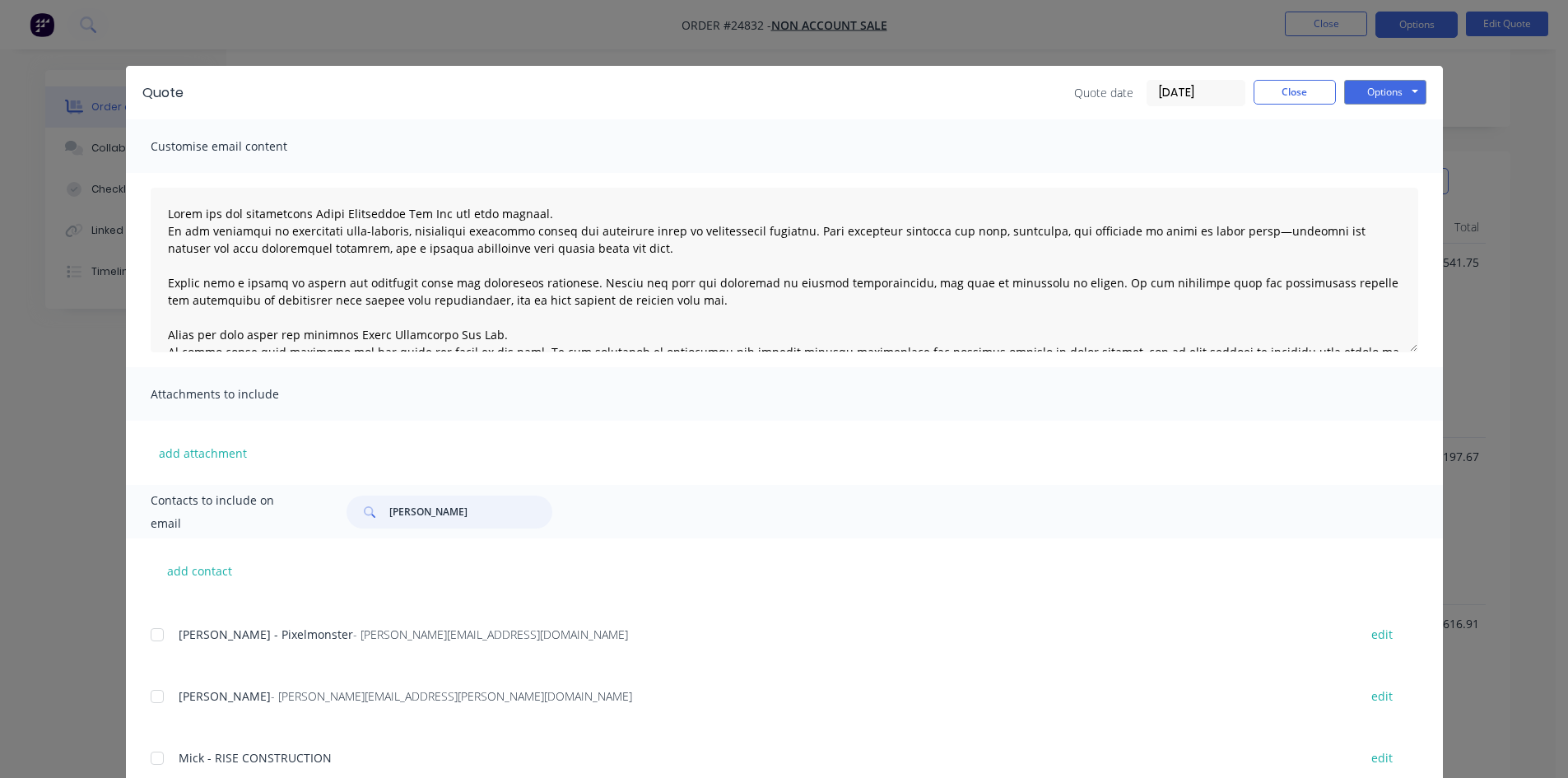
drag, startPoint x: 392, startPoint y: 527, endPoint x: 346, endPoint y: 527, distance: 46.0
click at [347, 527] on div "[PERSON_NAME]" at bounding box center [449, 512] width 206 height 33
type input "[PERSON_NAME]"
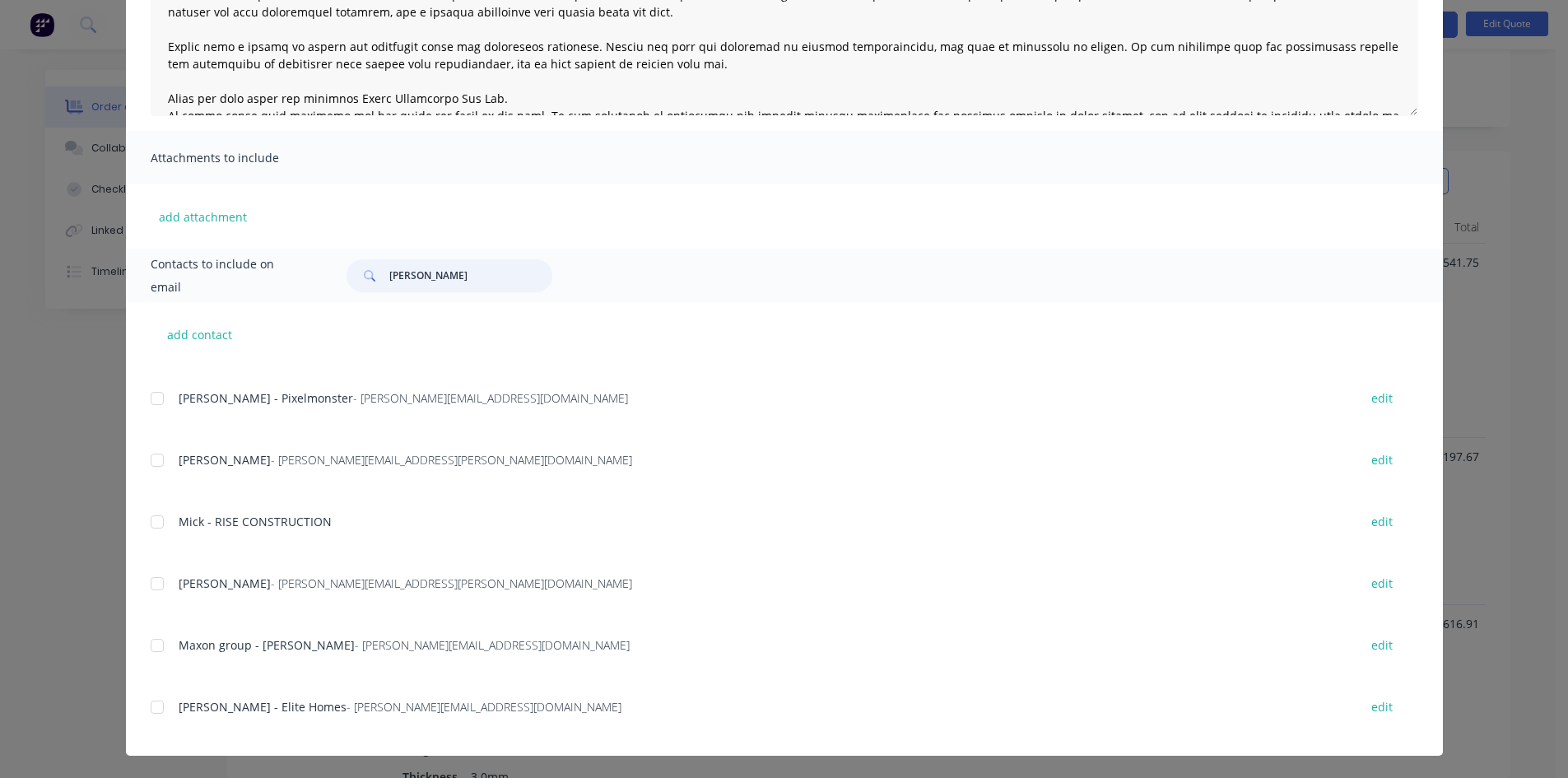
scroll to position [0, 0]
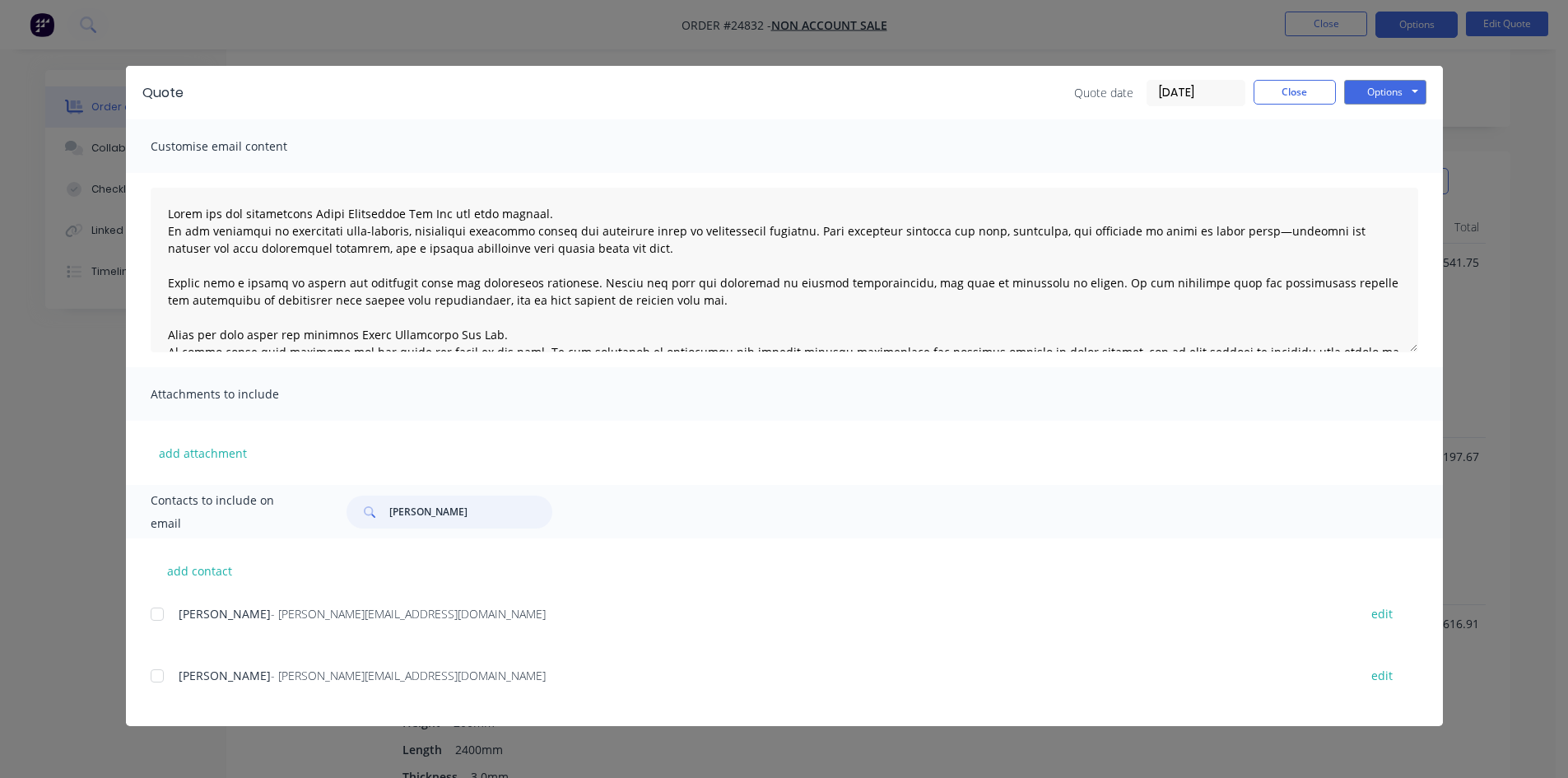
click at [160, 610] on div at bounding box center [157, 614] width 33 height 33
click at [1392, 63] on div "Quote Quote date [DATE] Close Options Preview Print Email Customise email conte…" at bounding box center [784, 389] width 1568 height 778
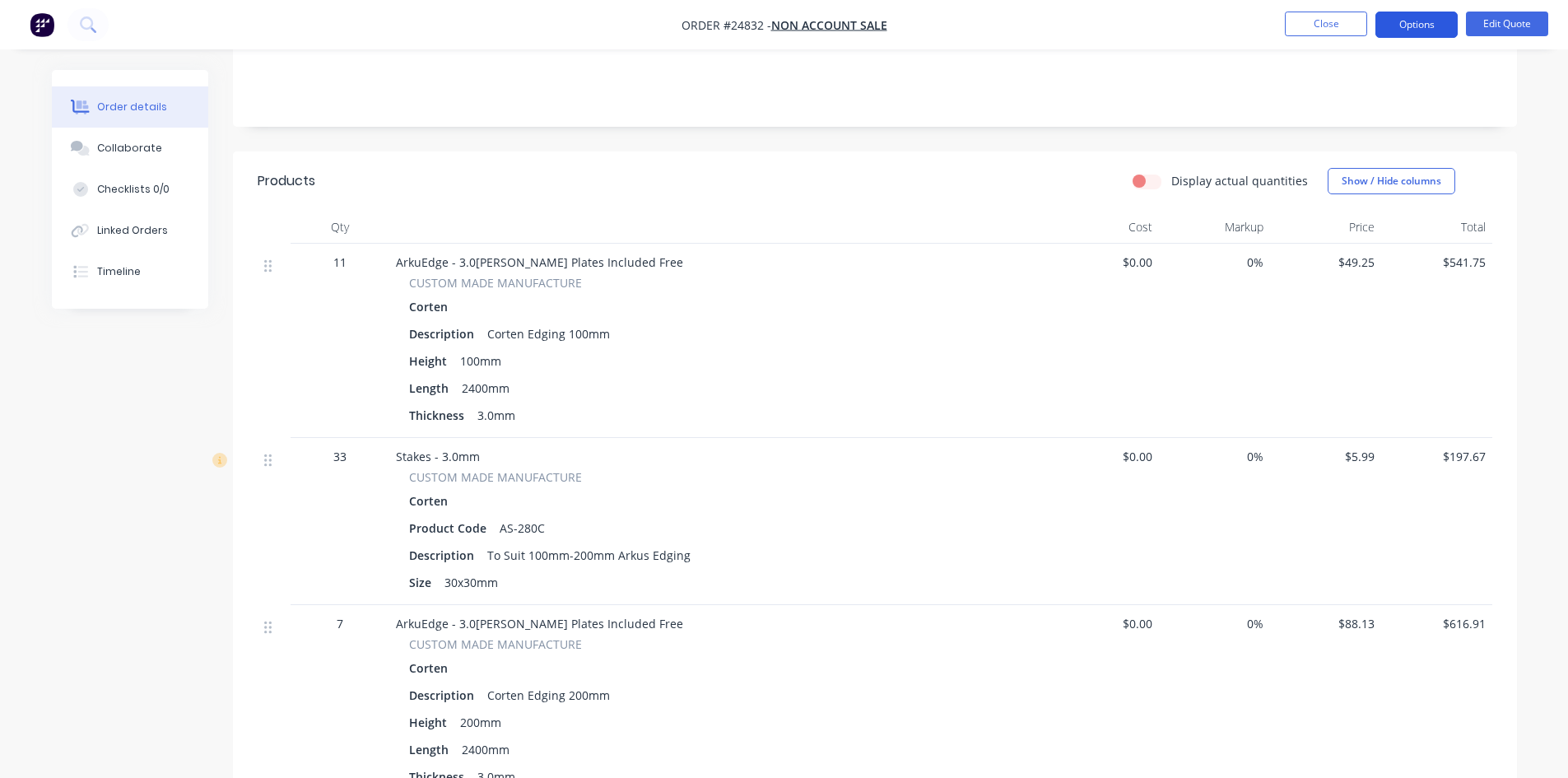
click at [1407, 28] on button "Options" at bounding box center [1417, 24] width 82 height 26
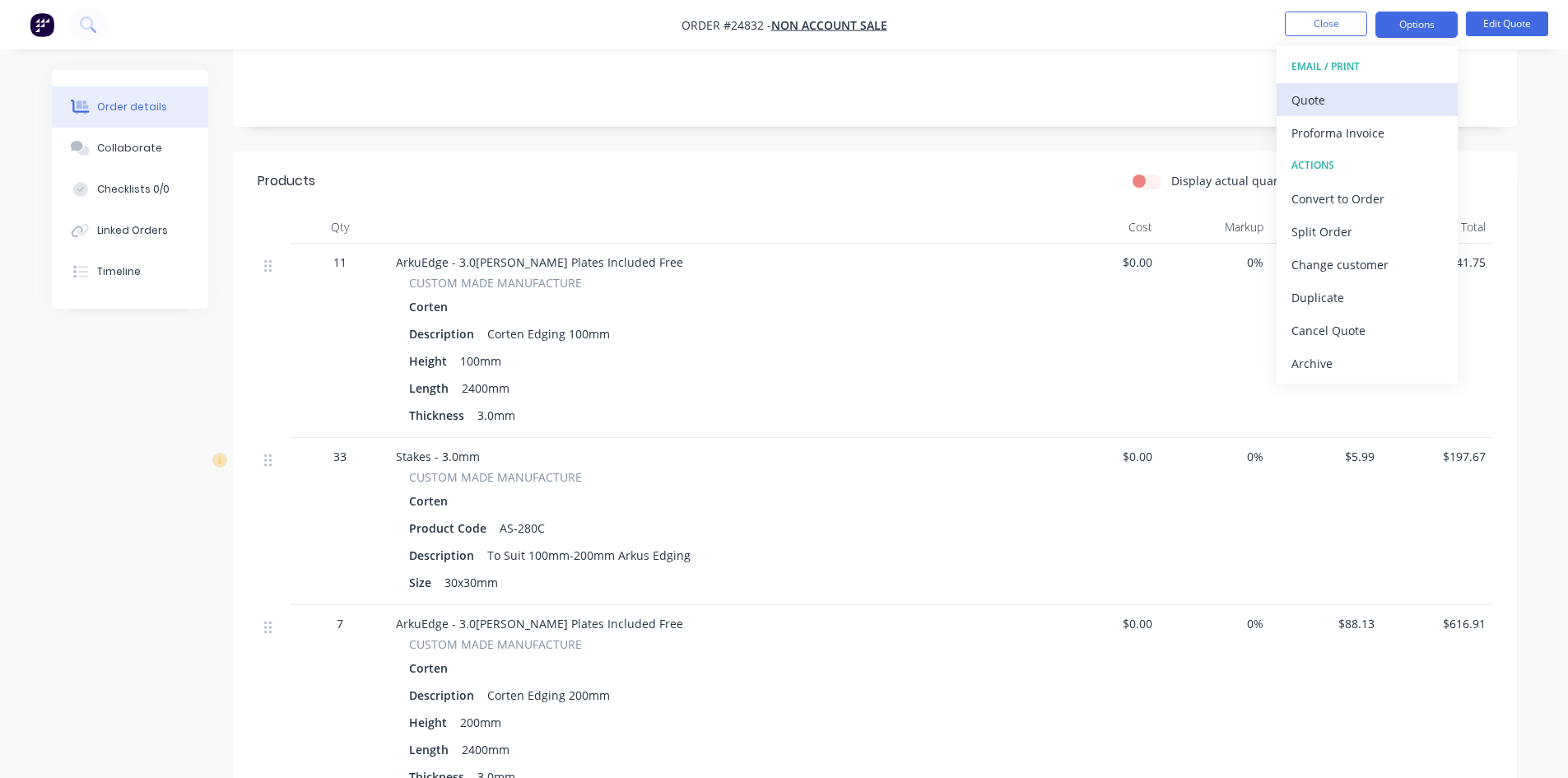
click at [1383, 92] on div "Quote" at bounding box center [1367, 100] width 151 height 23
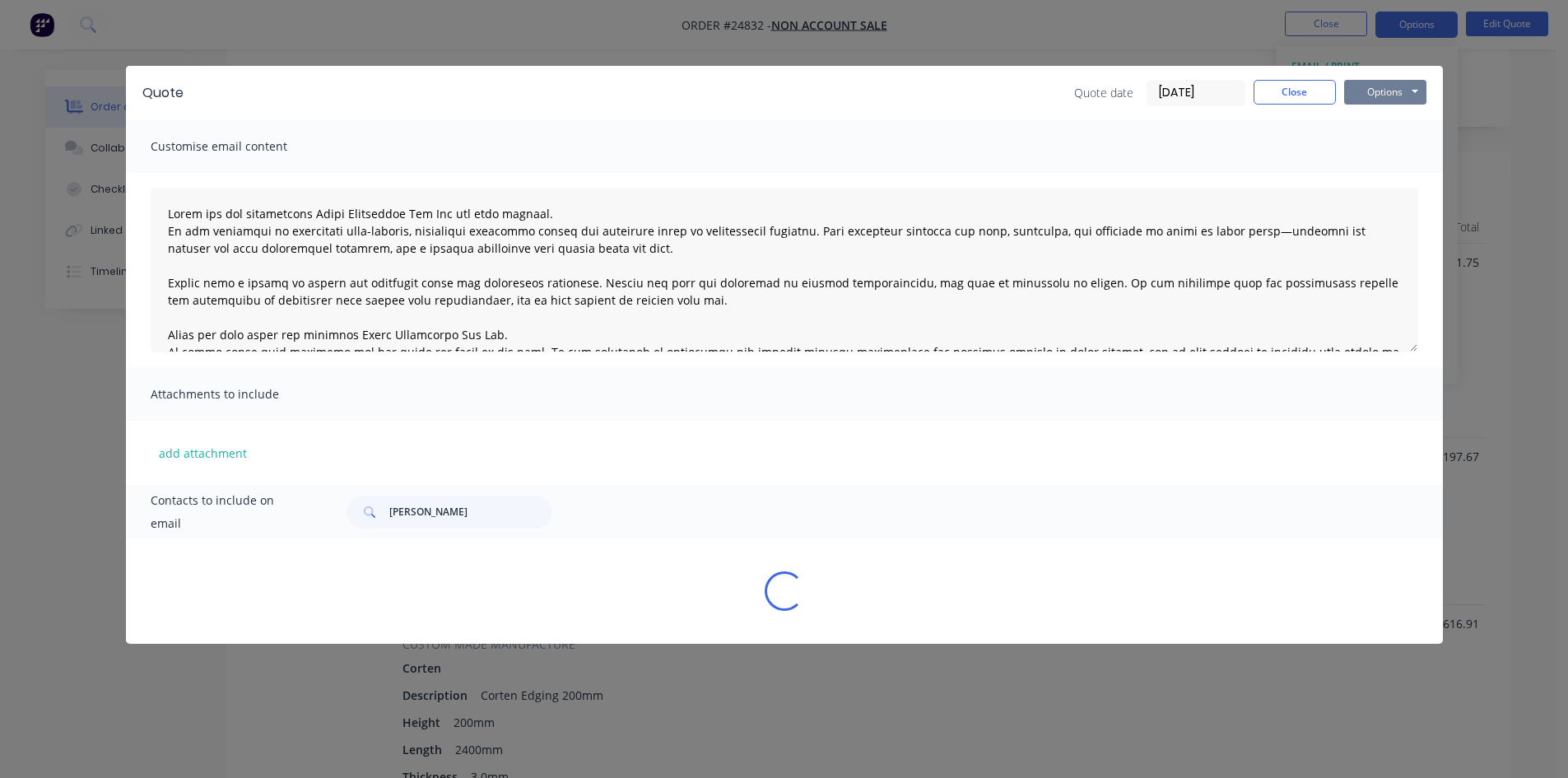
click at [1381, 86] on button "Options" at bounding box center [1385, 92] width 82 height 24
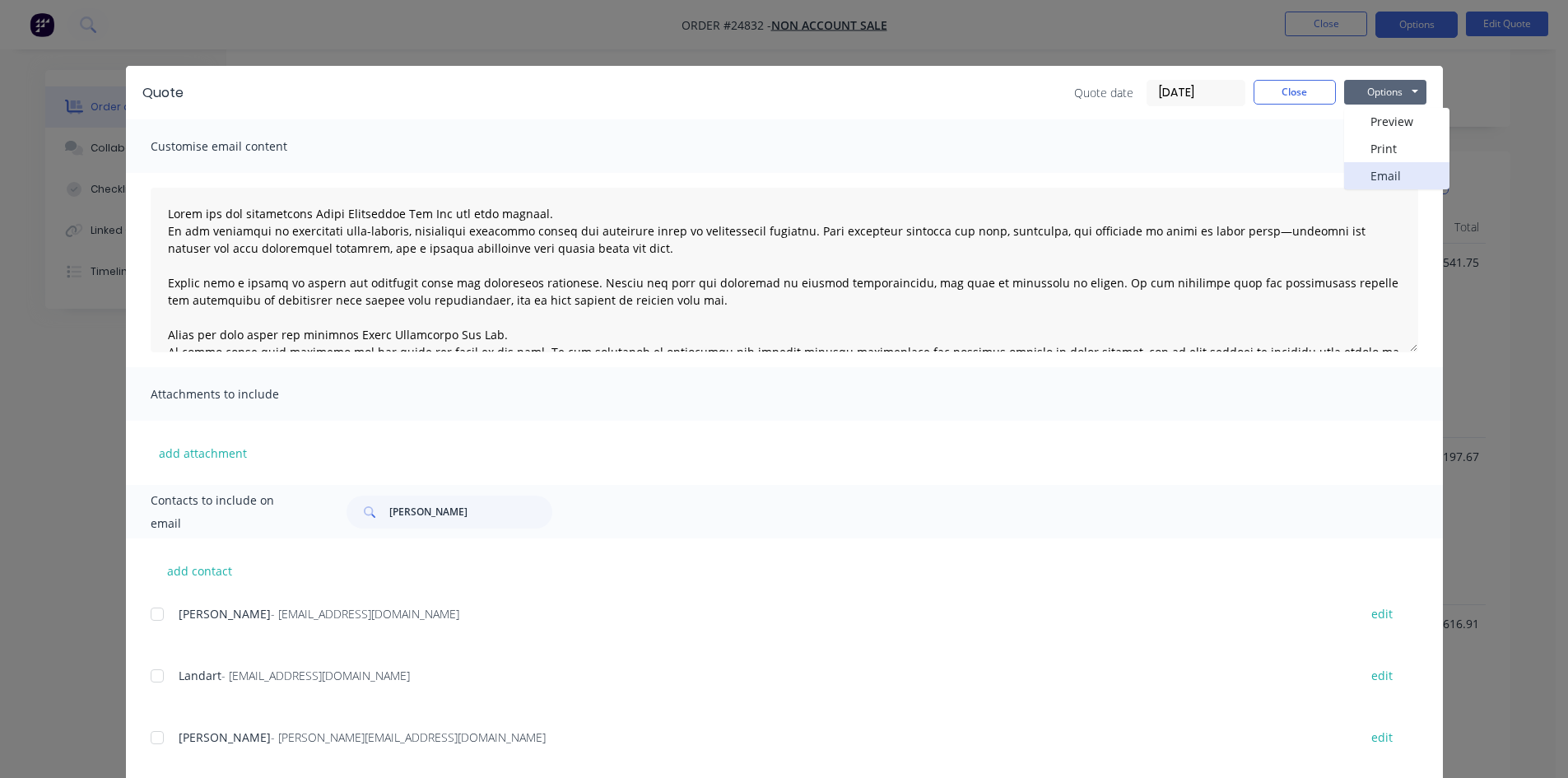
click at [1368, 173] on button "Email" at bounding box center [1397, 176] width 105 height 27
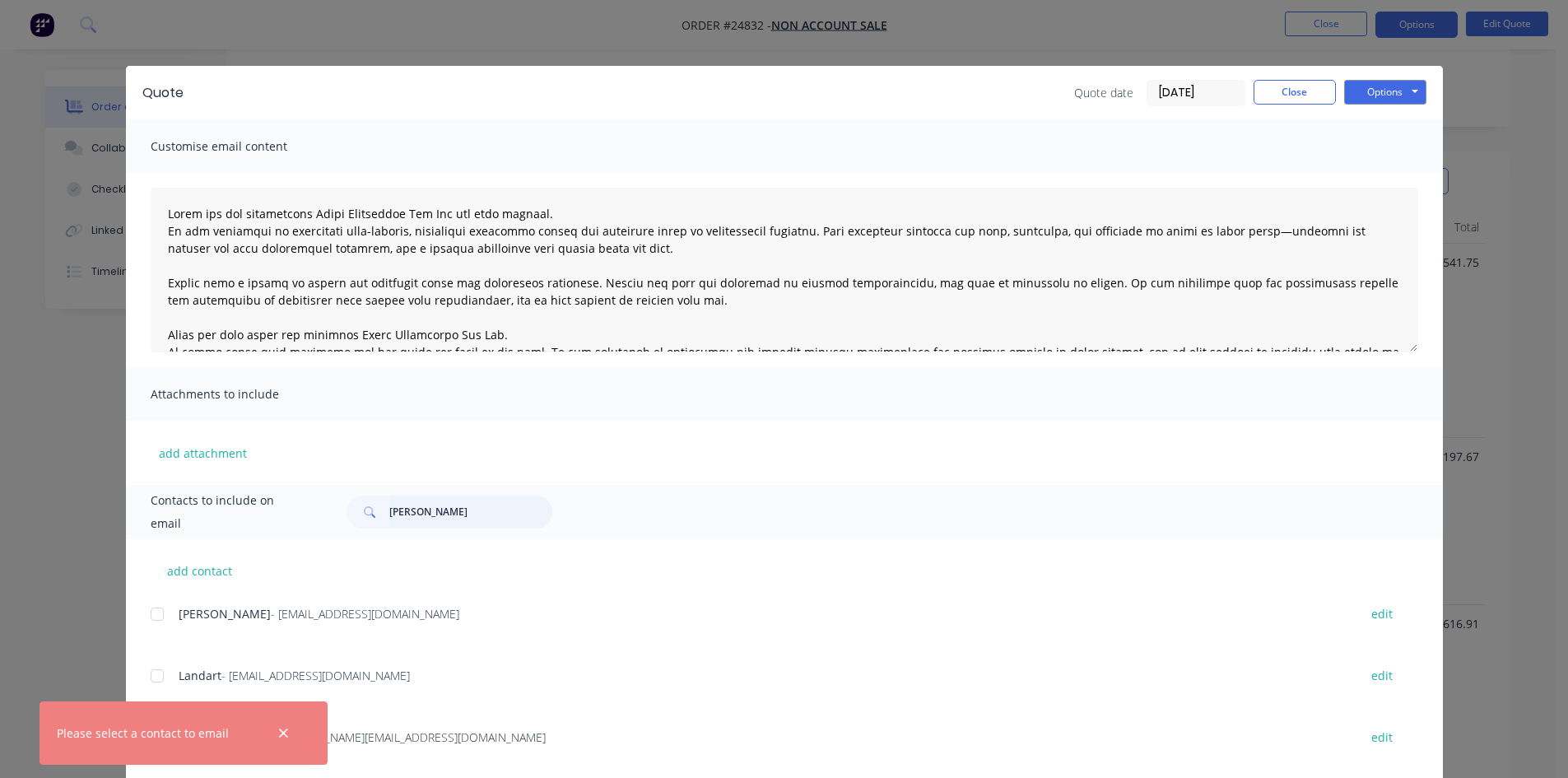
click at [454, 512] on input "[PERSON_NAME]" at bounding box center [471, 512] width 163 height 33
click at [286, 732] on icon "button" at bounding box center [283, 732] width 9 height 9
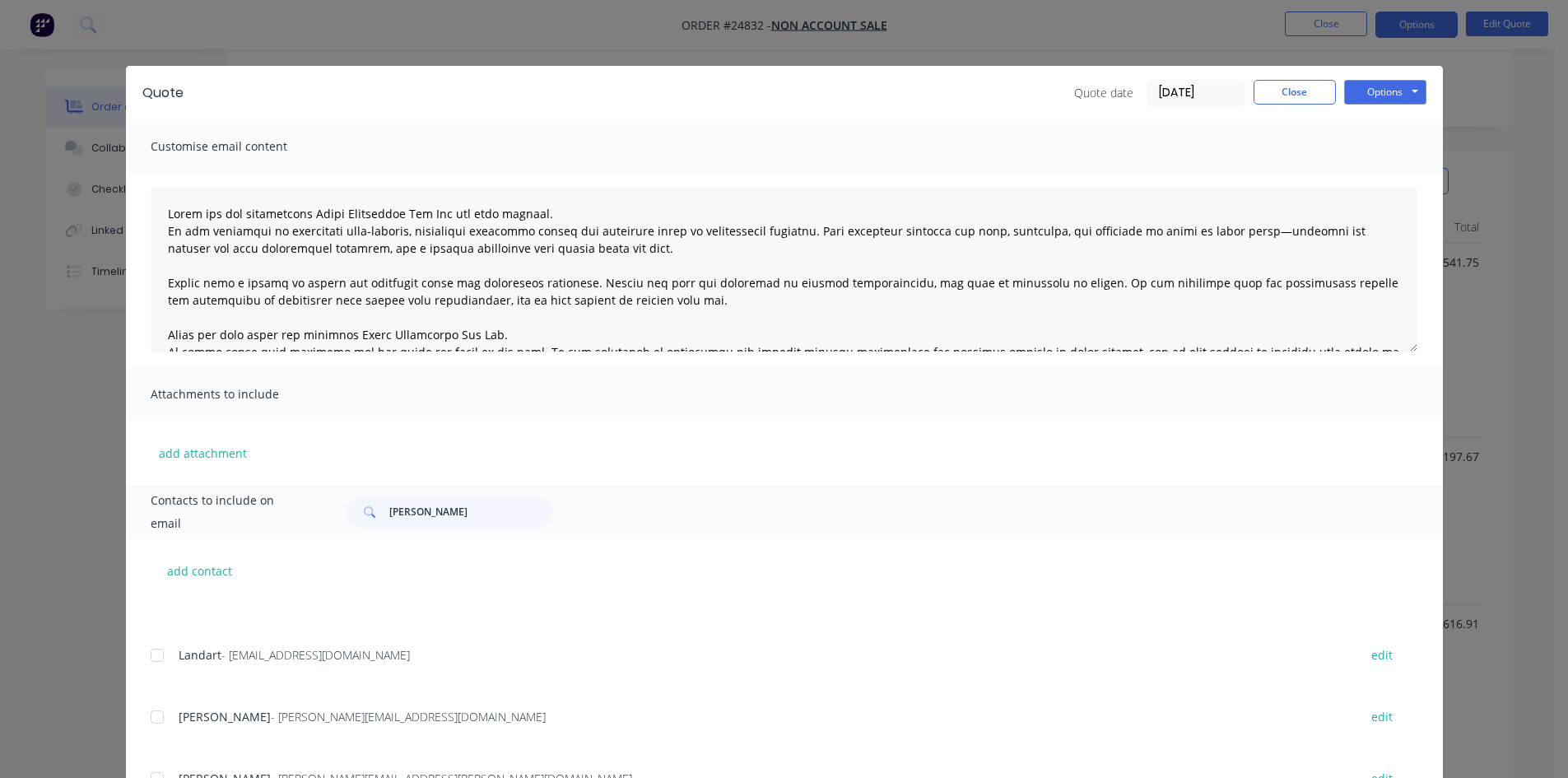
scroll to position [82, 0]
click at [473, 517] on input "[PERSON_NAME]" at bounding box center [471, 512] width 163 height 33
type input "[PERSON_NAME]"
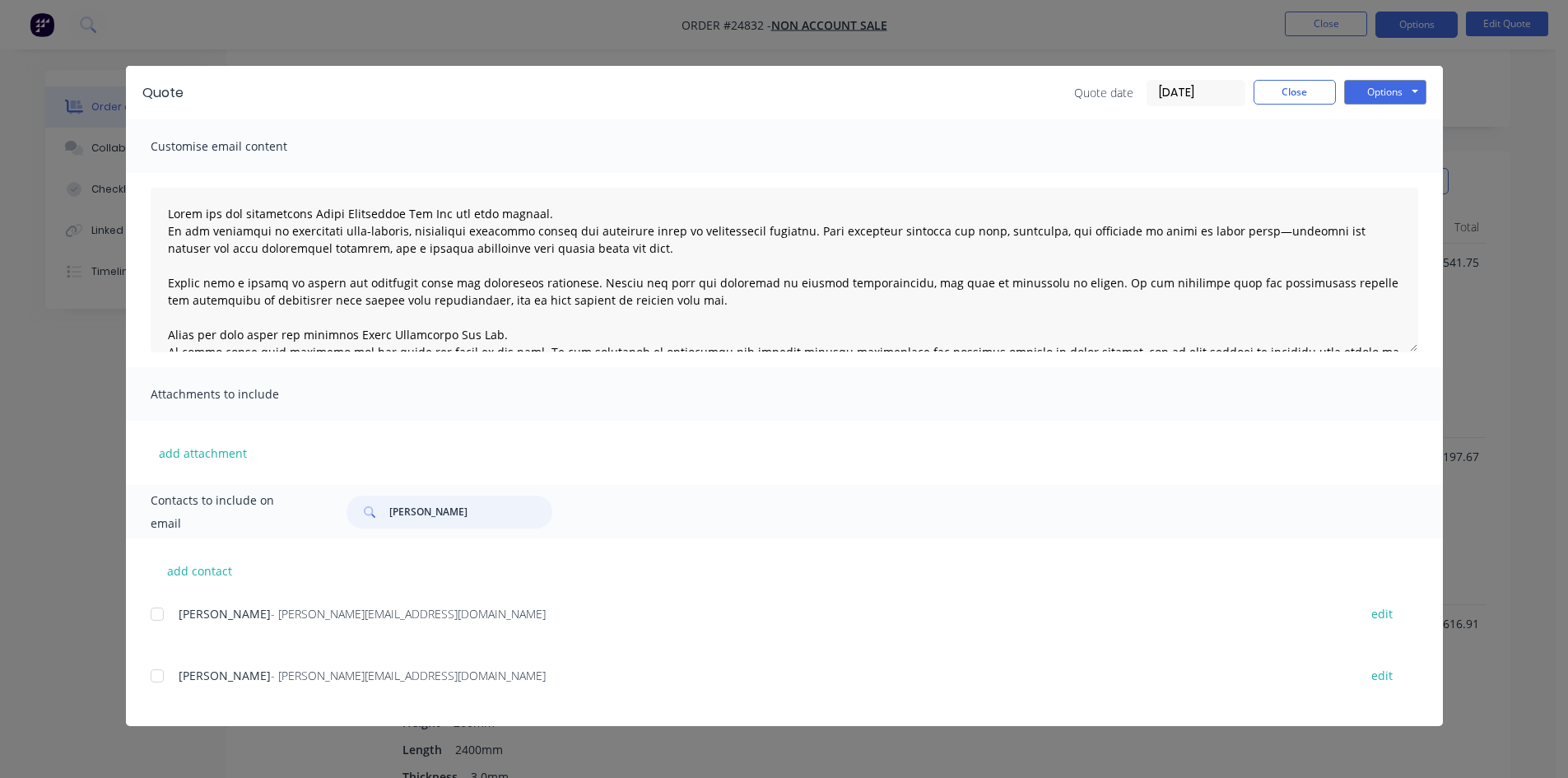
click at [155, 614] on div at bounding box center [157, 614] width 33 height 33
click at [1389, 87] on button "Options" at bounding box center [1385, 92] width 82 height 24
click at [1383, 166] on button "Email" at bounding box center [1397, 176] width 105 height 27
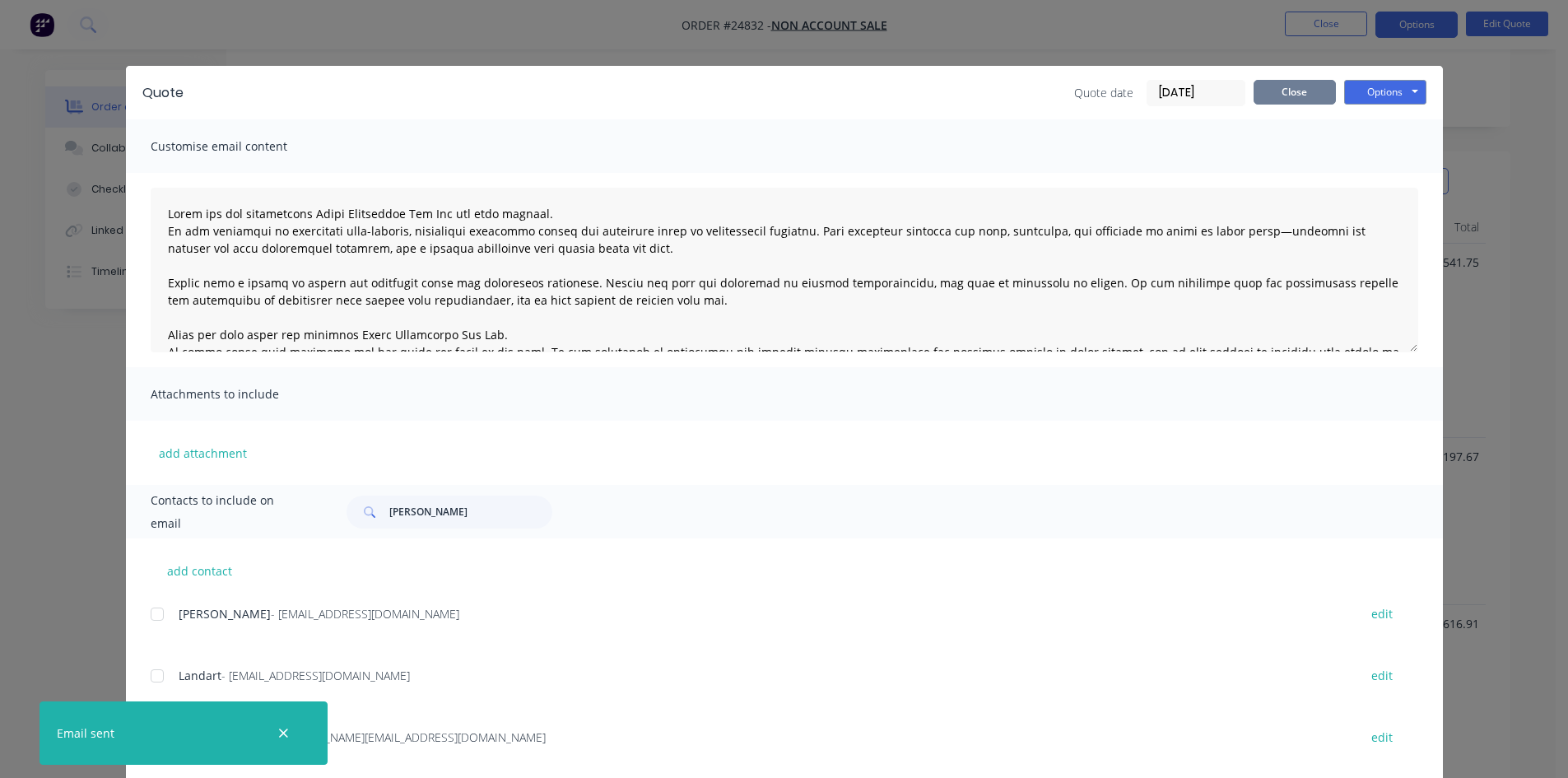
click at [1302, 81] on button "Close" at bounding box center [1295, 92] width 82 height 24
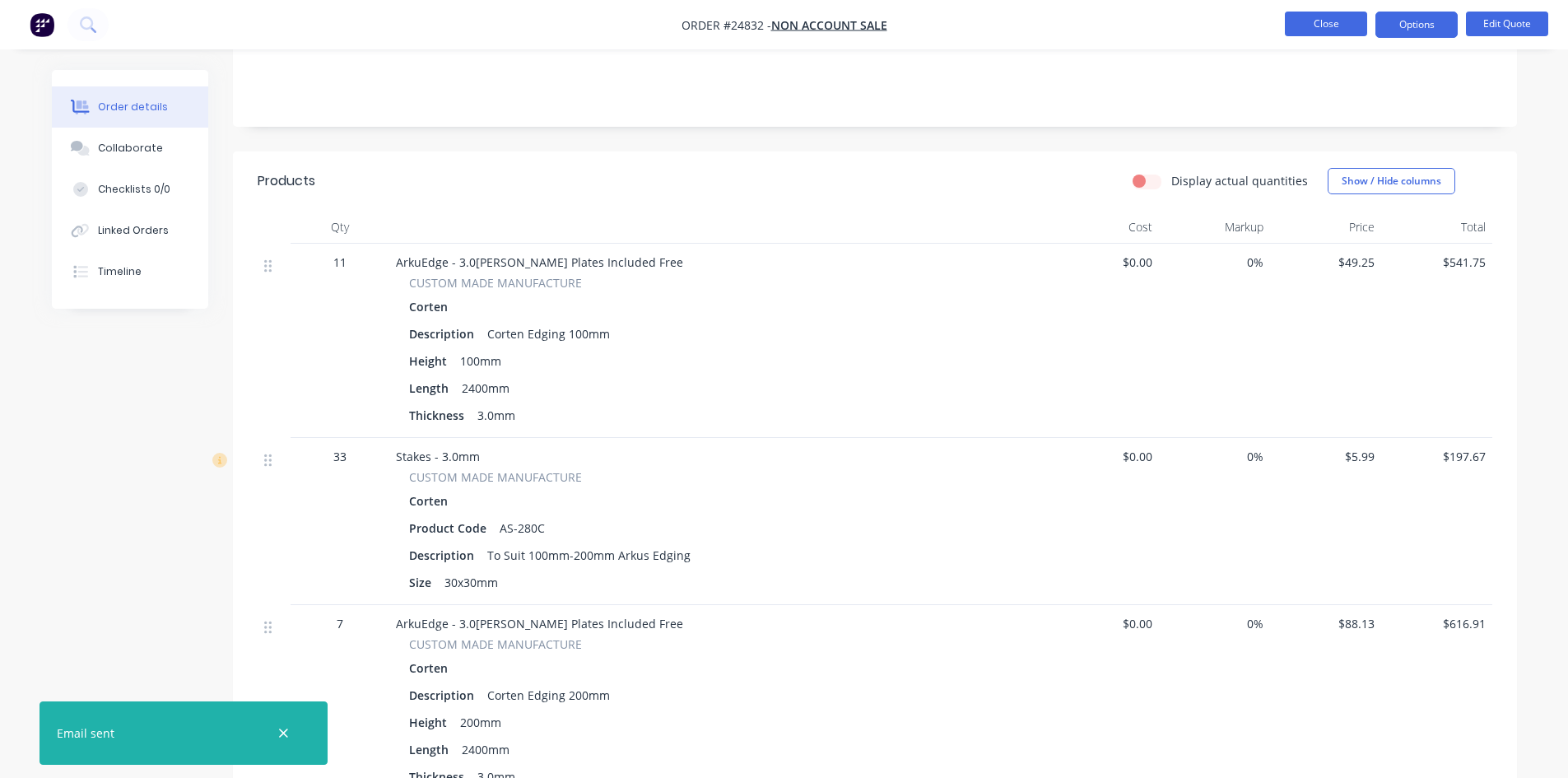
click at [1351, 20] on button "Close" at bounding box center [1326, 23] width 82 height 24
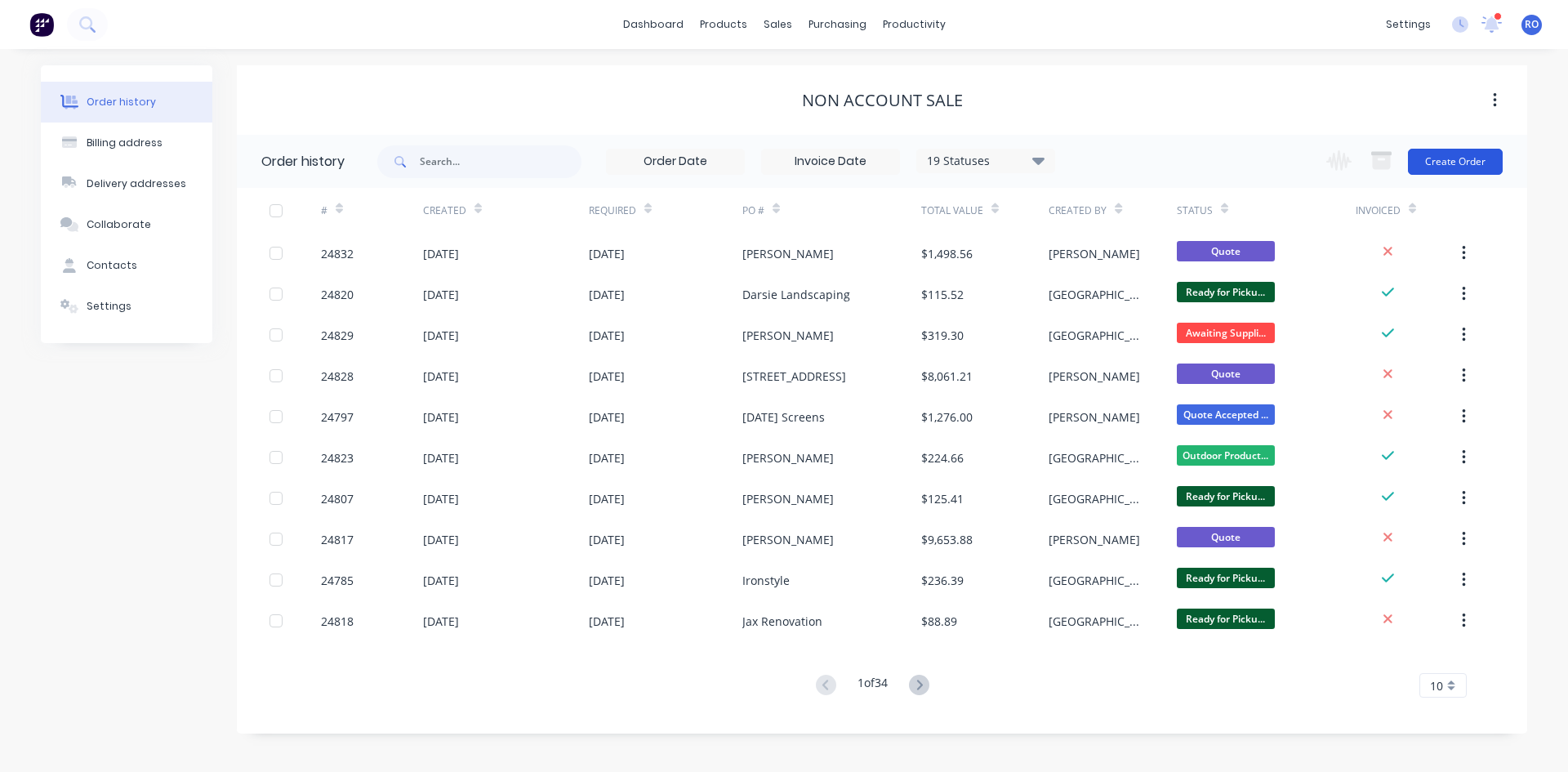
click at [1454, 157] on button "Create Order" at bounding box center [1456, 161] width 95 height 26
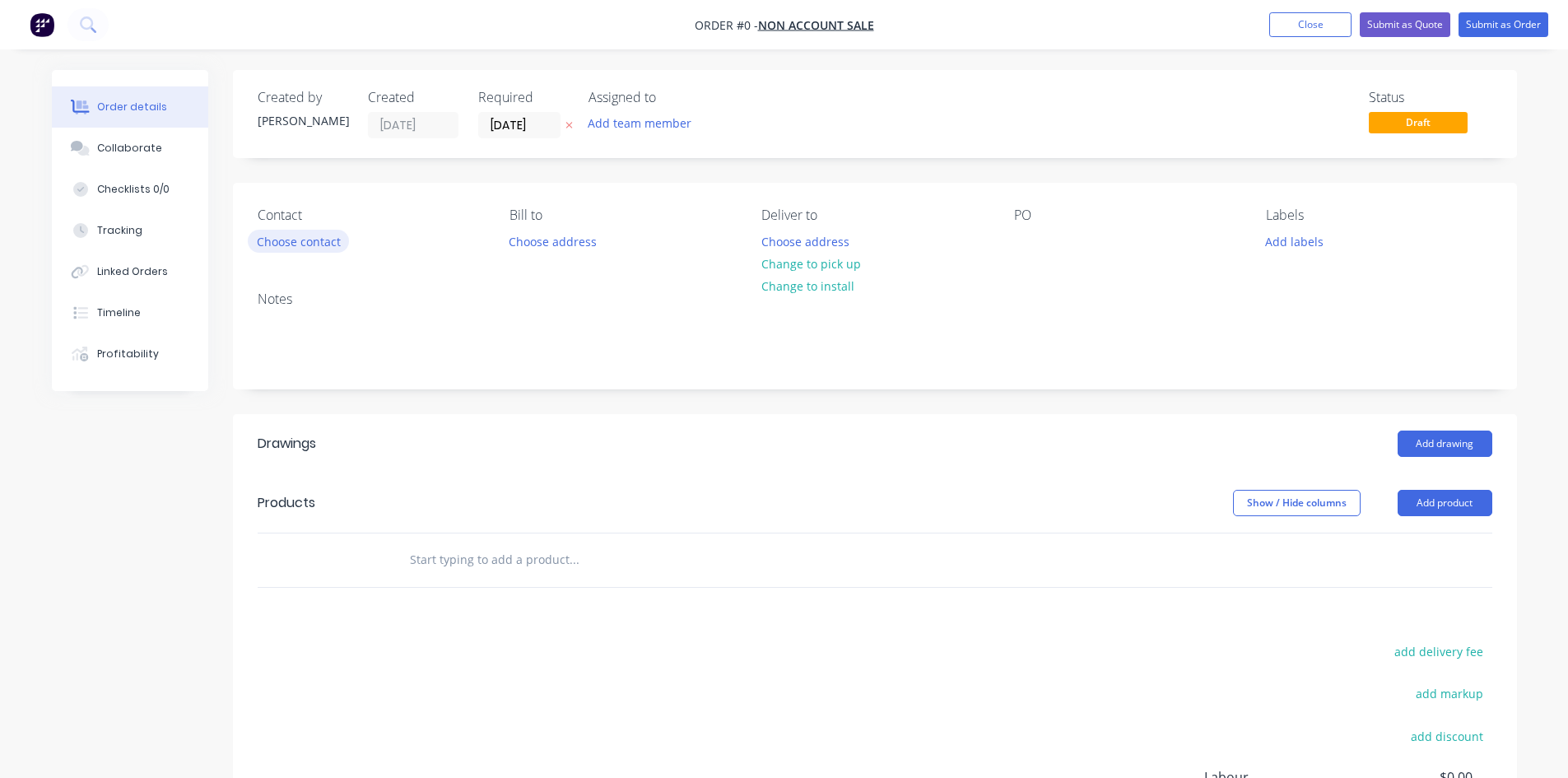
click at [303, 246] on button "Choose contact" at bounding box center [299, 240] width 102 height 22
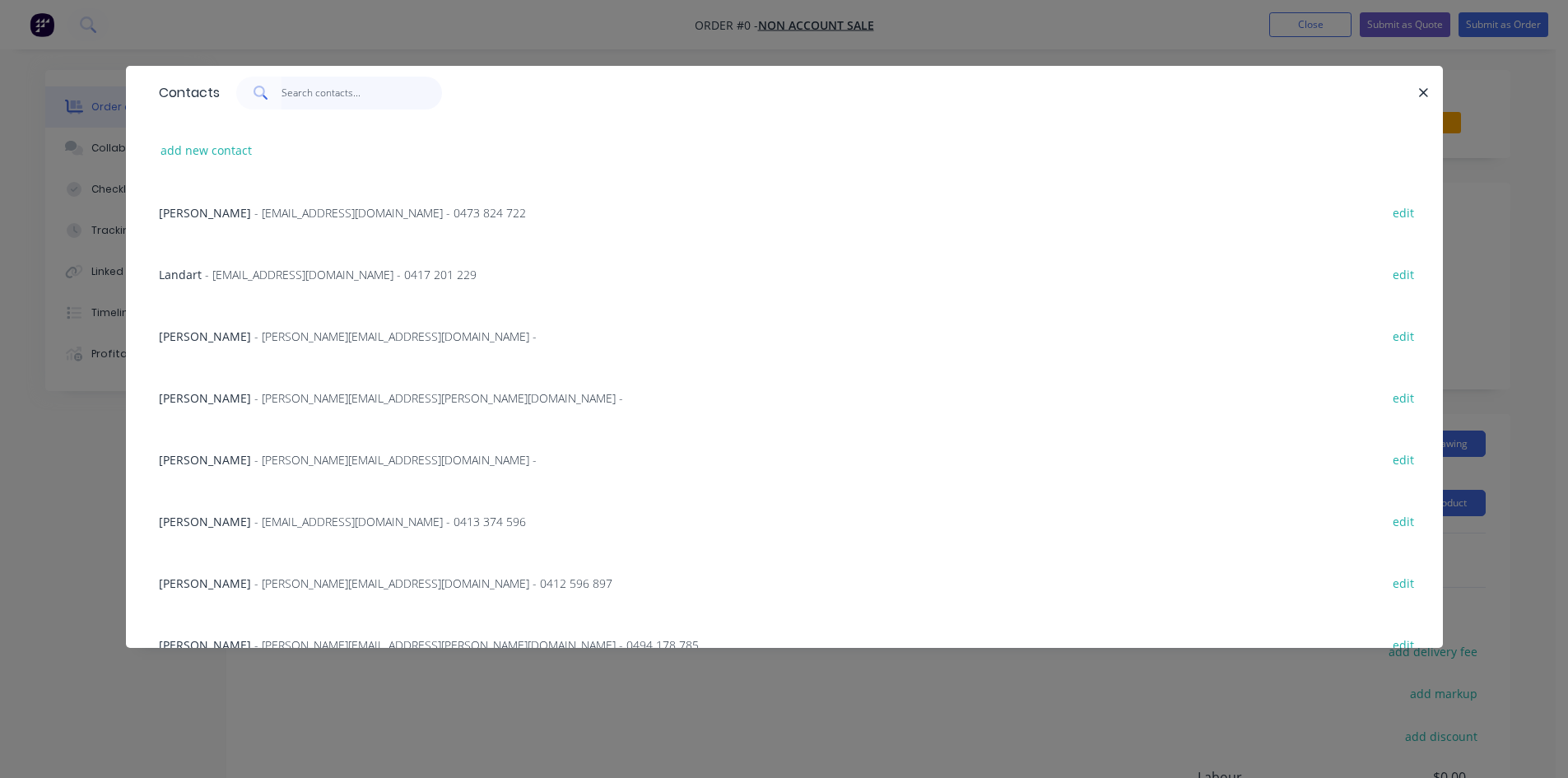
click at [310, 92] on input "text" at bounding box center [361, 93] width 160 height 33
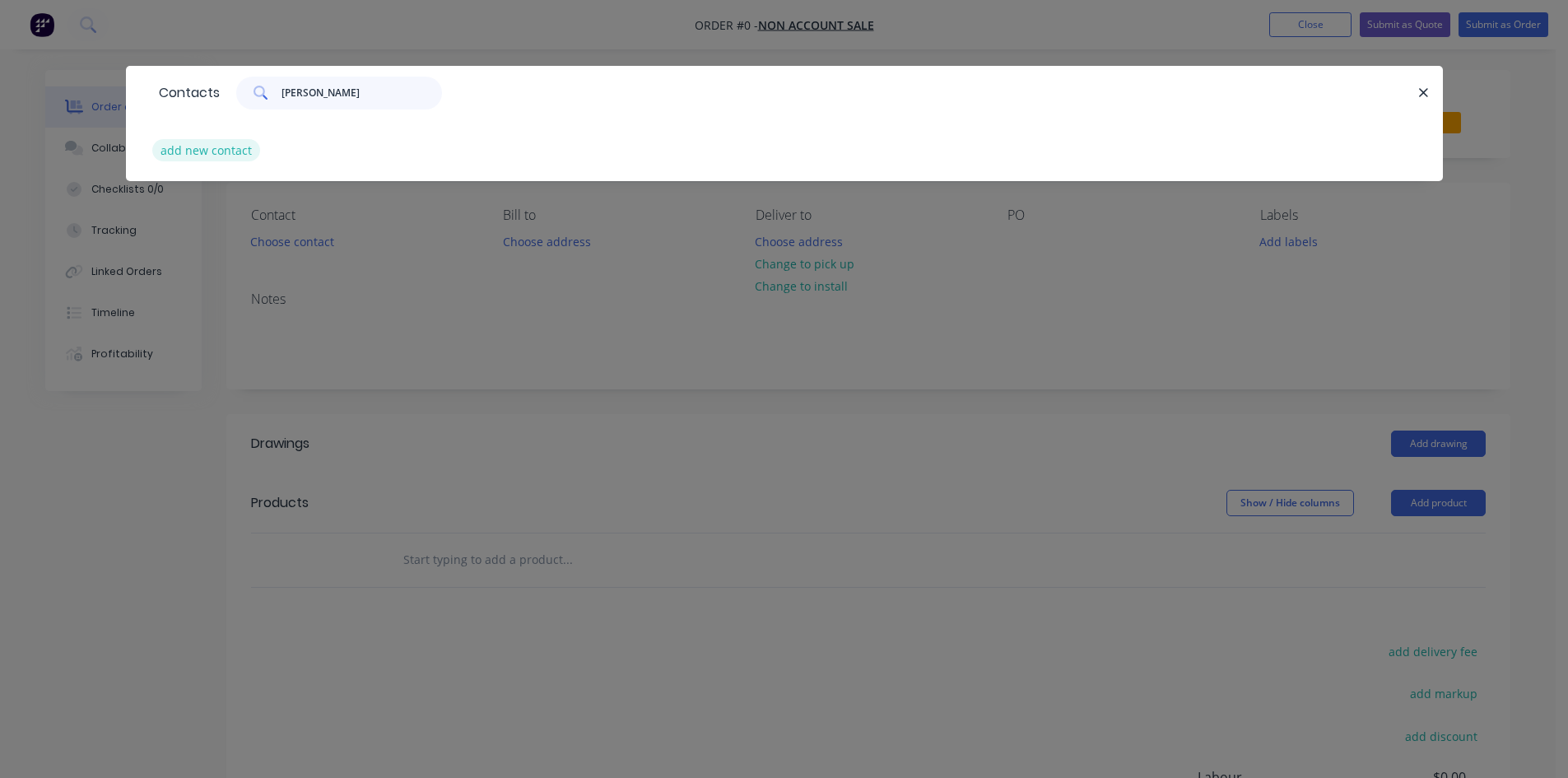
type input "[PERSON_NAME]"
click at [206, 155] on button "add new contact" at bounding box center [206, 149] width 108 height 22
select select "AU"
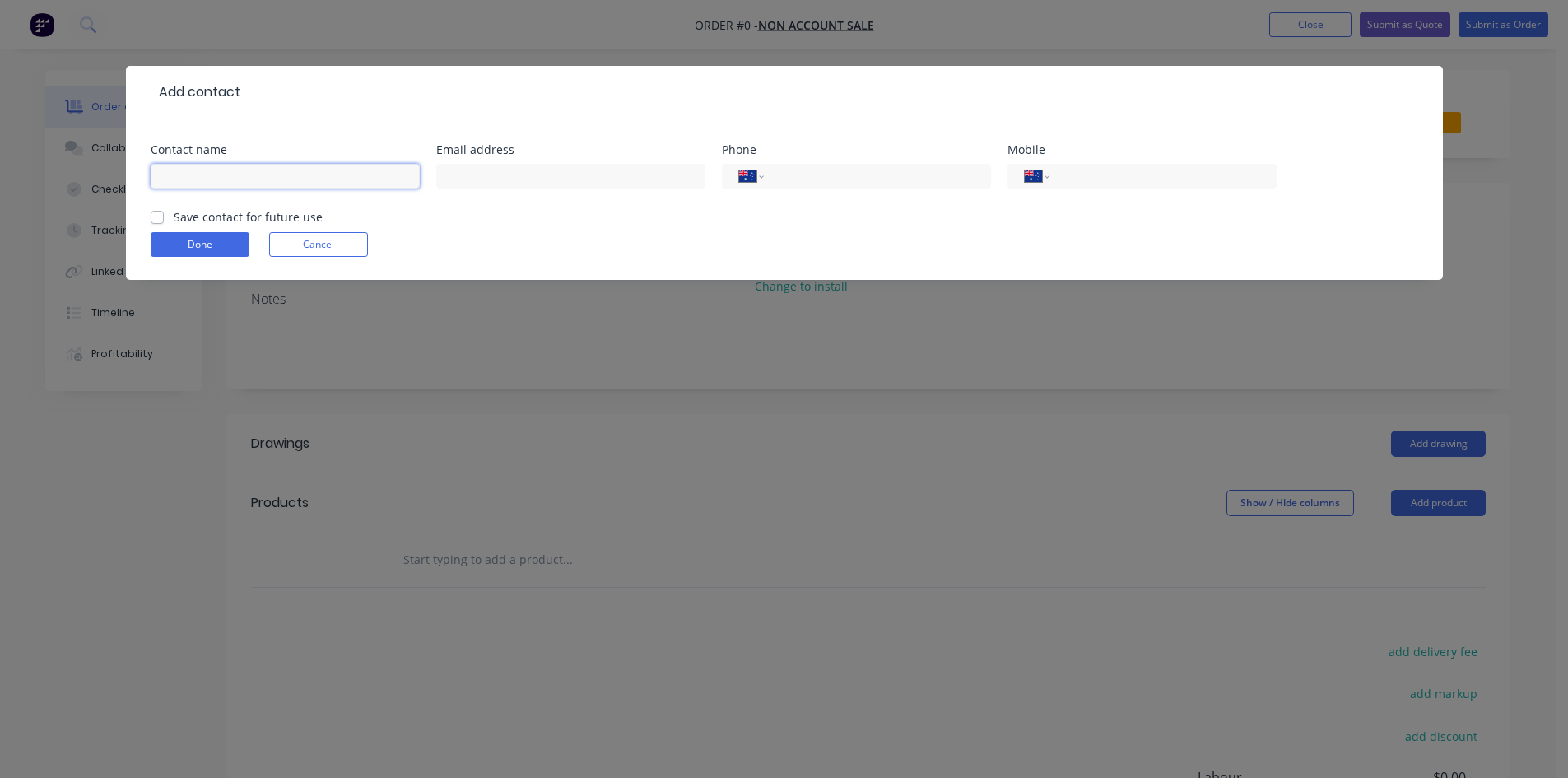
click at [277, 173] on input "text" at bounding box center [285, 176] width 269 height 24
type input "[PERSON_NAME]"
click at [266, 168] on input "[PERSON_NAME]" at bounding box center [285, 176] width 269 height 24
click at [599, 176] on input "text" at bounding box center [571, 176] width 269 height 24
paste input "De lepervanche"
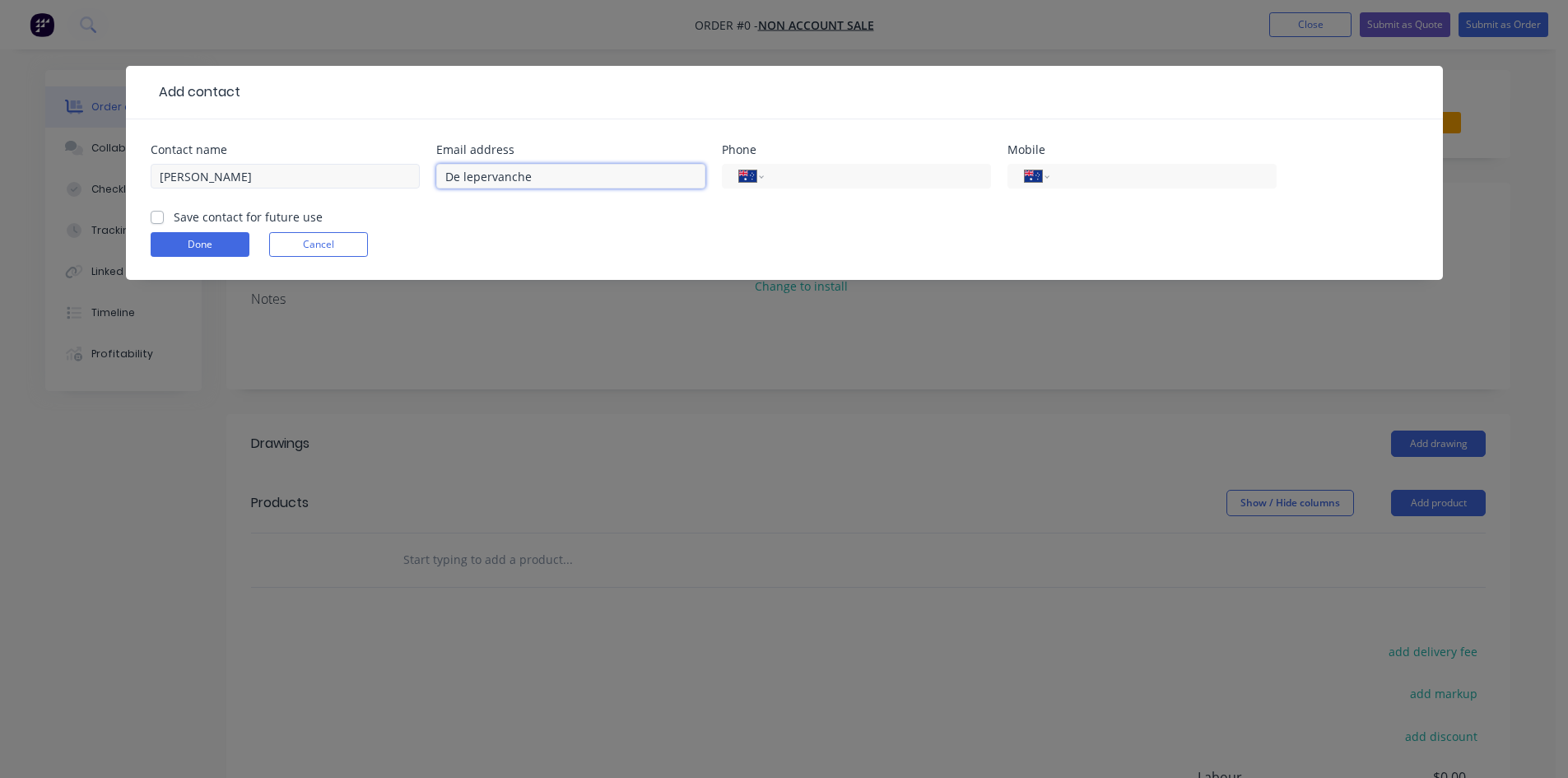
type input "De lepervanche"
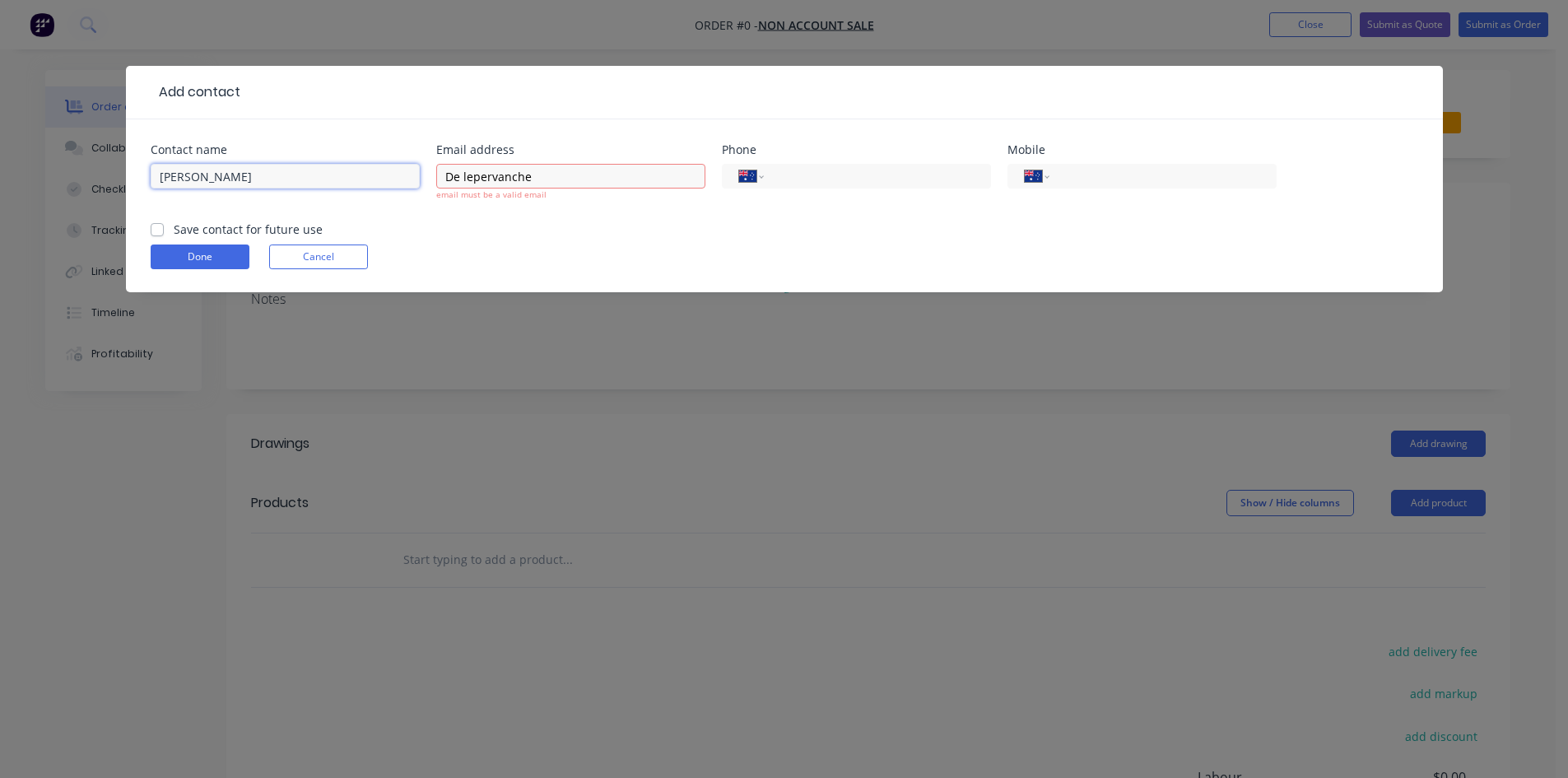
click at [270, 176] on input "[PERSON_NAME]" at bounding box center [285, 176] width 269 height 24
paste input "De lepervanche"
type input "[PERSON_NAME]"
click at [510, 171] on input "De lepervanche" at bounding box center [571, 176] width 269 height 24
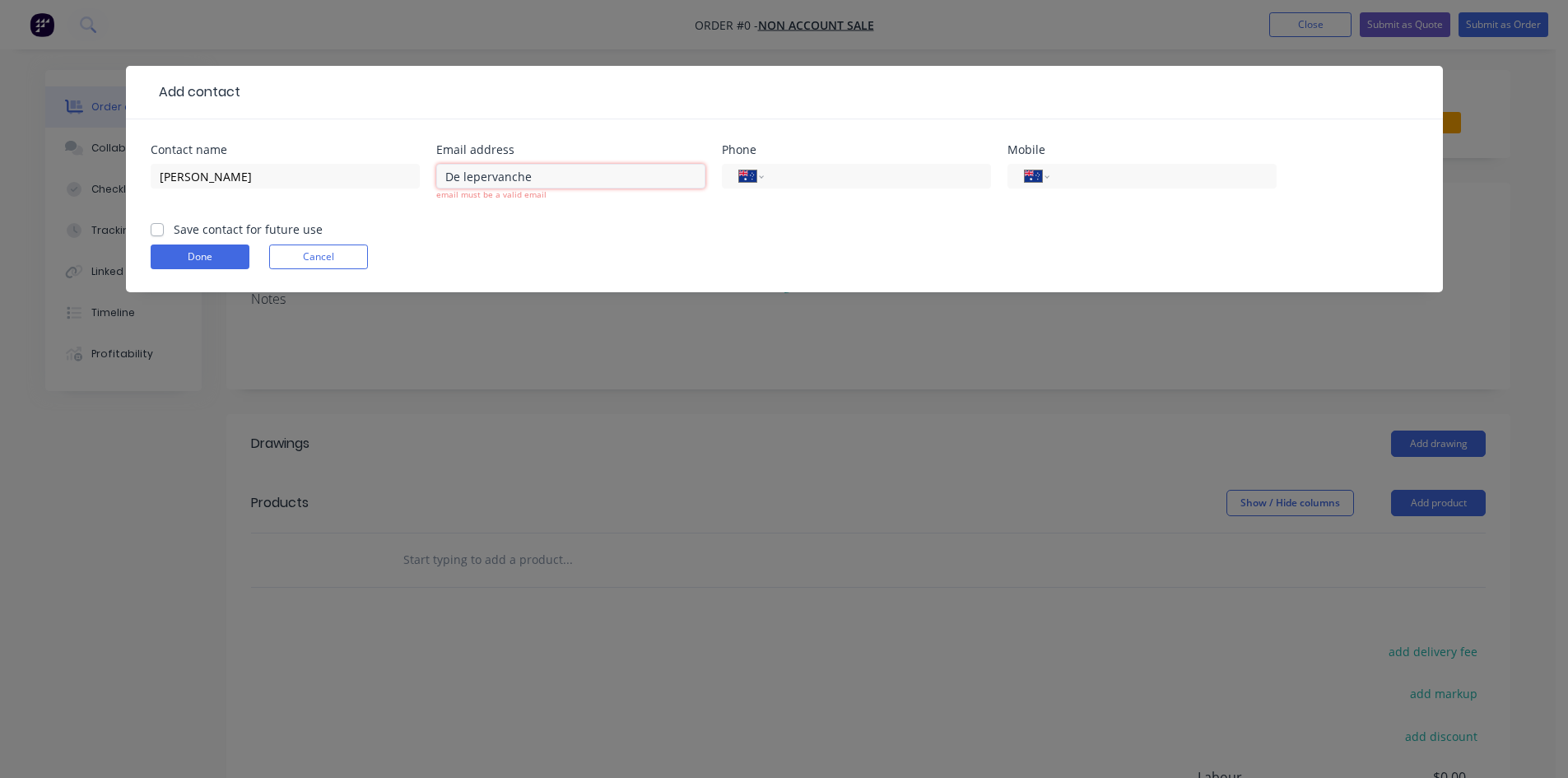
click at [510, 171] on input "De lepervanche" at bounding box center [571, 176] width 269 height 24
paste input "[EMAIL_ADDRESS][DOMAIN_NAME]"
type input "[EMAIL_ADDRESS][DOMAIN_NAME]"
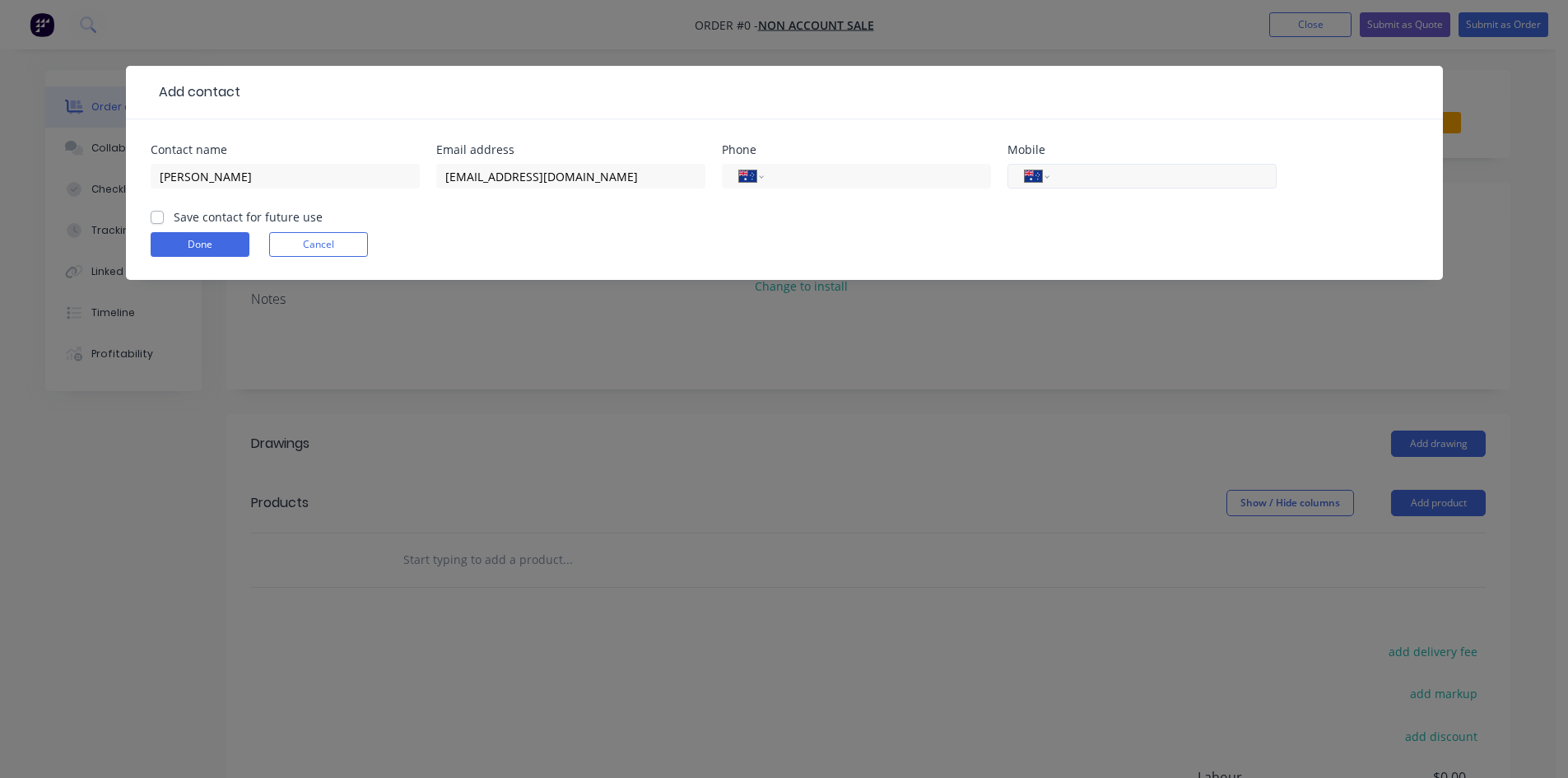
click at [1113, 173] on input "tel" at bounding box center [1160, 176] width 197 height 19
paste input "0415 214 075"
type input "0415 214 075"
click at [207, 224] on label "Save contact for future use" at bounding box center [248, 217] width 149 height 18
click at [164, 224] on input "Save contact for future use" at bounding box center [156, 216] width 13 height 16
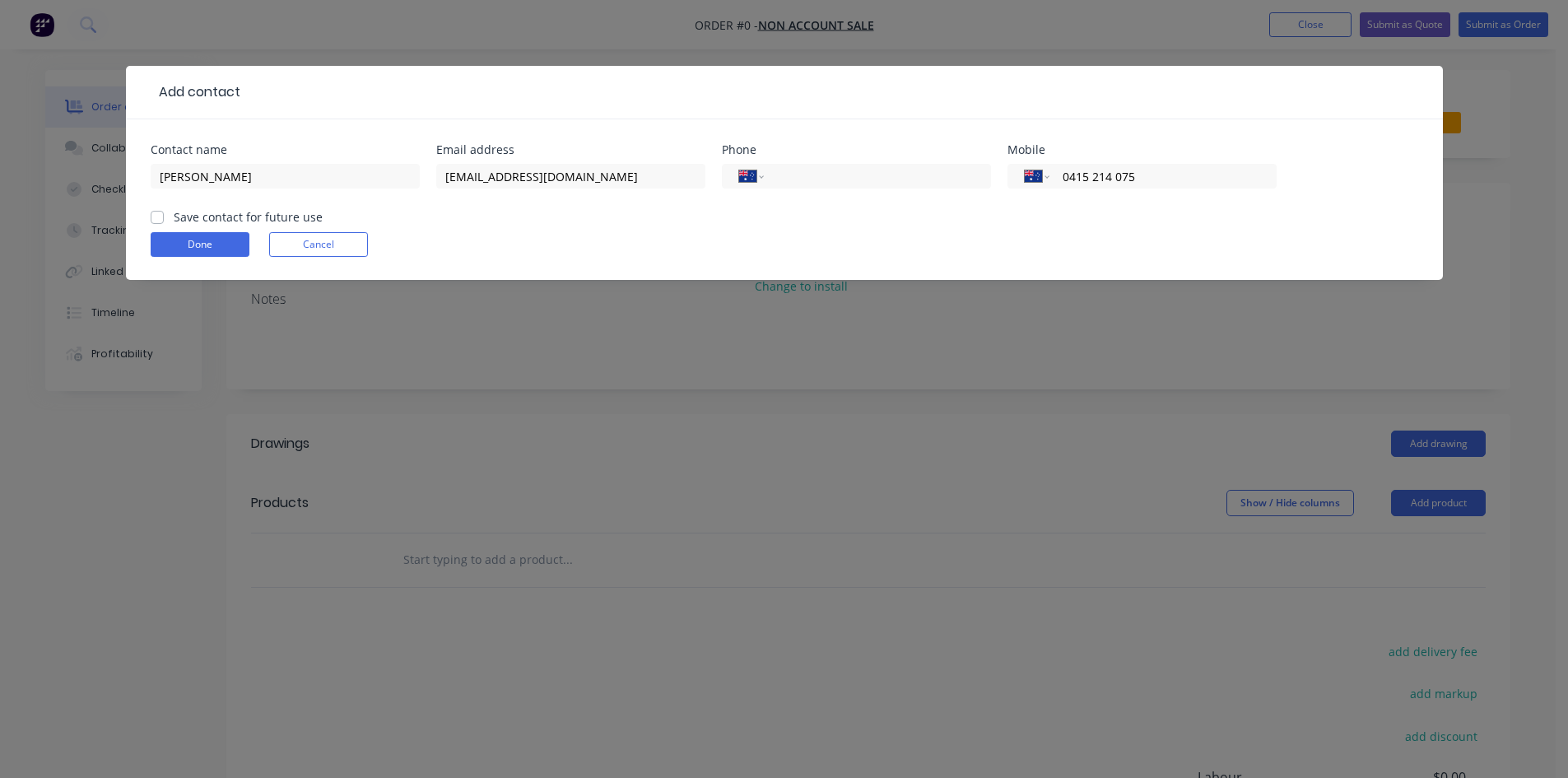
checkbox input "true"
click at [218, 241] on button "Done" at bounding box center [199, 244] width 99 height 24
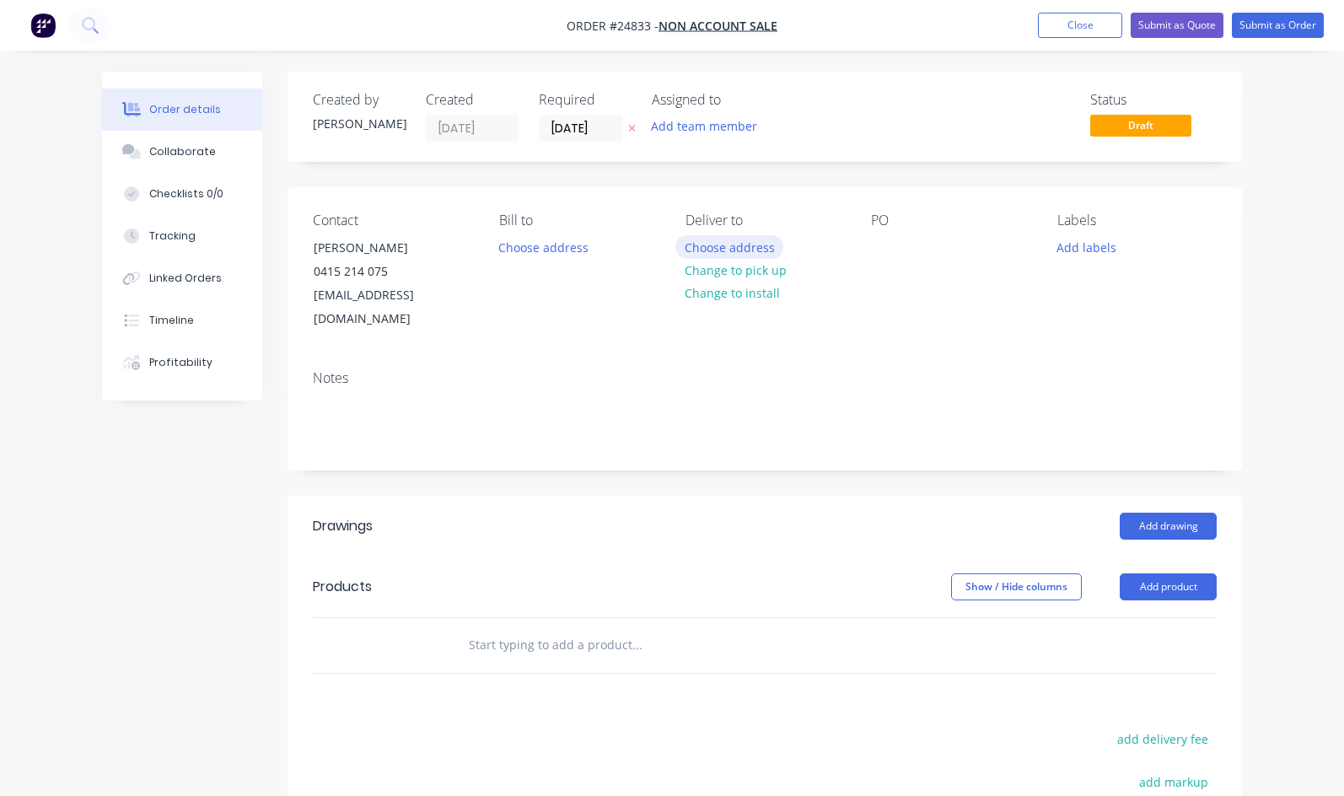
click at [716, 250] on button "Choose address" at bounding box center [729, 246] width 108 height 23
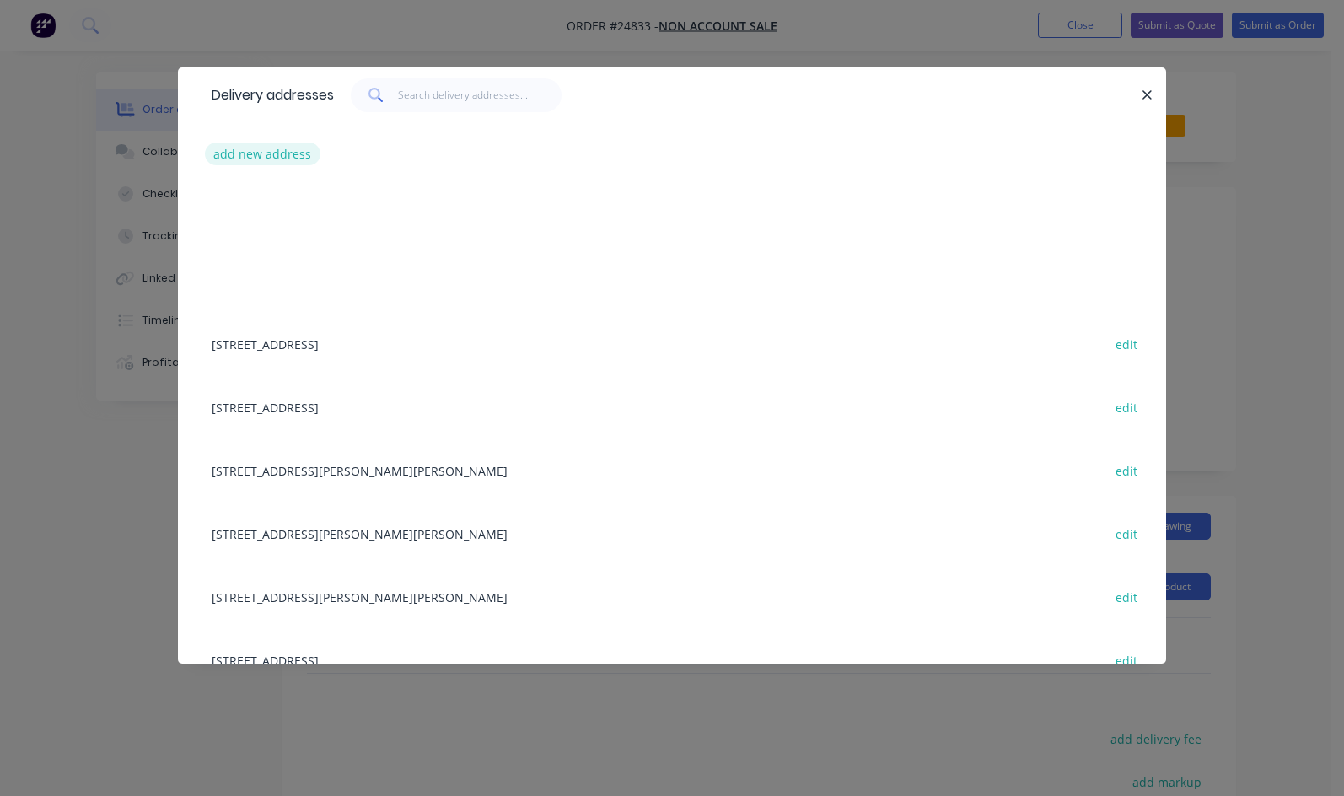
click at [205, 154] on button "add new address" at bounding box center [263, 153] width 116 height 23
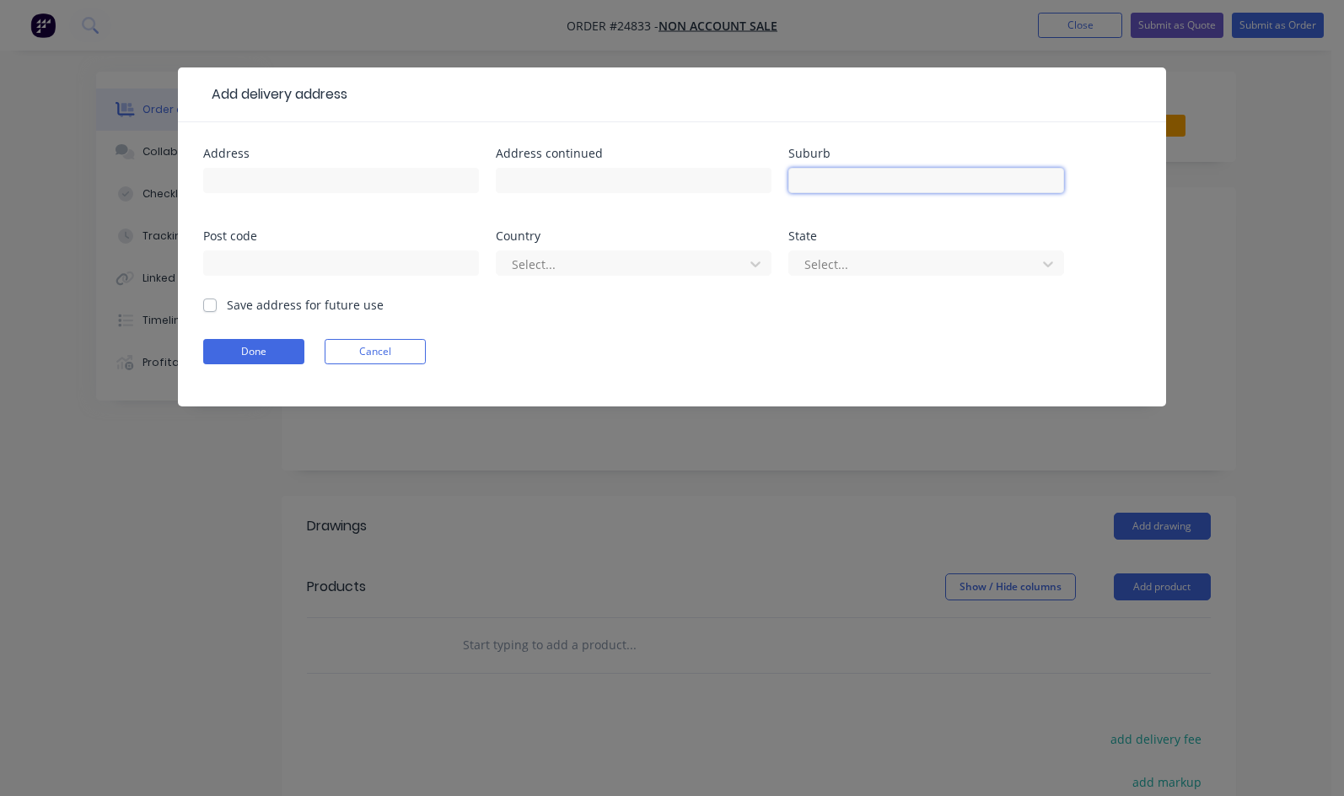
click at [788, 175] on input "text" at bounding box center [926, 180] width 276 height 25
type input "Iluka"
click at [510, 255] on div at bounding box center [622, 264] width 225 height 21
click at [803, 267] on div at bounding box center [915, 264] width 225 height 21
click at [803, 266] on div at bounding box center [915, 264] width 225 height 21
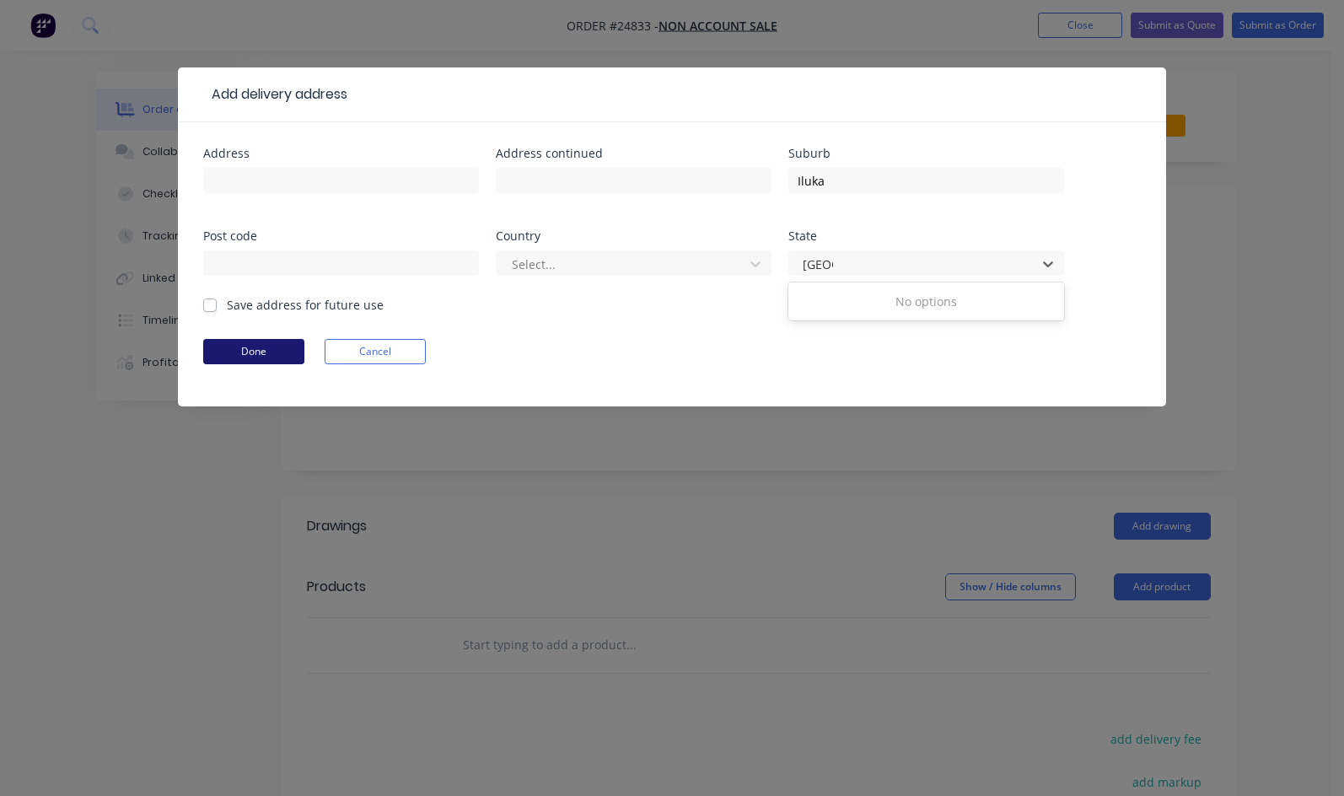
type input "[GEOGRAPHIC_DATA]"
click at [203, 348] on button "Done" at bounding box center [253, 351] width 101 height 25
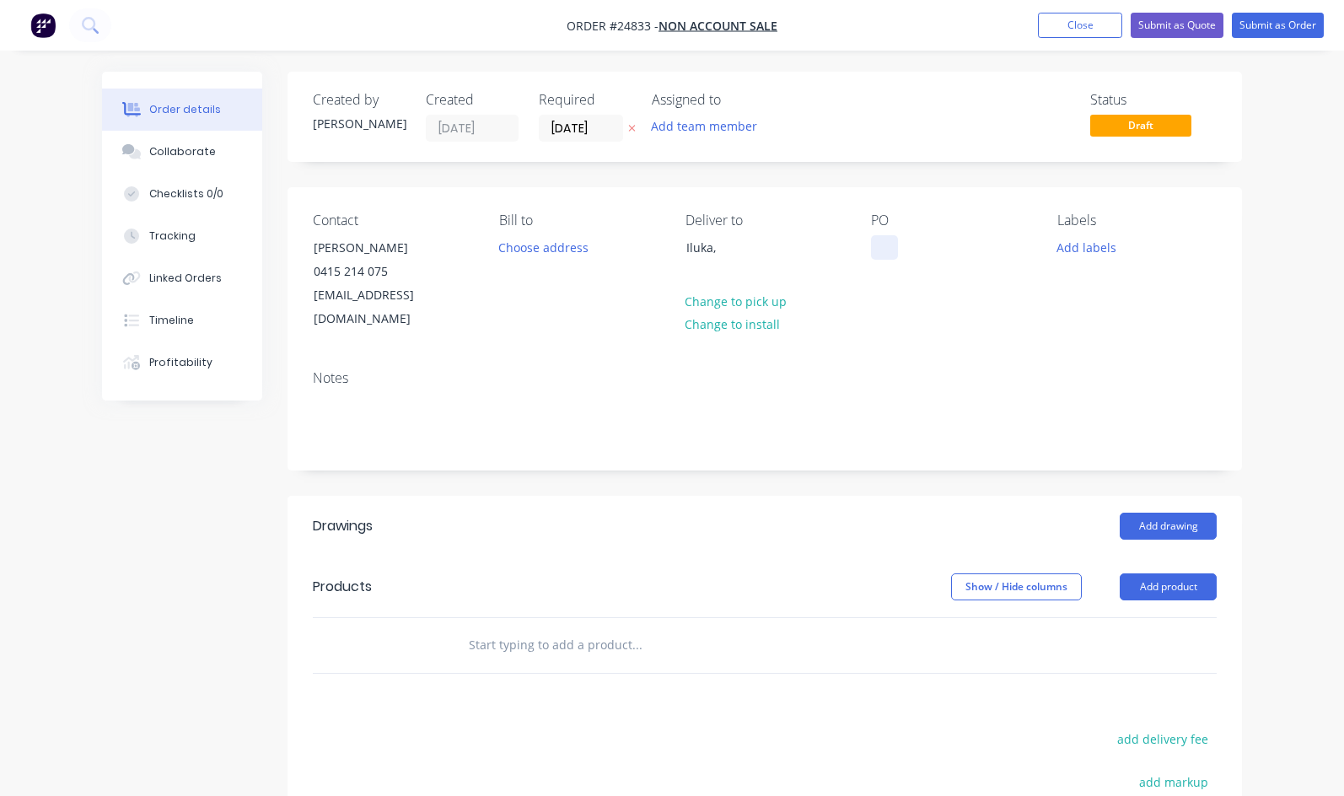
click at [898, 236] on div at bounding box center [884, 247] width 27 height 24
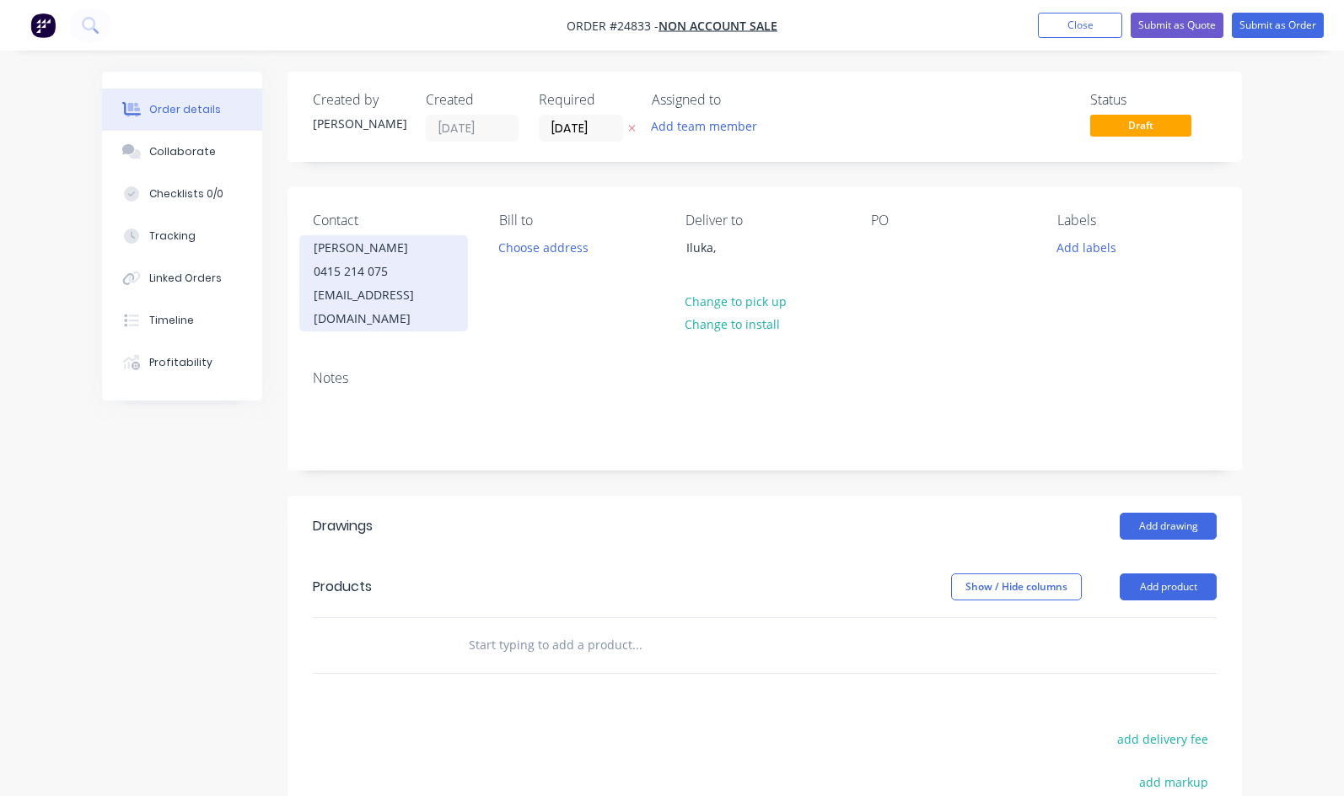
click at [314, 245] on div "[PERSON_NAME]" at bounding box center [384, 248] width 140 height 24
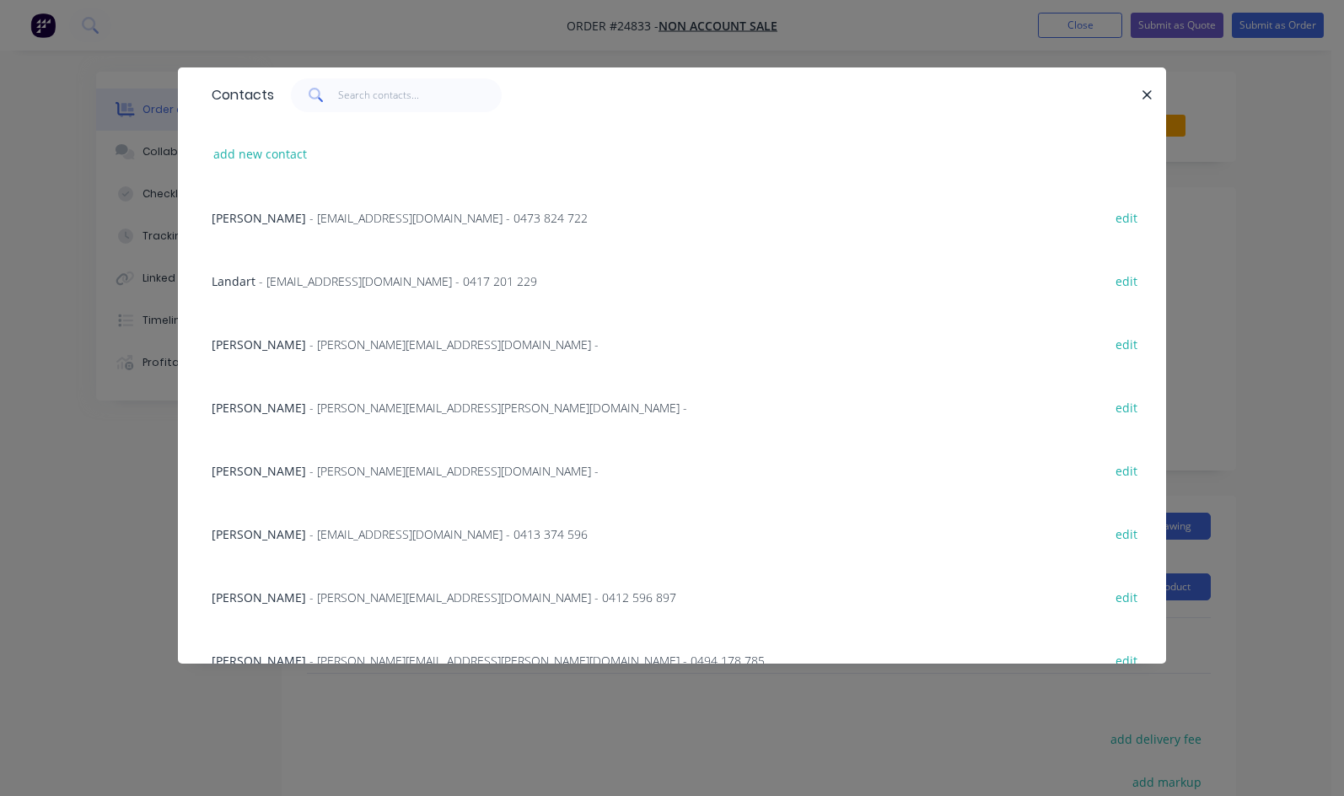
click at [1166, 92] on div "Contacts" at bounding box center [672, 94] width 988 height 55
click at [1152, 94] on icon "button" at bounding box center [1147, 94] width 9 height 9
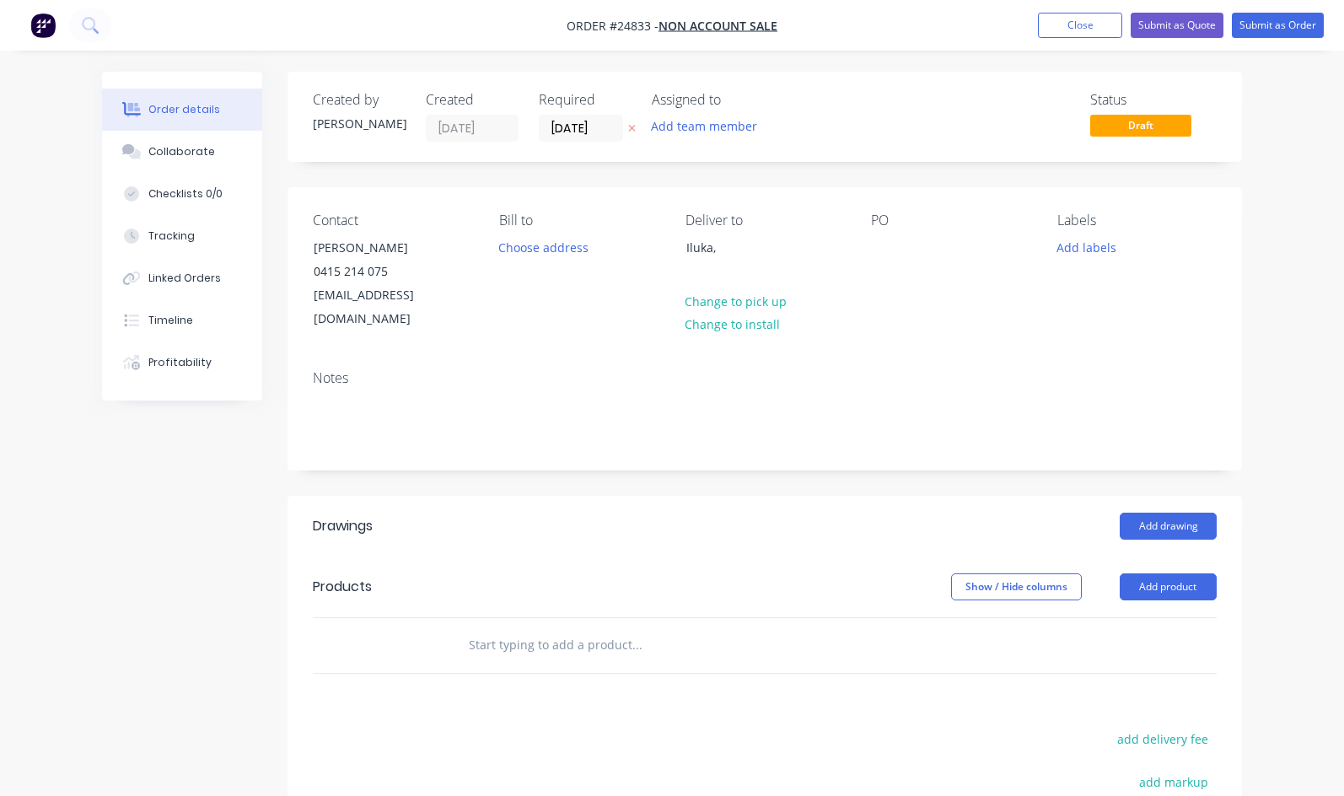
click at [877, 241] on div "Contact [PERSON_NAME] 0415 214 075 [EMAIL_ADDRESS][DOMAIN_NAME] [PERSON_NAME] t…" at bounding box center [765, 271] width 954 height 169
click at [898, 241] on div at bounding box center [884, 247] width 27 height 24
click at [1008, 357] on div "Notes" at bounding box center [765, 413] width 954 height 113
click at [1217, 573] on button "Add product" at bounding box center [1168, 586] width 97 height 27
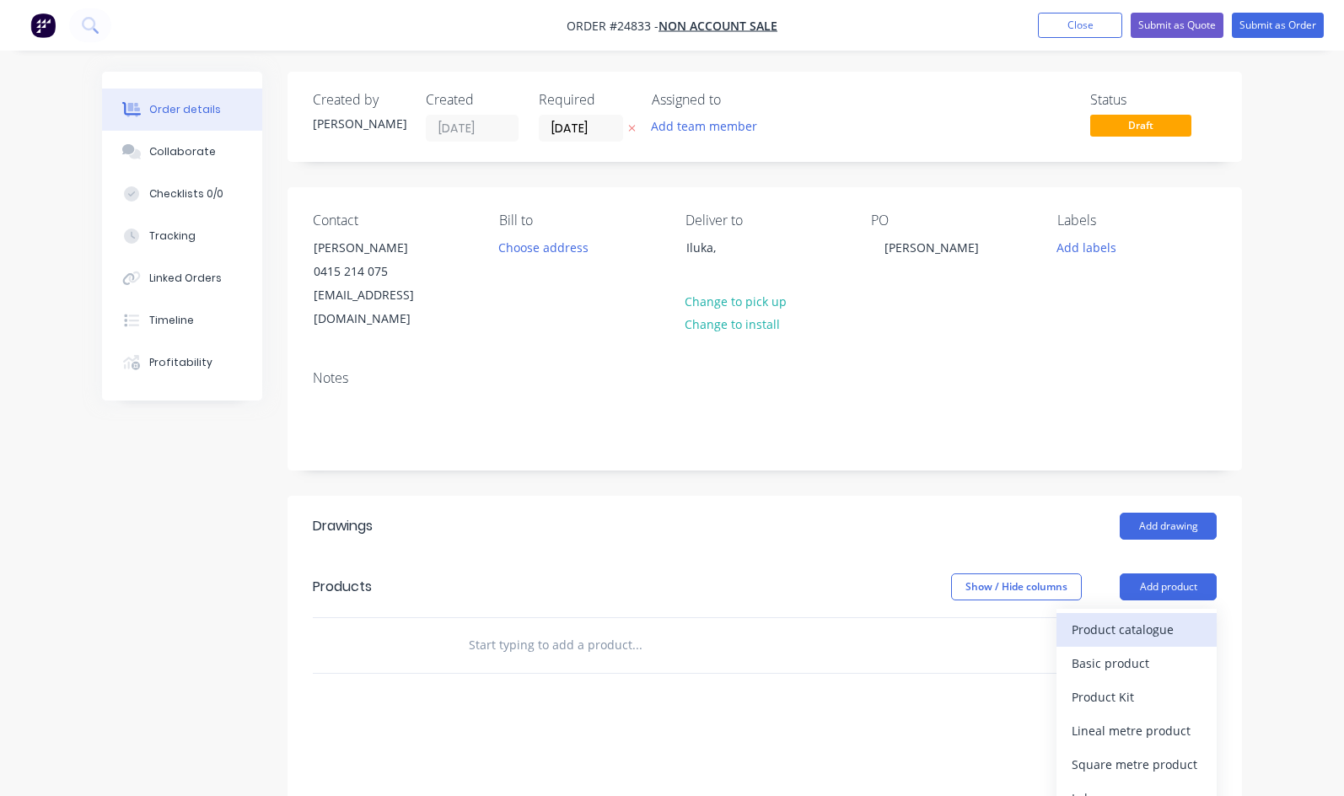
click at [1202, 617] on div "Product catalogue" at bounding box center [1137, 629] width 130 height 24
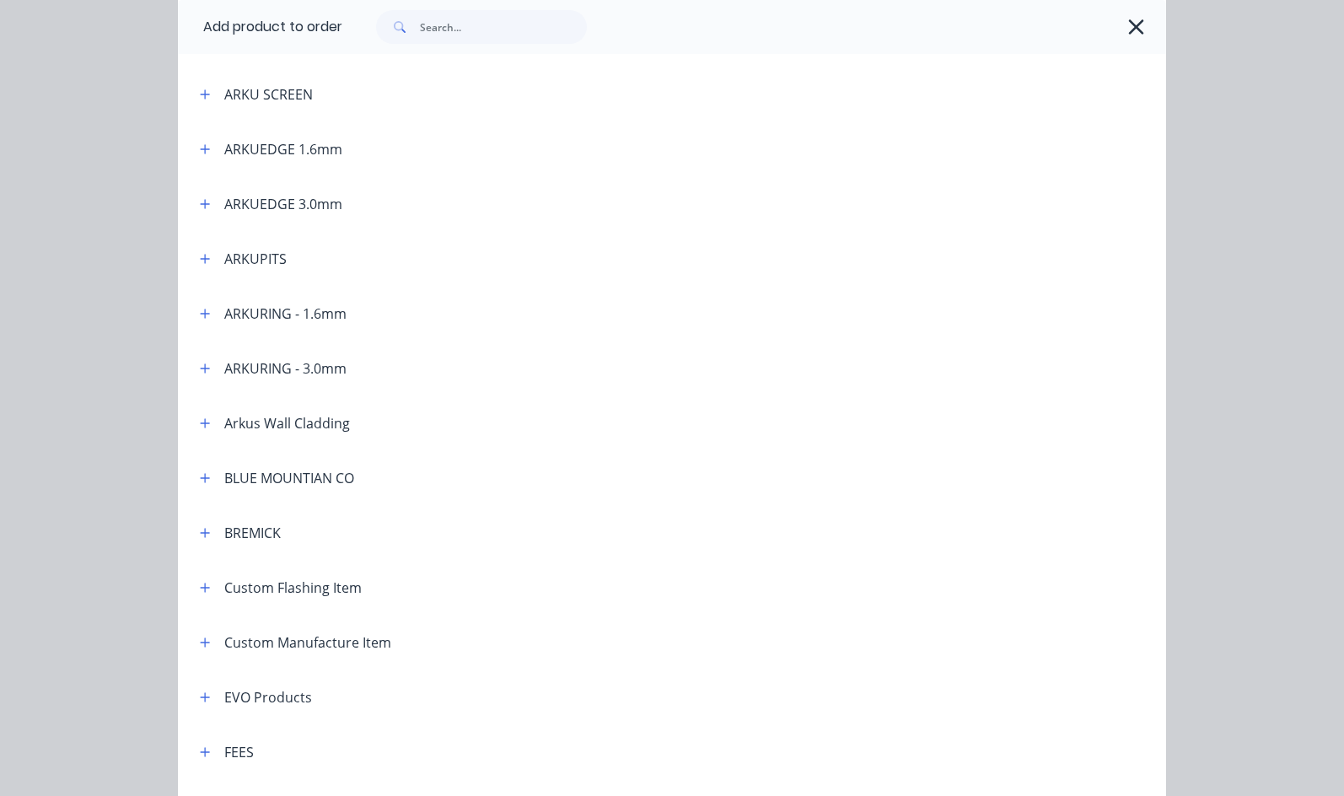
scroll to position [403, 0]
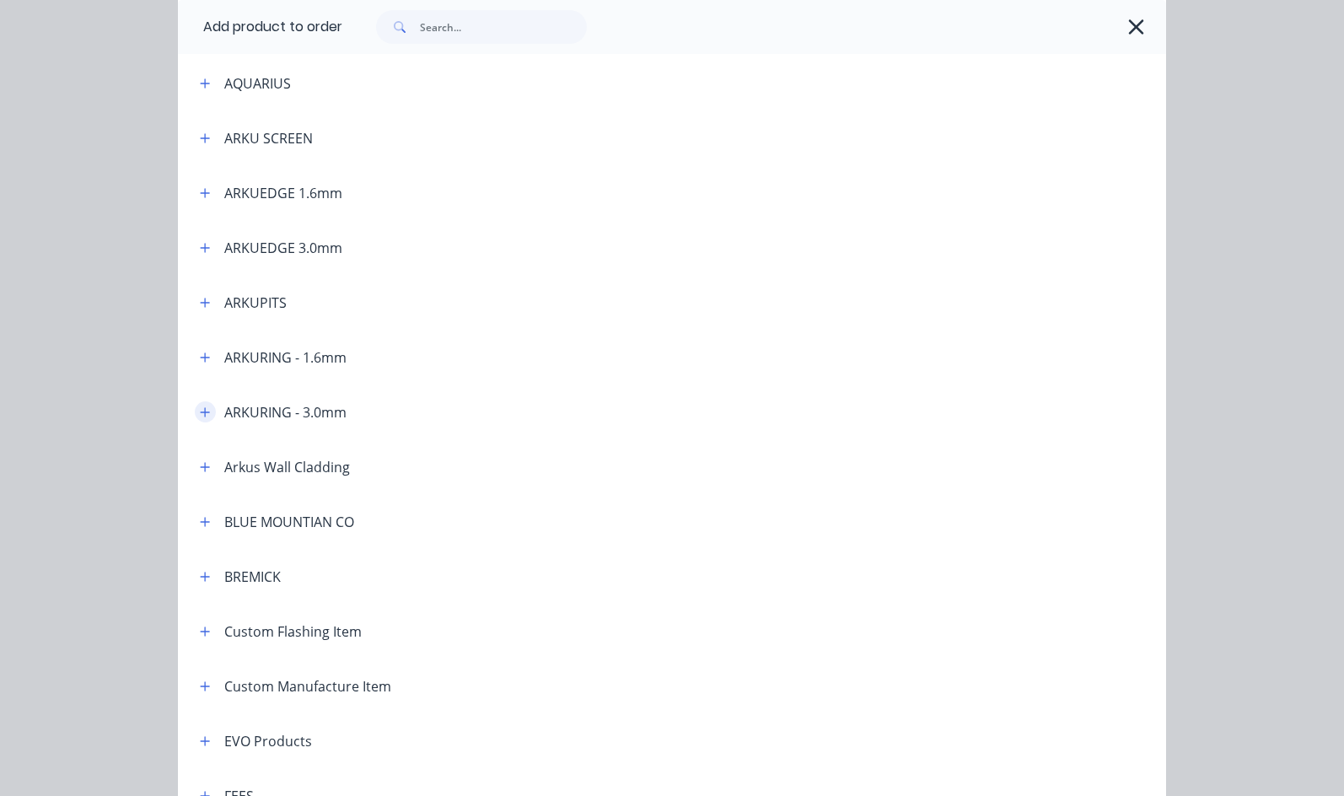
click at [201, 412] on icon "button" at bounding box center [205, 411] width 9 height 9
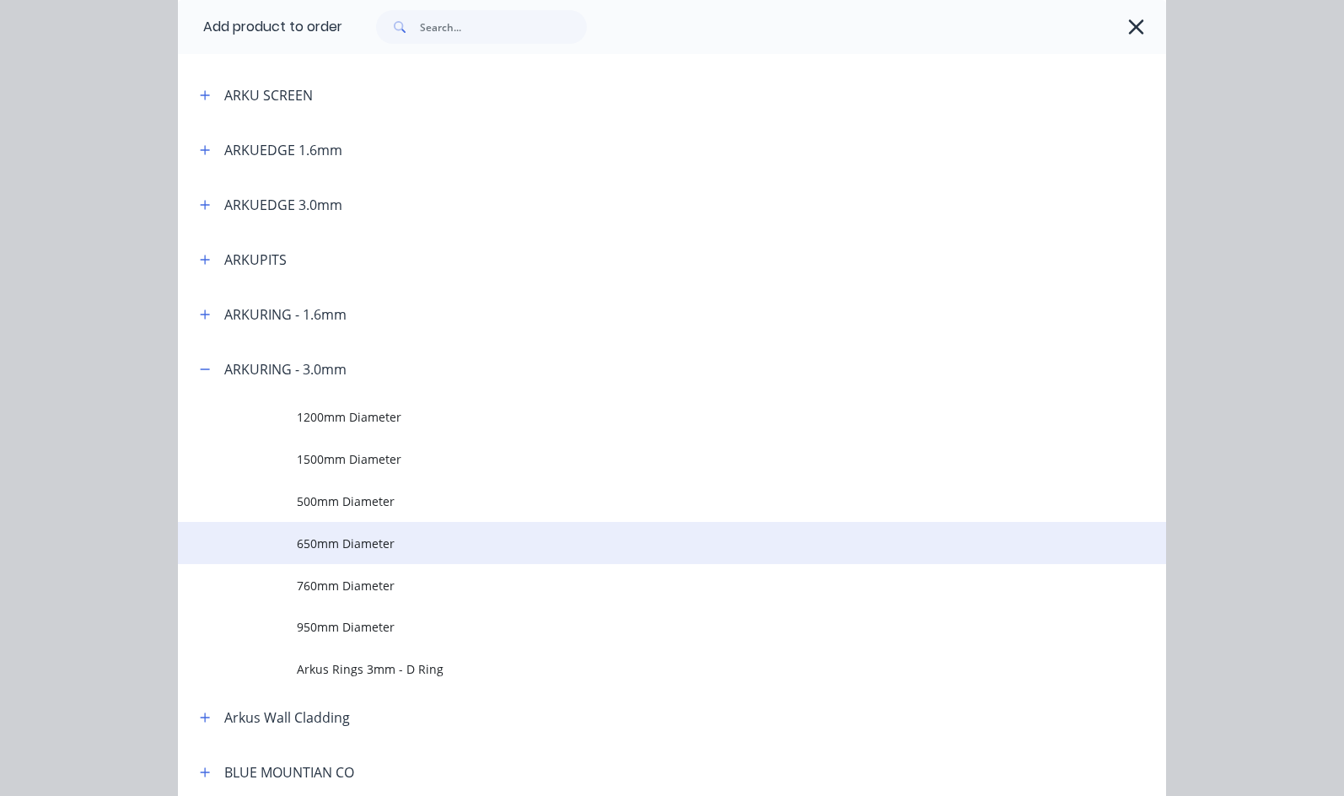
scroll to position [487, 0]
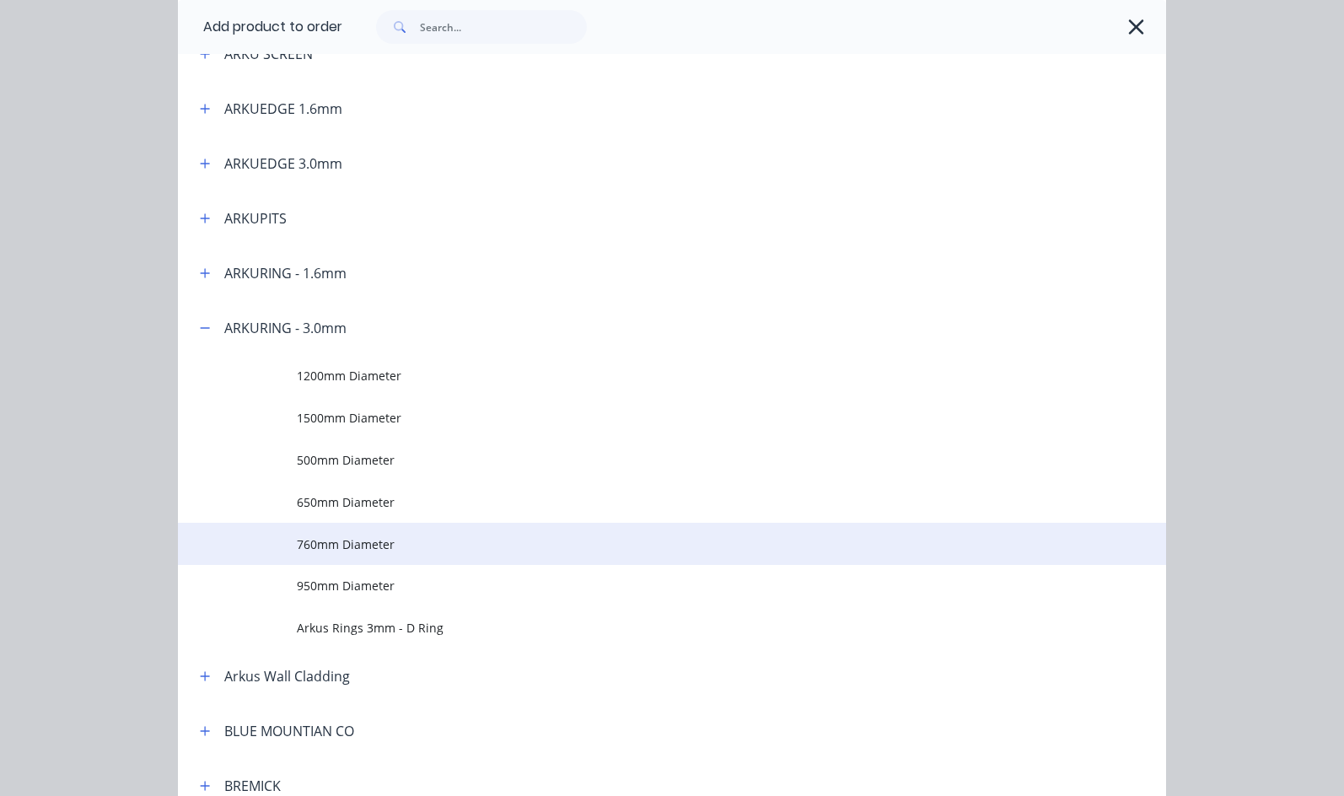
click at [297, 545] on span "760mm Diameter" at bounding box center [645, 544] width 696 height 18
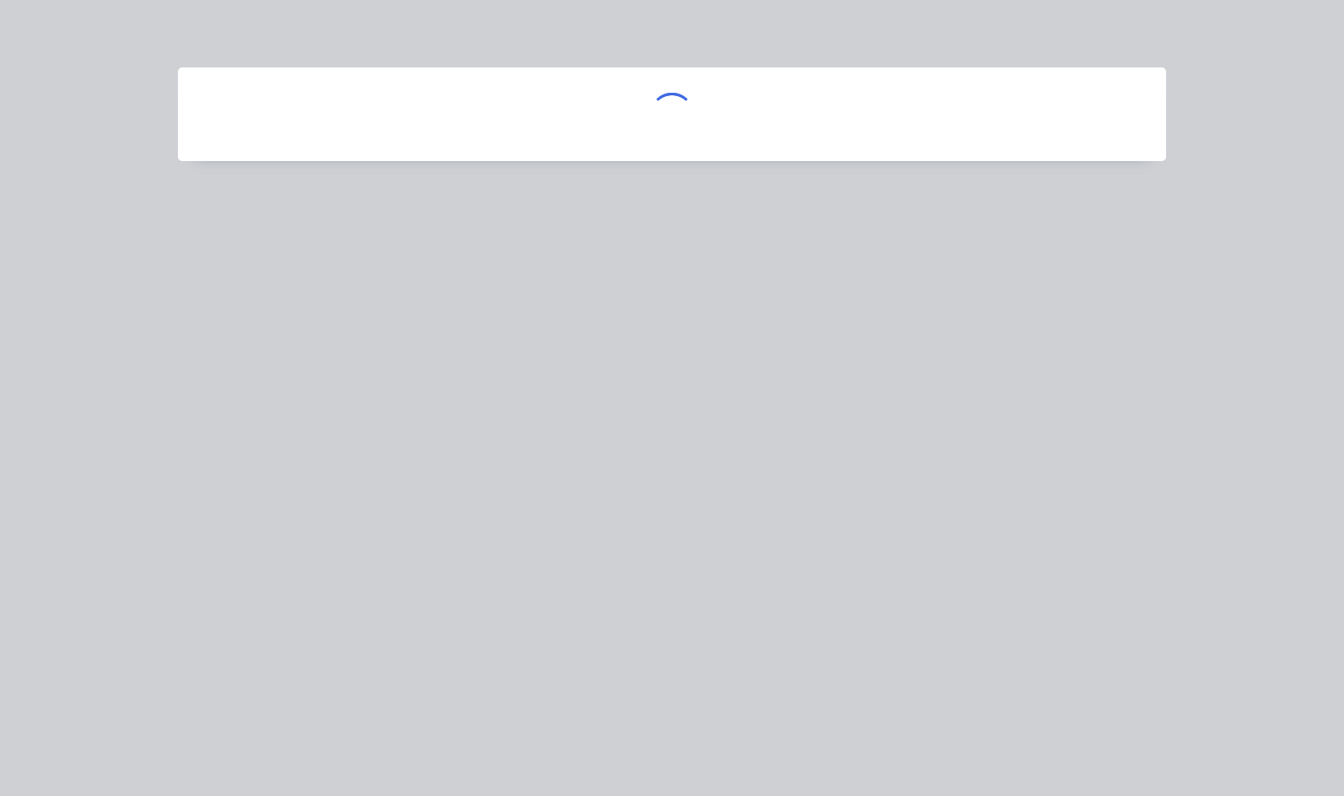
scroll to position [0, 0]
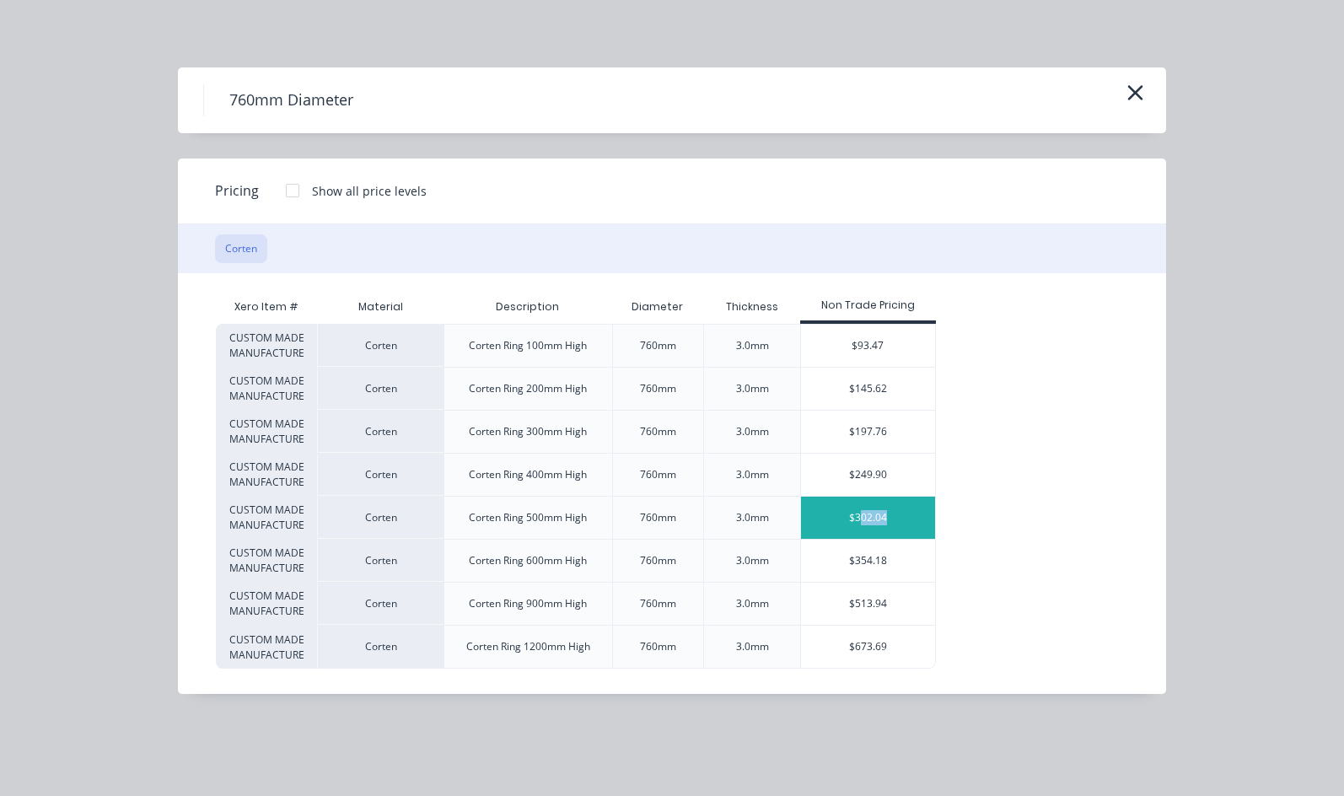
drag, startPoint x: 697, startPoint y: 506, endPoint x: 723, endPoint y: 507, distance: 26.2
click at [801, 507] on div "$302.04" at bounding box center [868, 518] width 134 height 42
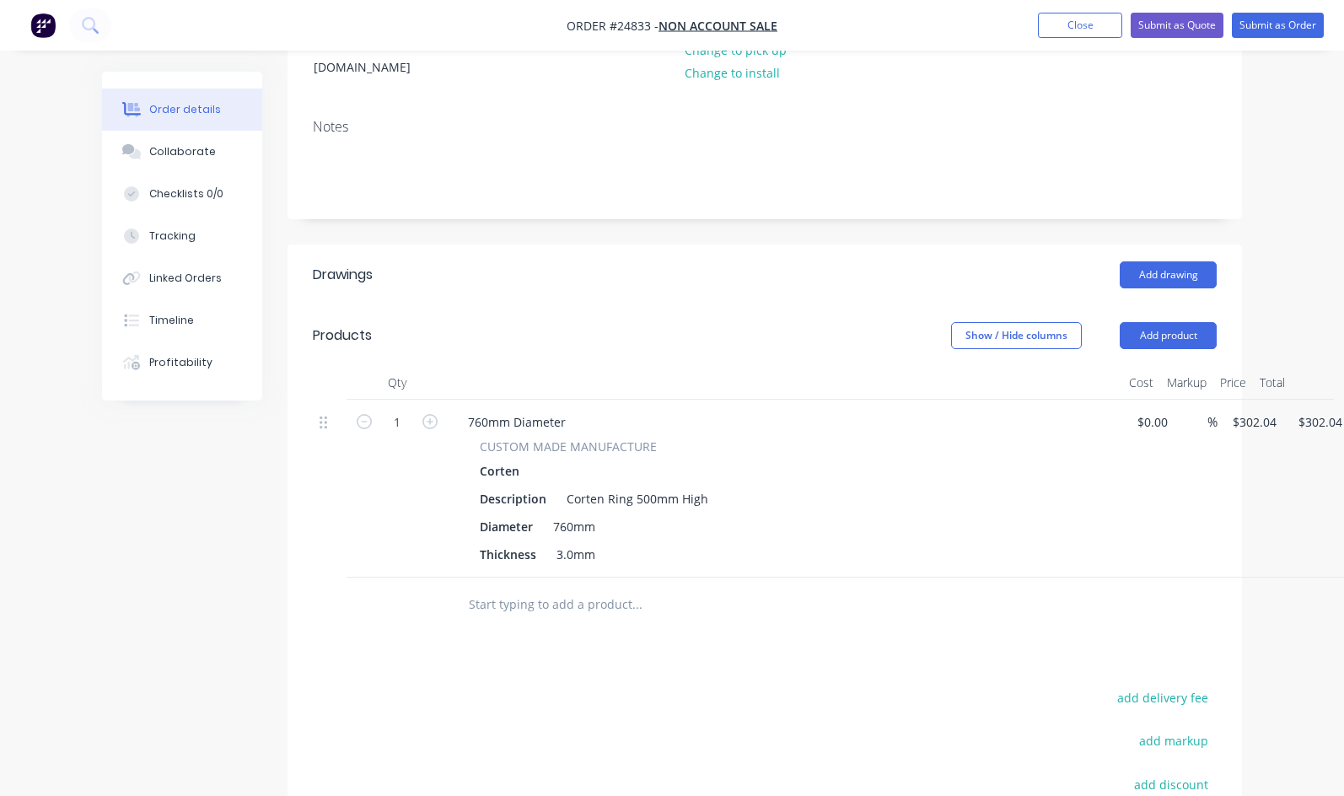
scroll to position [253, 0]
click at [1217, 320] on button "Add product" at bounding box center [1168, 333] width 97 height 27
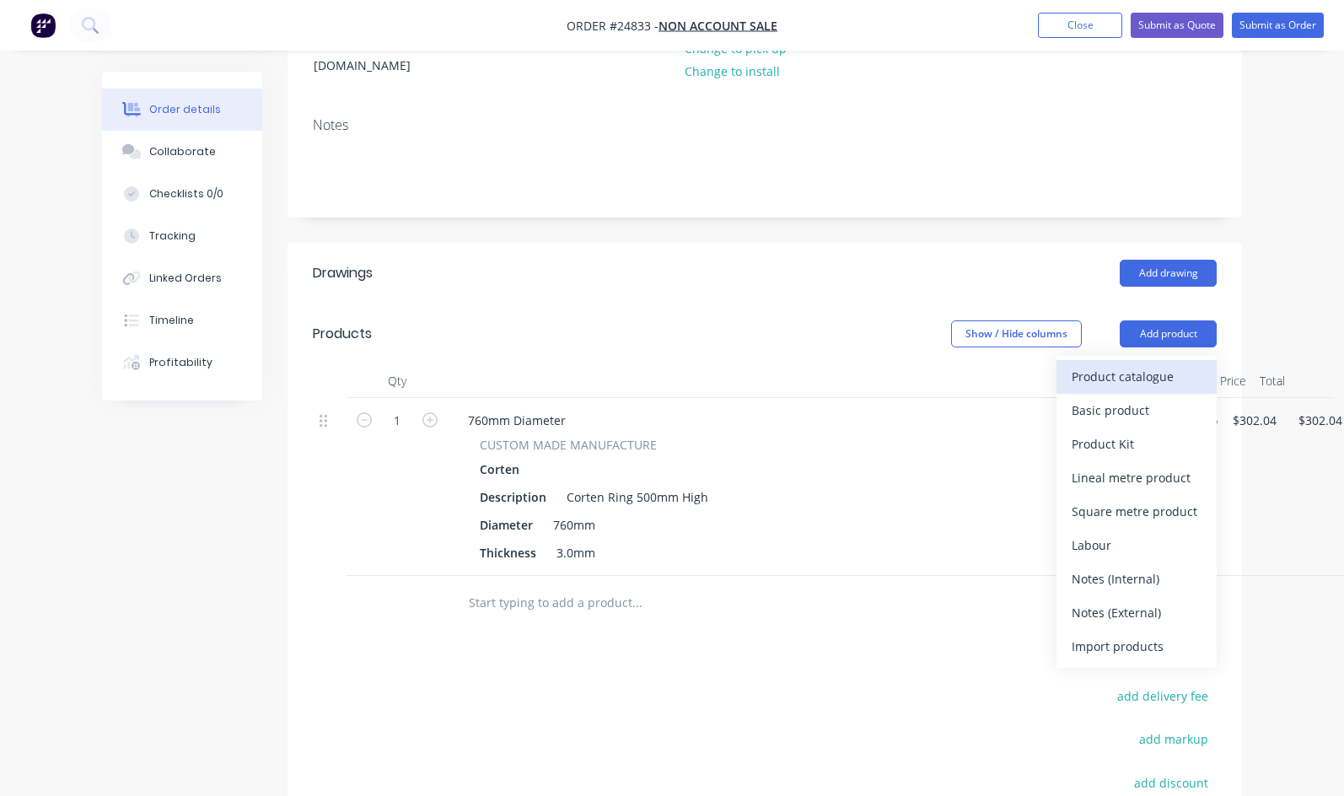
click at [1202, 364] on div "Product catalogue" at bounding box center [1137, 376] width 130 height 24
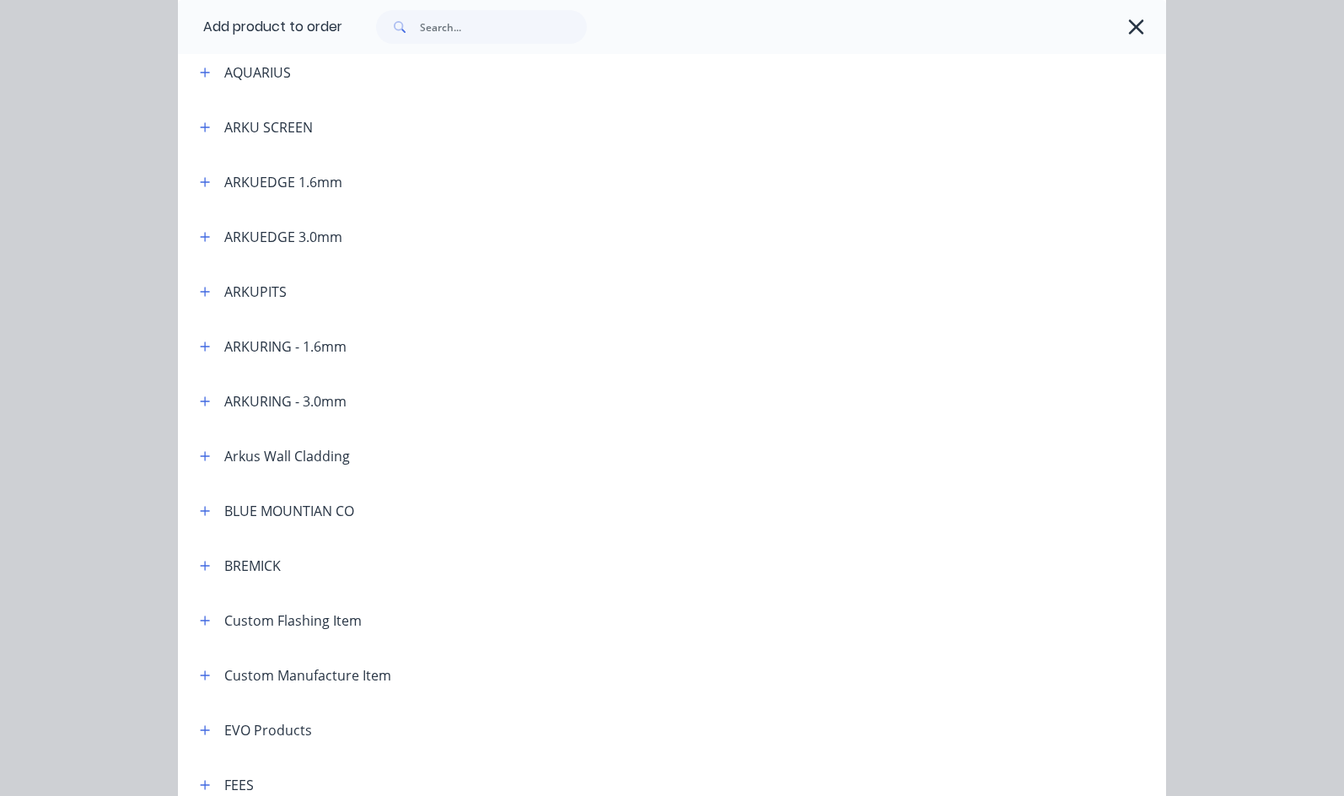
scroll to position [506, 0]
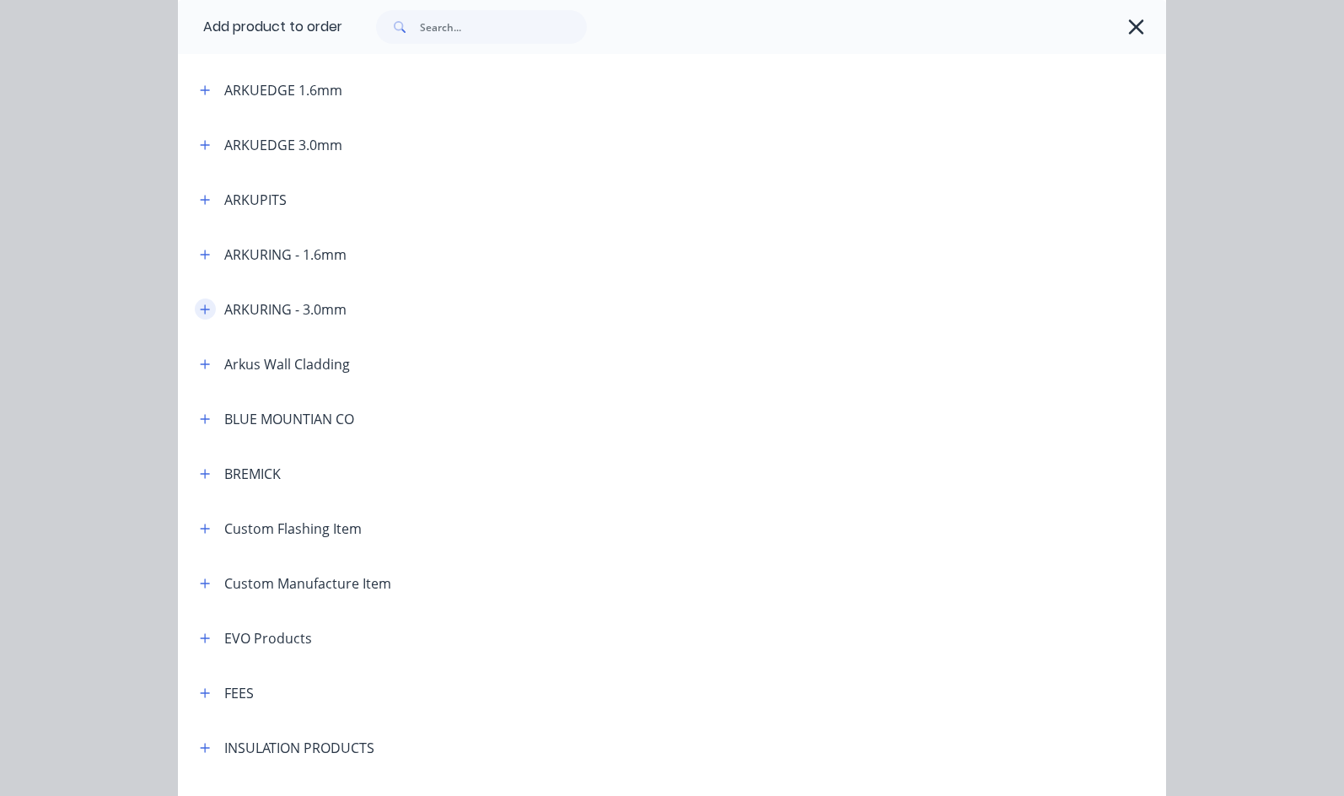
click at [200, 308] on icon "button" at bounding box center [205, 310] width 10 height 12
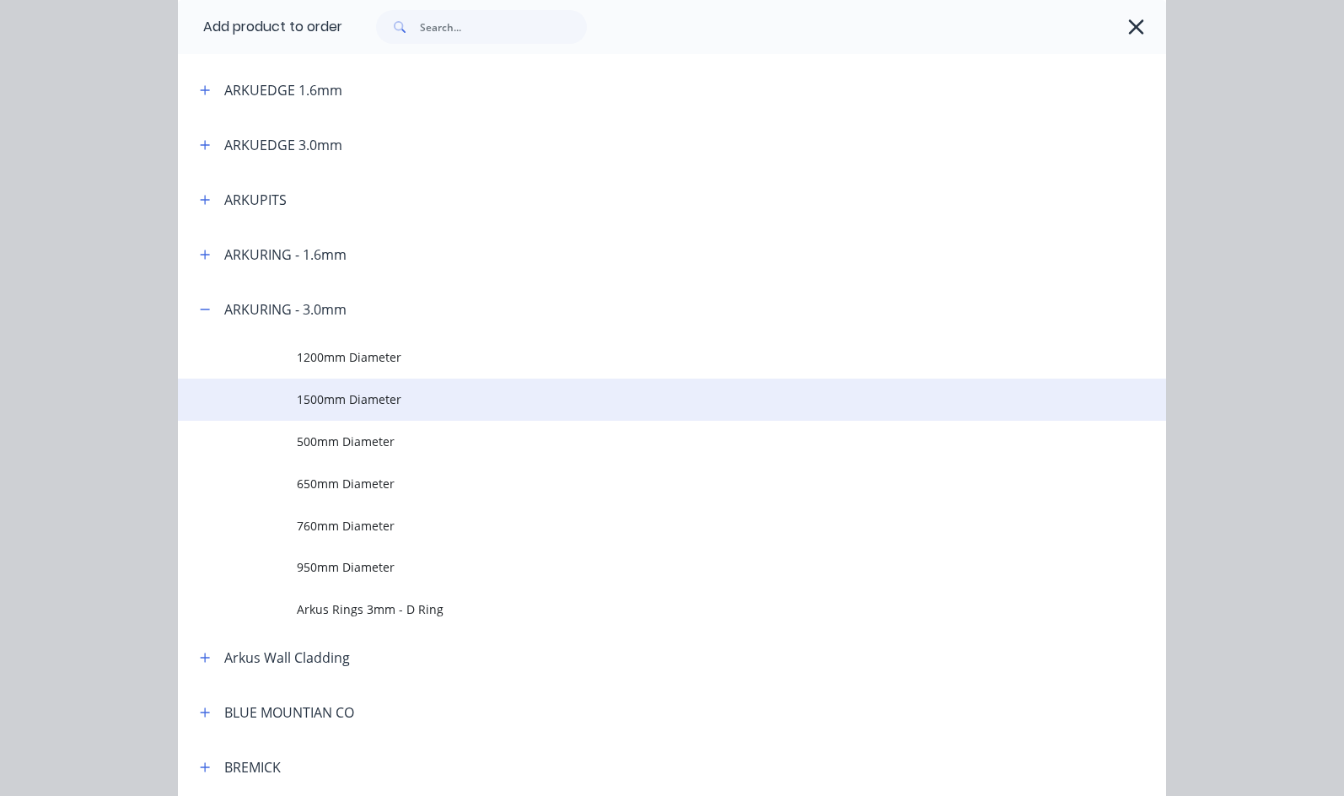
click at [297, 397] on span "1500mm Diameter" at bounding box center [645, 399] width 696 height 18
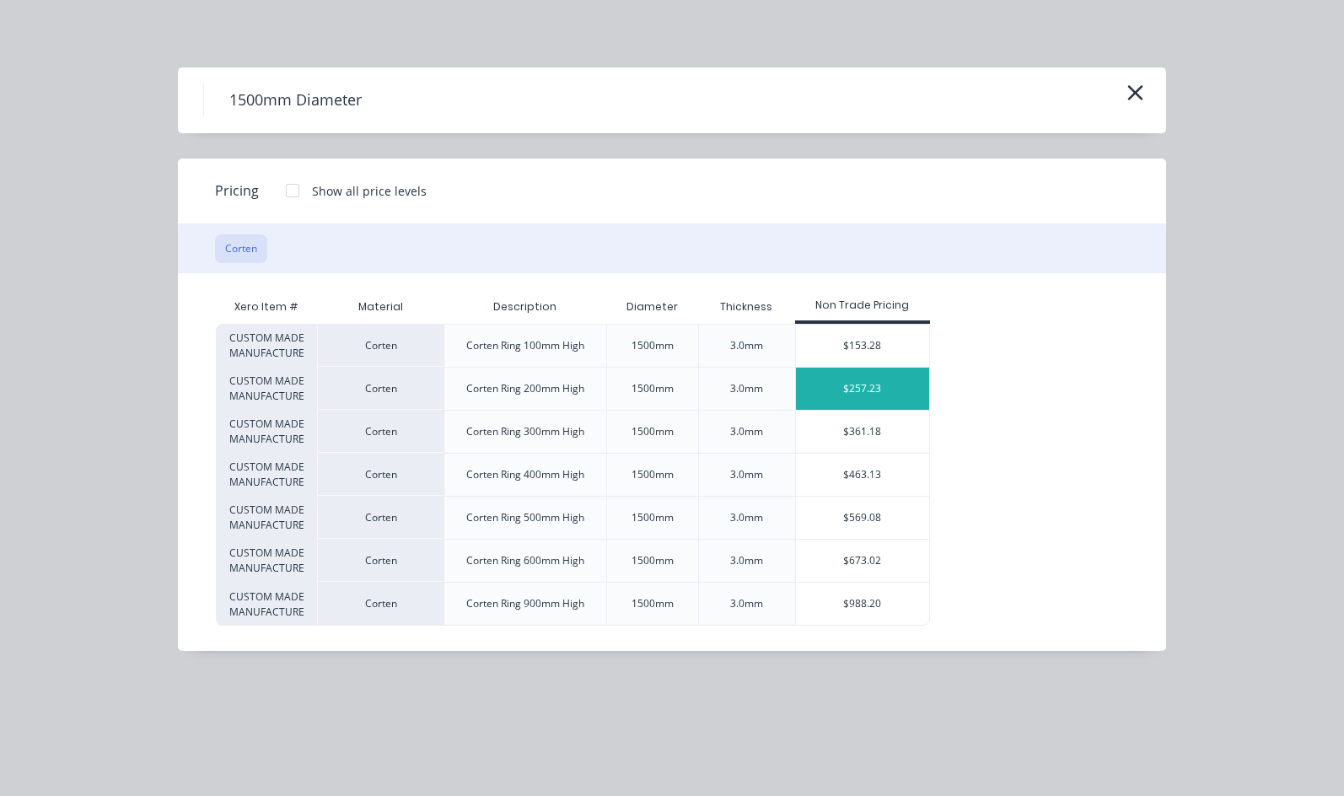
click at [796, 379] on div "$257.23" at bounding box center [863, 389] width 134 height 42
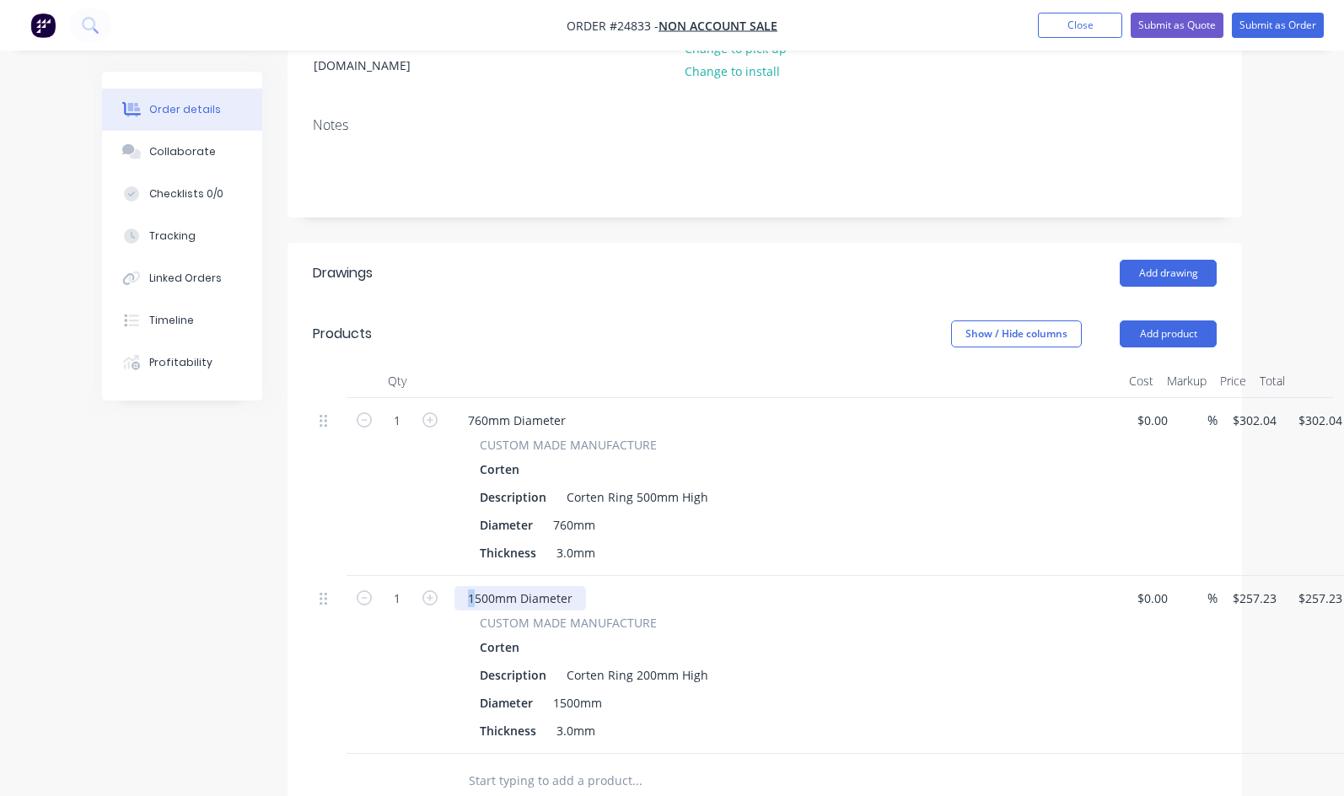
drag, startPoint x: 390, startPoint y: 569, endPoint x: 380, endPoint y: 565, distance: 10.2
click at [454, 586] on div "1500mm Diameter" at bounding box center [520, 598] width 132 height 24
click at [454, 586] on div "2500mm Diameter" at bounding box center [520, 598] width 132 height 24
click at [488, 586] on div "2000mm Diameter" at bounding box center [520, 598] width 132 height 24
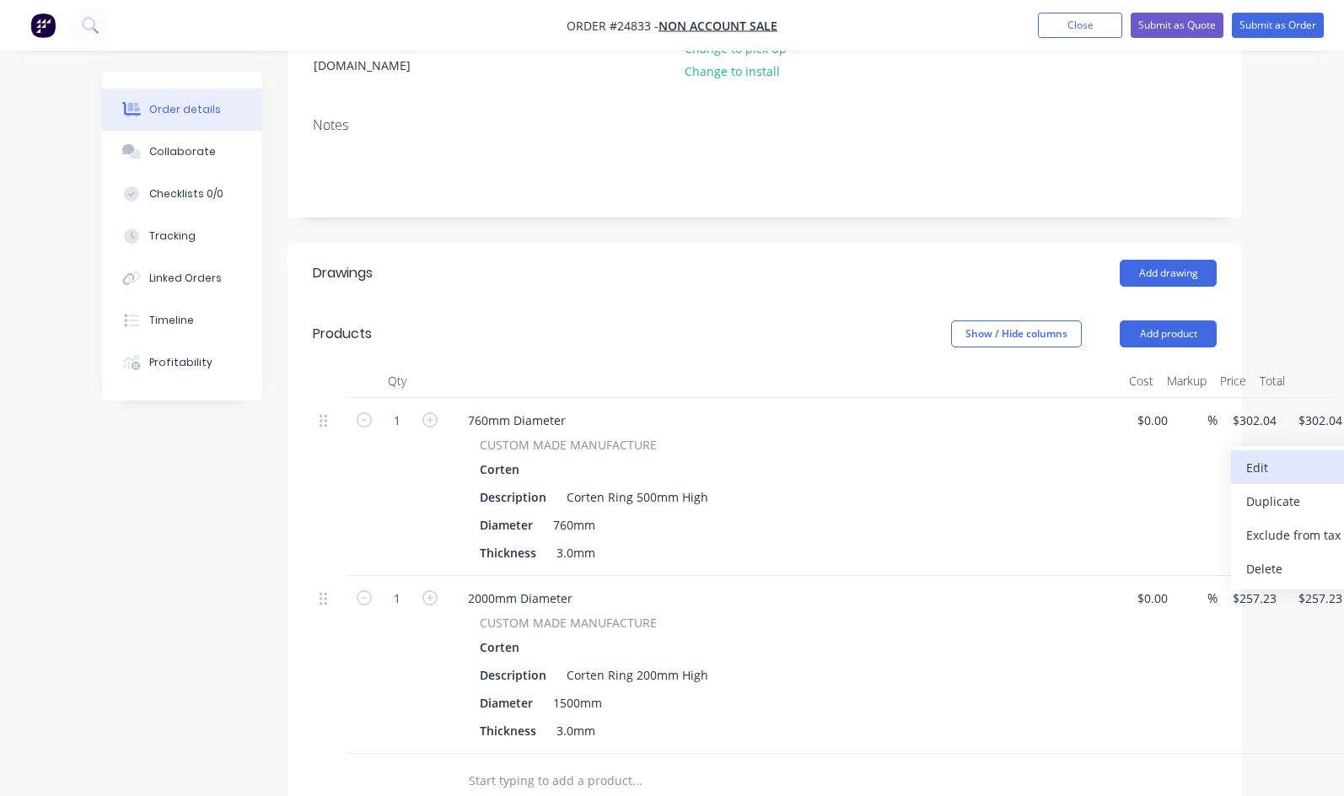
click at [1246, 455] on div "Edit" at bounding box center [1311, 467] width 130 height 24
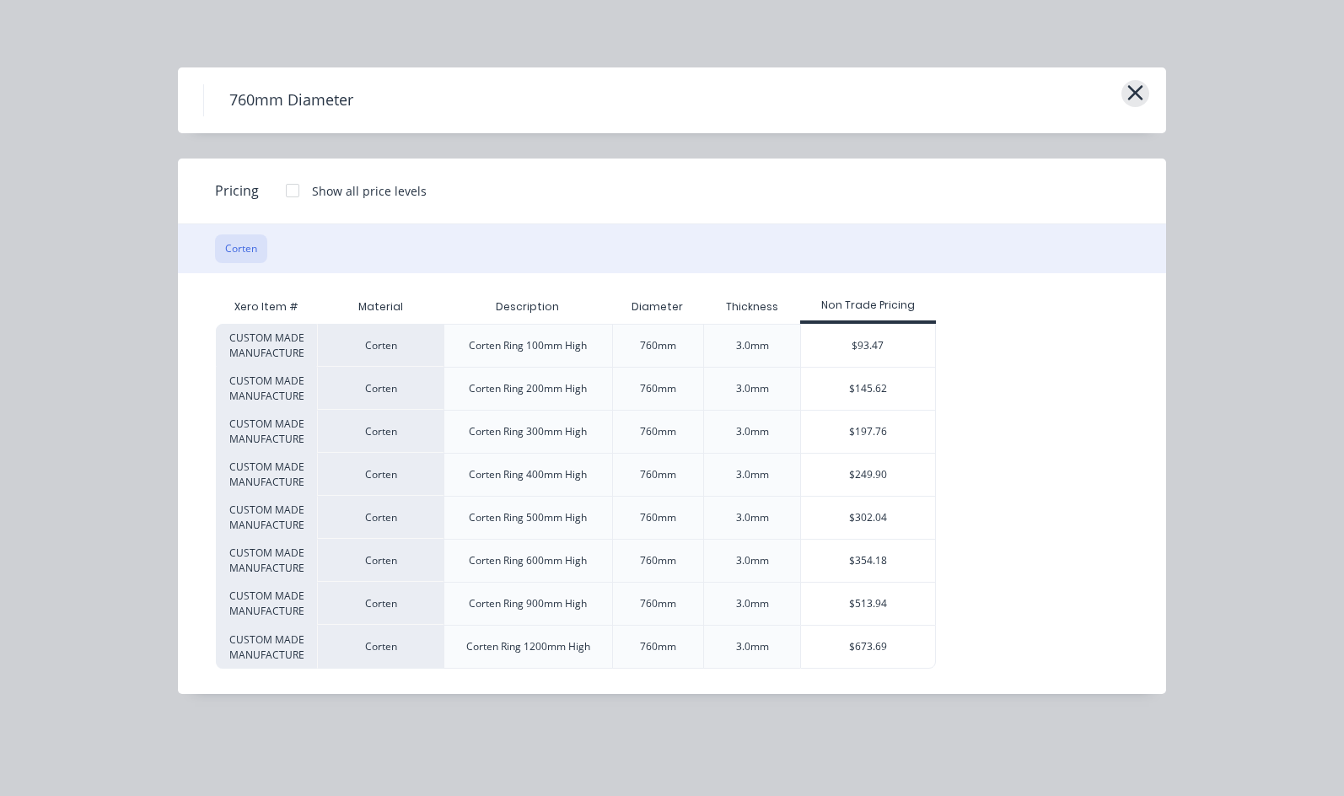
click at [1144, 85] on icon "button" at bounding box center [1135, 93] width 18 height 24
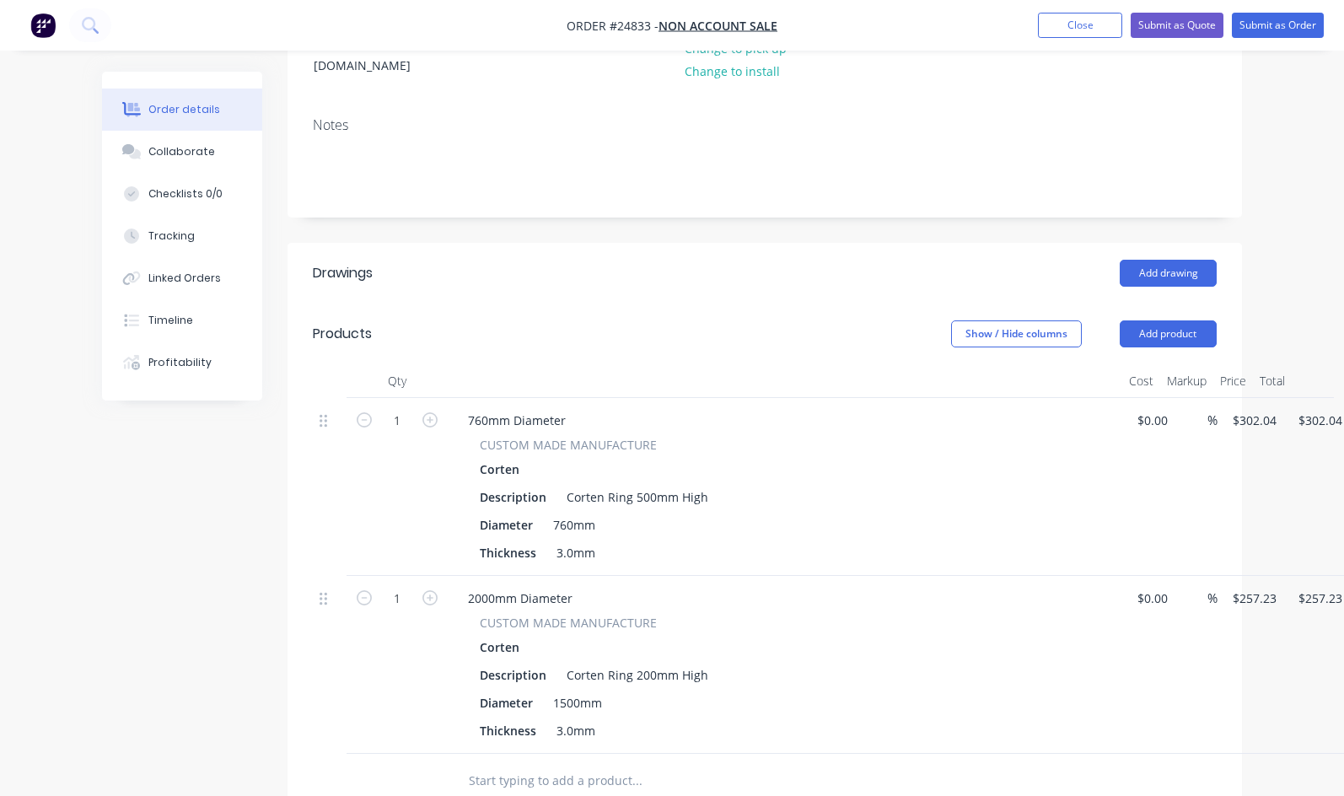
click at [1298, 364] on div at bounding box center [1313, 381] width 42 height 34
click at [1217, 320] on button "Add product" at bounding box center [1168, 333] width 97 height 27
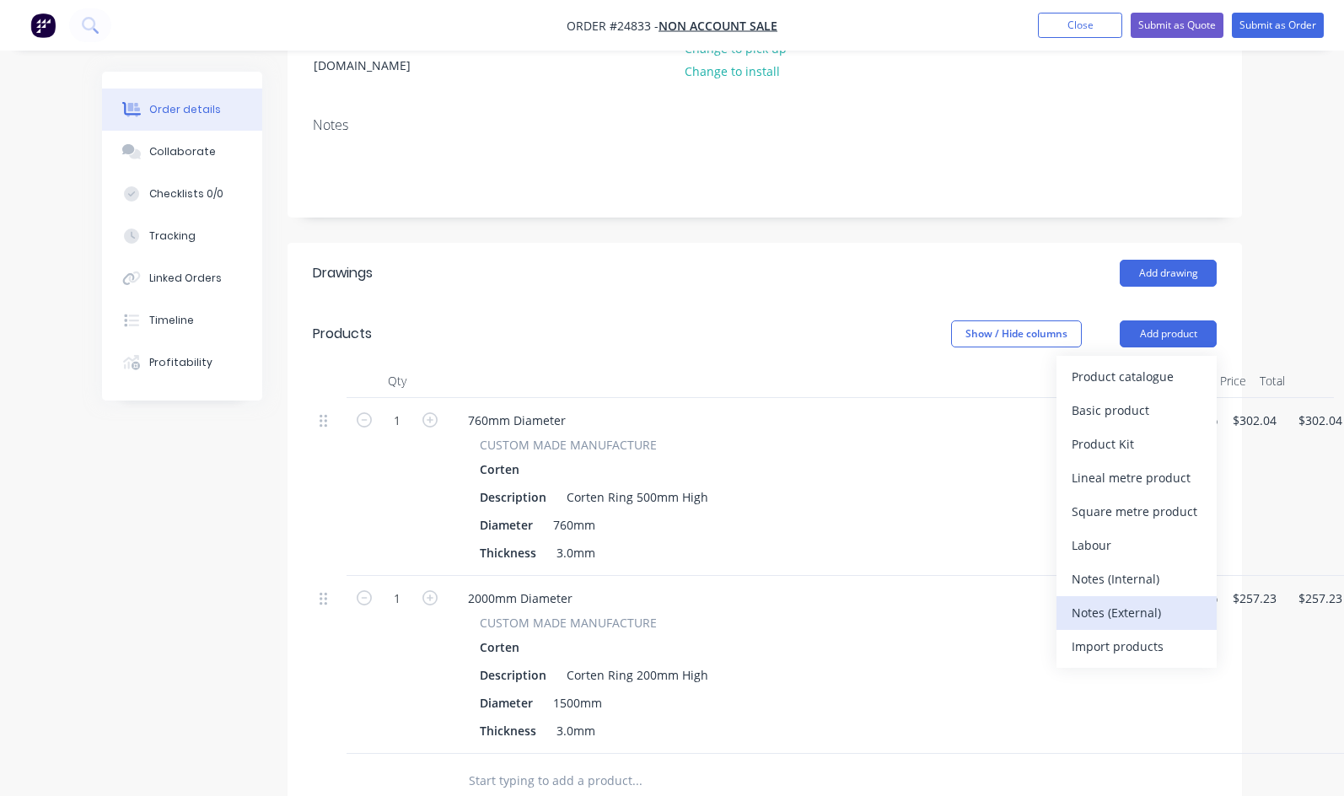
click at [1202, 600] on div "Notes (External)" at bounding box center [1137, 612] width 130 height 24
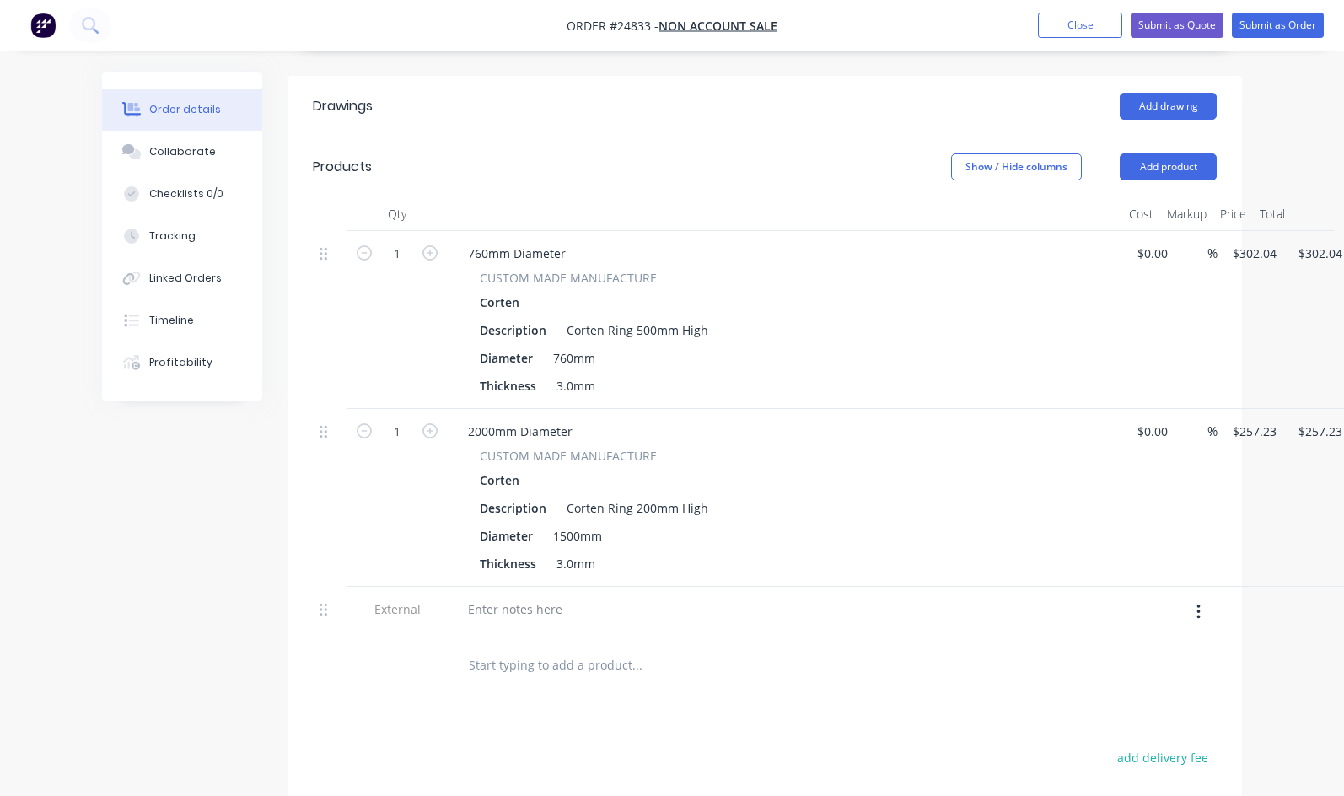
scroll to position [422, 0]
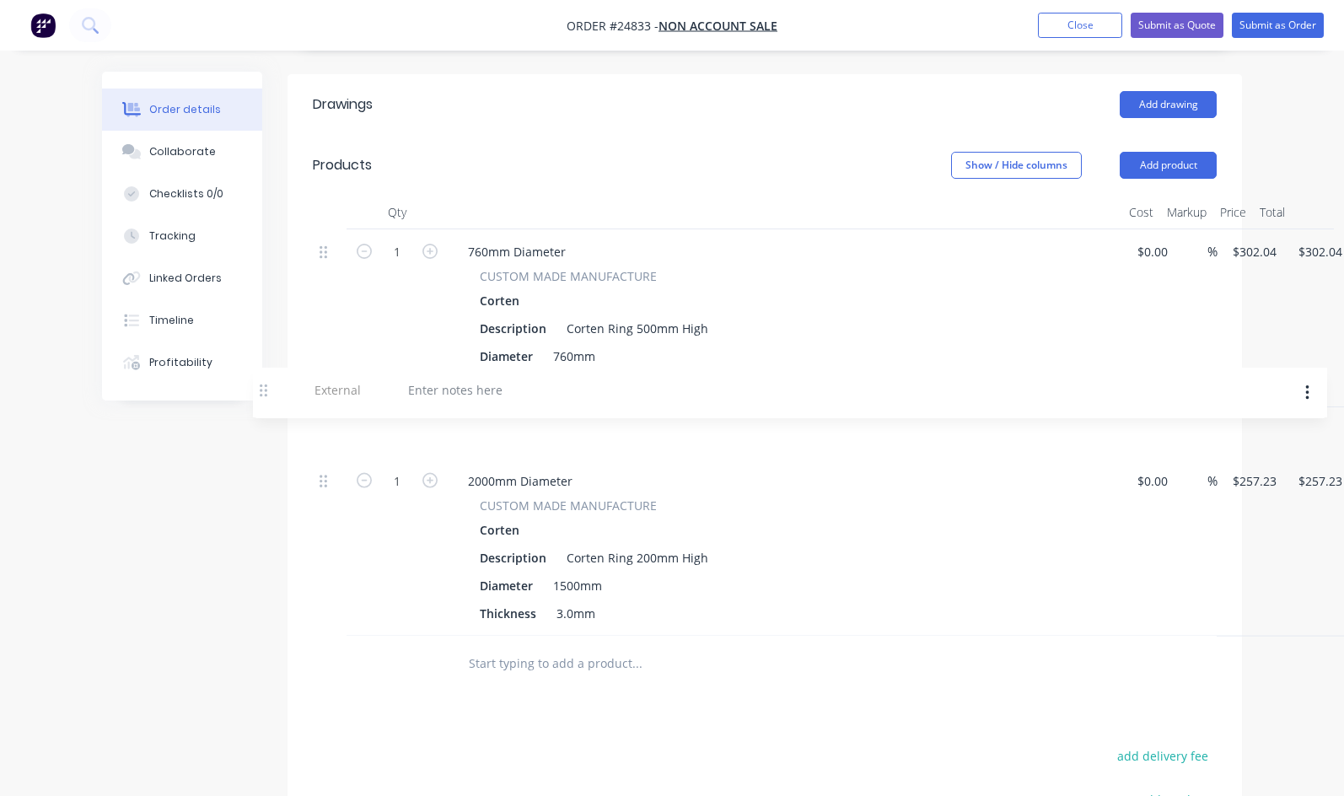
drag, startPoint x: 239, startPoint y: 583, endPoint x: 263, endPoint y: 379, distance: 204.6
click at [313, 379] on div "1 760mm Diameter CUSTOM MADE MANUFACTURE Corten Description Corten Ring 500mm H…" at bounding box center [765, 432] width 904 height 407
click at [454, 468] on div "2000mm Diameter" at bounding box center [520, 480] width 132 height 24
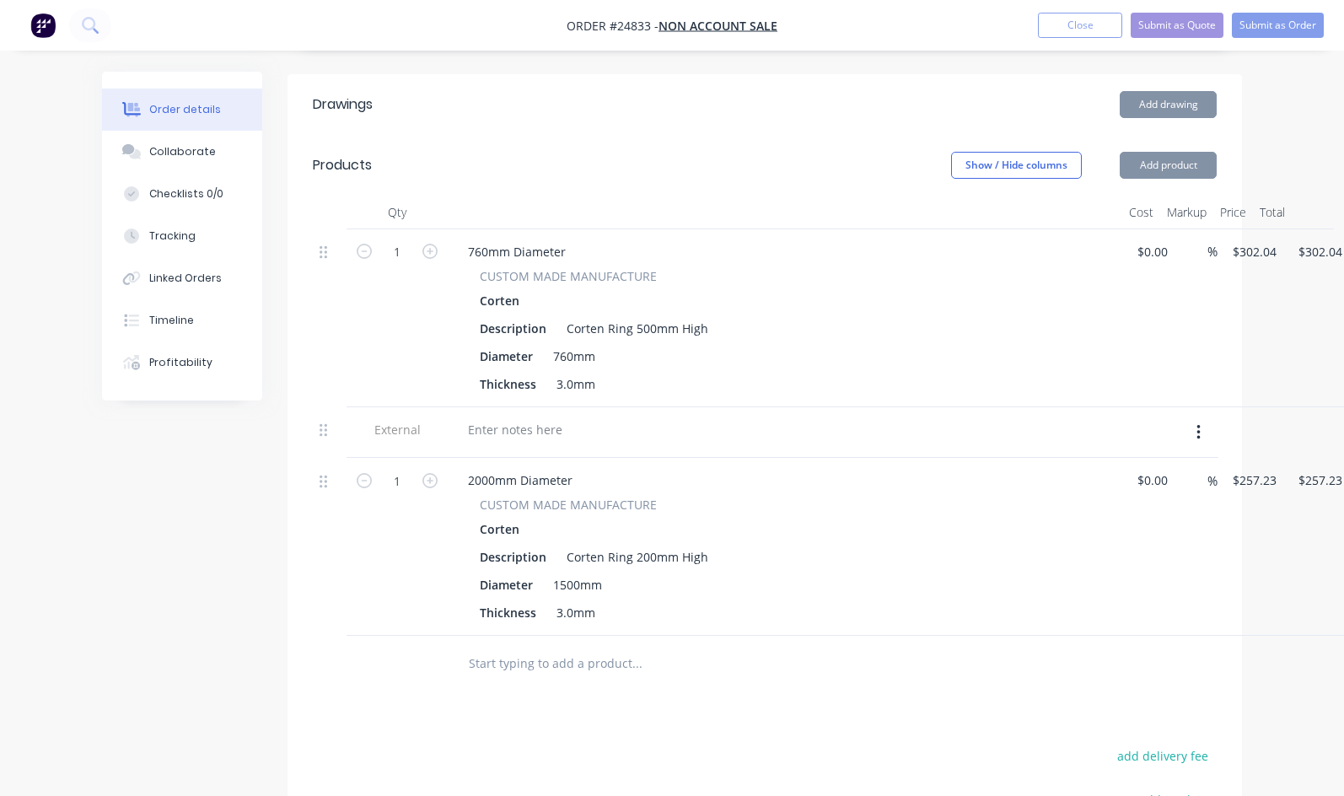
click at [560, 545] on div "Corten Ring 200mm High" at bounding box center [637, 557] width 155 height 24
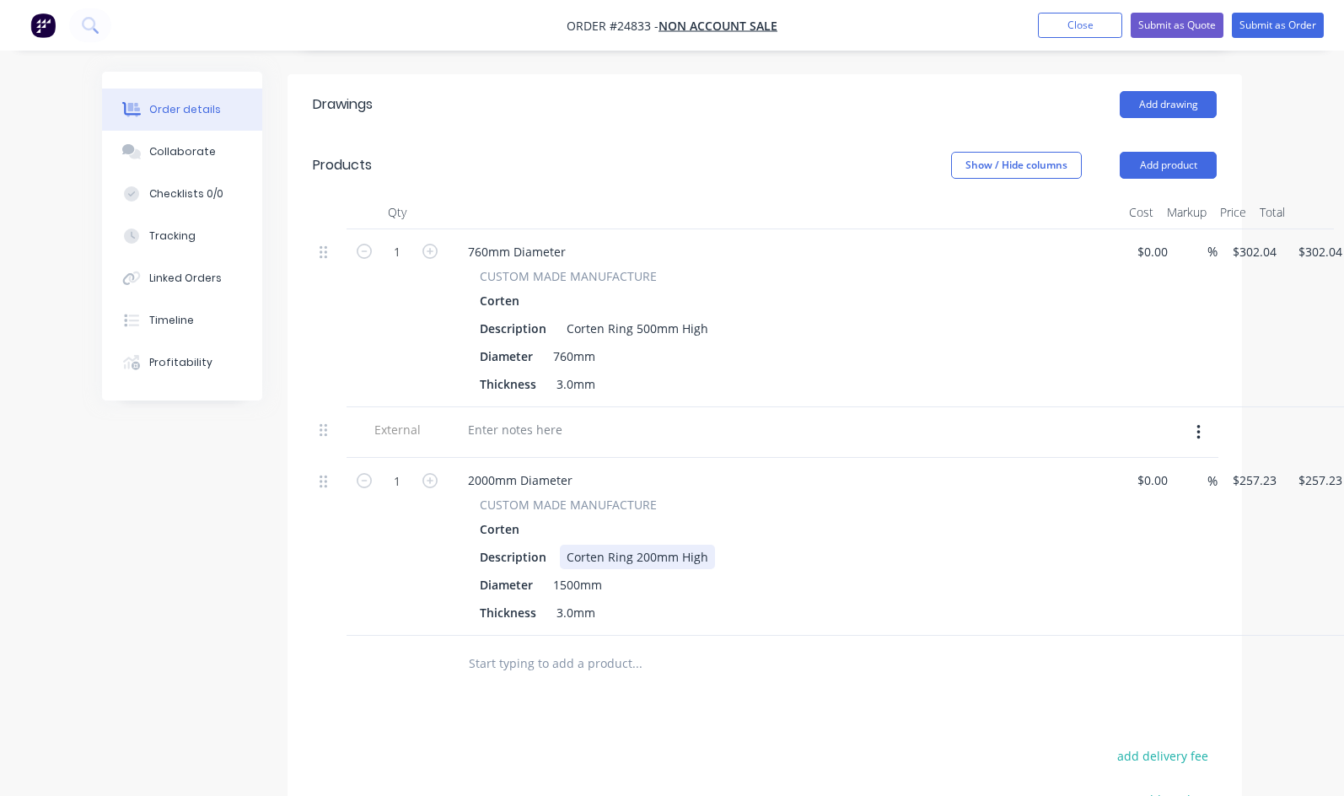
click at [560, 545] on div "Corten Ring 200mm High" at bounding box center [637, 557] width 155 height 24
click at [565, 545] on div "Corten Ring 200mm High" at bounding box center [637, 557] width 155 height 24
drag, startPoint x: 561, startPoint y: 532, endPoint x: 547, endPoint y: 526, distance: 14.7
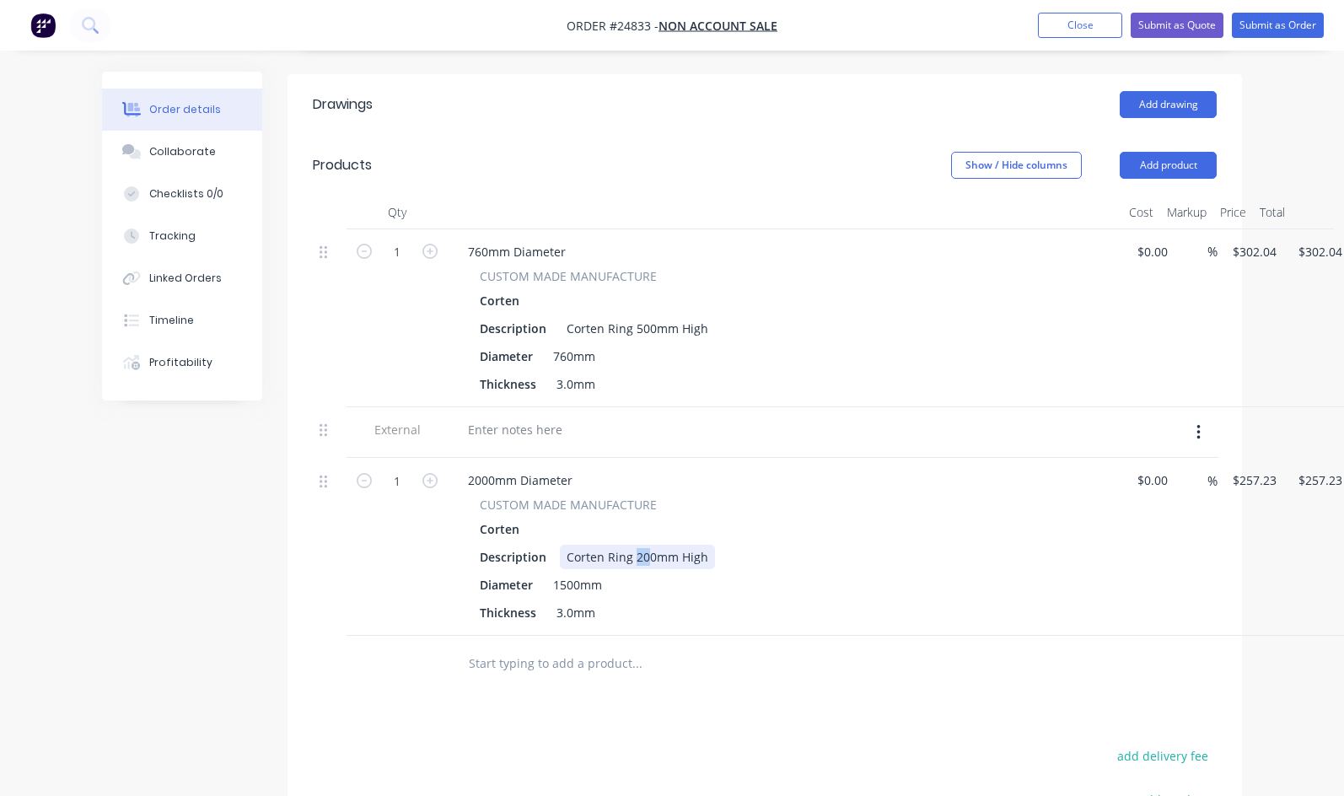
click at [560, 545] on div "Corten Ring 200mm High" at bounding box center [637, 557] width 155 height 24
drag, startPoint x: 561, startPoint y: 307, endPoint x: 546, endPoint y: 301, distance: 15.5
click at [560, 316] on div "Corten Ring 500mm High" at bounding box center [637, 328] width 155 height 24
drag, startPoint x: 496, startPoint y: 565, endPoint x: 466, endPoint y: 565, distance: 29.5
click at [546, 573] on div "1500mm" at bounding box center [577, 585] width 62 height 24
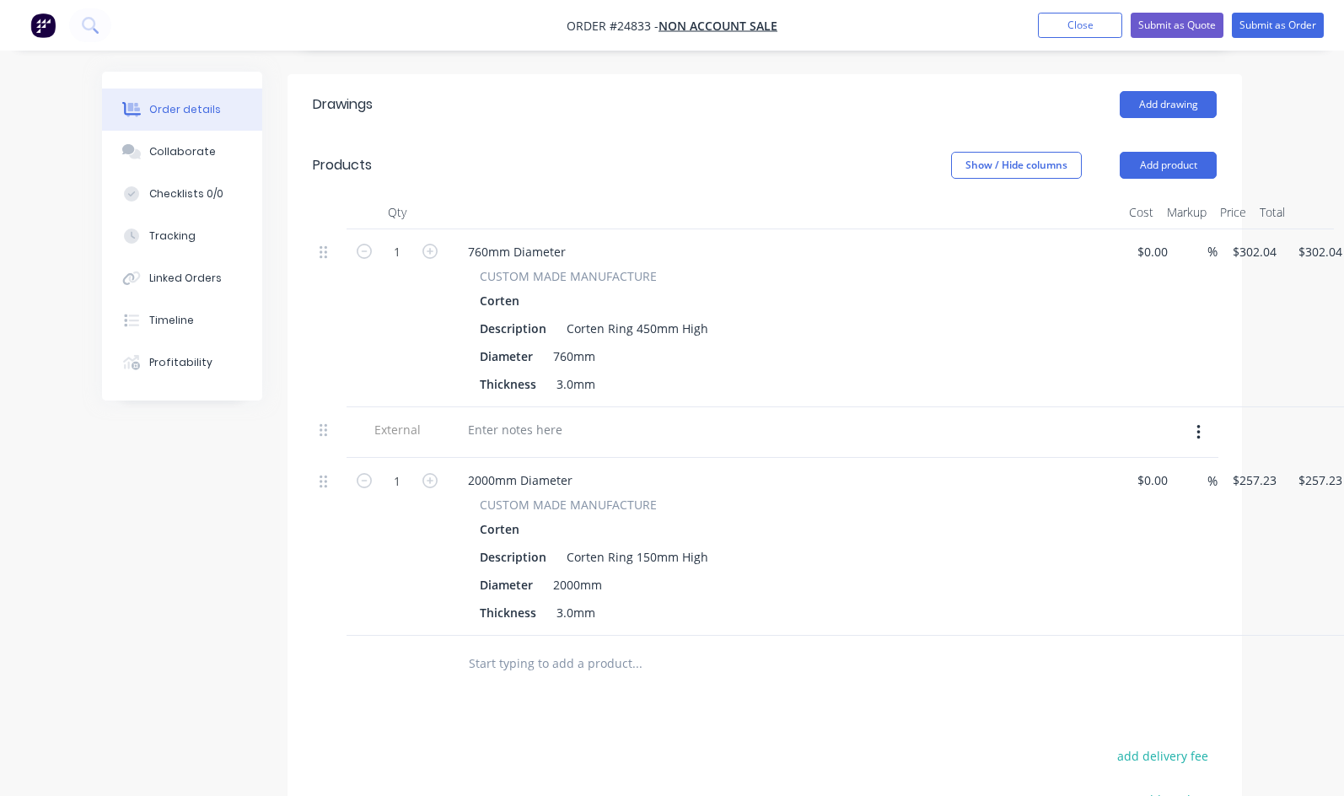
click at [1200, 425] on icon "button" at bounding box center [1197, 432] width 3 height 15
click at [1203, 465] on div "Duplicate" at bounding box center [1138, 477] width 130 height 24
click at [454, 417] on div at bounding box center [514, 429] width 121 height 24
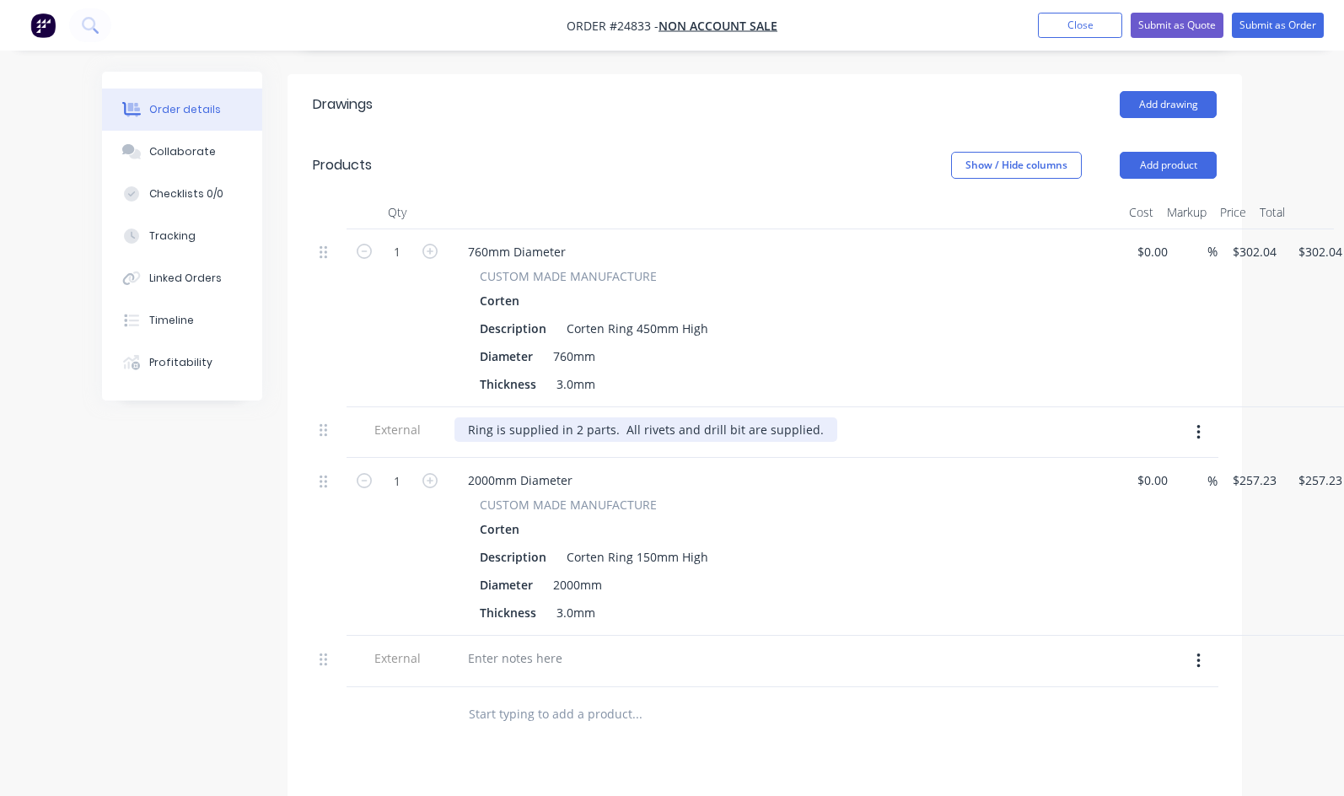
click at [454, 417] on div "Ring is supplied in 2 parts. All rivets and drill bit are supplied." at bounding box center [645, 429] width 383 height 24
copy div "Ring is supplied in 2 parts. All rivets and drill bit are supplied."
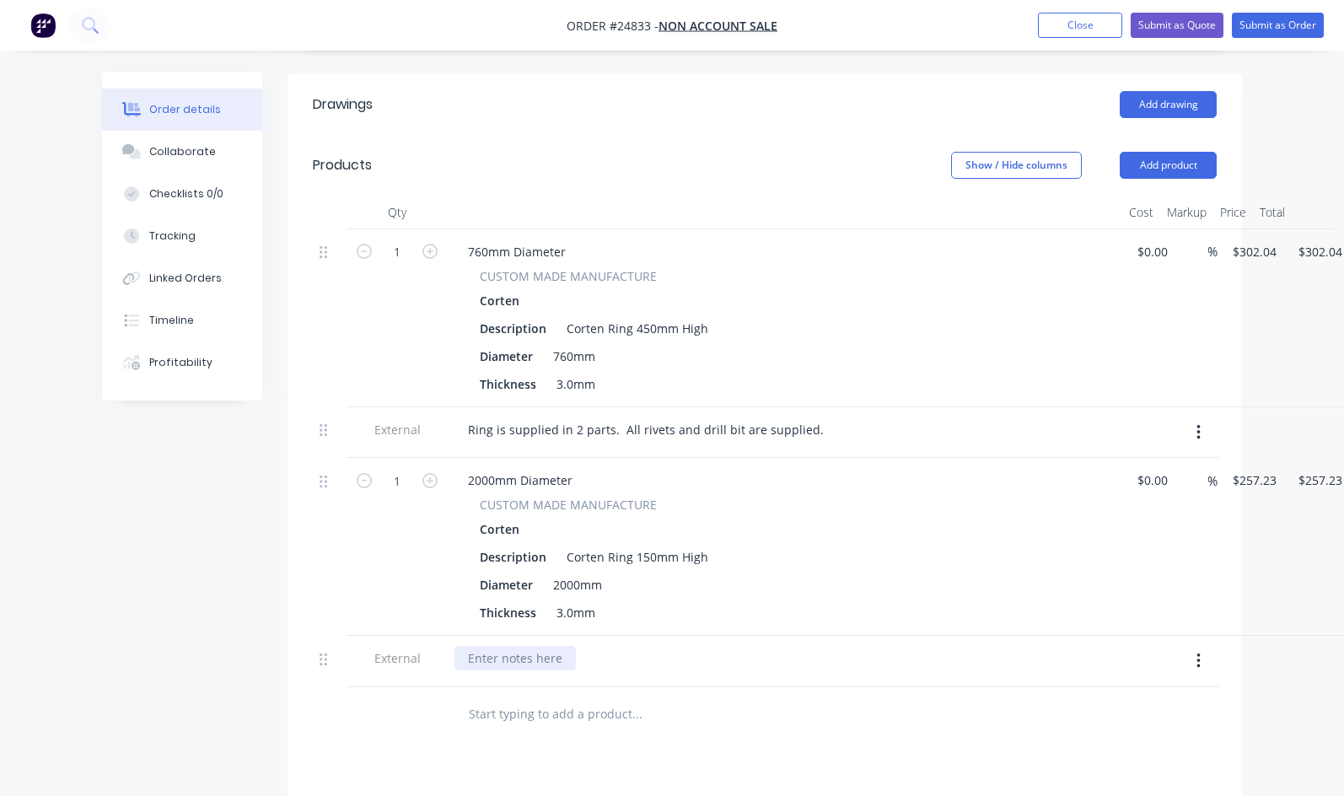
click at [454, 646] on div at bounding box center [514, 658] width 121 height 24
paste div
click at [483, 646] on div "Ring is supplied in 2 parts. All rivets and drill bit are supplied." at bounding box center [645, 658] width 383 height 24
click at [481, 646] on div "Ring is supplied in3 parts. All rivets and drill bit are supplied." at bounding box center [643, 658] width 379 height 24
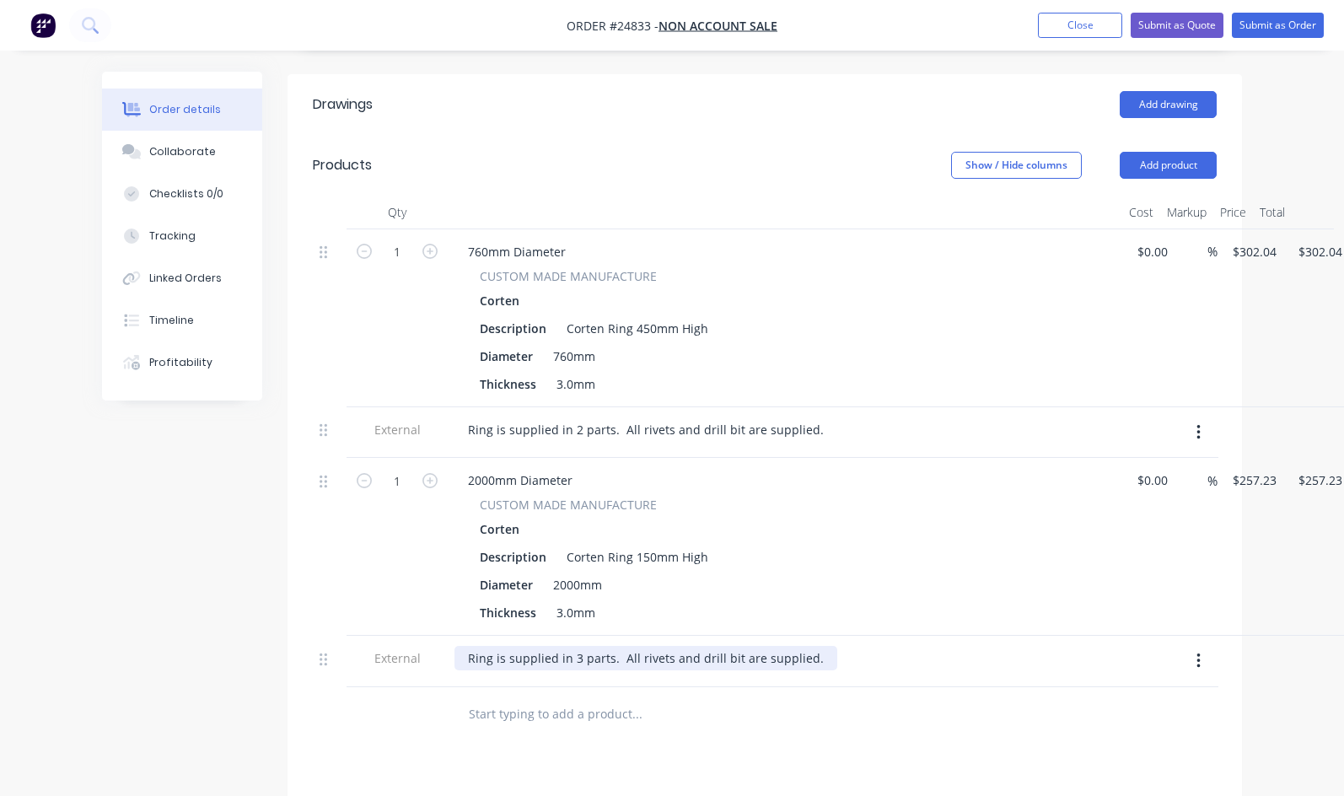
click at [725, 646] on div "Ring is supplied in 3 parts. All rivets and drill bit are supplied." at bounding box center [645, 658] width 383 height 24
click at [1218, 458] on div "$257.23 $257.23" at bounding box center [1251, 547] width 66 height 178
type input "257.23"
click at [1231, 468] on input "257.23" at bounding box center [1257, 480] width 52 height 24
click at [1231, 468] on input "257.23" at bounding box center [1254, 480] width 46 height 24
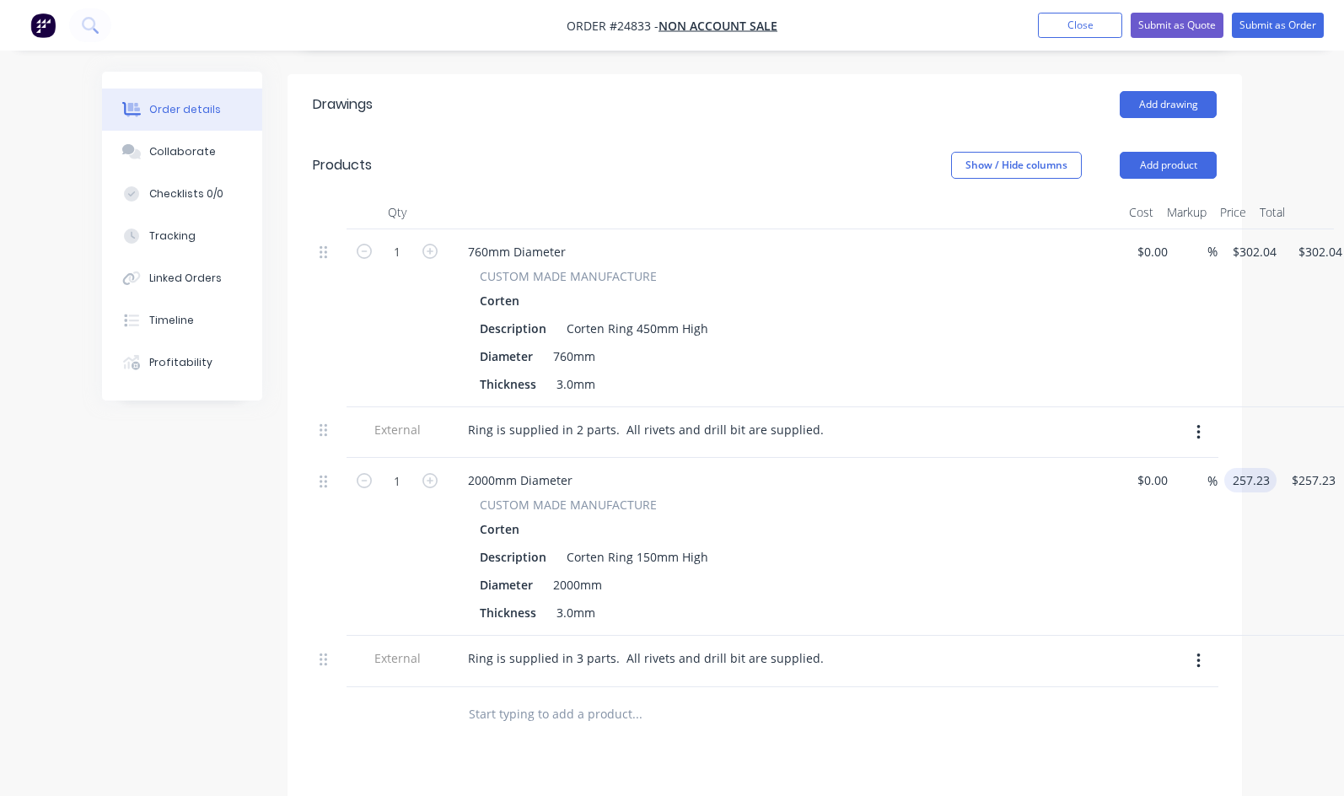
paste input
click at [1231, 468] on input at bounding box center [1240, 480] width 19 height 24
type input "$326.36"
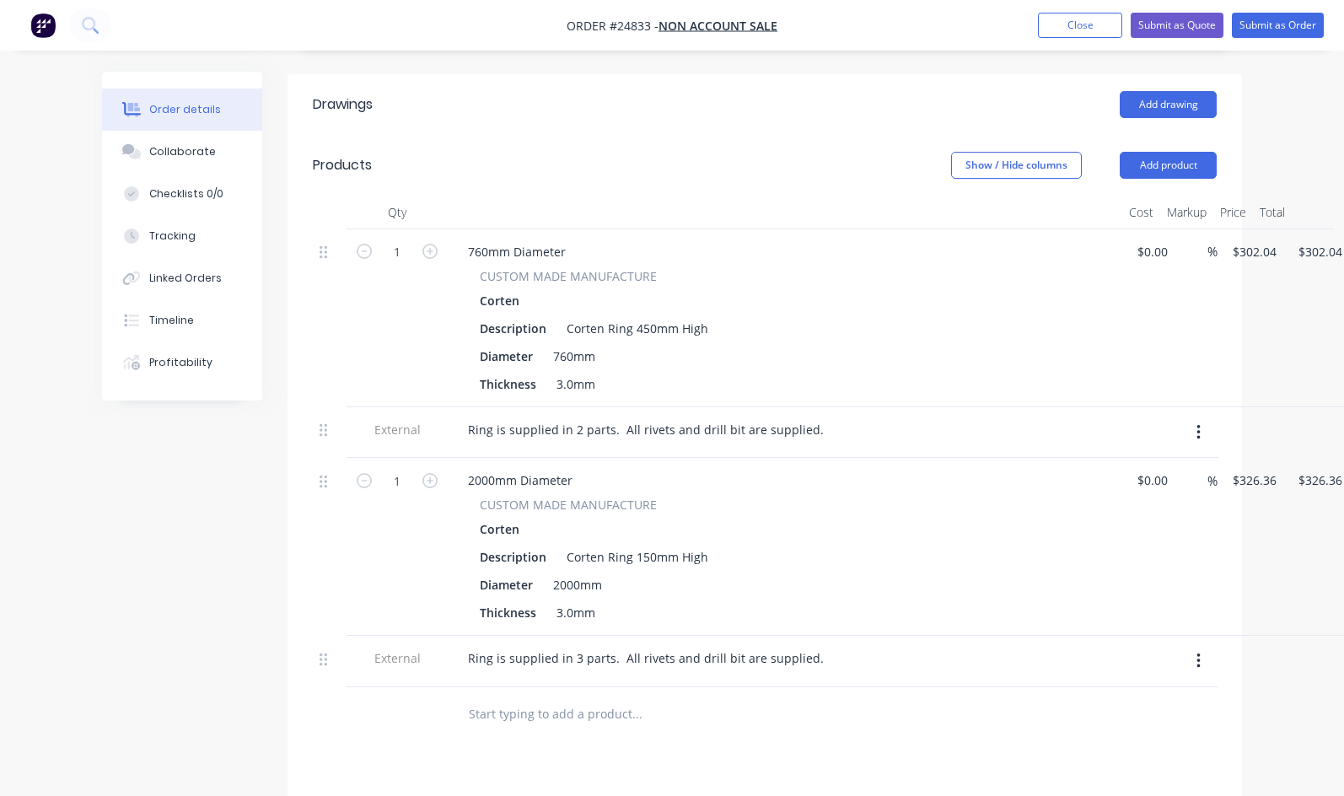
click at [992, 545] on div "Description Corten Ring 150mm High" at bounding box center [781, 557] width 617 height 24
type input "326.36"
click at [1231, 468] on input "326.36" at bounding box center [1257, 480] width 52 height 24
click at [1231, 468] on input "326.36" at bounding box center [1254, 480] width 46 height 24
type input "$336.26"
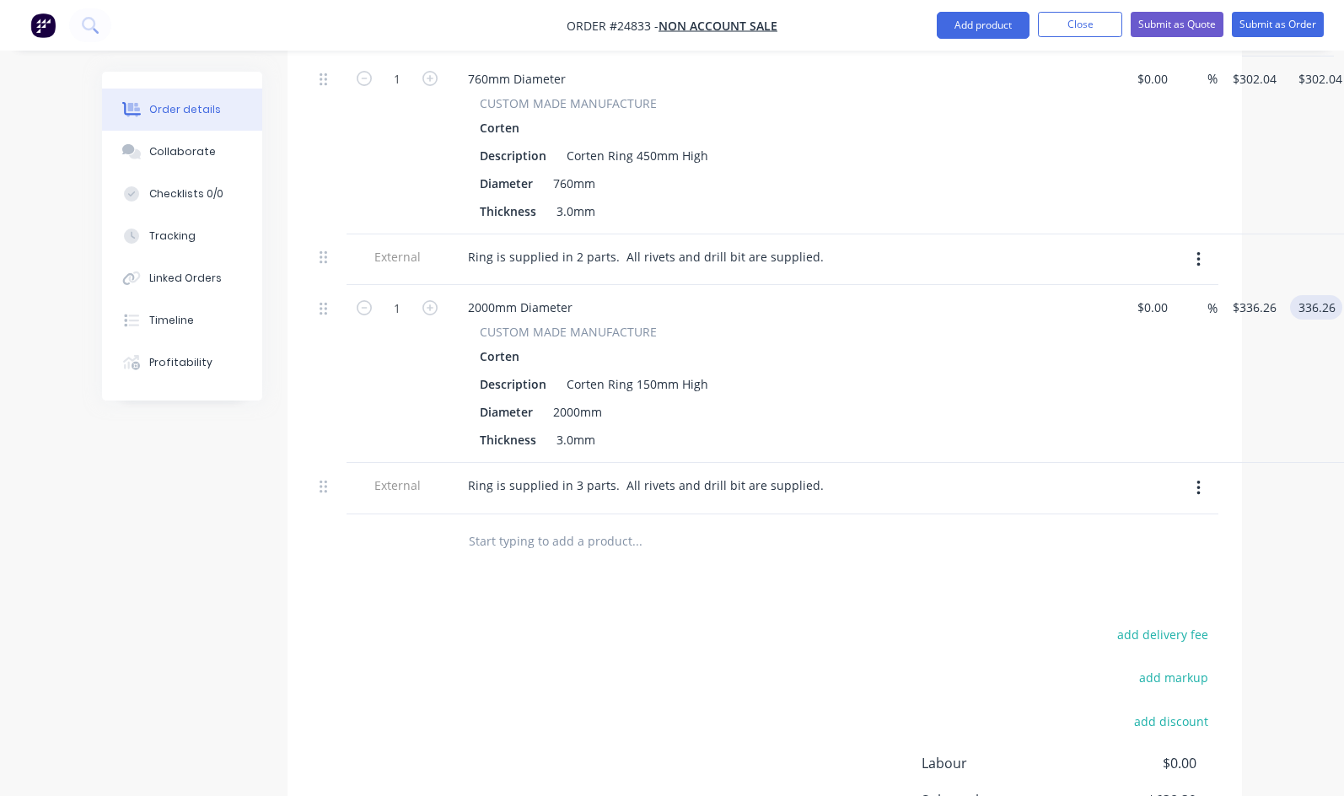
scroll to position [590, 0]
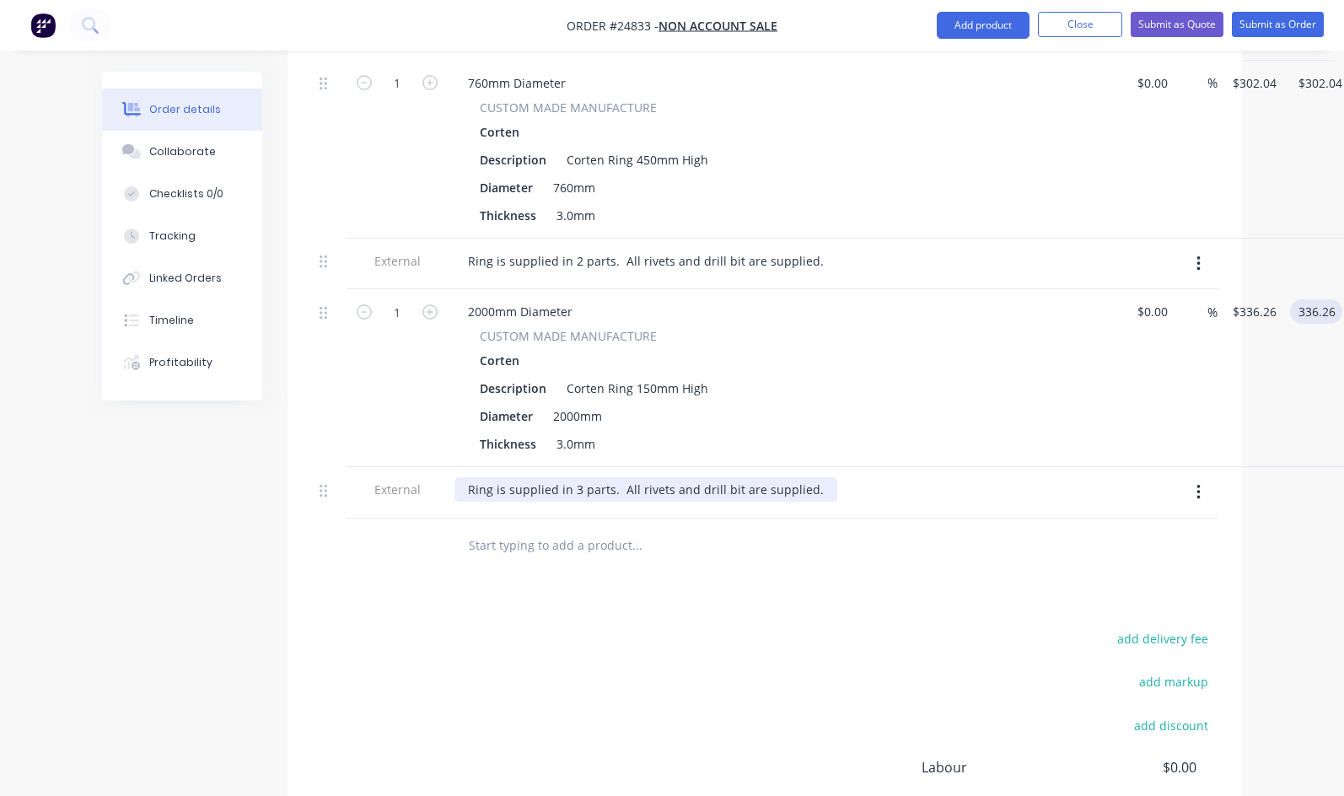
type input "$336.26"
click at [486, 477] on div "Ring is supplied in 3 parts. All rivets and drill bit are supplied." at bounding box center [645, 489] width 383 height 24
click at [512, 477] on div "Ring is supplied in 3 parts. All rivets and drill bit are supplied." at bounding box center [645, 489] width 383 height 24
click at [486, 477] on div "Ring is supplied in 3 parts. All rivets and drill bit are supplied." at bounding box center [645, 489] width 383 height 24
click at [911, 546] on div at bounding box center [751, 546] width 607 height 55
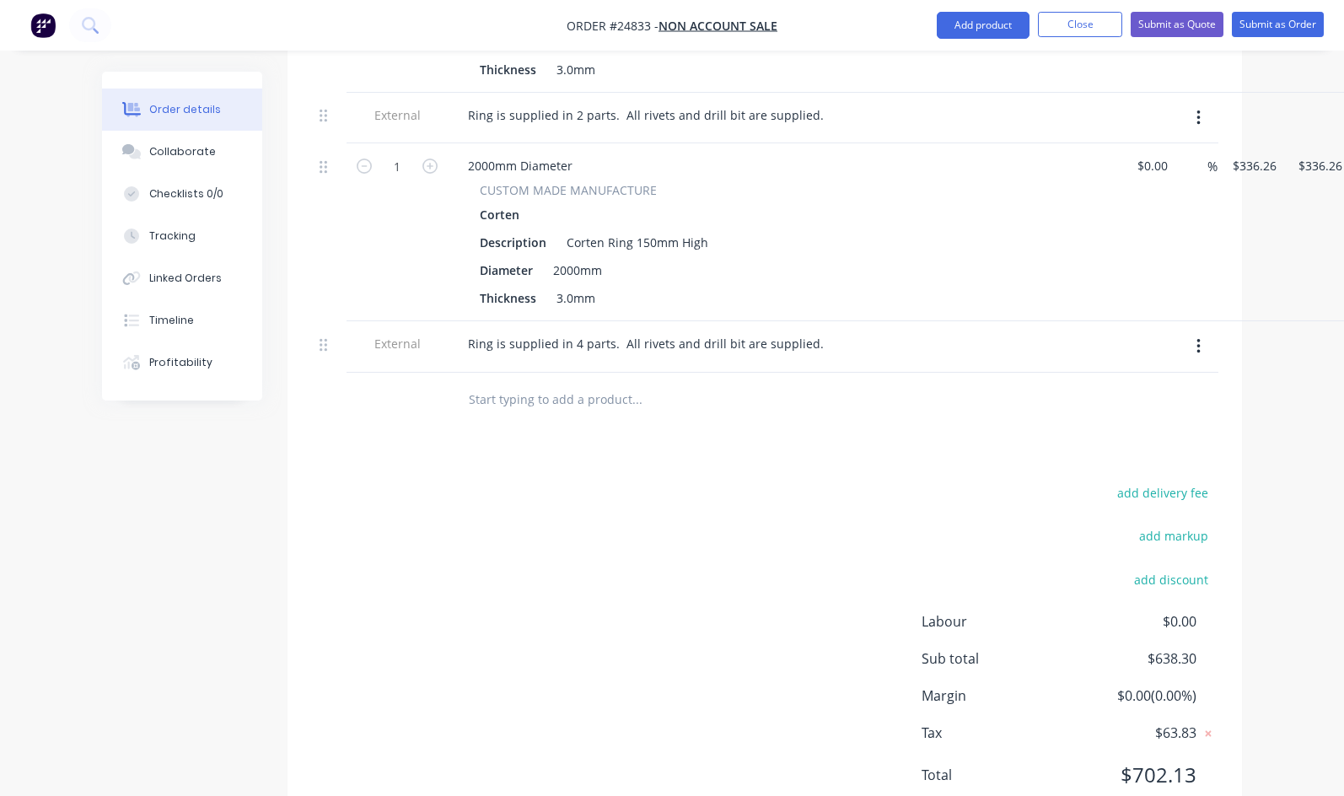
scroll to position [774, 0]
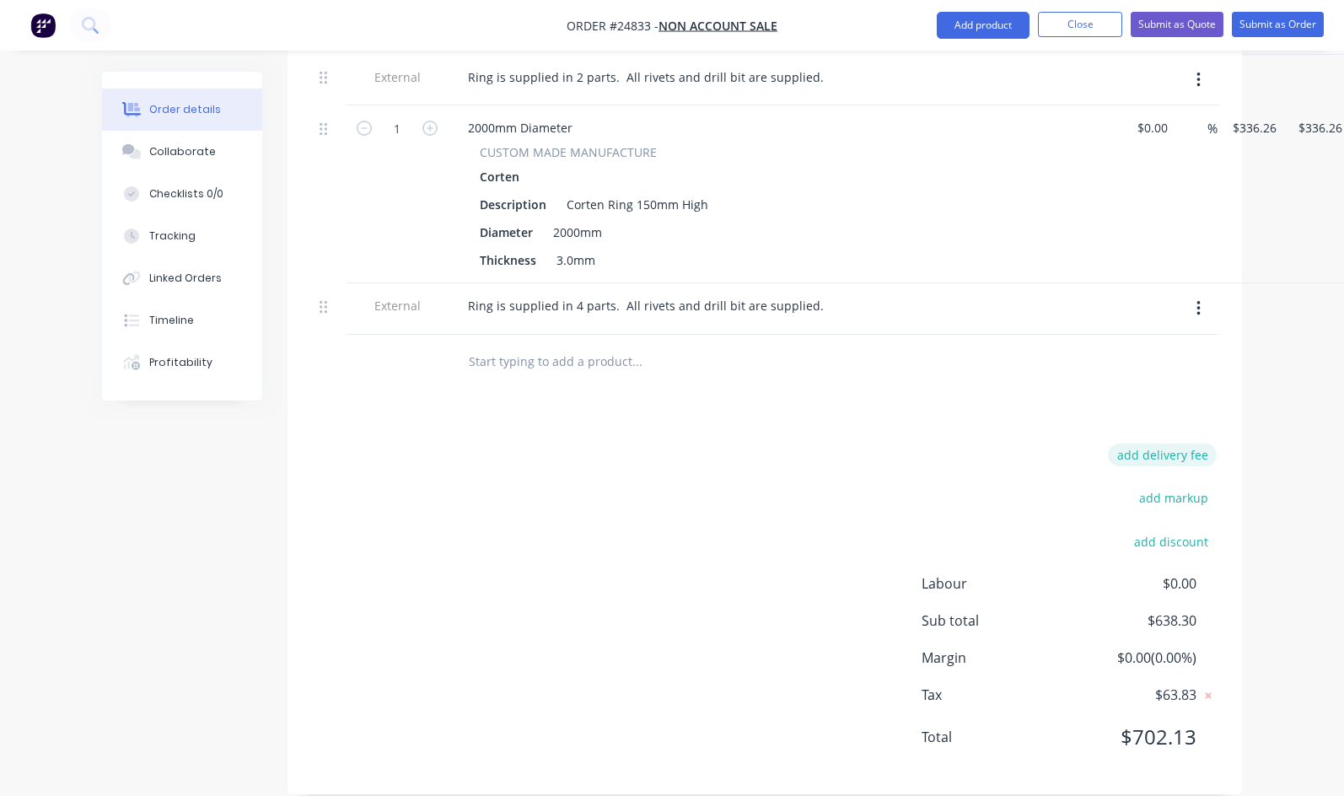
click at [1217, 444] on button "add delivery fee" at bounding box center [1162, 455] width 109 height 23
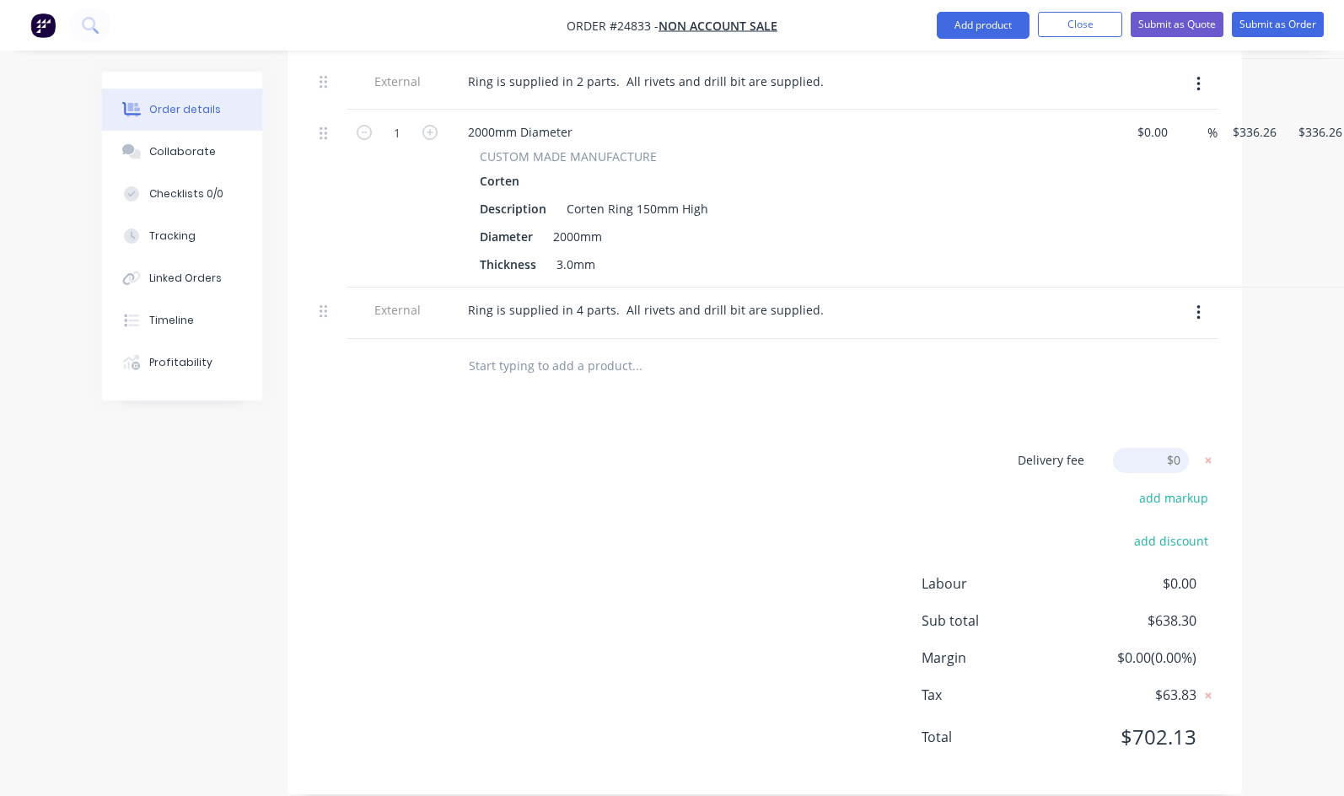
scroll to position [264, 0]
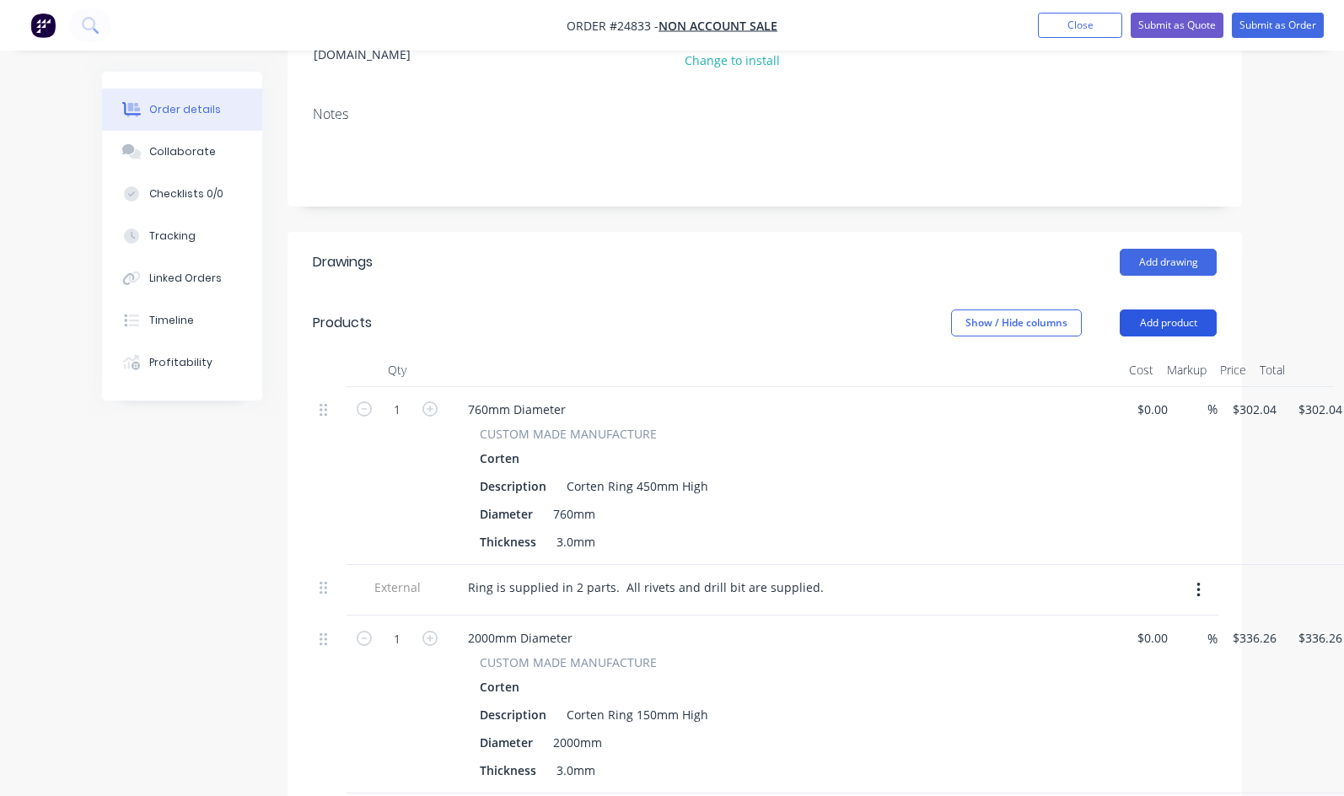
click at [1217, 309] on button "Add product" at bounding box center [1168, 322] width 97 height 27
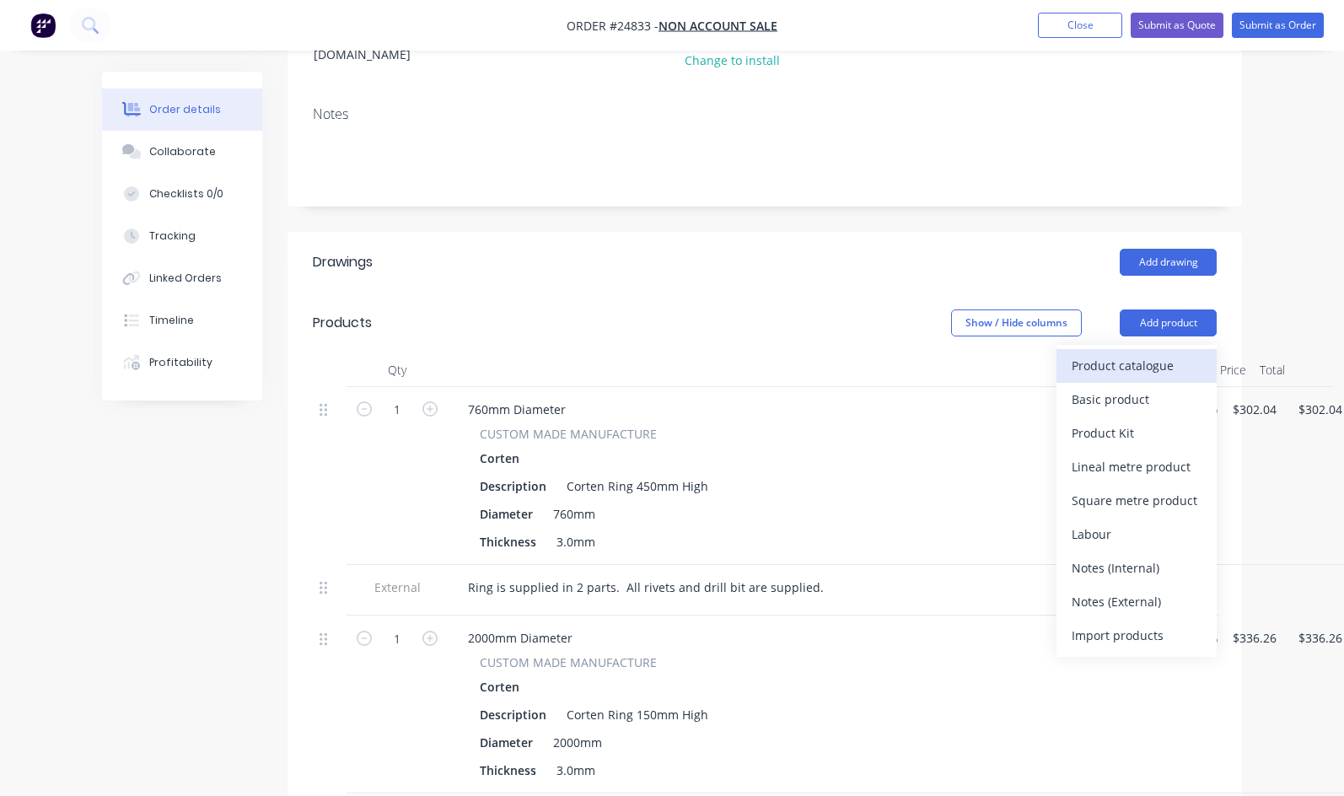
click at [1211, 349] on button "Product catalogue" at bounding box center [1136, 366] width 160 height 34
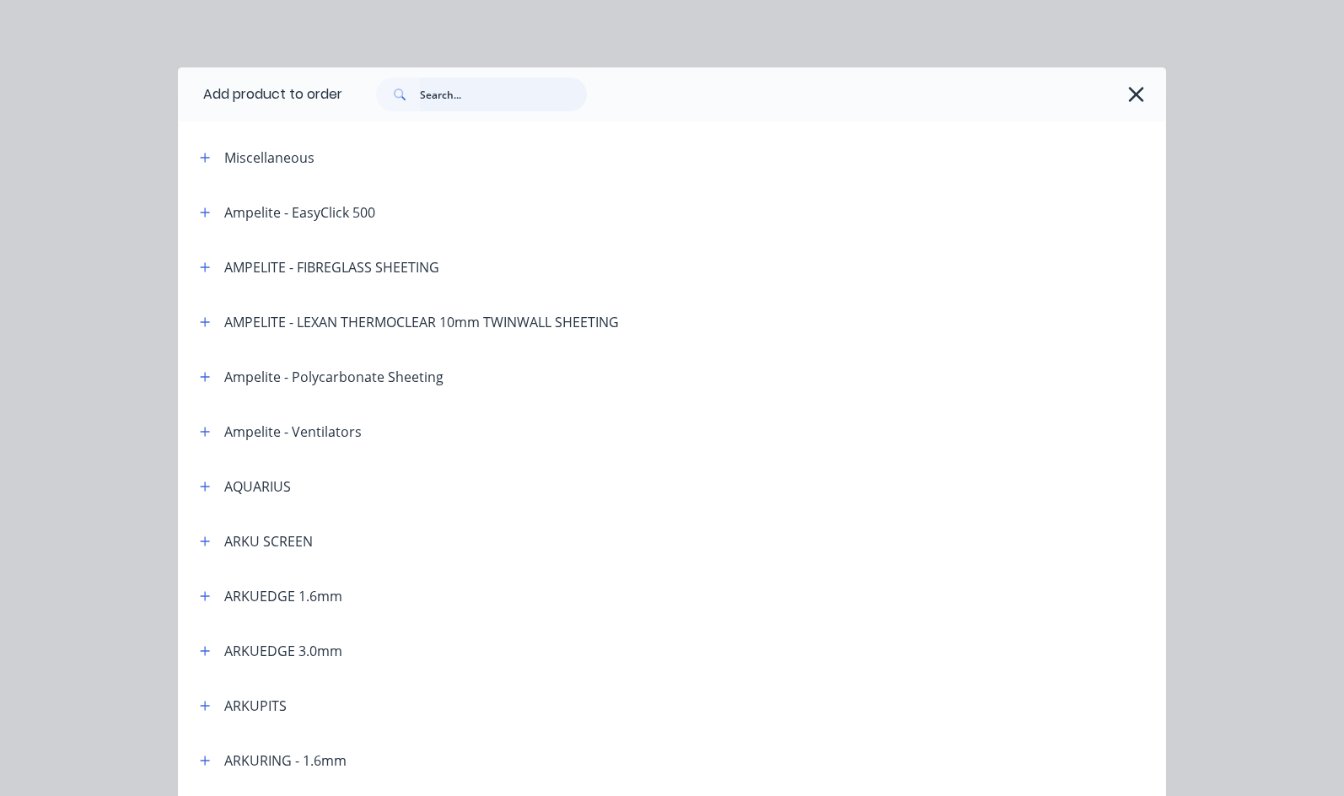
click at [420, 100] on input "text" at bounding box center [503, 95] width 167 height 34
type input "Delivery"
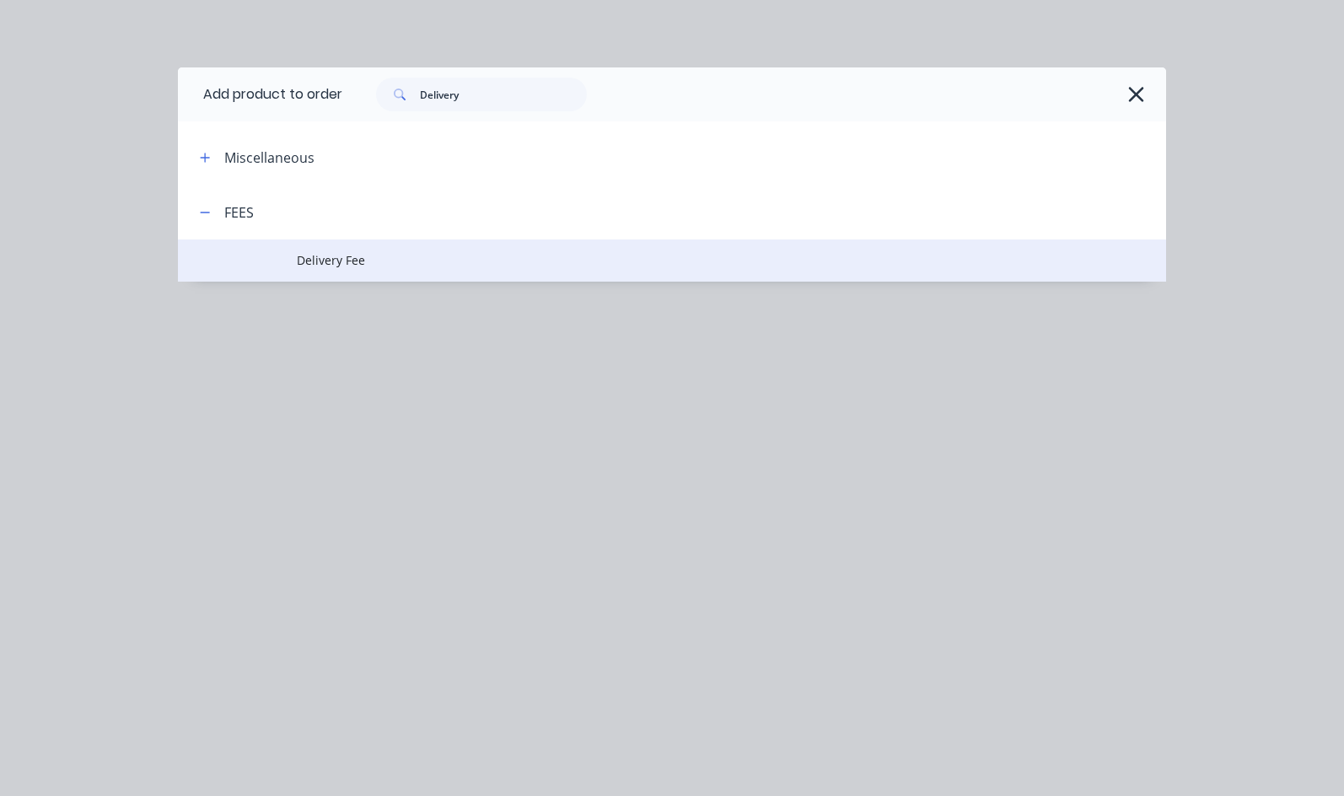
click at [297, 259] on span "Delivery Fee" at bounding box center [645, 260] width 696 height 18
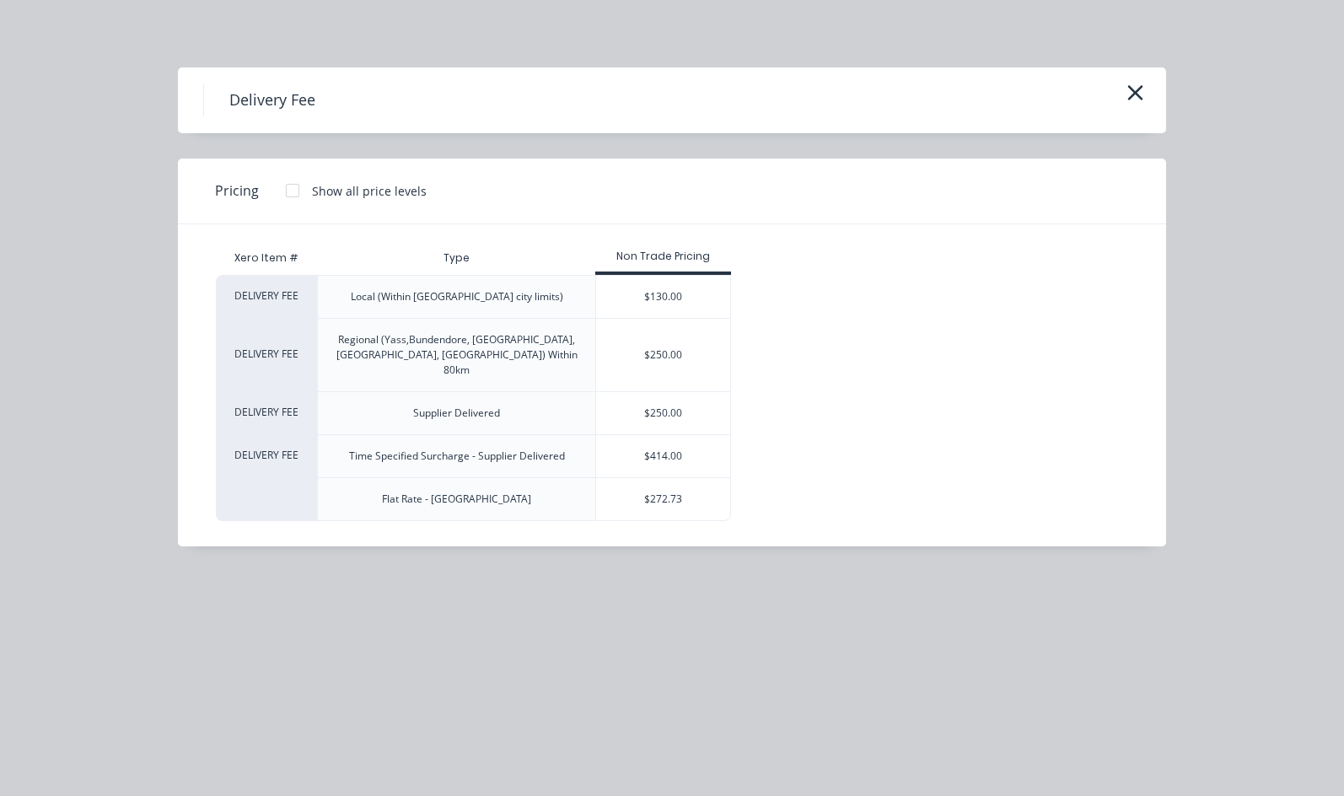
click at [596, 478] on div "$272.73" at bounding box center [663, 499] width 134 height 42
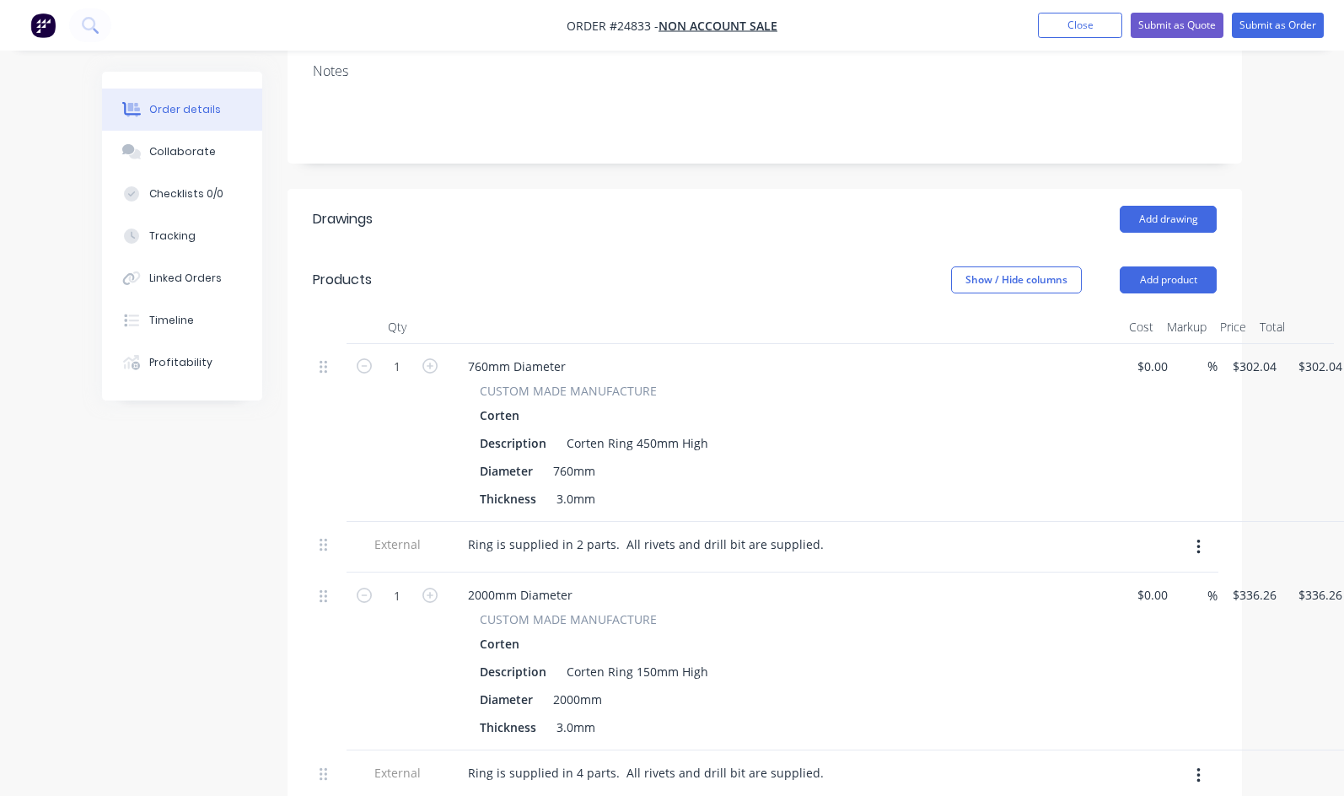
scroll to position [172, 0]
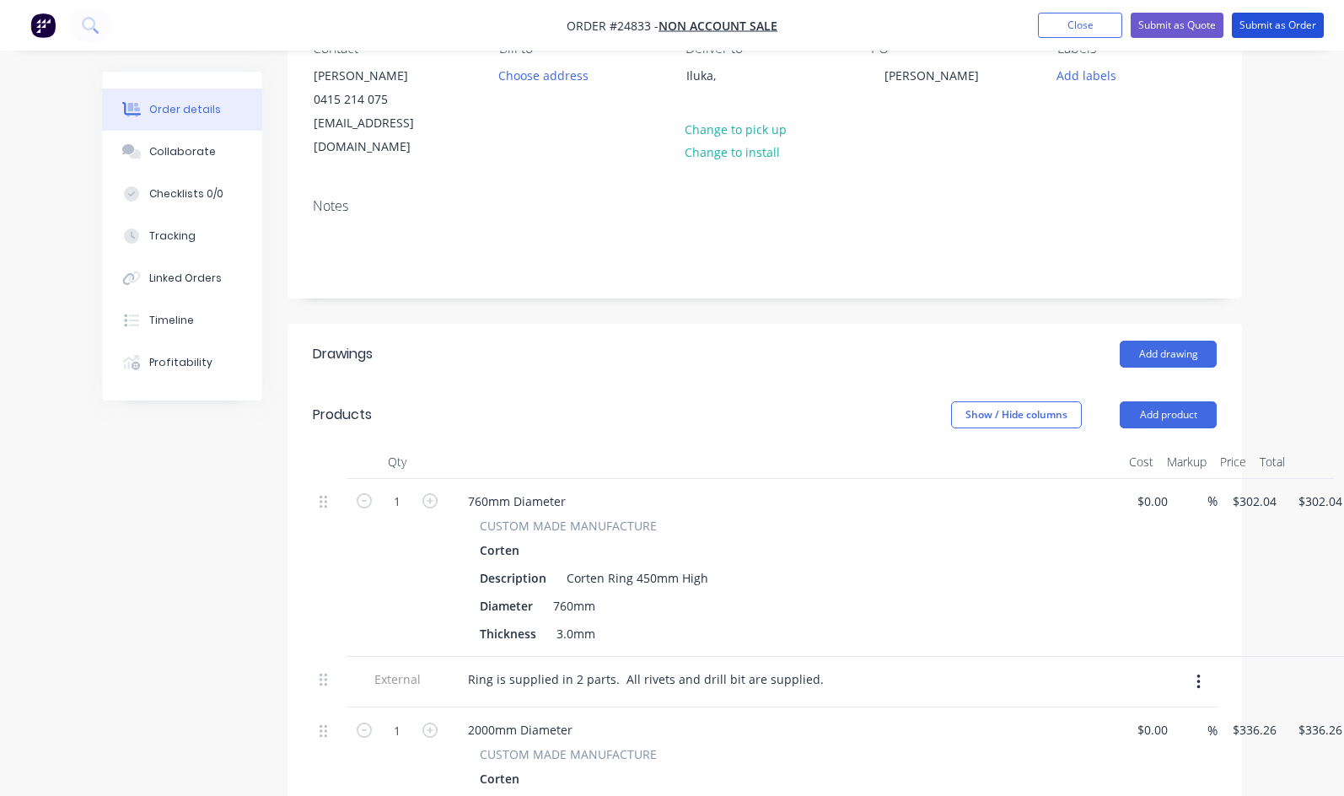
drag, startPoint x: 1248, startPoint y: 30, endPoint x: 1187, endPoint y: 41, distance: 61.7
click at [1188, 50] on nav "Order #24833 - NON ACCOUNT SALE Add product Close Submit as Quote Submit as Ord…" at bounding box center [672, 25] width 1344 height 51
click at [1192, 18] on button "Submit as Quote" at bounding box center [1177, 25] width 93 height 25
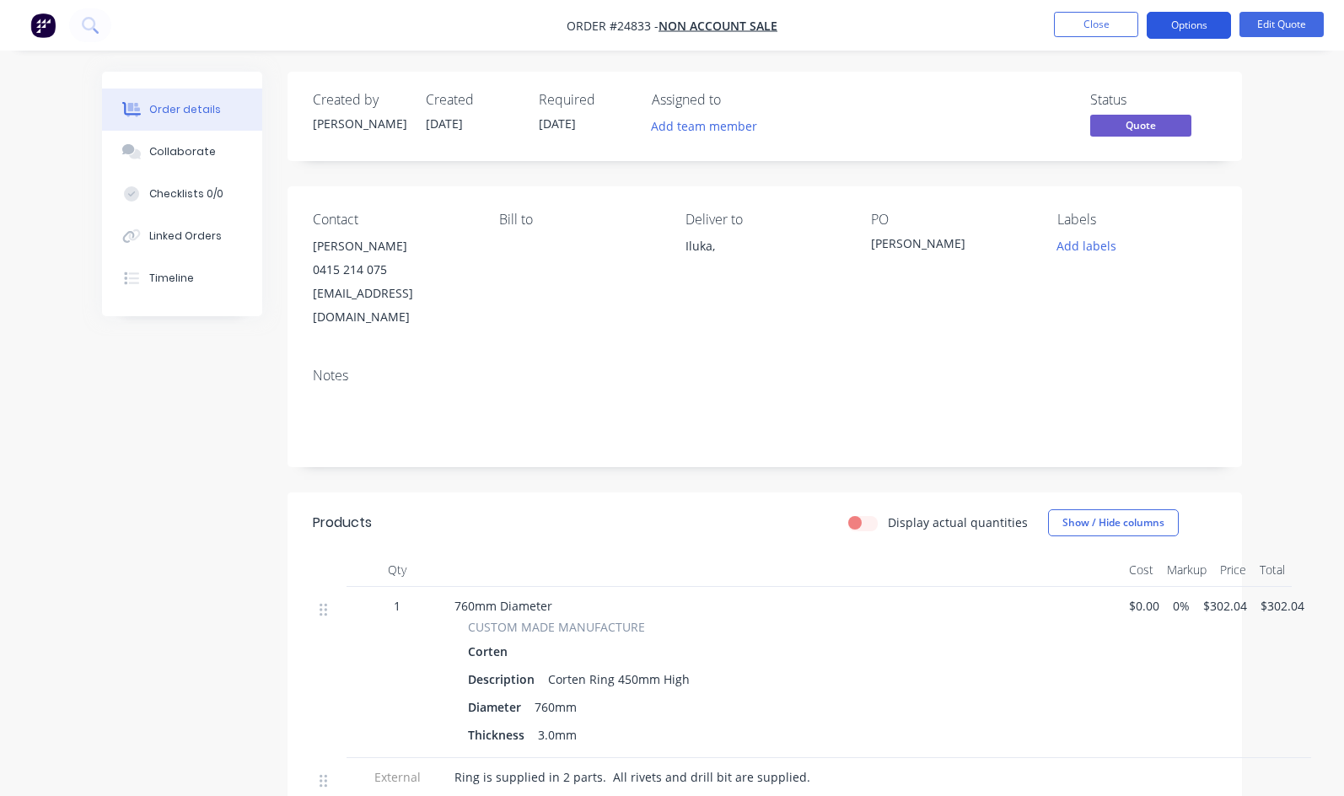
click at [1205, 25] on button "Options" at bounding box center [1189, 25] width 84 height 27
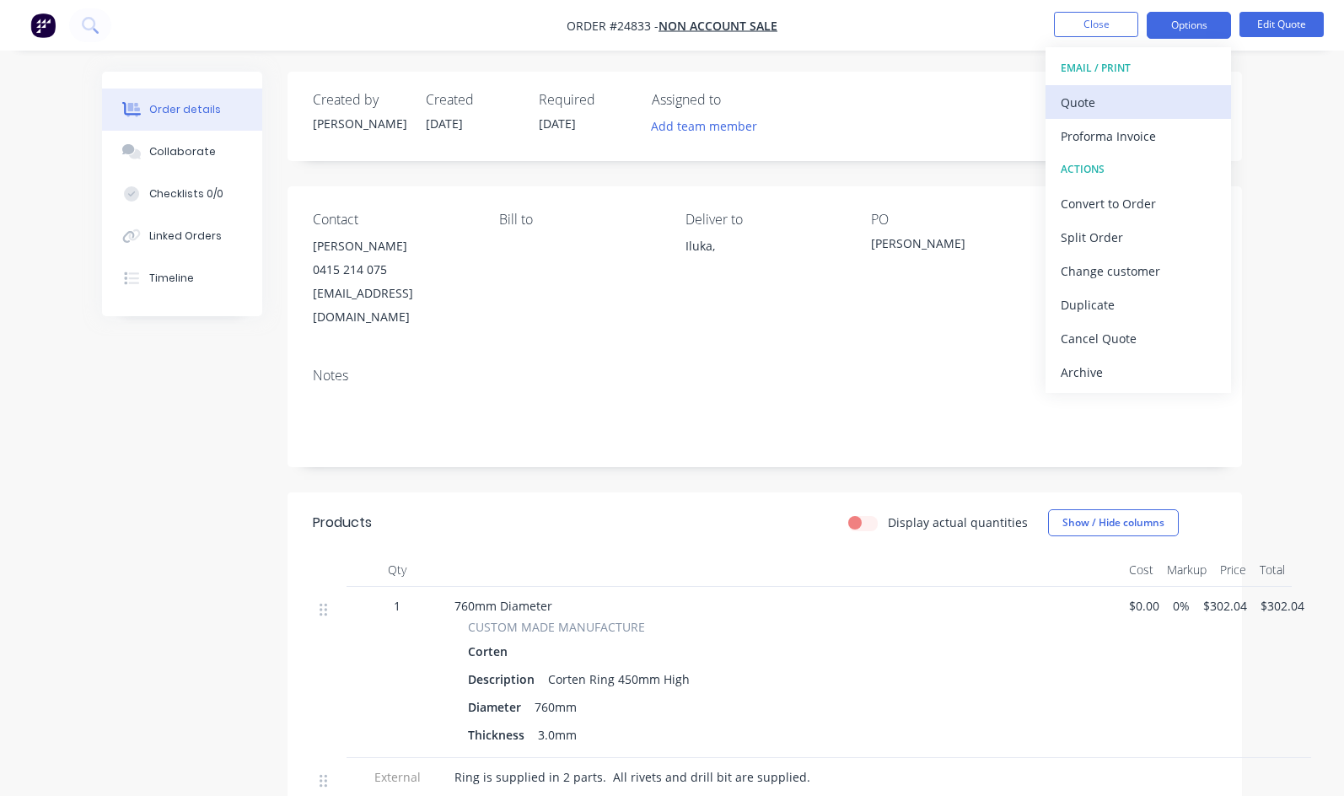
click at [1138, 105] on div "Quote" at bounding box center [1138, 102] width 155 height 24
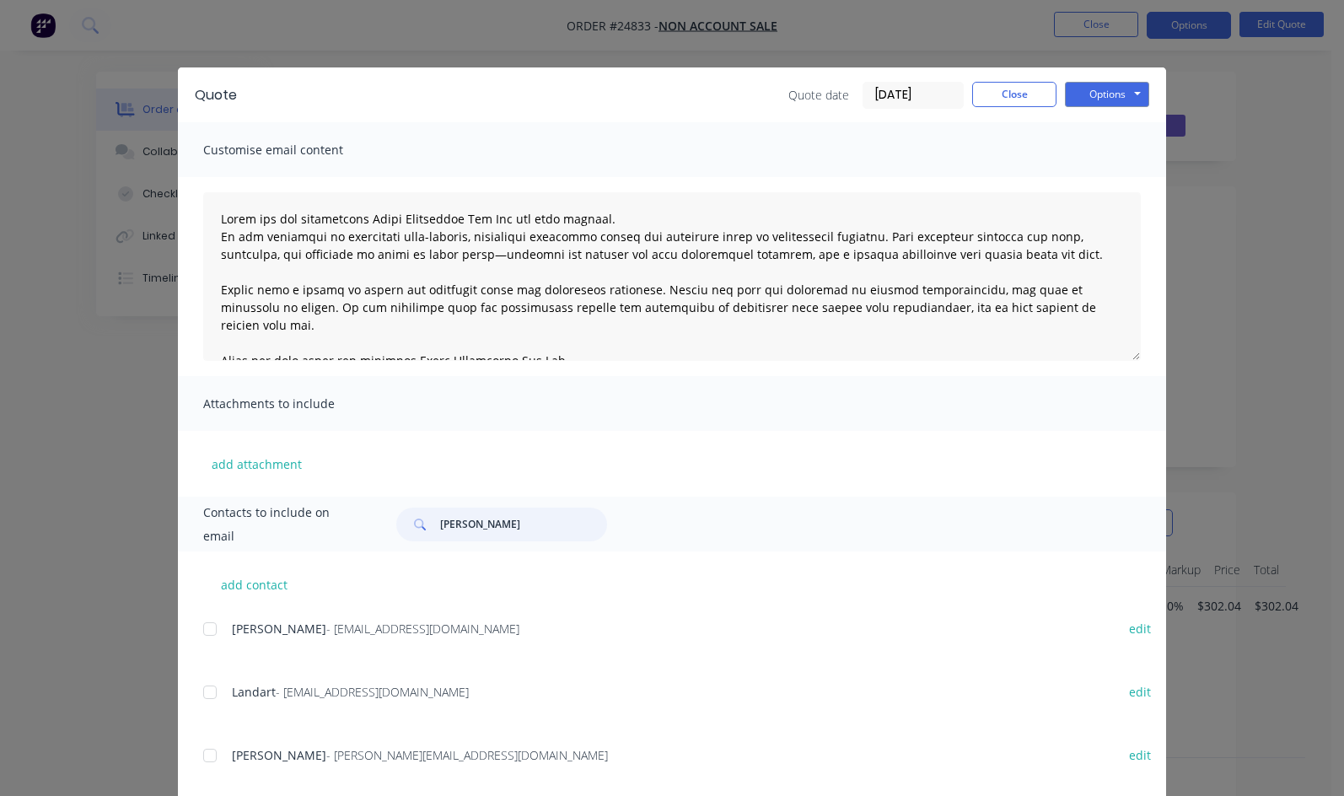
drag, startPoint x: 347, startPoint y: 527, endPoint x: 262, endPoint y: 523, distance: 84.4
click at [396, 523] on div "[PERSON_NAME]" at bounding box center [501, 525] width 211 height 34
type input "[PERSON_NAME]"
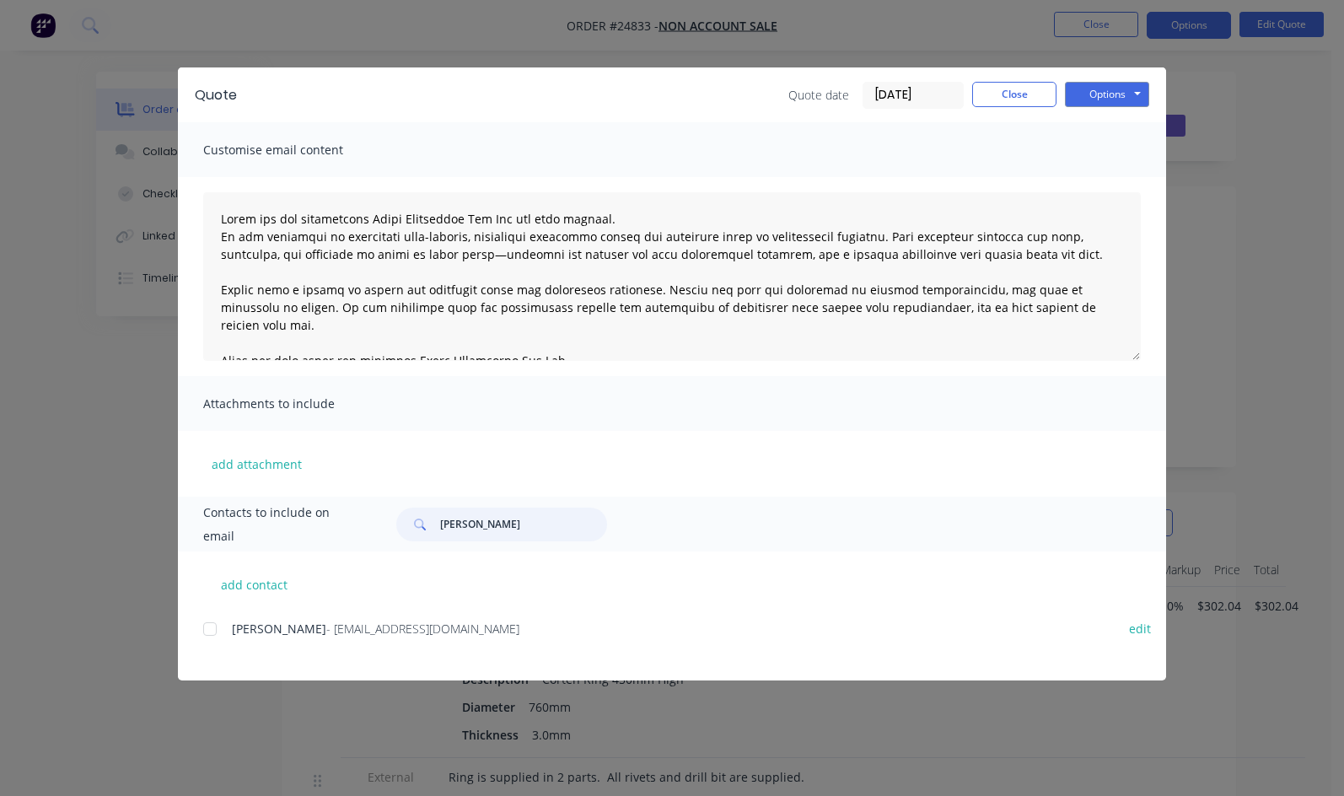
click at [193, 632] on div at bounding box center [210, 629] width 34 height 34
click at [1149, 84] on button "Options" at bounding box center [1107, 94] width 84 height 25
click at [1173, 181] on button "Email" at bounding box center [1119, 180] width 108 height 28
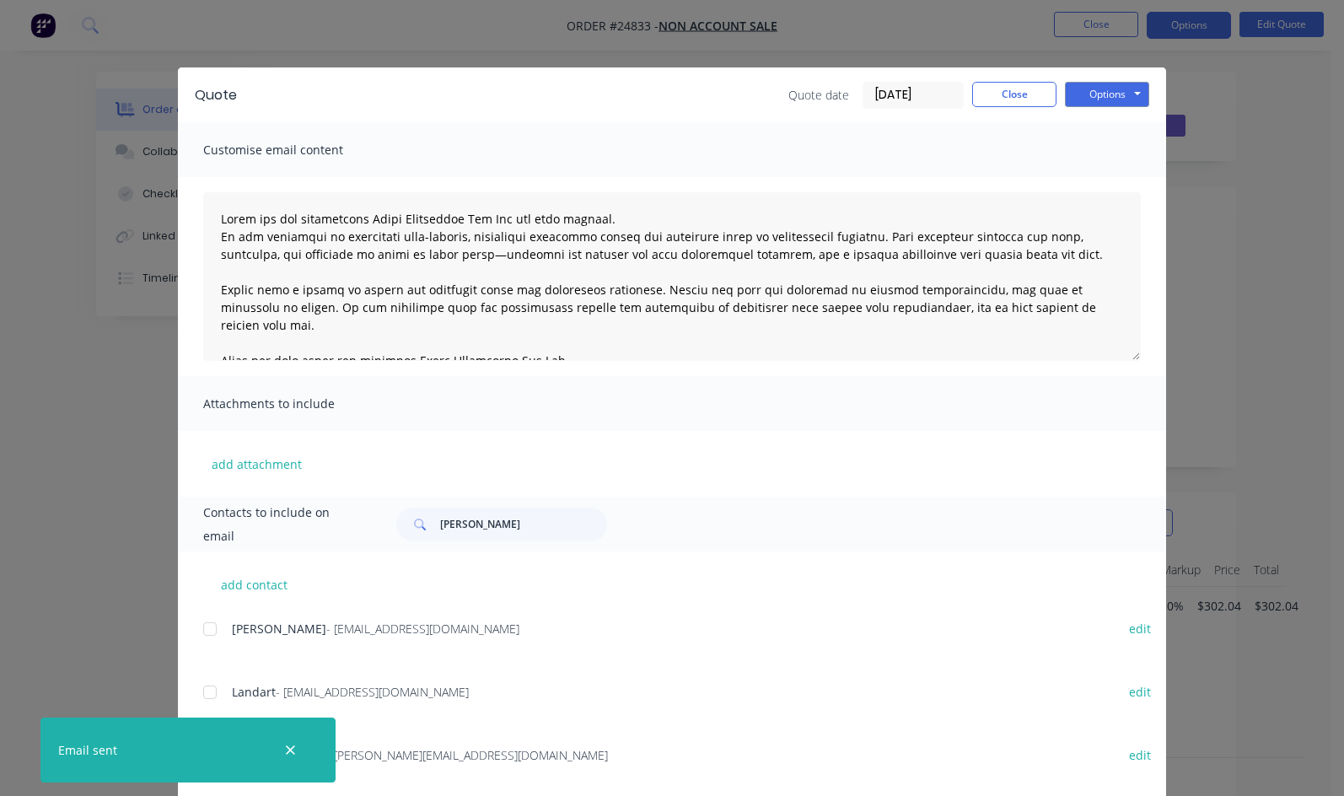
click at [1146, 107] on div "Quote date [DATE] Close Options Preview Print Email" at bounding box center [968, 95] width 361 height 27
click at [1056, 101] on button "Close" at bounding box center [1014, 94] width 84 height 25
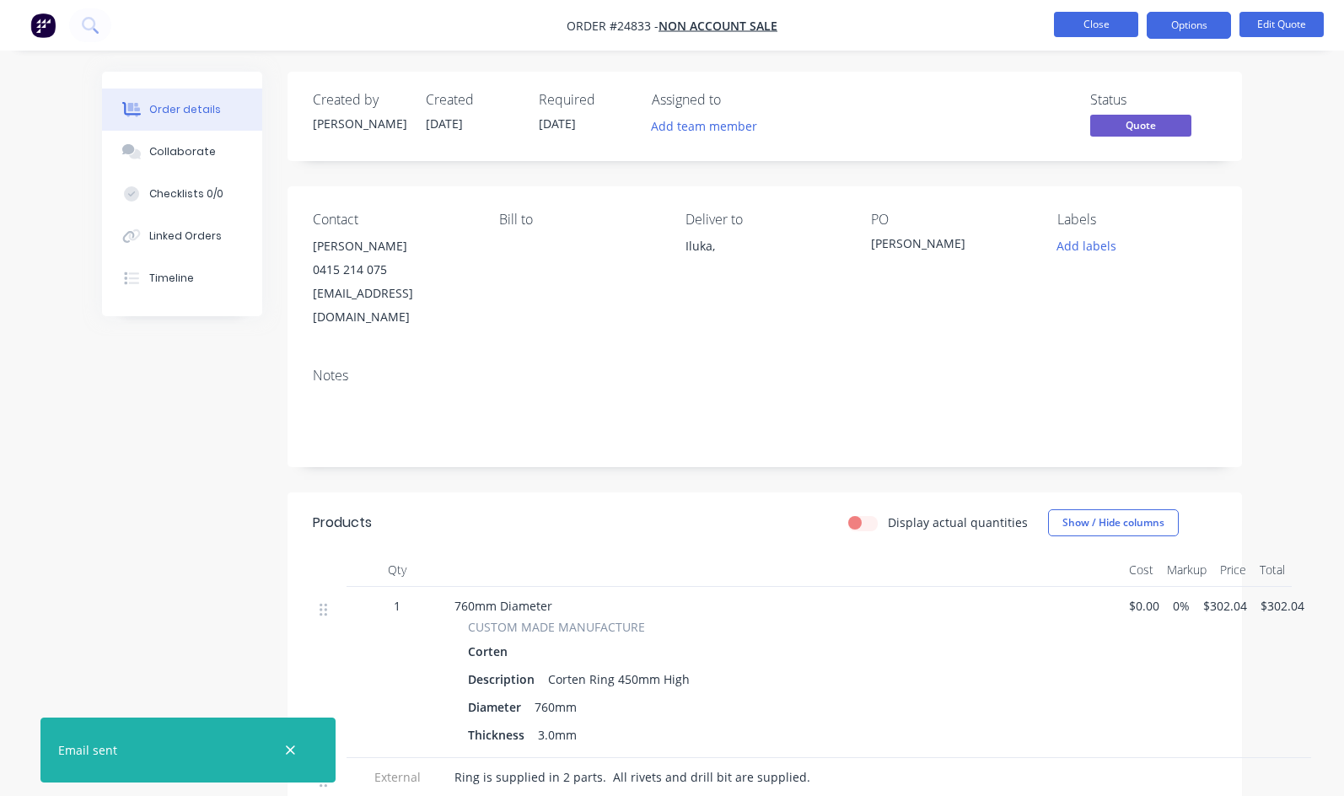
click at [1125, 35] on button "Close" at bounding box center [1096, 24] width 84 height 25
